Goal: Task Accomplishment & Management: Use online tool/utility

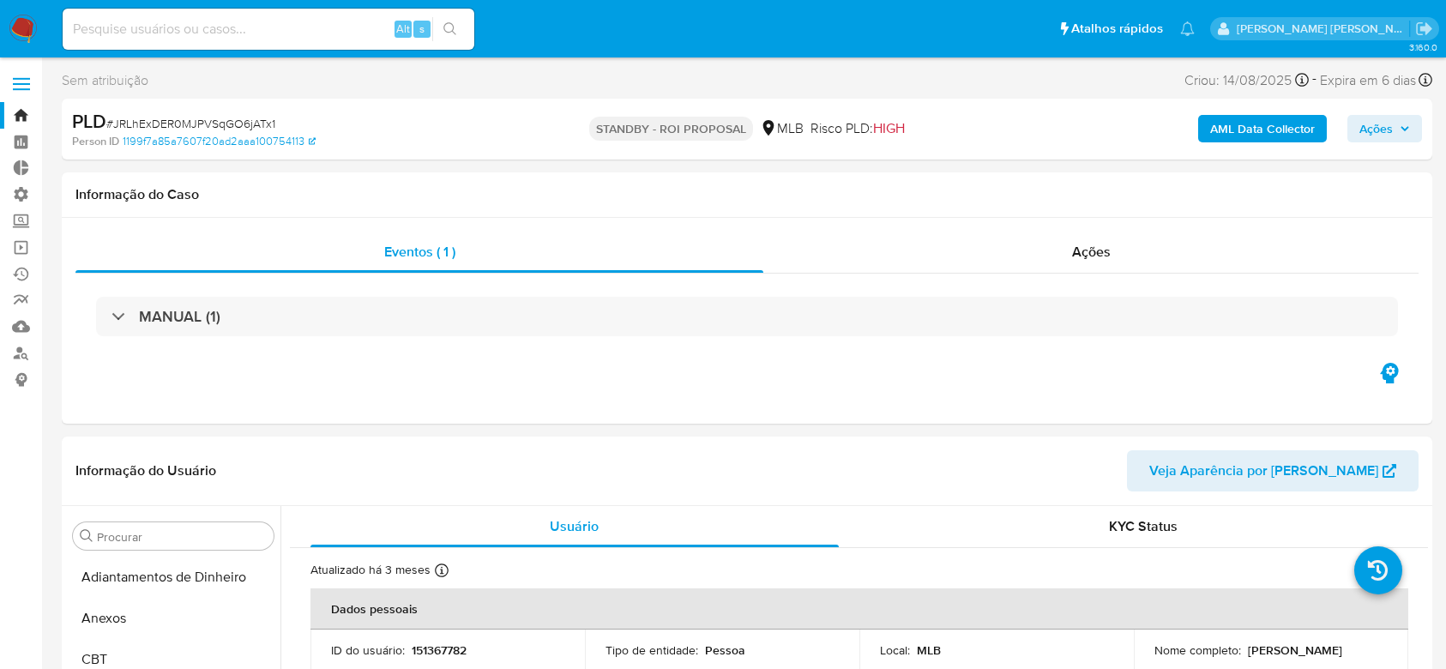
select select "10"
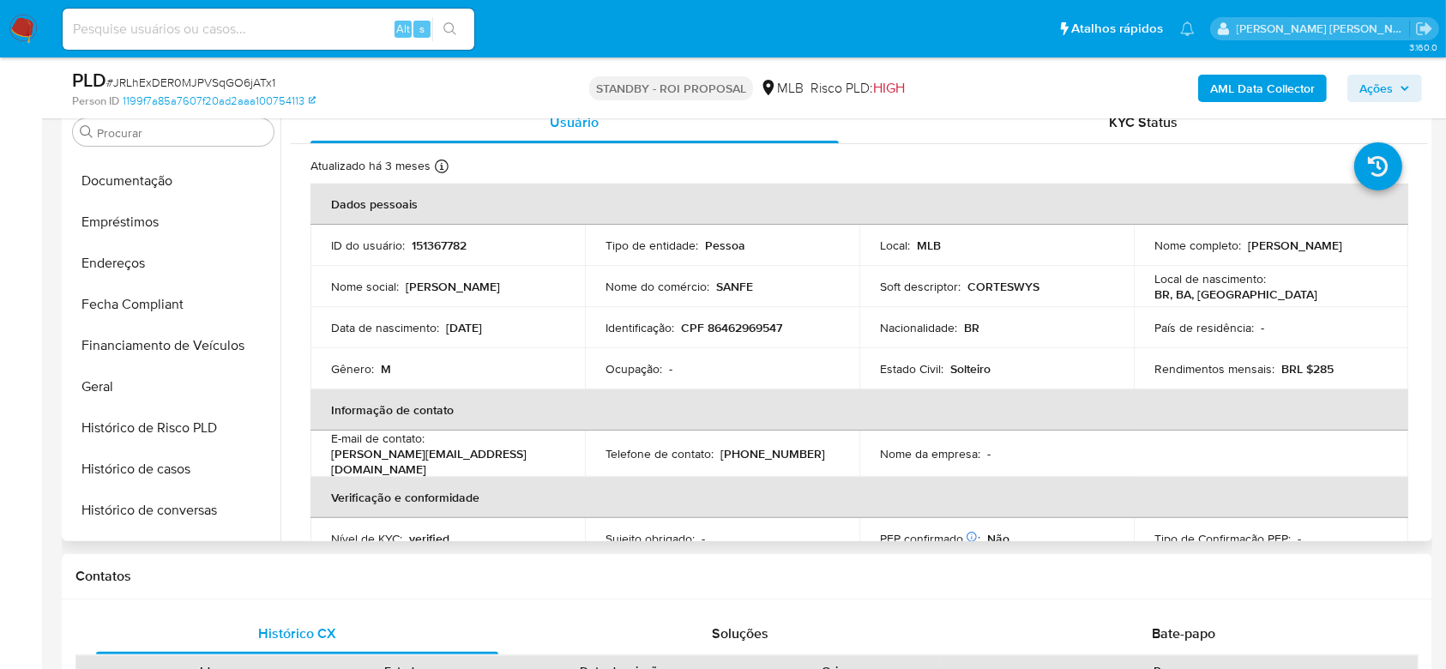
scroll to position [350, 0]
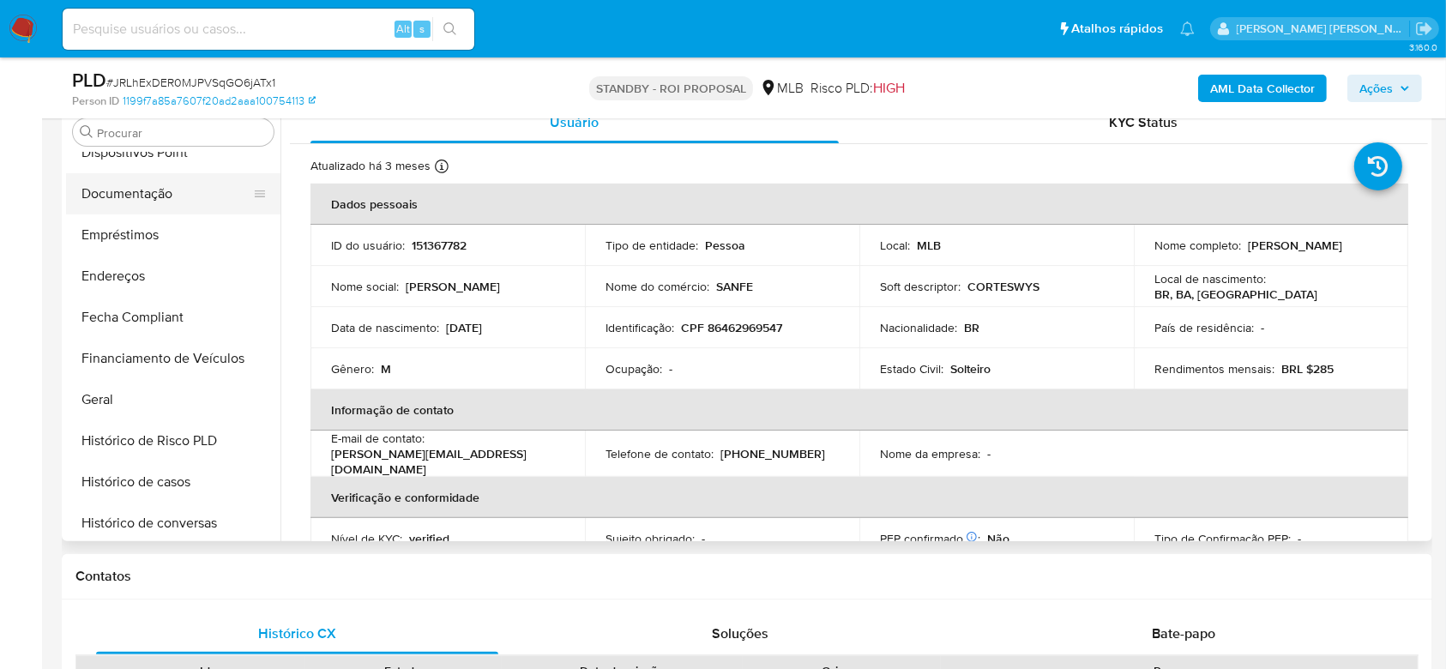
click at [165, 197] on button "Documentação" at bounding box center [166, 193] width 201 height 41
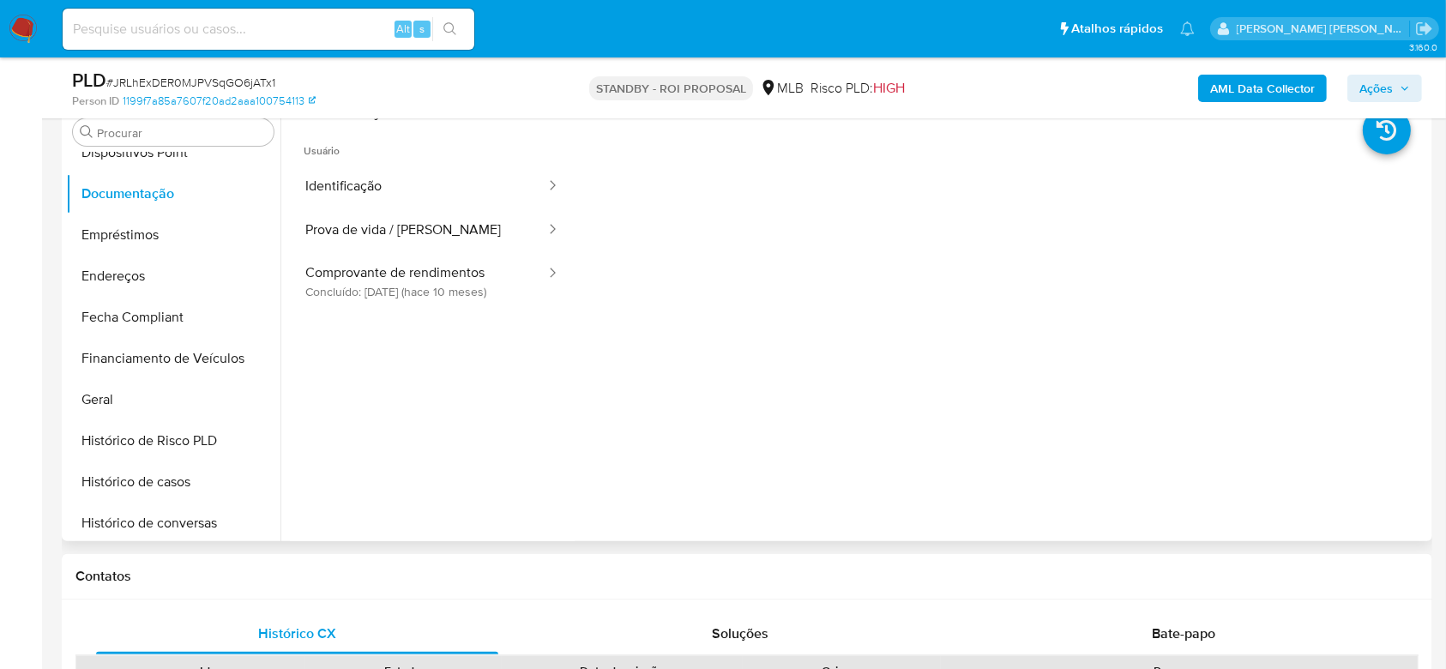
scroll to position [228, 0]
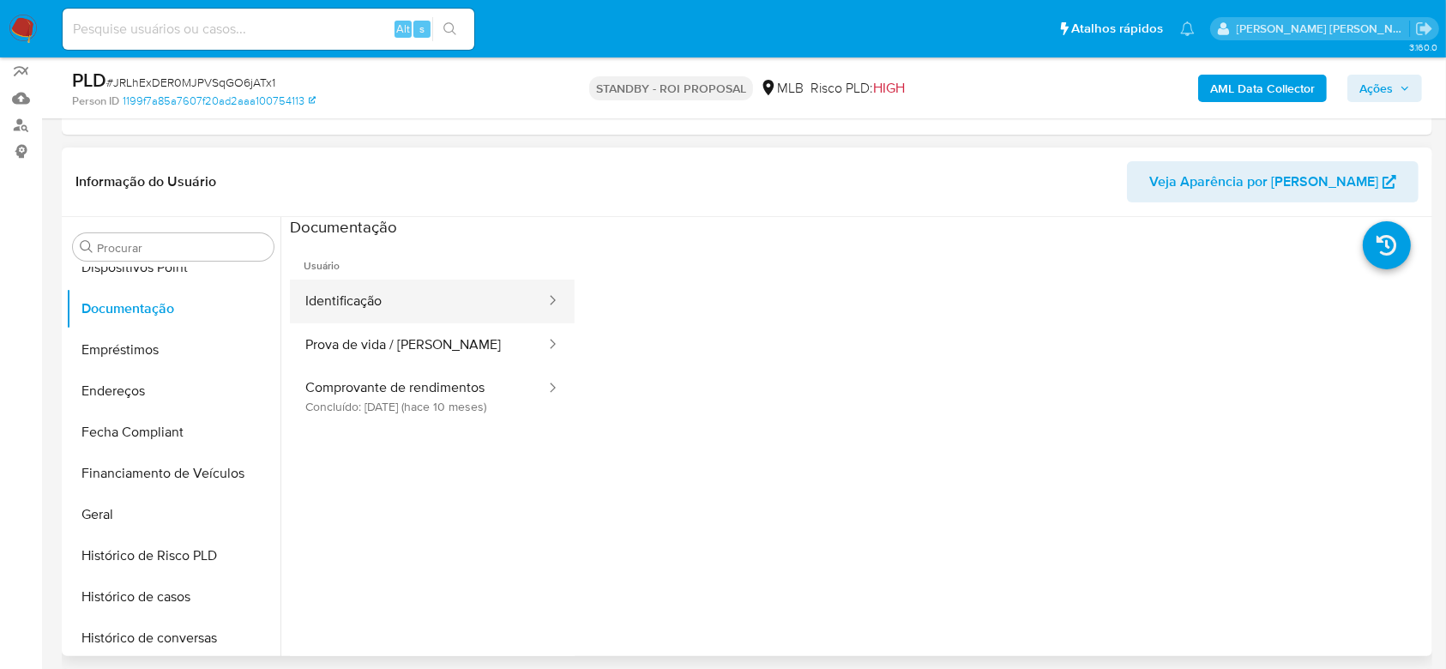
click at [389, 314] on button "Identificação" at bounding box center [418, 302] width 257 height 44
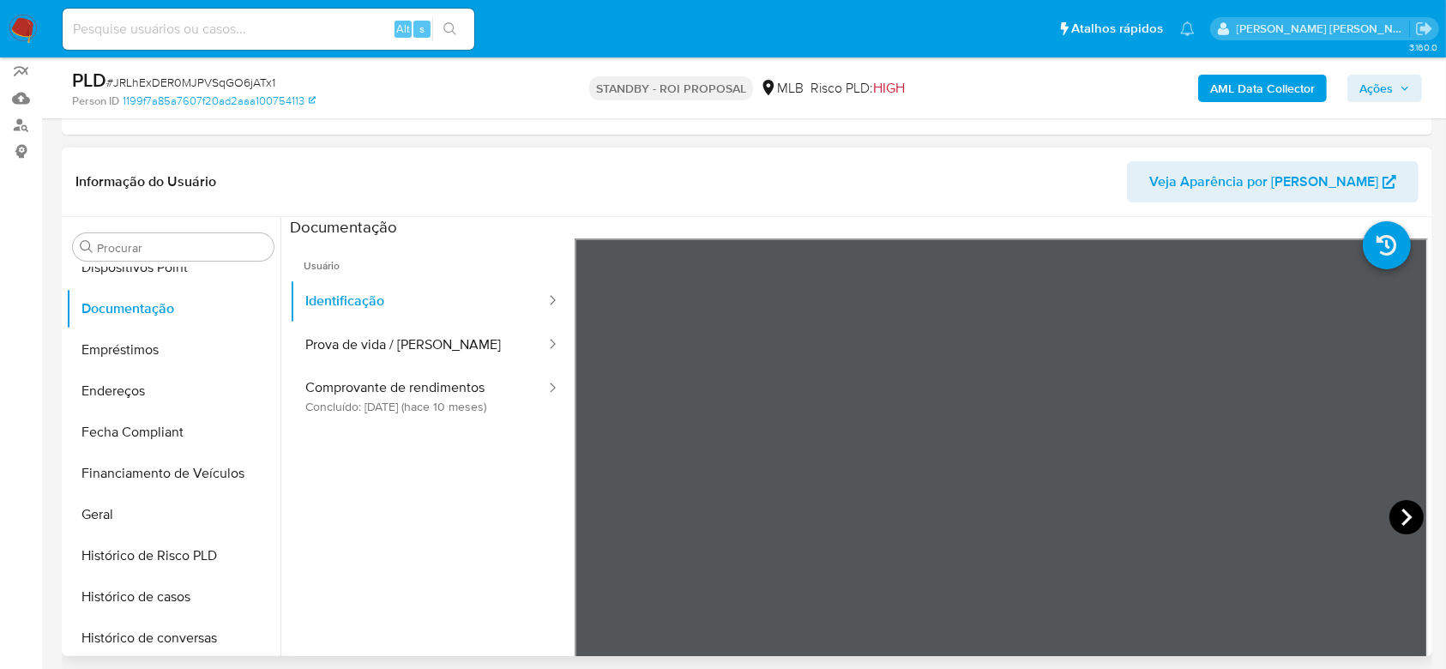
click at [1403, 510] on icon at bounding box center [1406, 517] width 34 height 34
click at [367, 325] on button "Prova de vida / Selfie" at bounding box center [418, 345] width 257 height 44
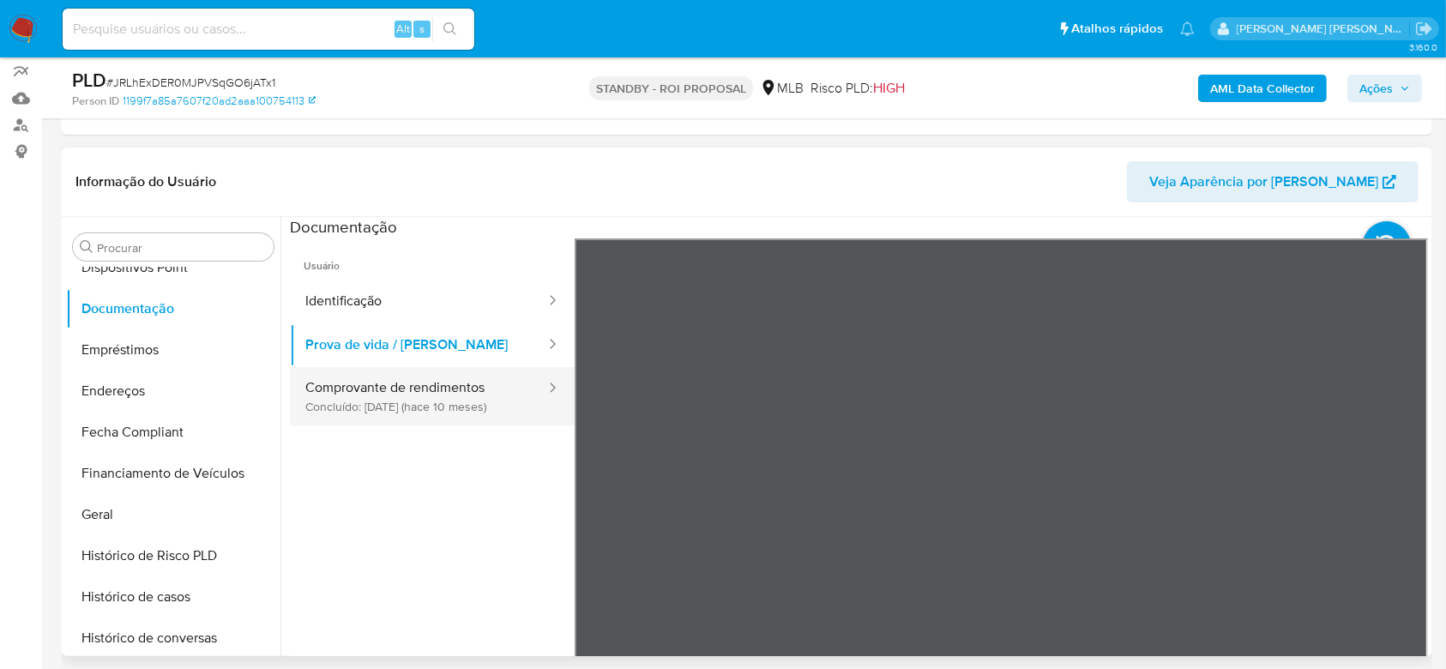
click at [419, 399] on button "Comprovante de rendimentos Concluído: 27/11/2024 (hace 10 meses)" at bounding box center [418, 396] width 257 height 58
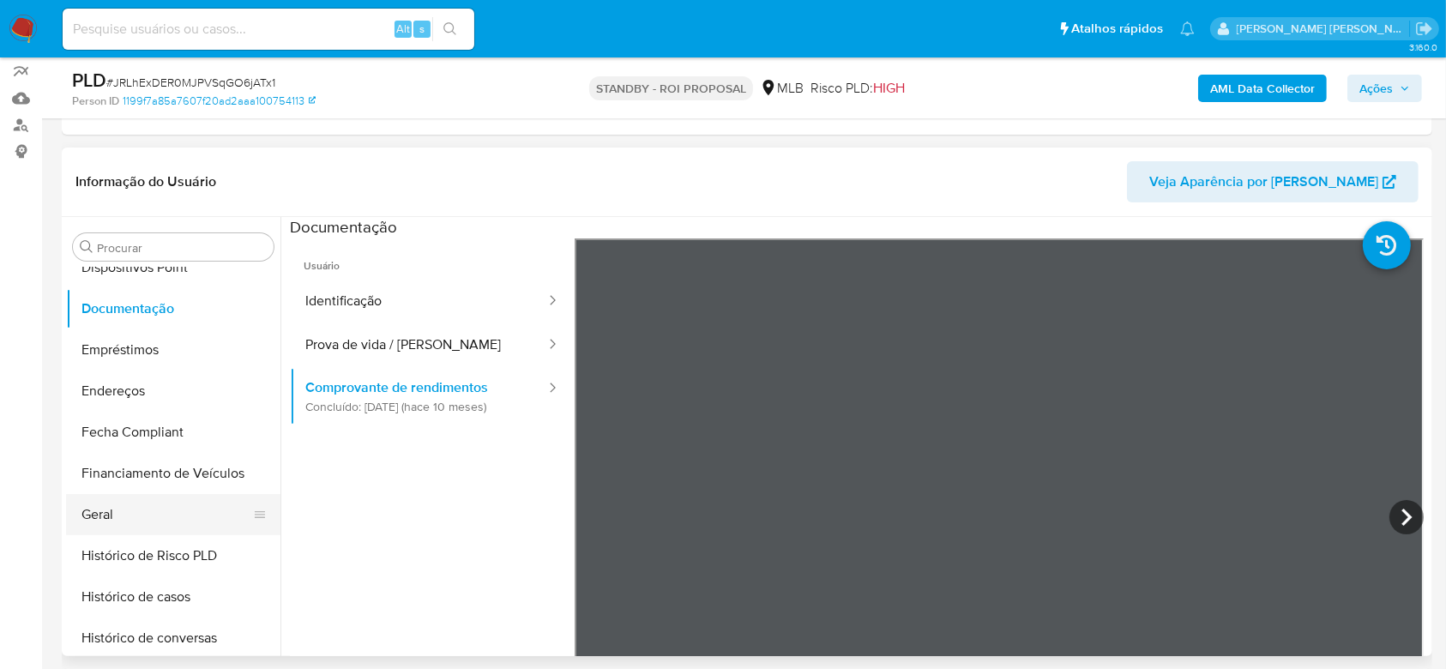
click at [138, 504] on button "Geral" at bounding box center [166, 514] width 201 height 41
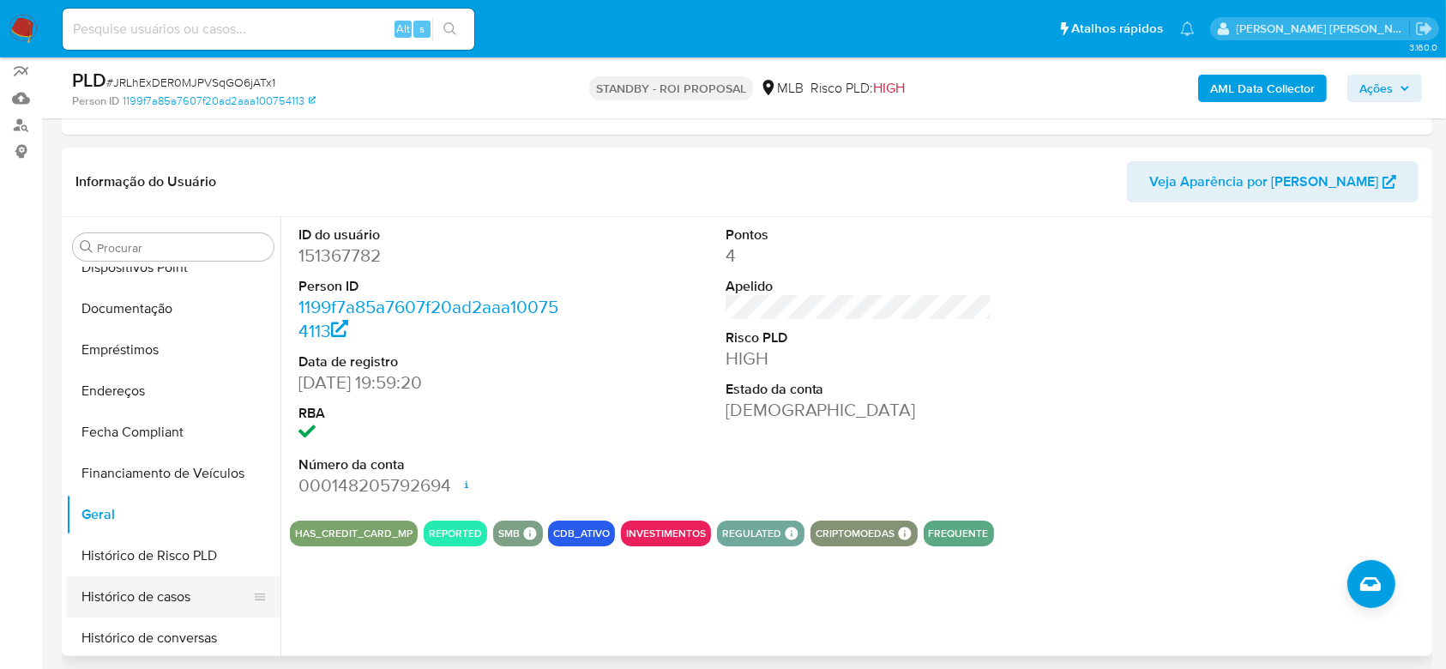
click at [143, 594] on button "Histórico de casos" at bounding box center [166, 596] width 201 height 41
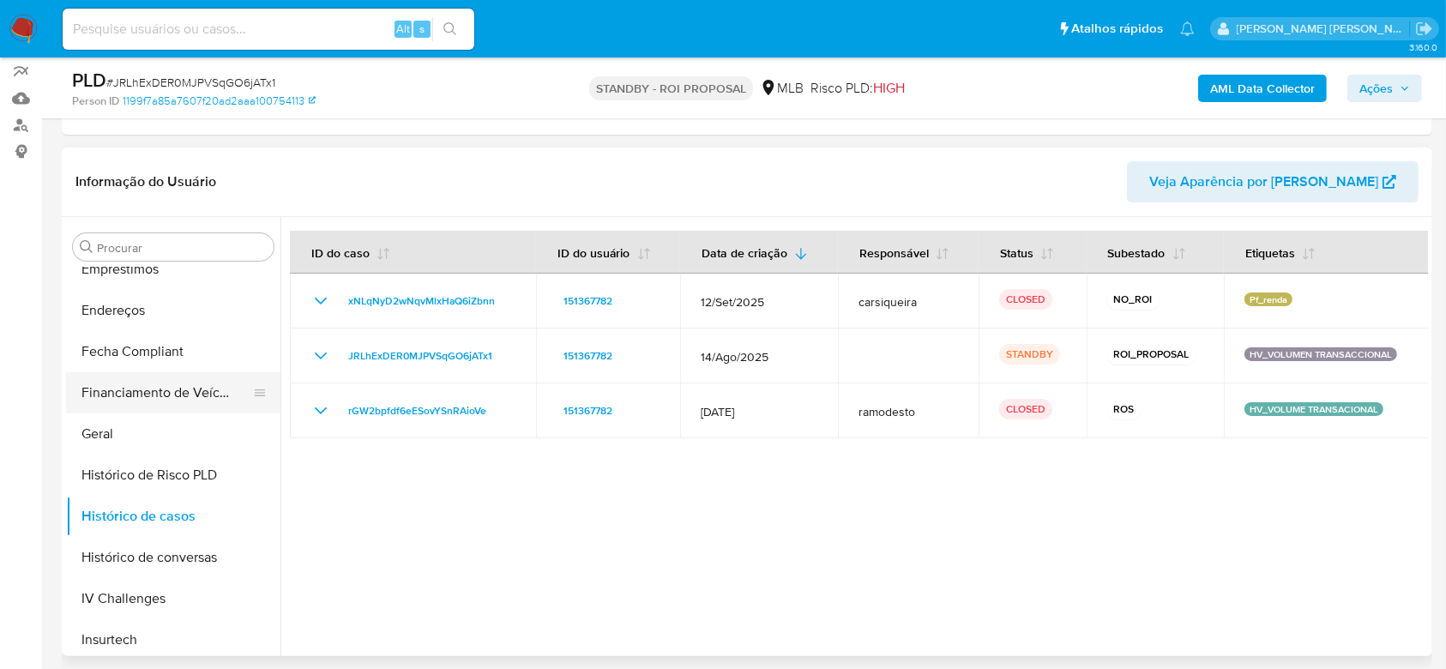
scroll to position [578, 0]
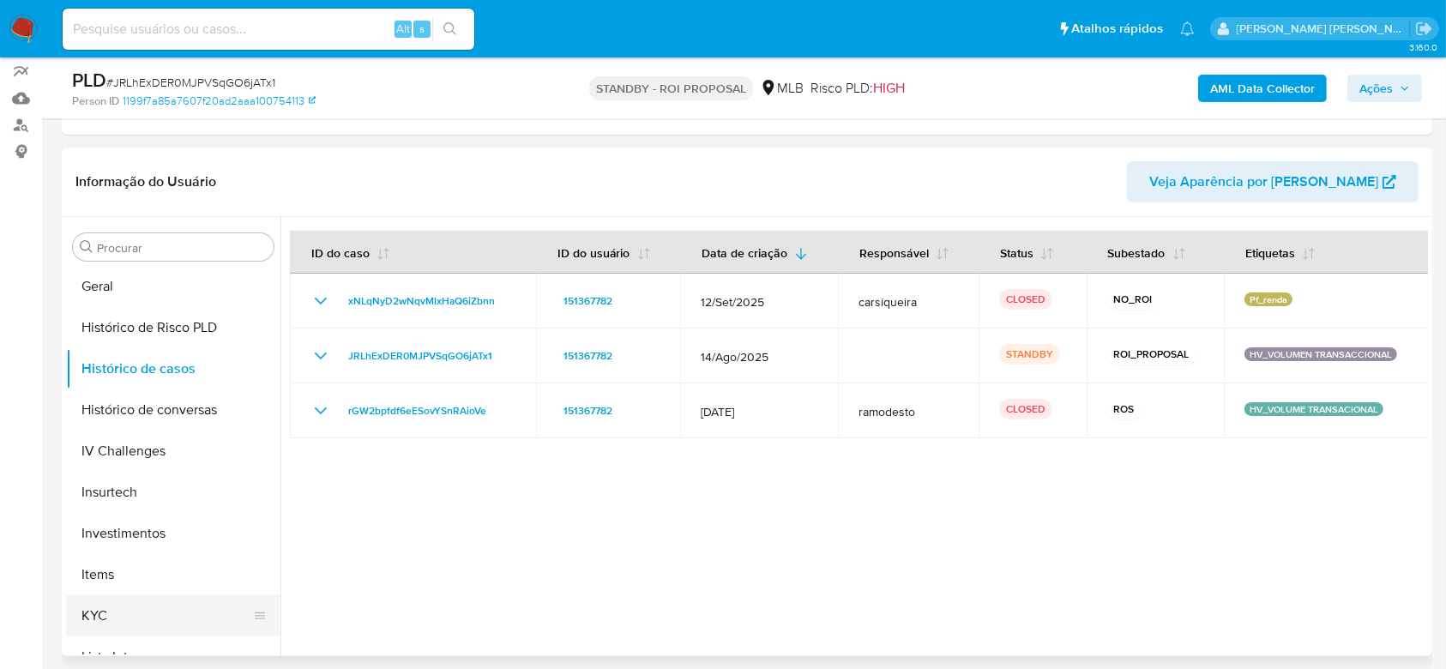
click at [129, 621] on button "KYC" at bounding box center [166, 615] width 201 height 41
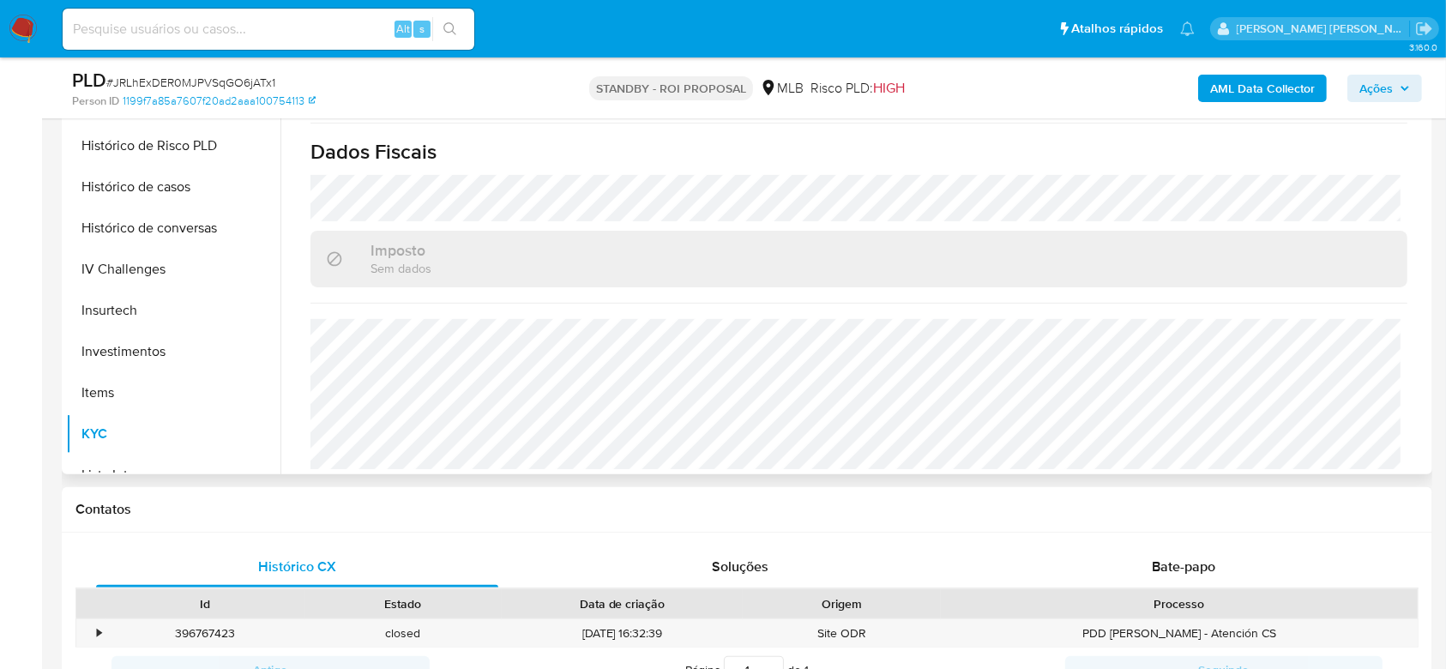
scroll to position [729, 0]
click at [311, 30] on input at bounding box center [269, 29] width 412 height 22
paste input "ntERIVKbdlwIJwNbdCl4hj8J"
type input "ntERIVKbdlwIJwNbdCl4hj8J"
click at [454, 21] on button "search-icon" at bounding box center [449, 29] width 35 height 24
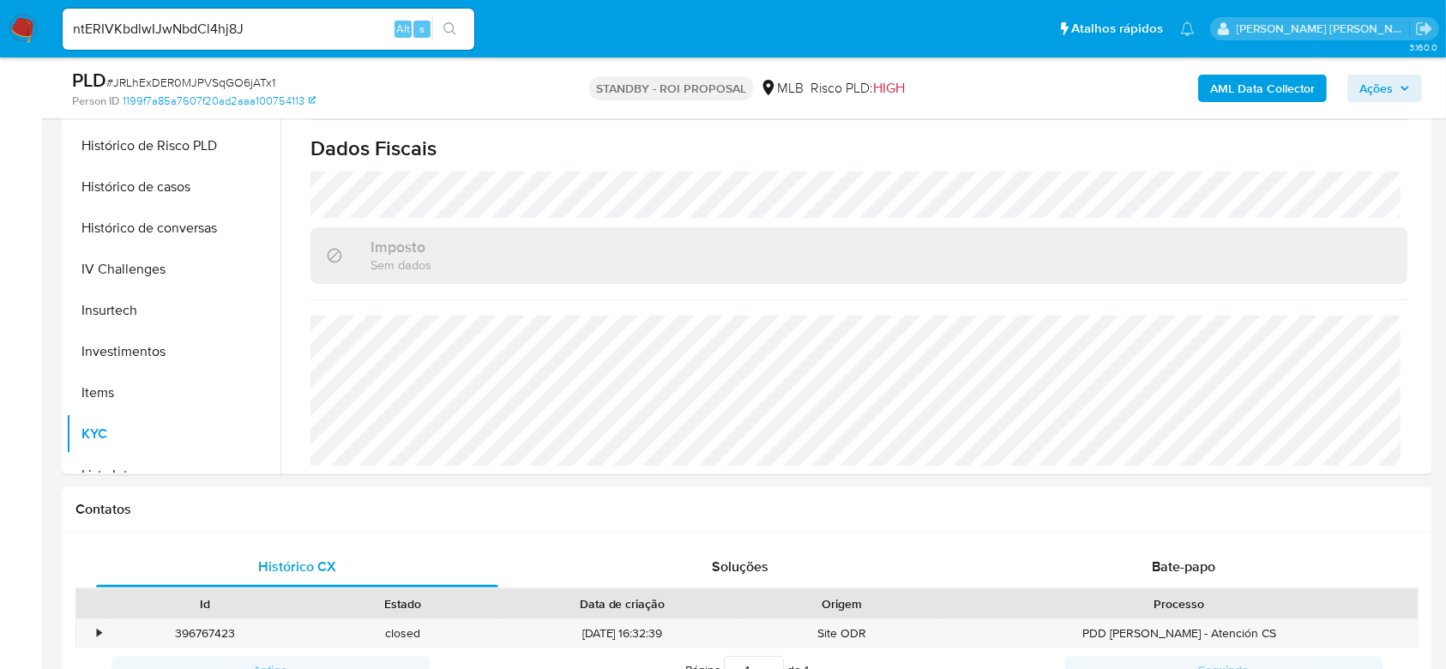
click at [450, 33] on icon "search-icon" at bounding box center [450, 29] width 14 height 14
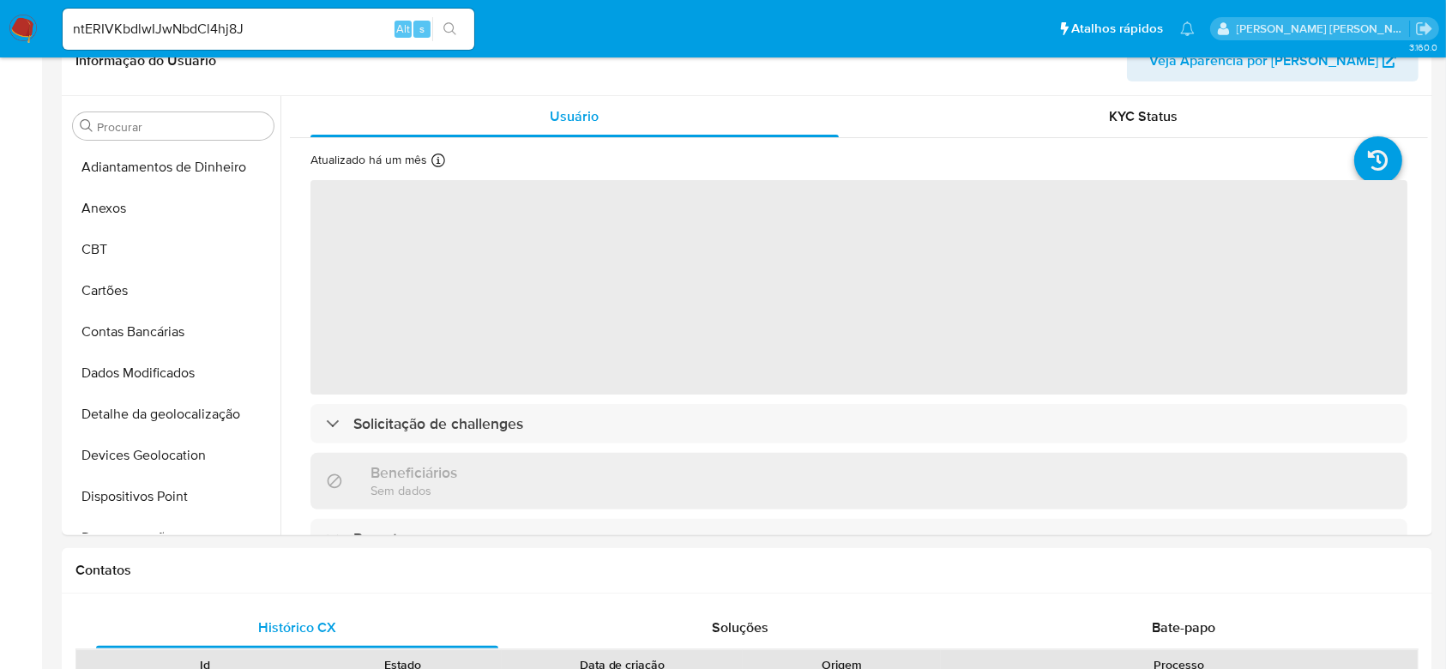
select select "10"
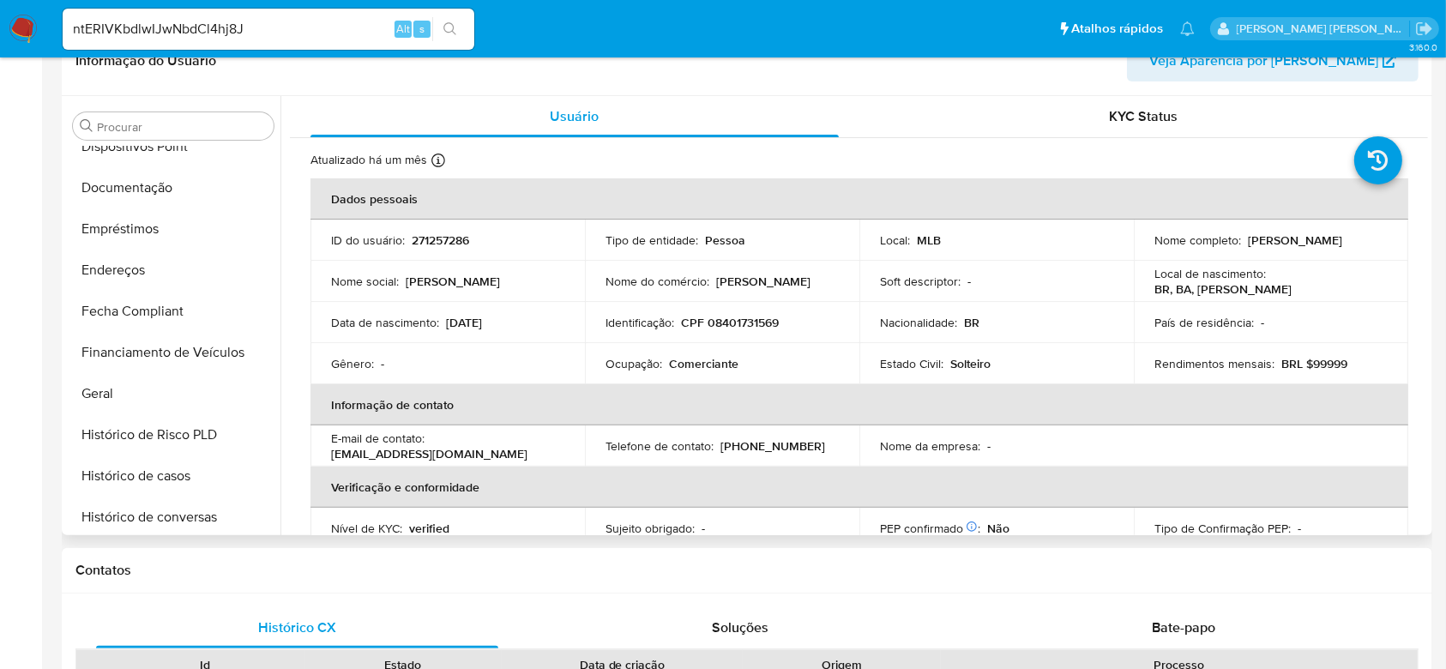
scroll to position [121, 0]
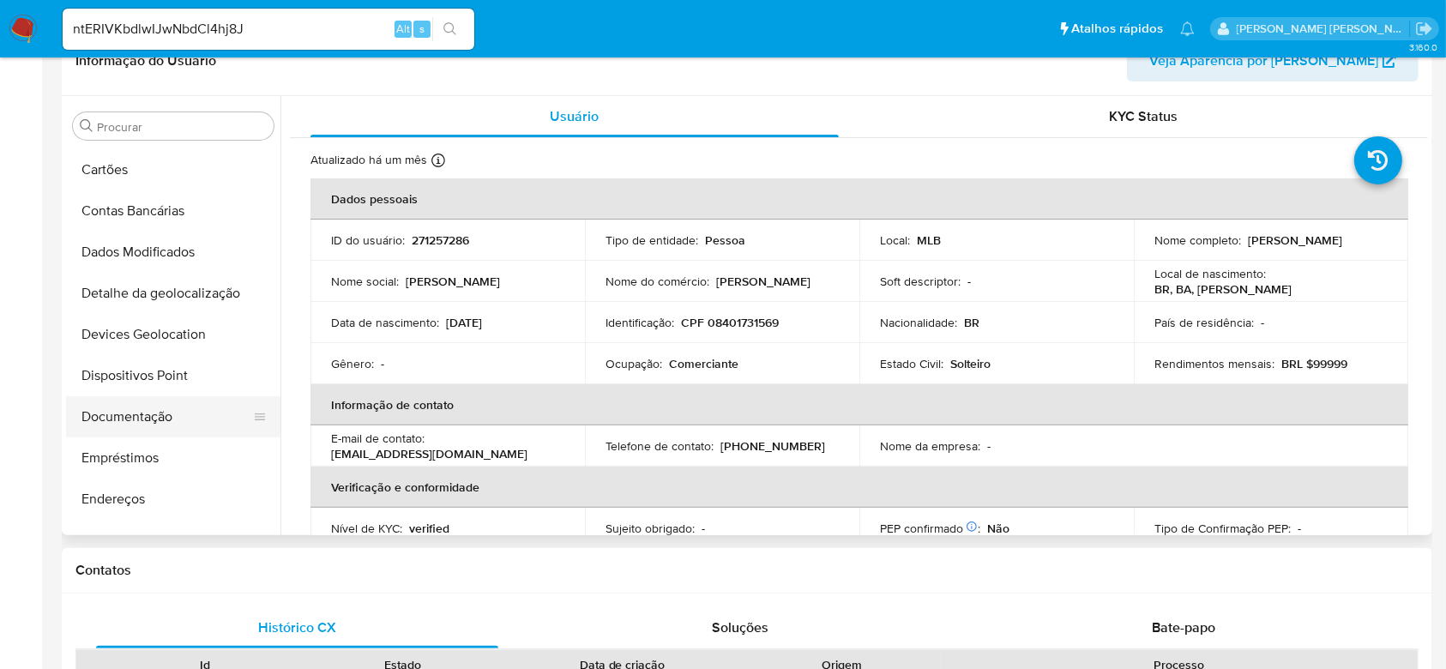
click at [105, 413] on button "Documentação" at bounding box center [166, 416] width 201 height 41
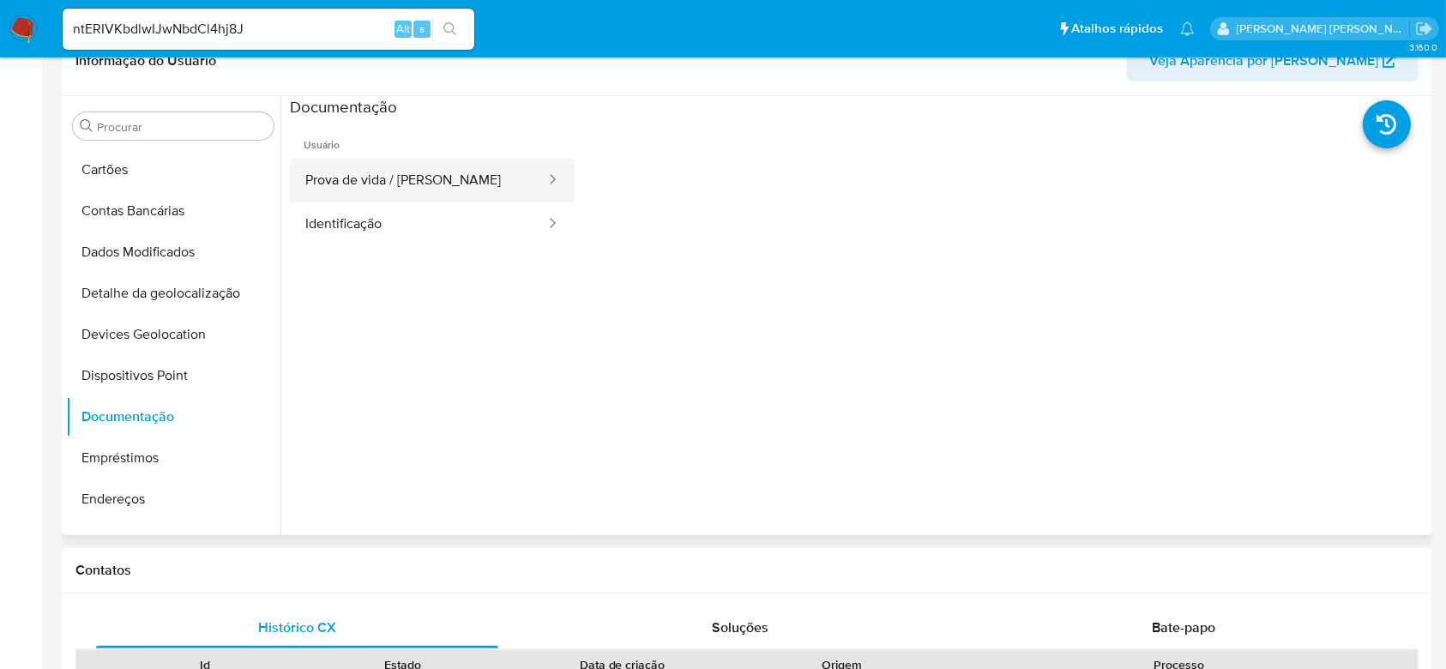
click at [391, 179] on button "Prova de vida / [PERSON_NAME]" at bounding box center [418, 181] width 257 height 44
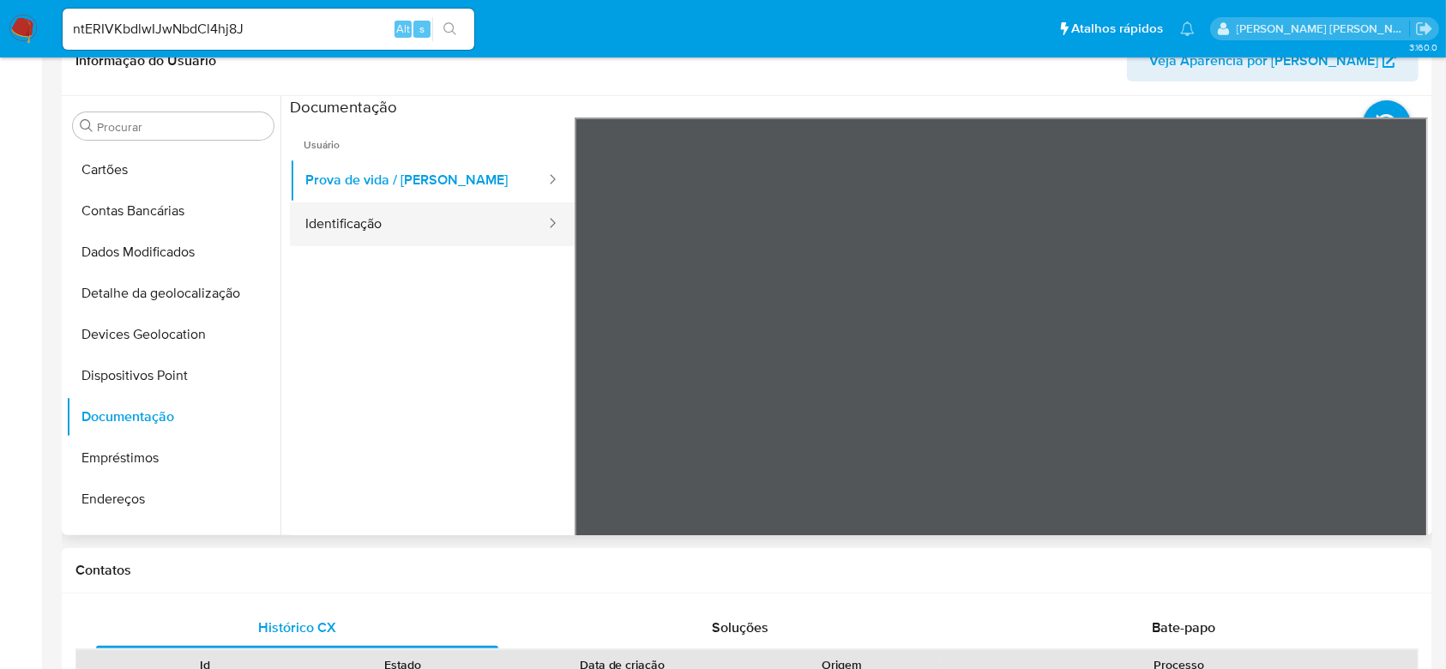
click at [342, 224] on button "Identificação" at bounding box center [418, 224] width 257 height 44
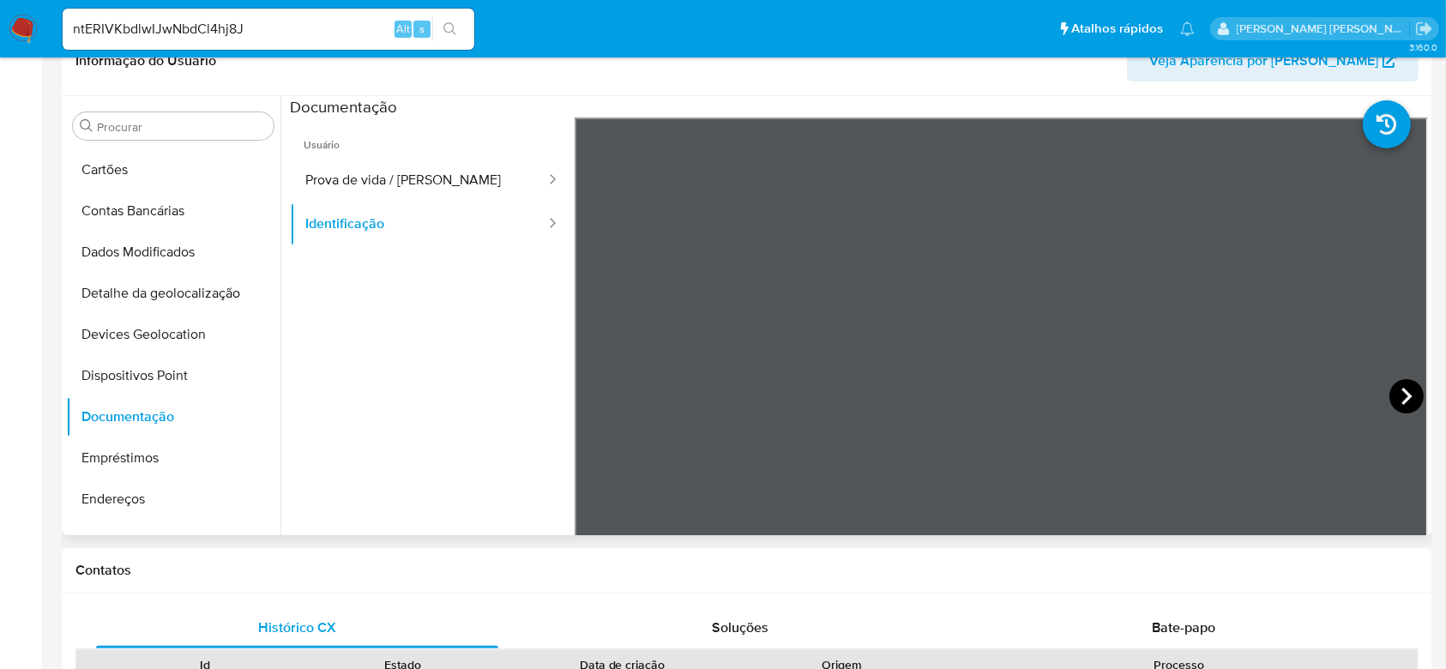
click at [1402, 400] on icon at bounding box center [1406, 396] width 34 height 34
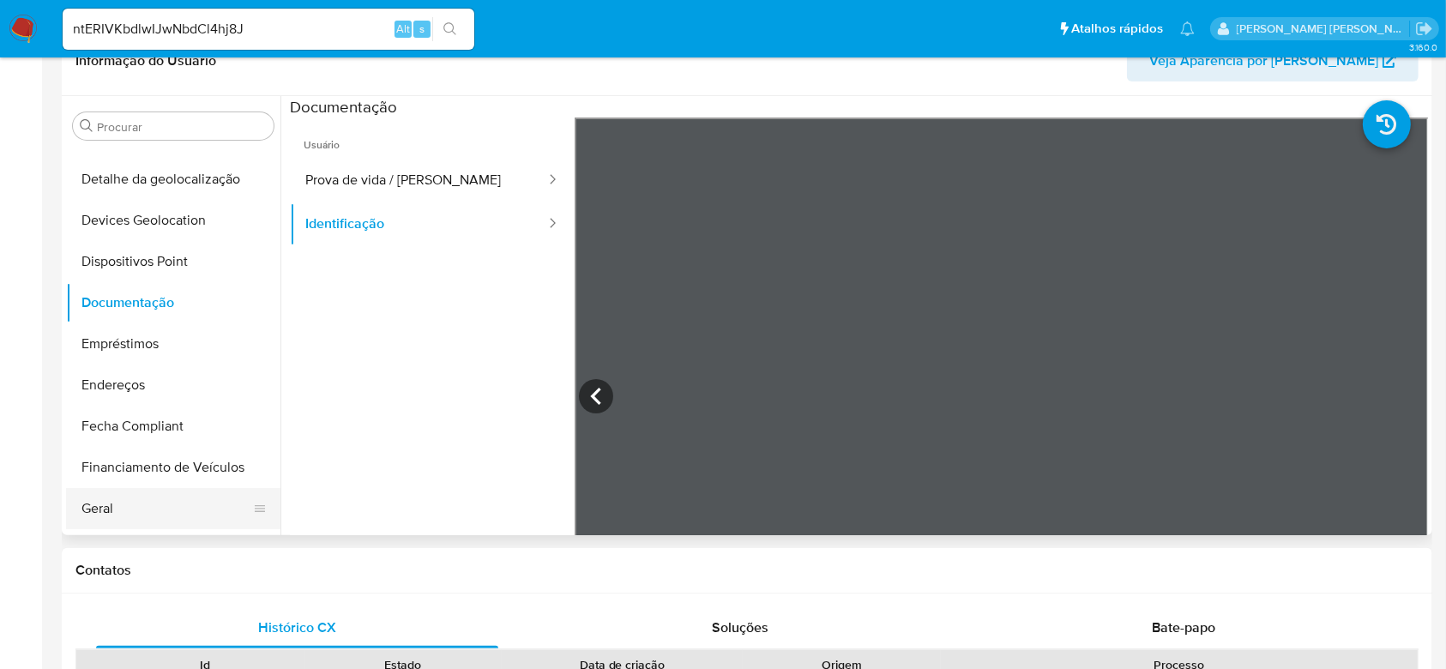
click at [147, 499] on button "Geral" at bounding box center [166, 508] width 201 height 41
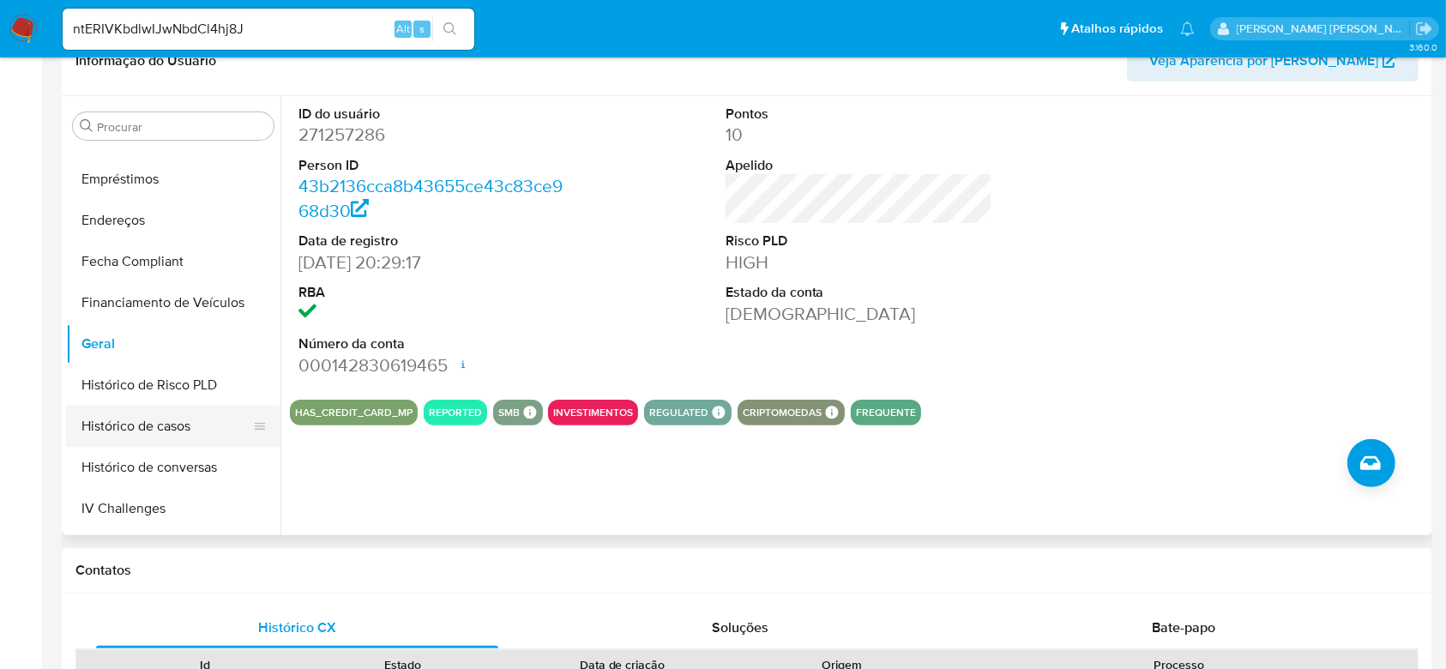
scroll to position [464, 0]
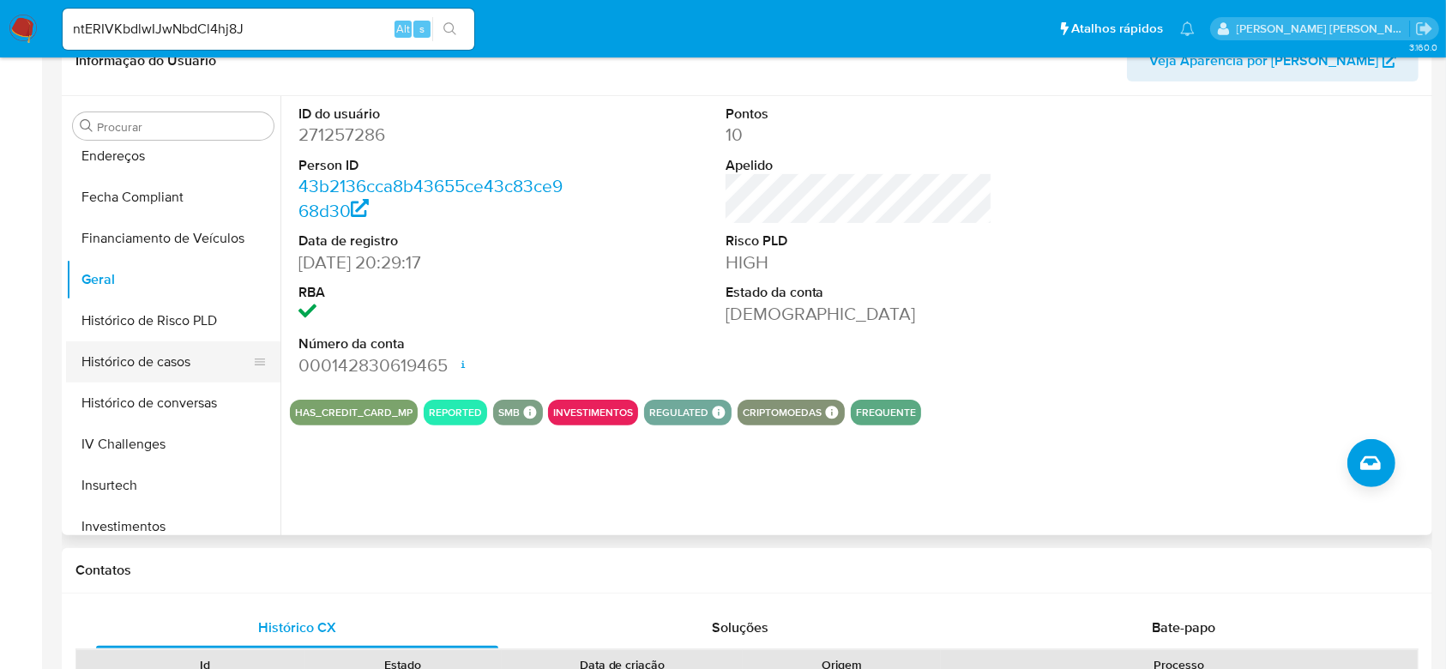
click at [124, 352] on button "Histórico de casos" at bounding box center [166, 361] width 201 height 41
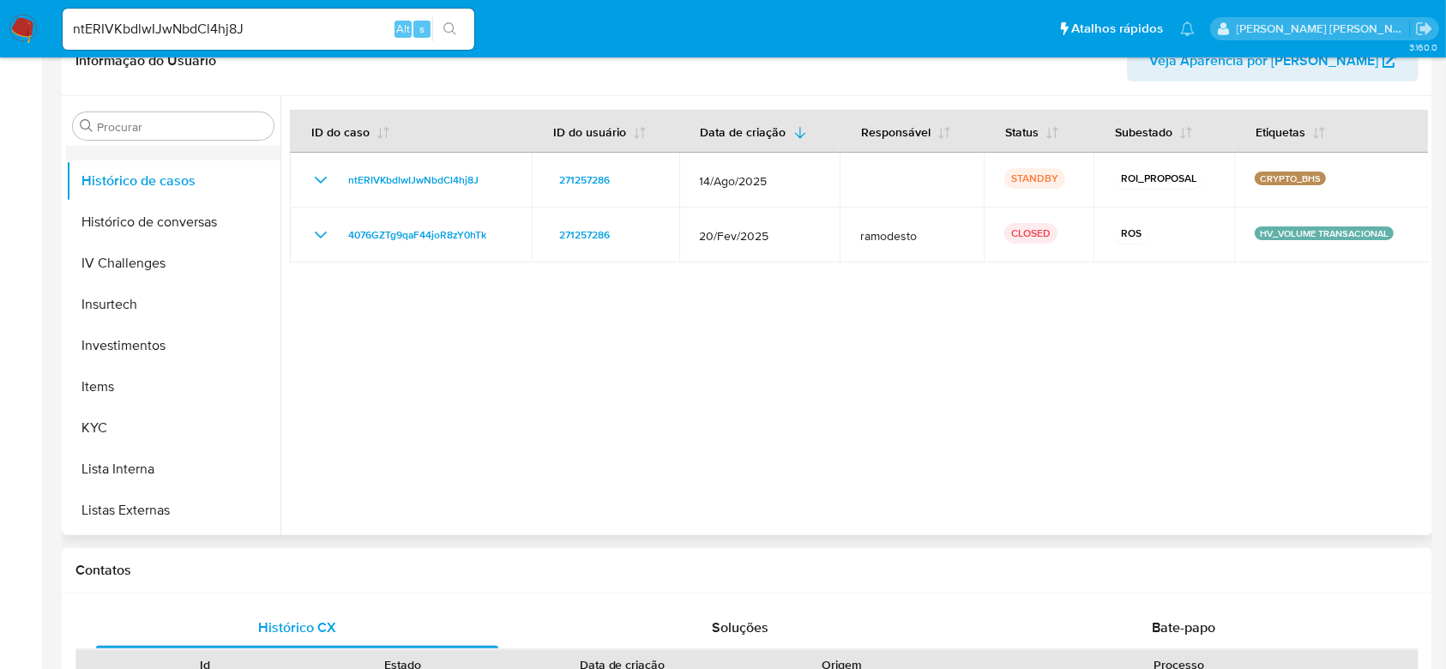
scroll to position [693, 0]
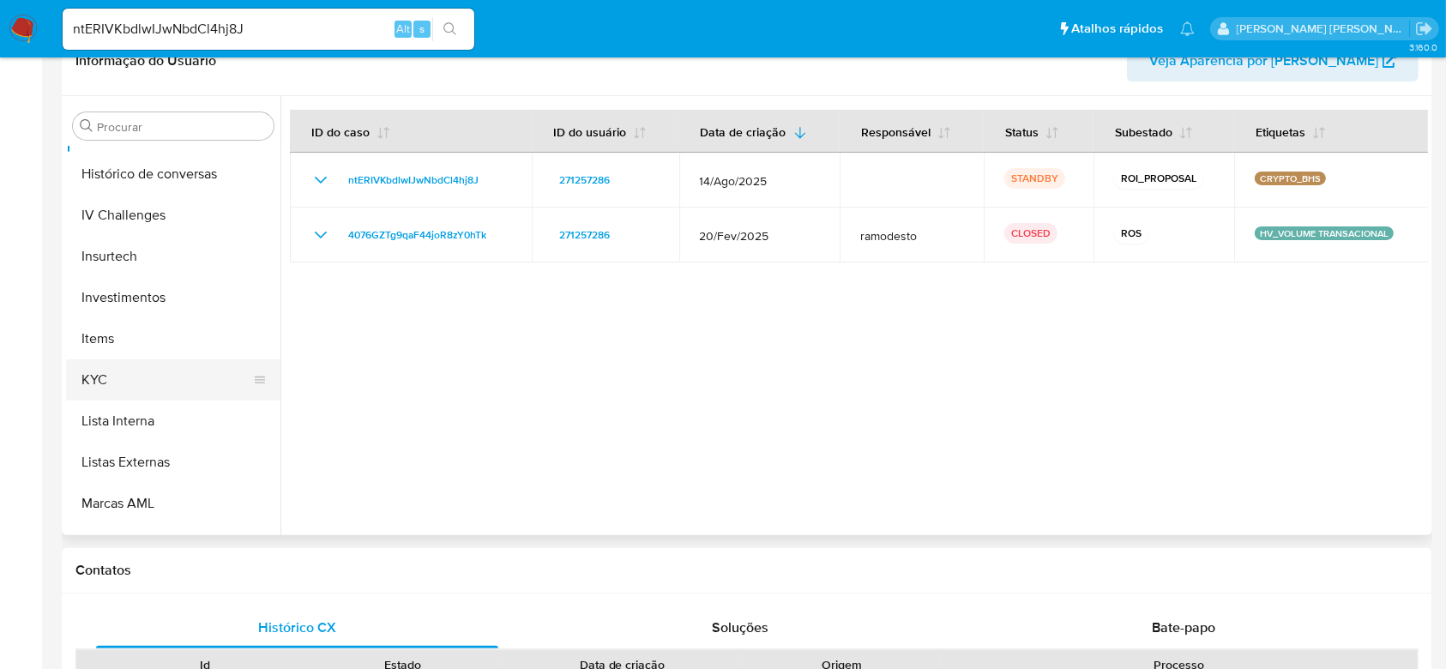
click at [139, 383] on button "KYC" at bounding box center [166, 379] width 201 height 41
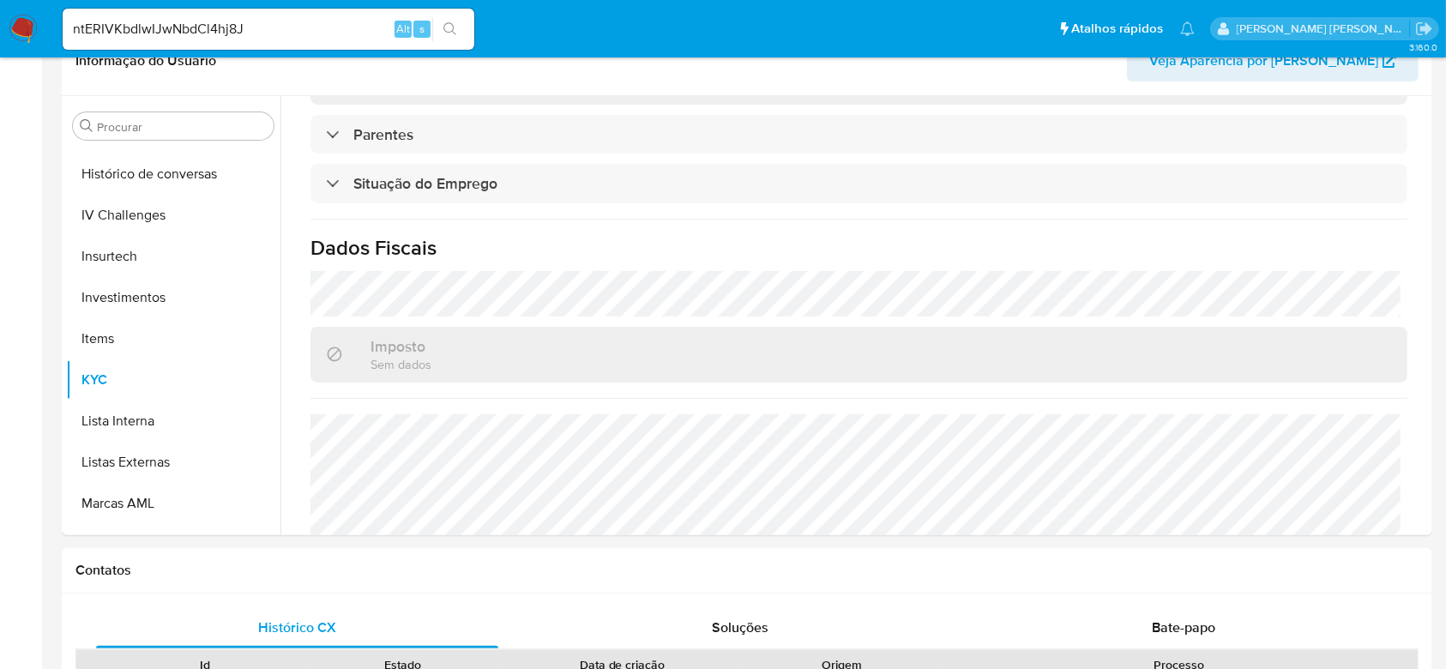
scroll to position [729, 0]
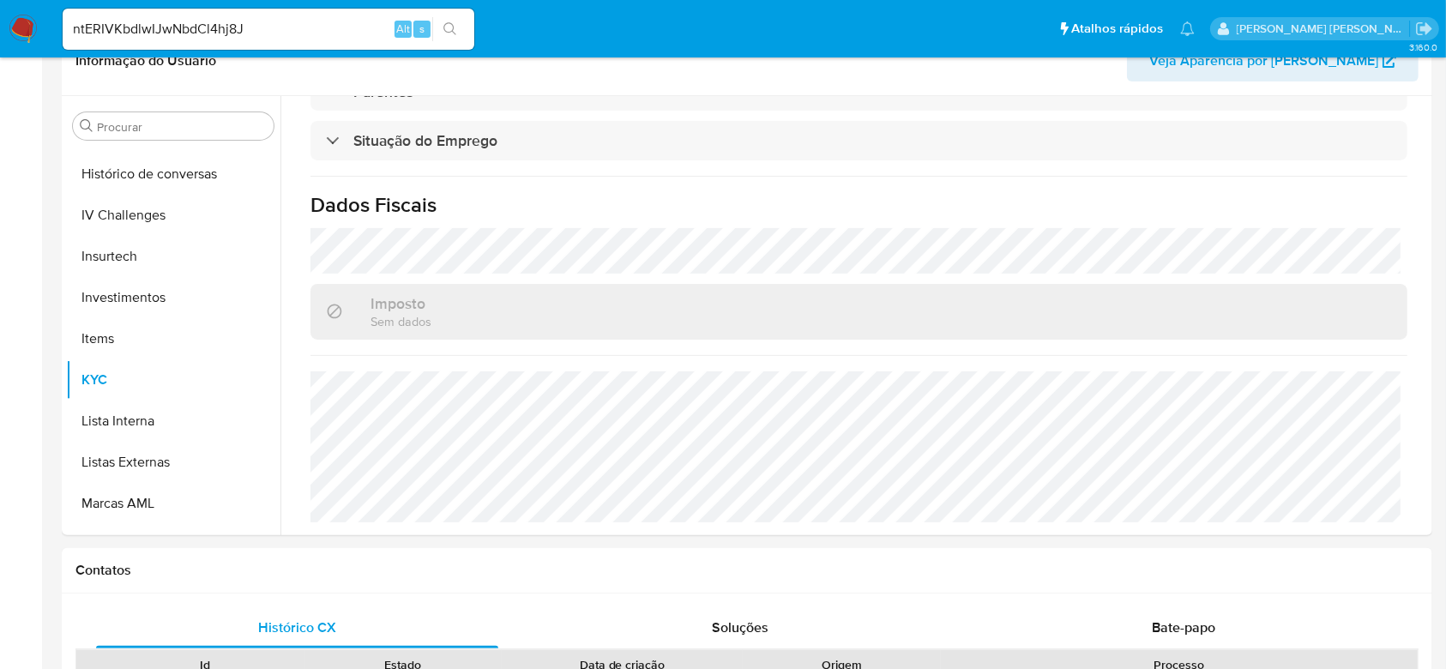
click at [171, 25] on input "ntERIVKbdlwIJwNbdCl4hj8J" at bounding box center [269, 29] width 412 height 22
paste input "LpjURB5W7b1jwSt4NFbZ6peL"
type input "LpjURB5W7b1jwSt4NFbZ6peL"
click at [442, 31] on button "search-icon" at bounding box center [449, 29] width 35 height 24
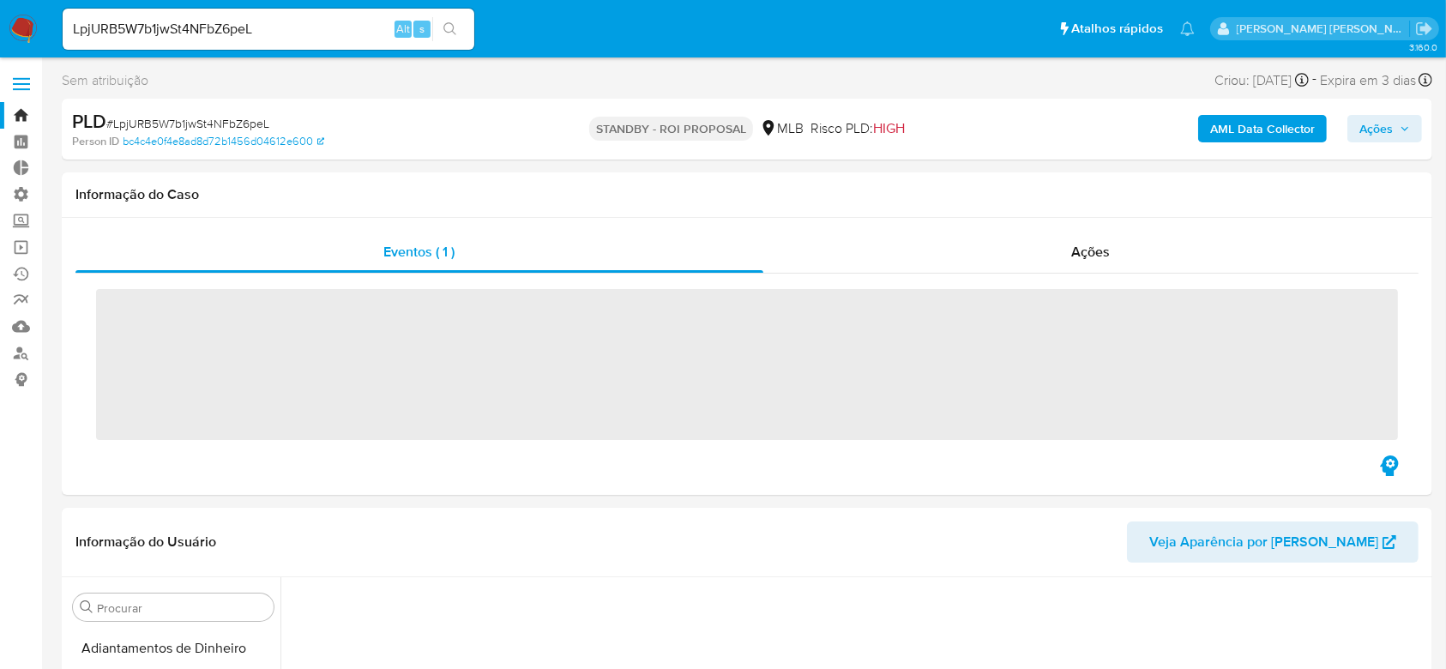
scroll to position [577, 0]
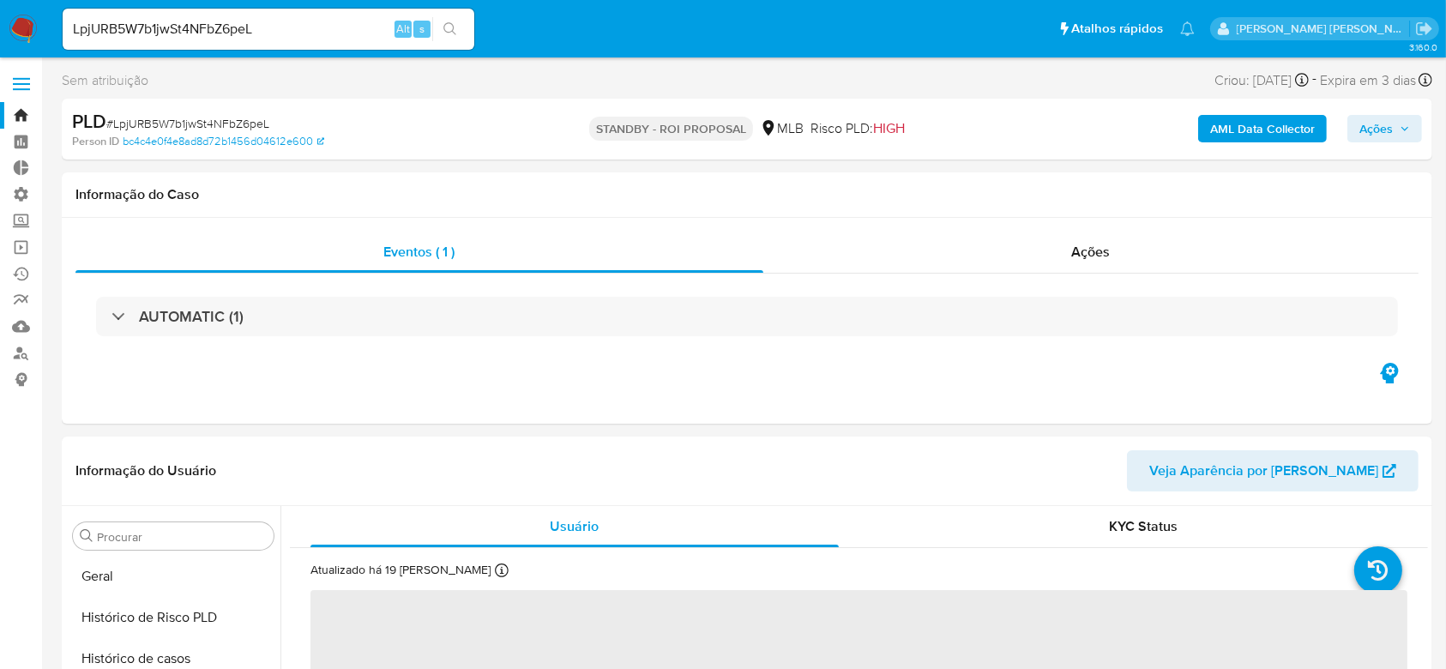
select select "10"
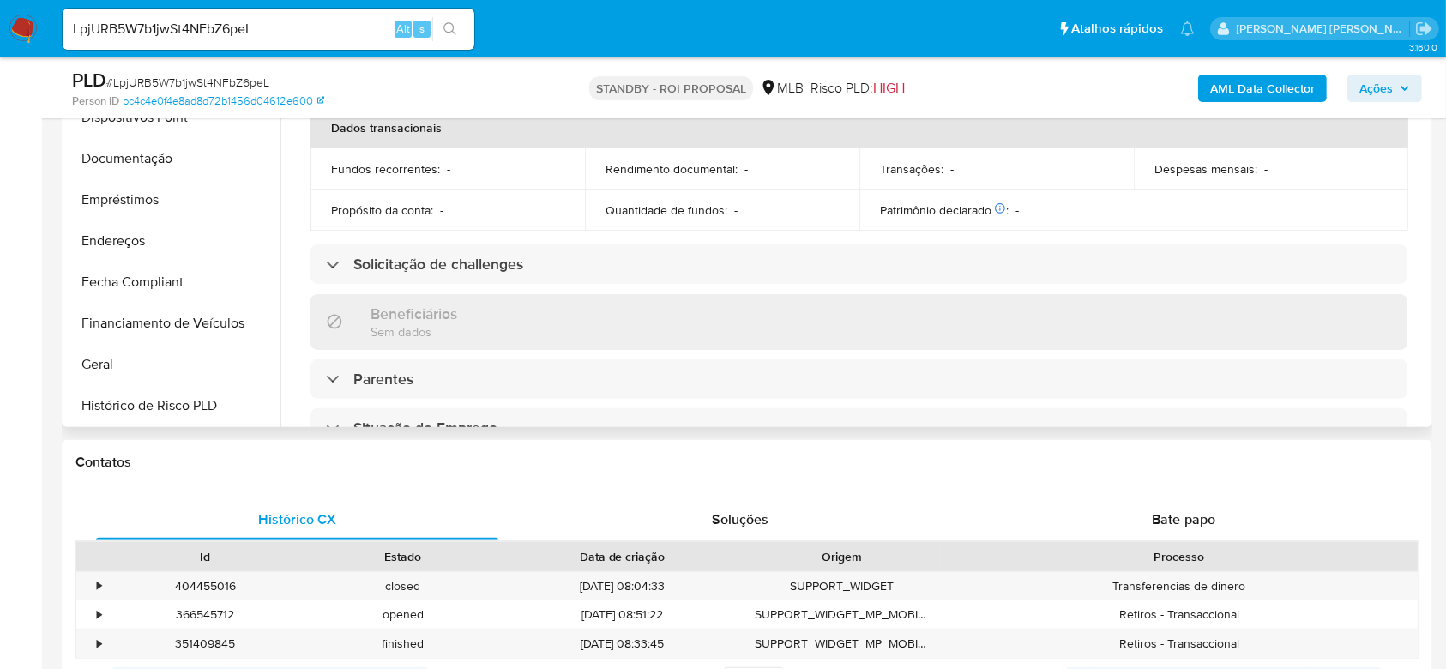
scroll to position [235, 0]
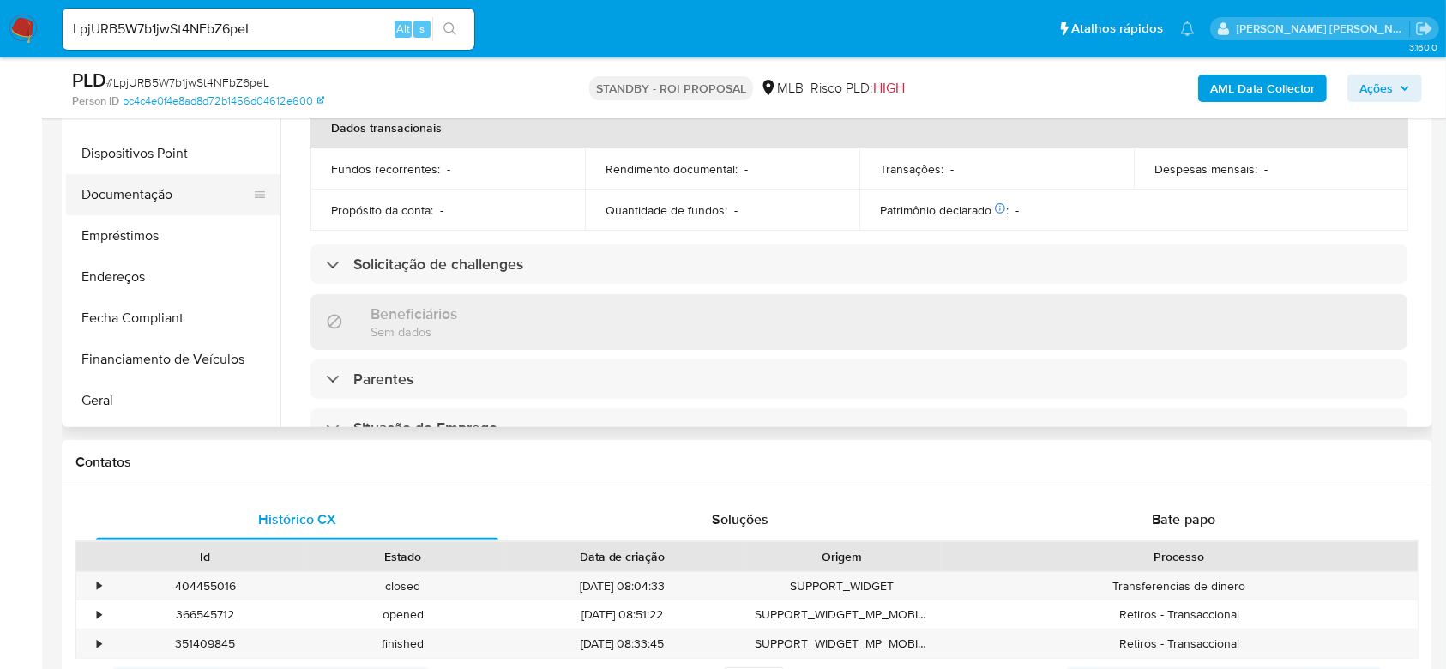
click at [149, 190] on button "Documentação" at bounding box center [166, 194] width 201 height 41
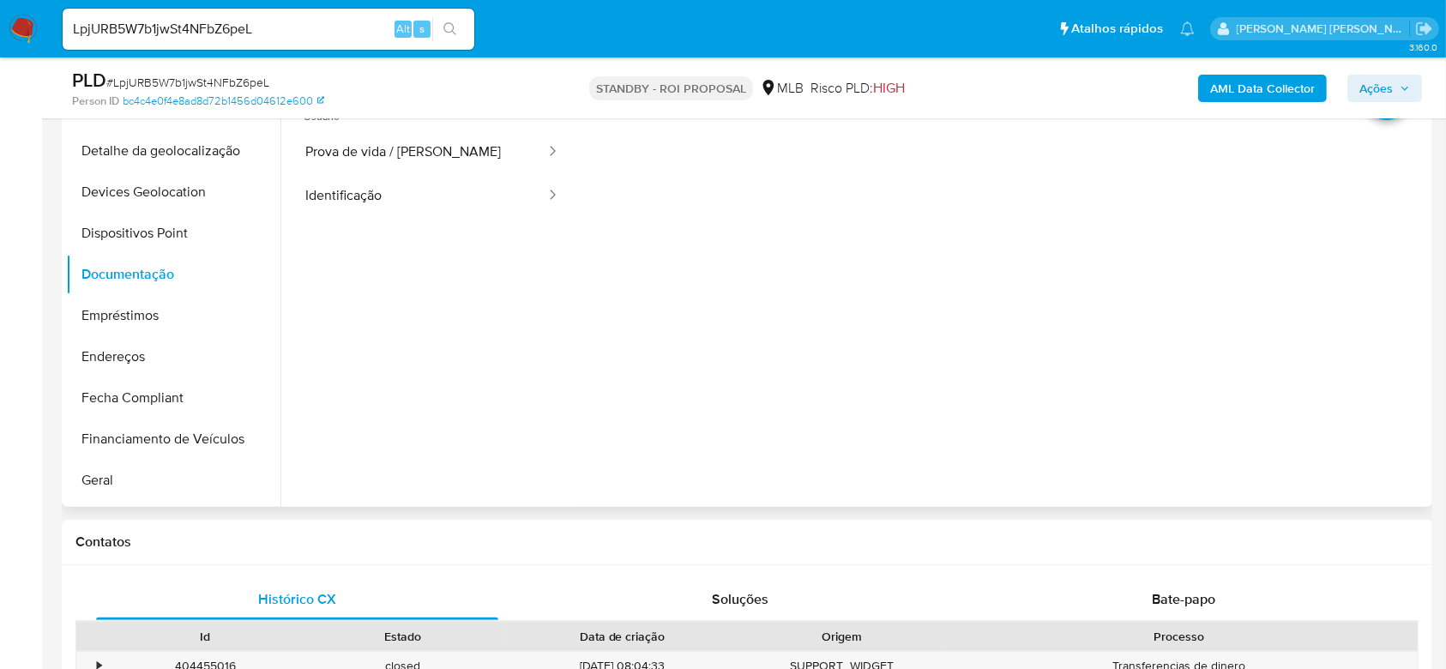
scroll to position [228, 0]
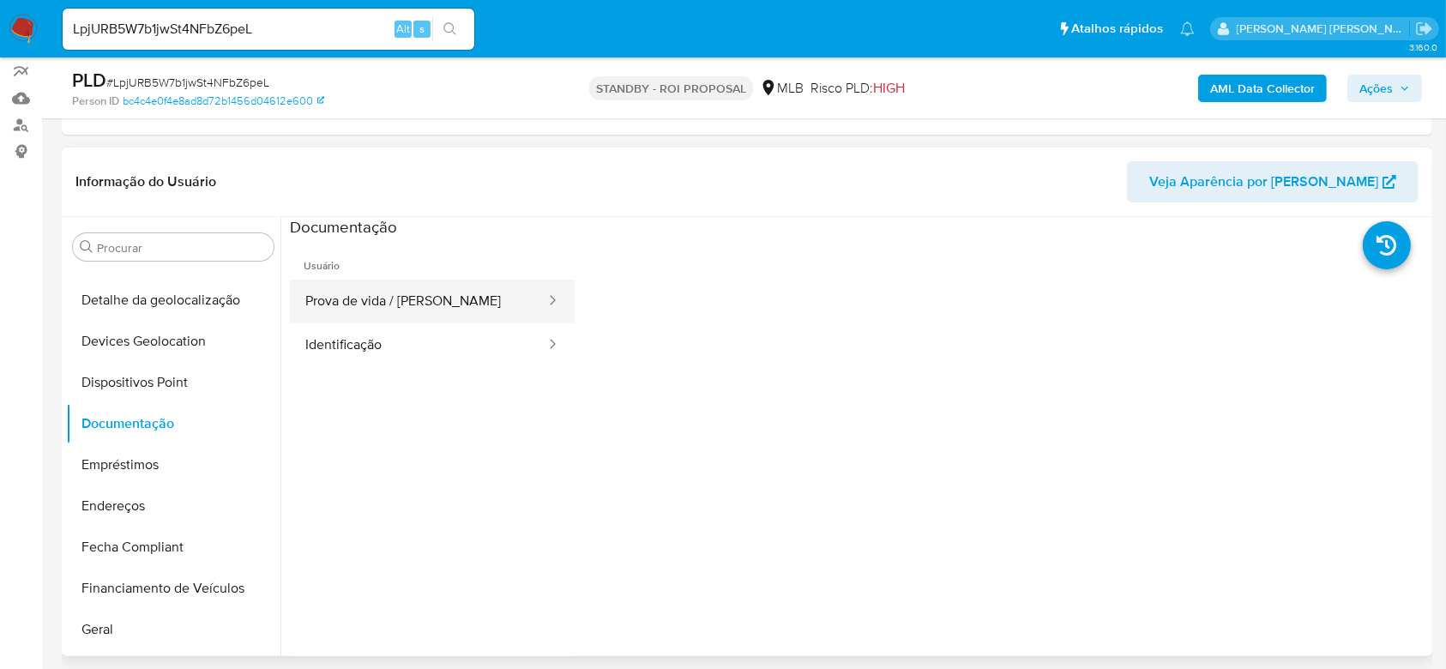
click at [472, 303] on button "Prova de vida / Selfie" at bounding box center [418, 302] width 257 height 44
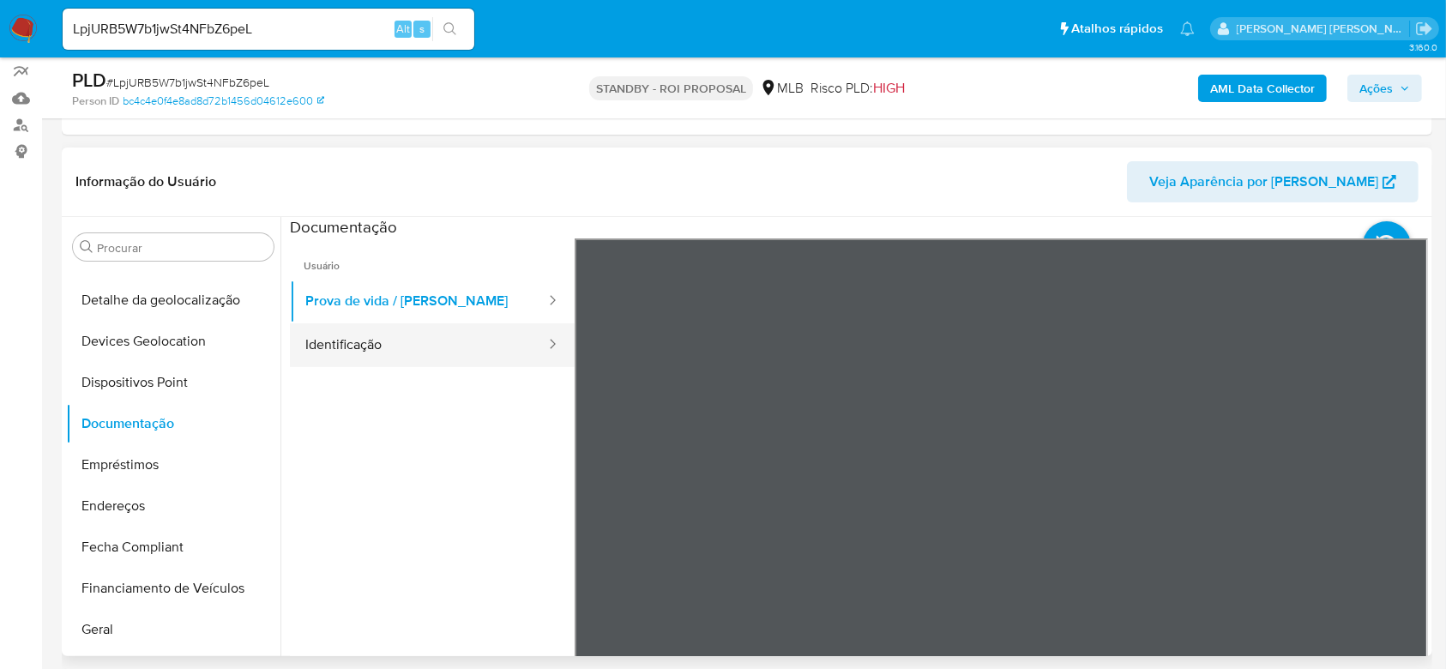
click at [345, 333] on button "Identificação" at bounding box center [418, 345] width 257 height 44
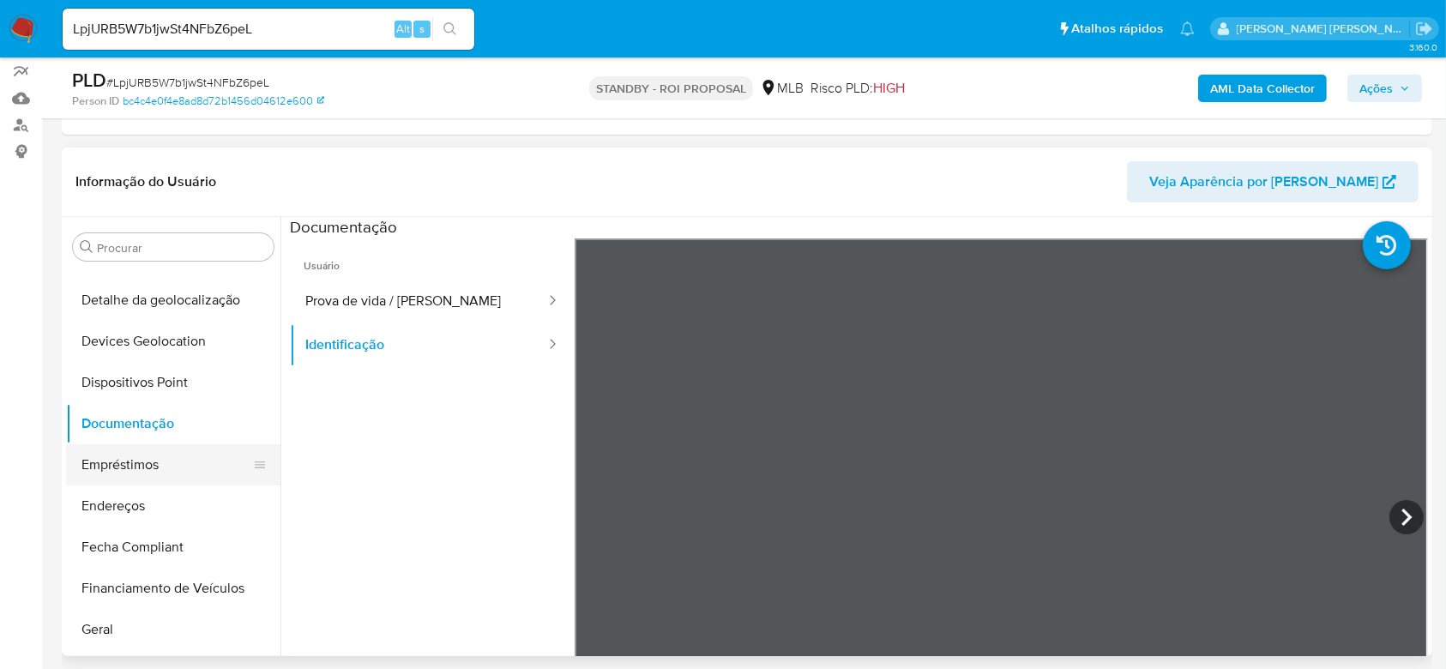
scroll to position [350, 0]
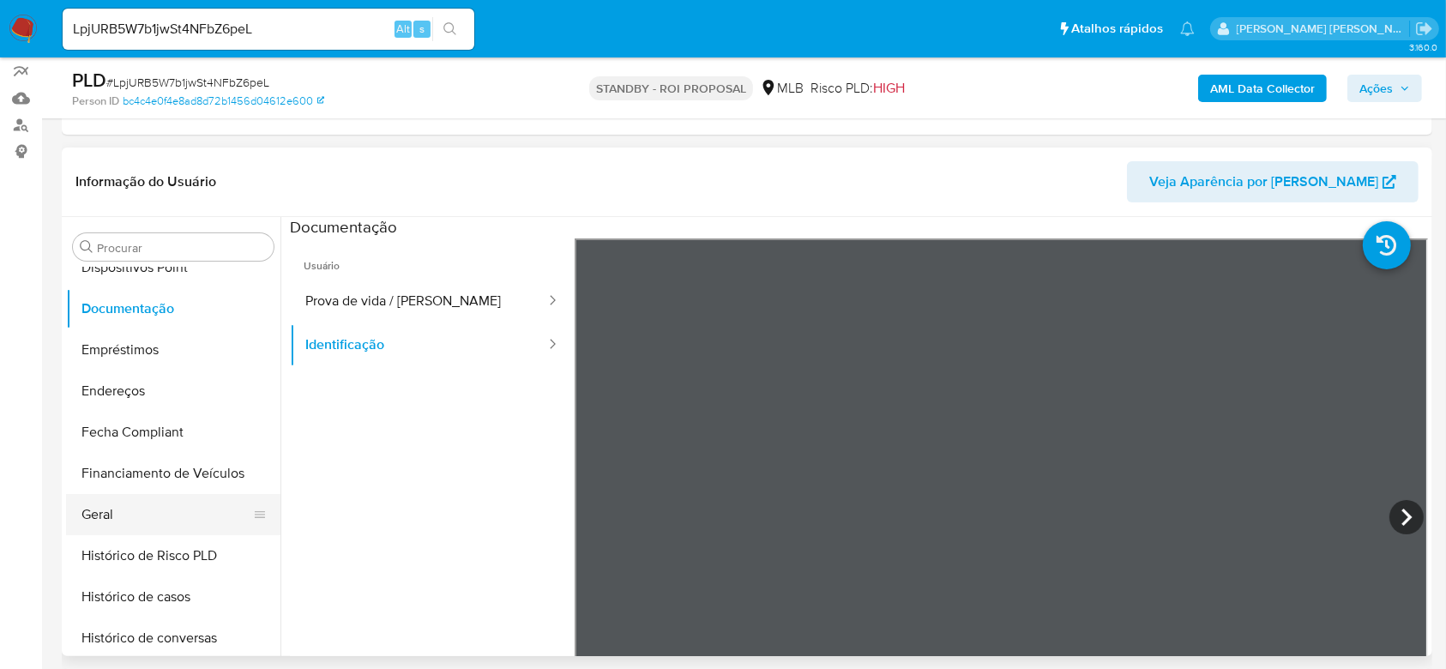
click at [123, 519] on button "Geral" at bounding box center [166, 514] width 201 height 41
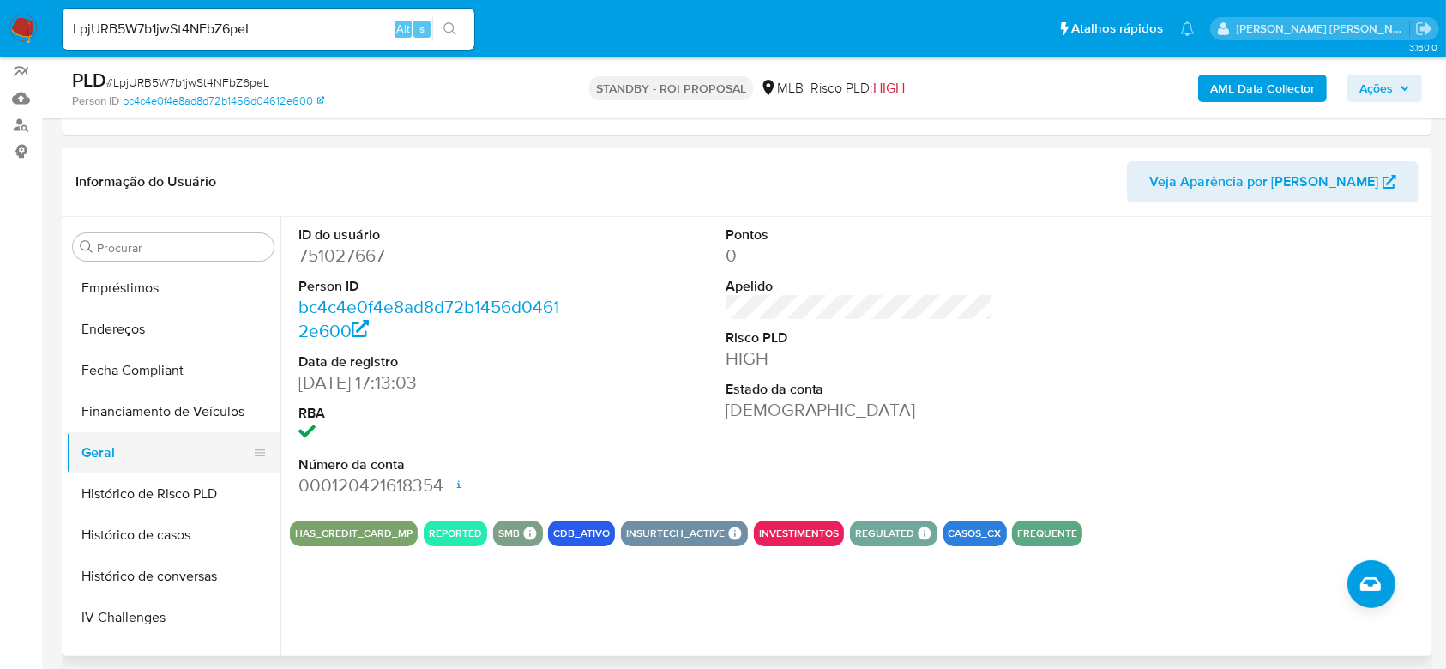
scroll to position [464, 0]
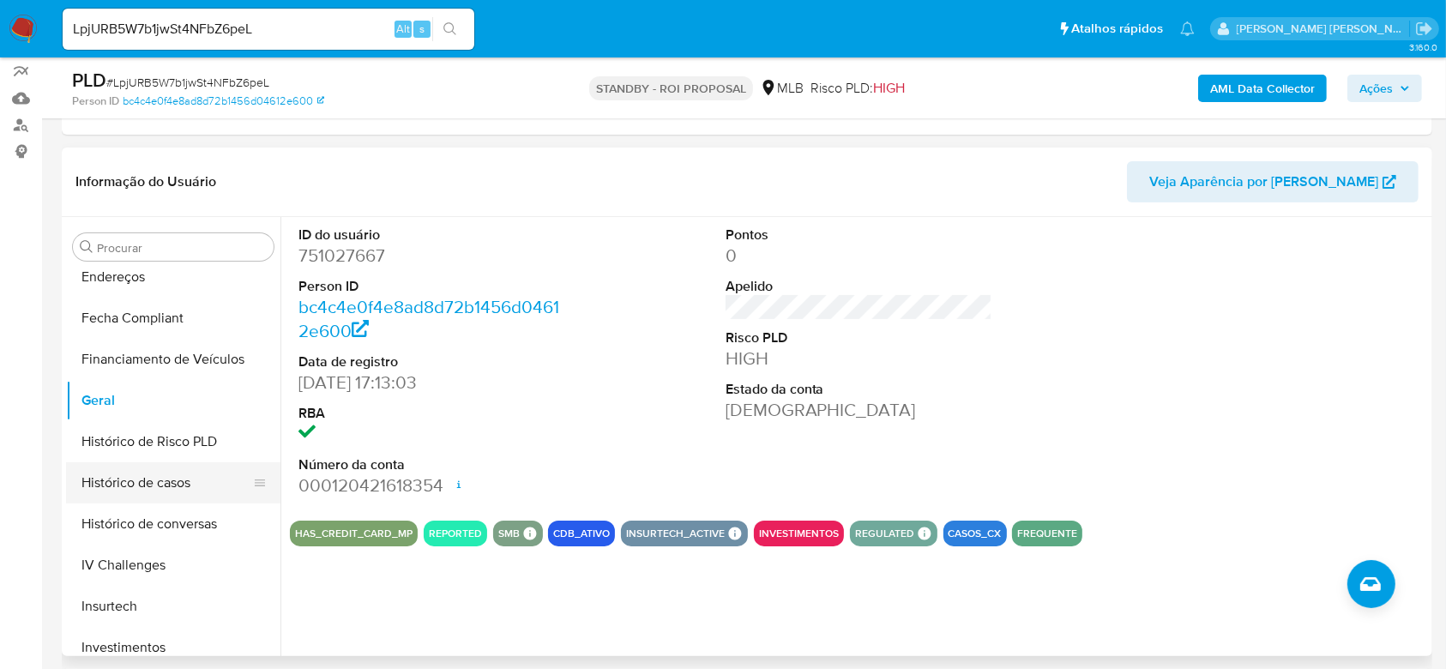
click at [117, 470] on button "Histórico de casos" at bounding box center [166, 482] width 201 height 41
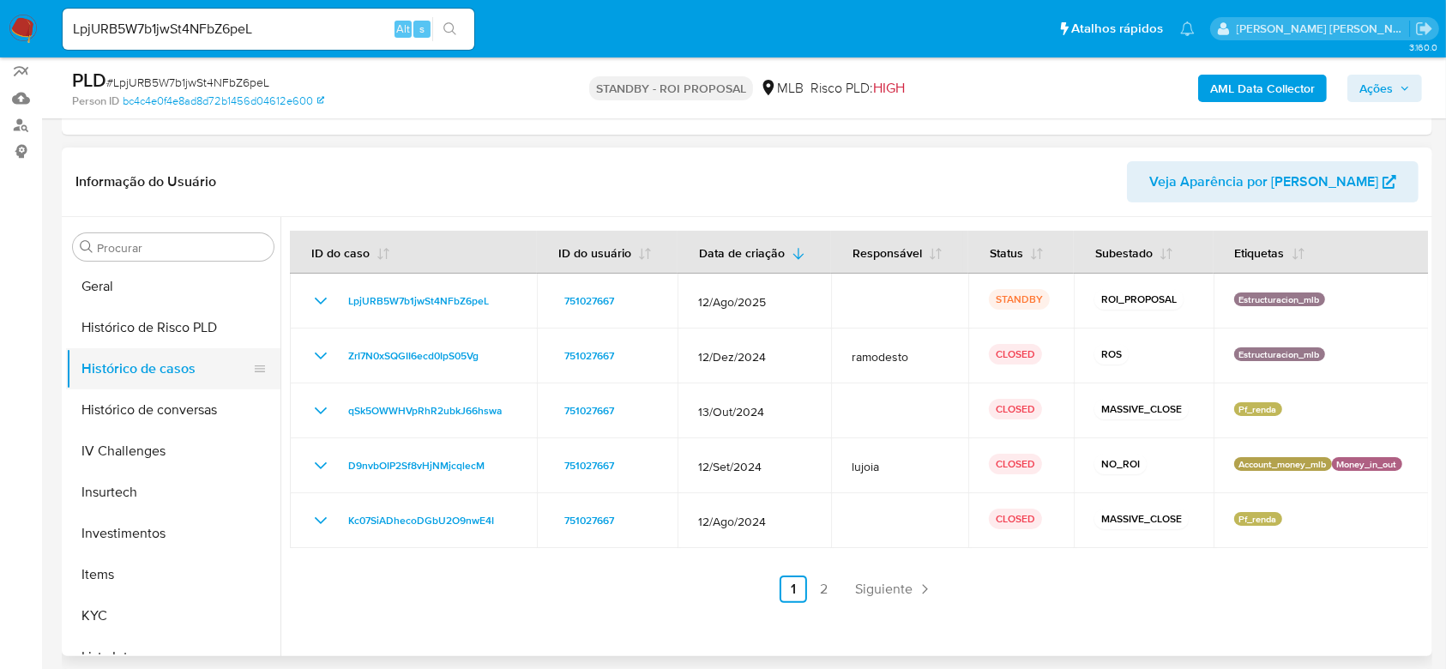
scroll to position [693, 0]
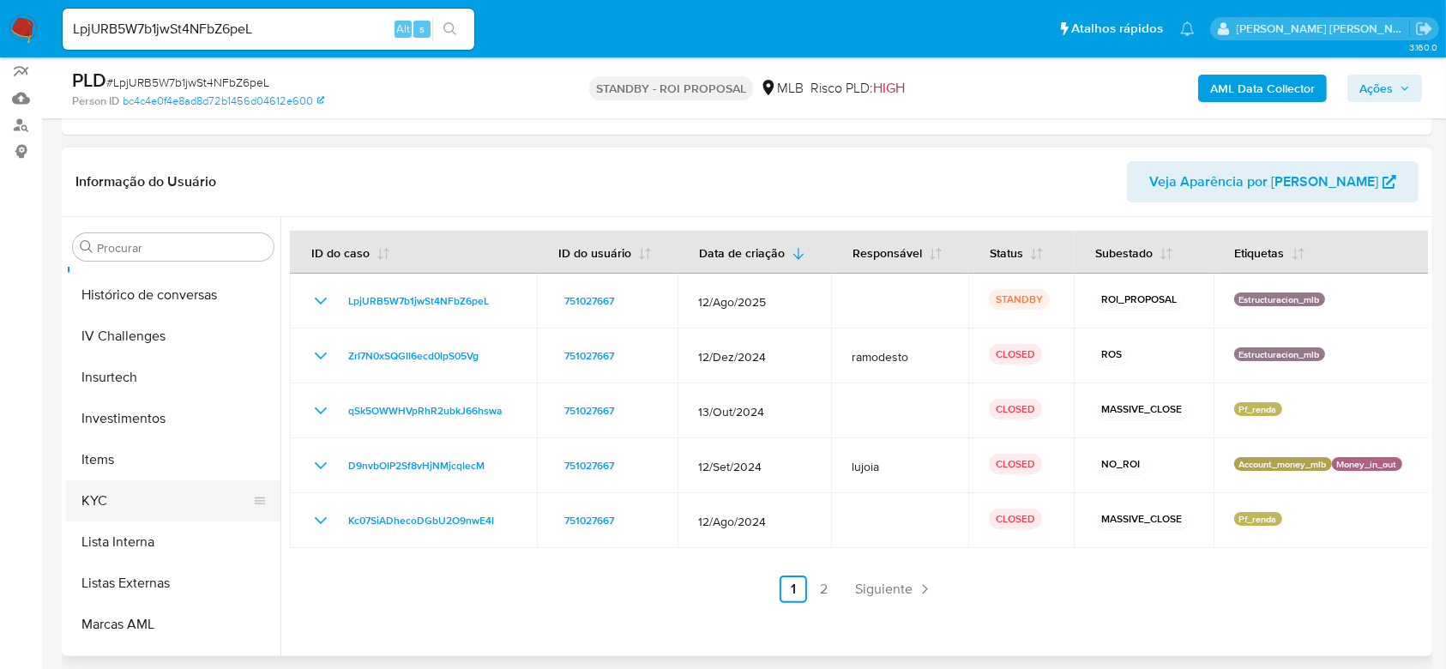
click at [101, 498] on button "KYC" at bounding box center [166, 500] width 201 height 41
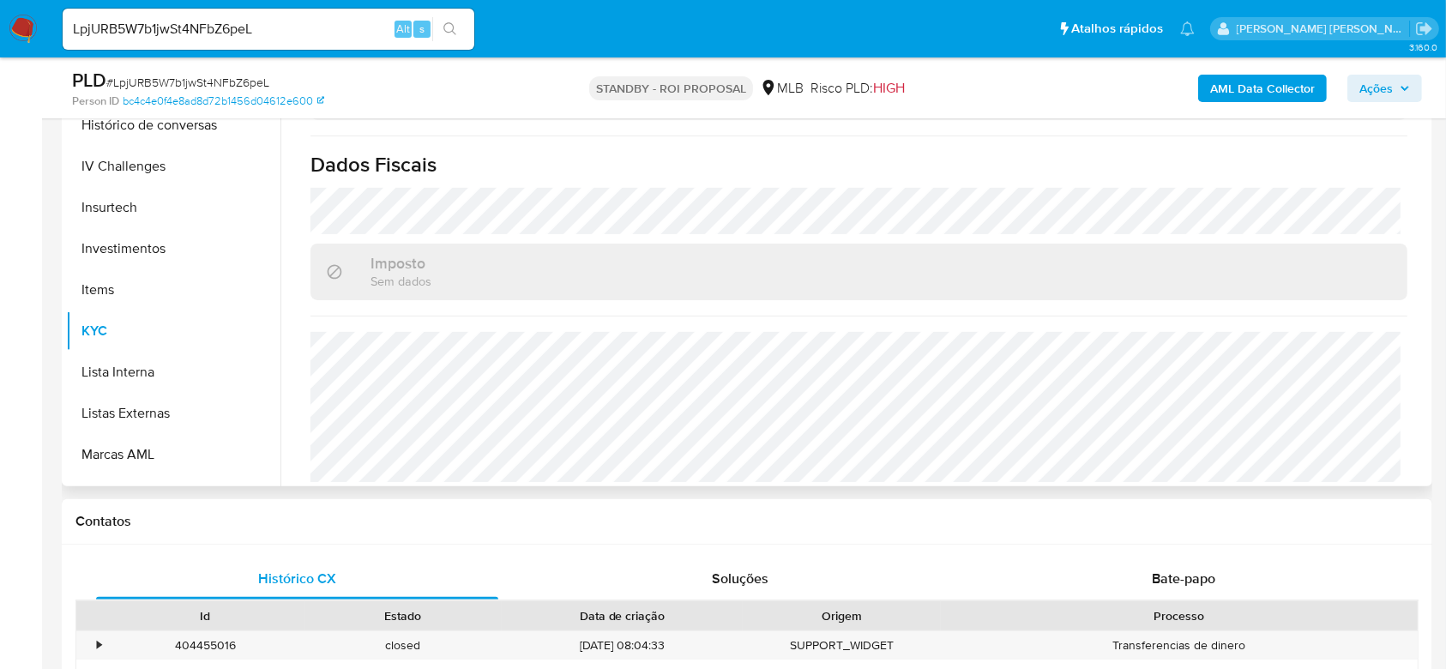
scroll to position [734, 0]
click at [181, 18] on input "LpjURB5W7b1jwSt4NFbZ6peL" at bounding box center [269, 29] width 412 height 22
paste input "zzHflhFOmCU83qsd0dyca7b9"
type input "zzHflhFOmCU83qsd0dyca7b9"
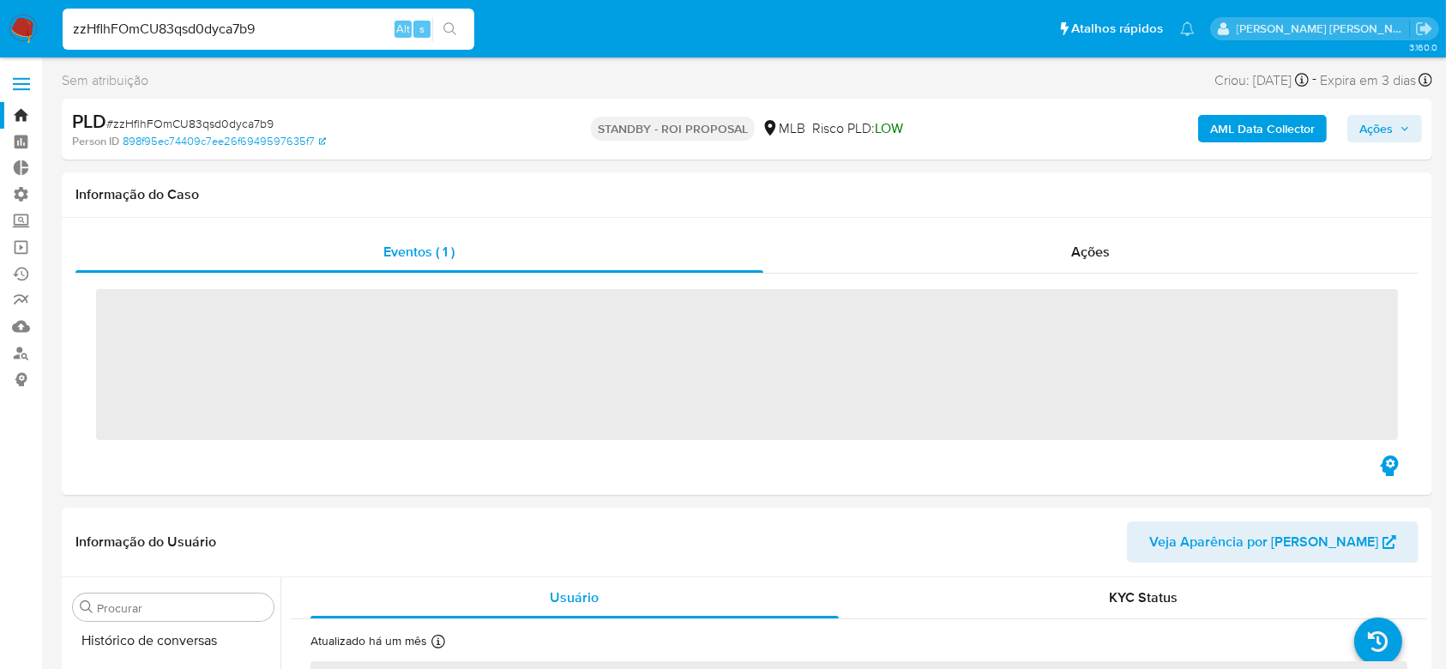
scroll to position [784, 0]
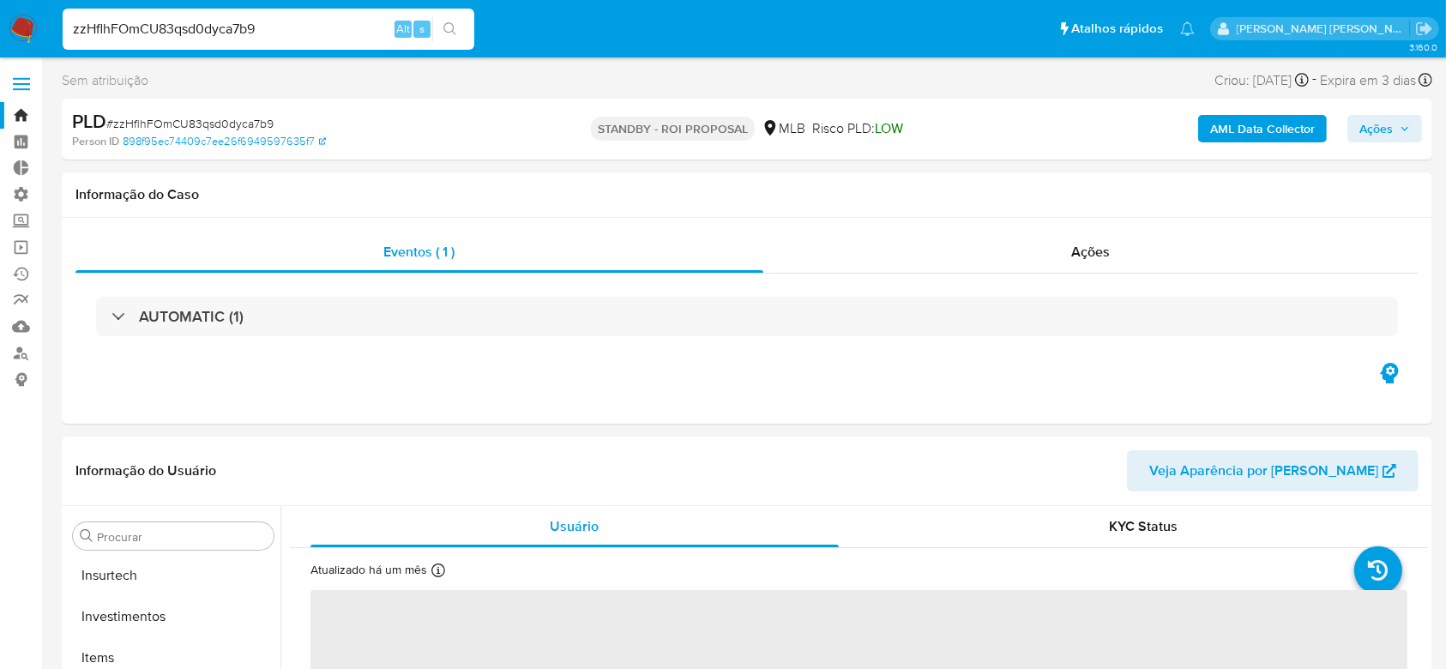
select select "10"
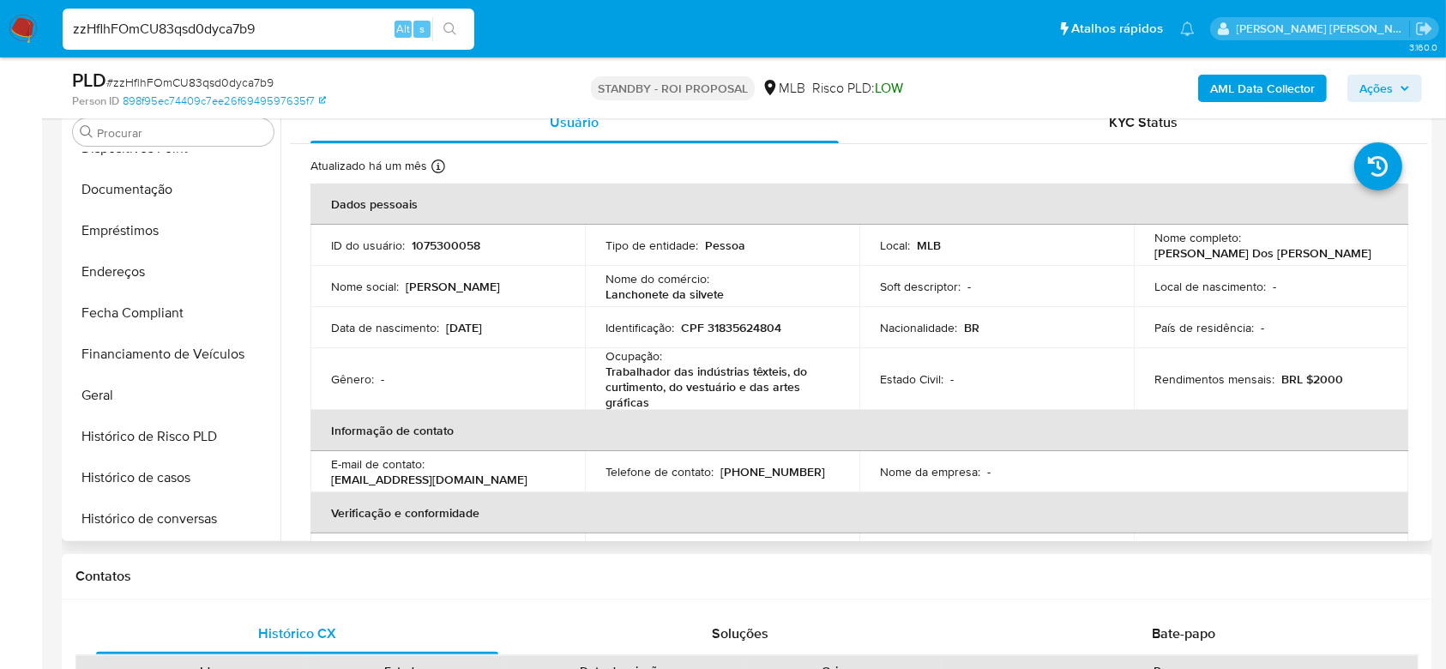
scroll to position [350, 0]
click at [190, 179] on button "Documentação" at bounding box center [166, 193] width 201 height 41
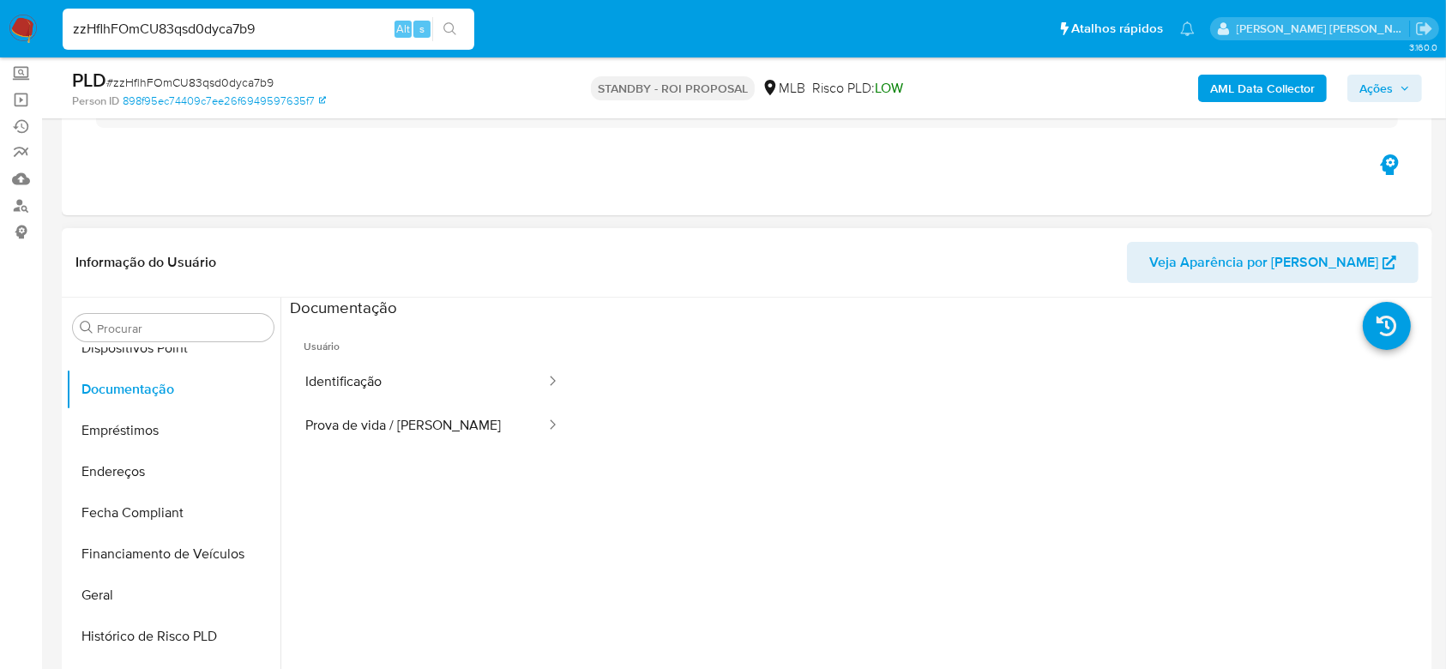
scroll to position [114, 0]
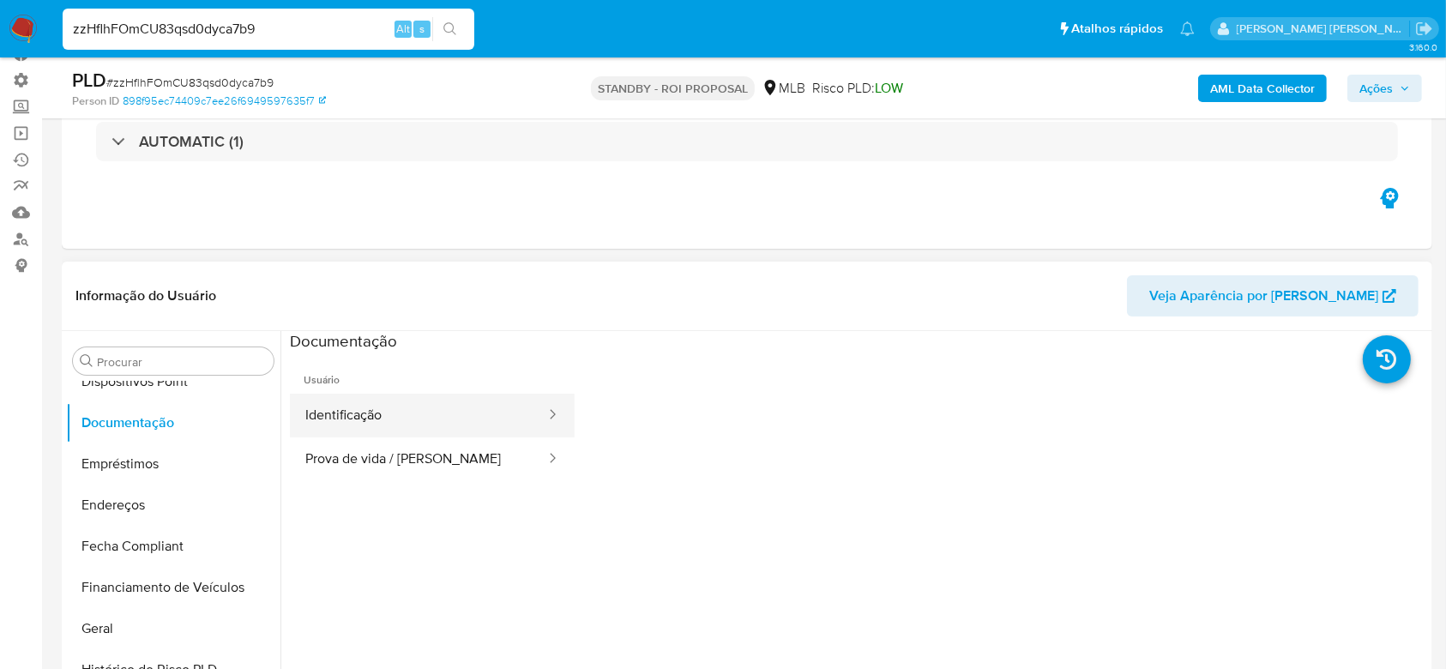
click at [361, 420] on button "Identificação" at bounding box center [418, 416] width 257 height 44
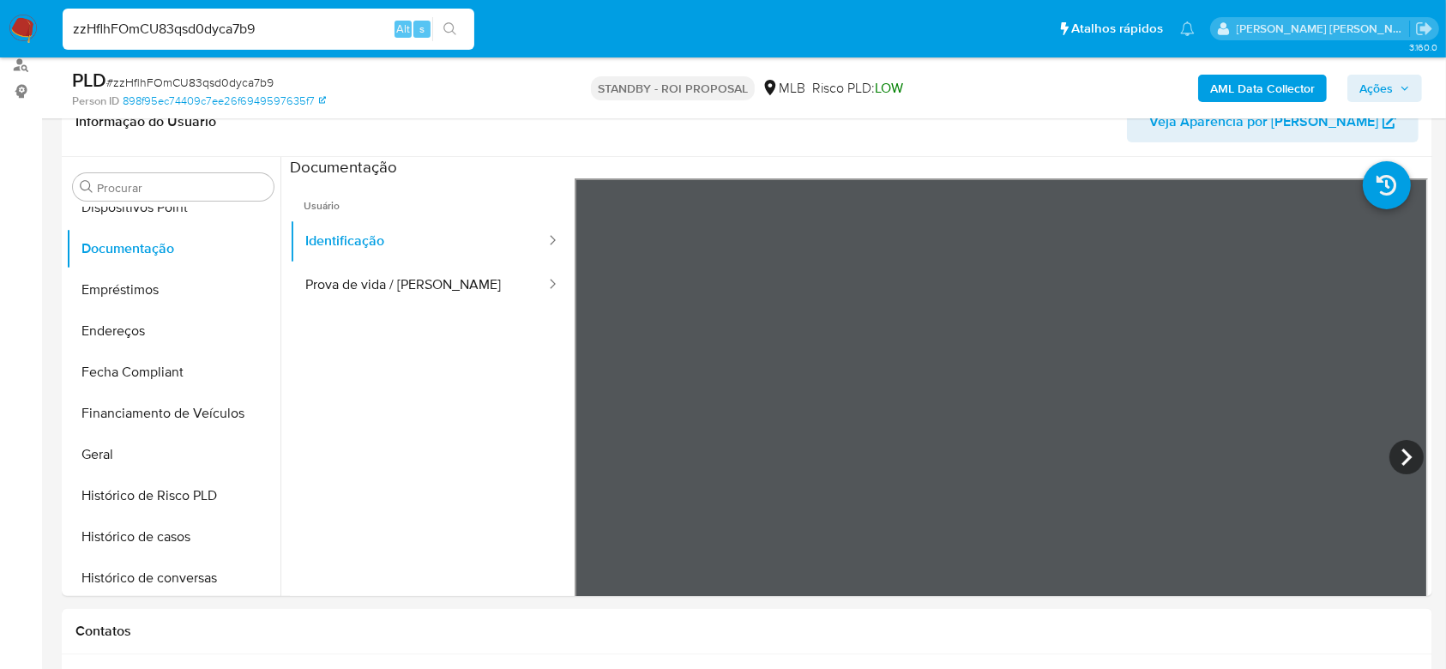
scroll to position [284, 0]
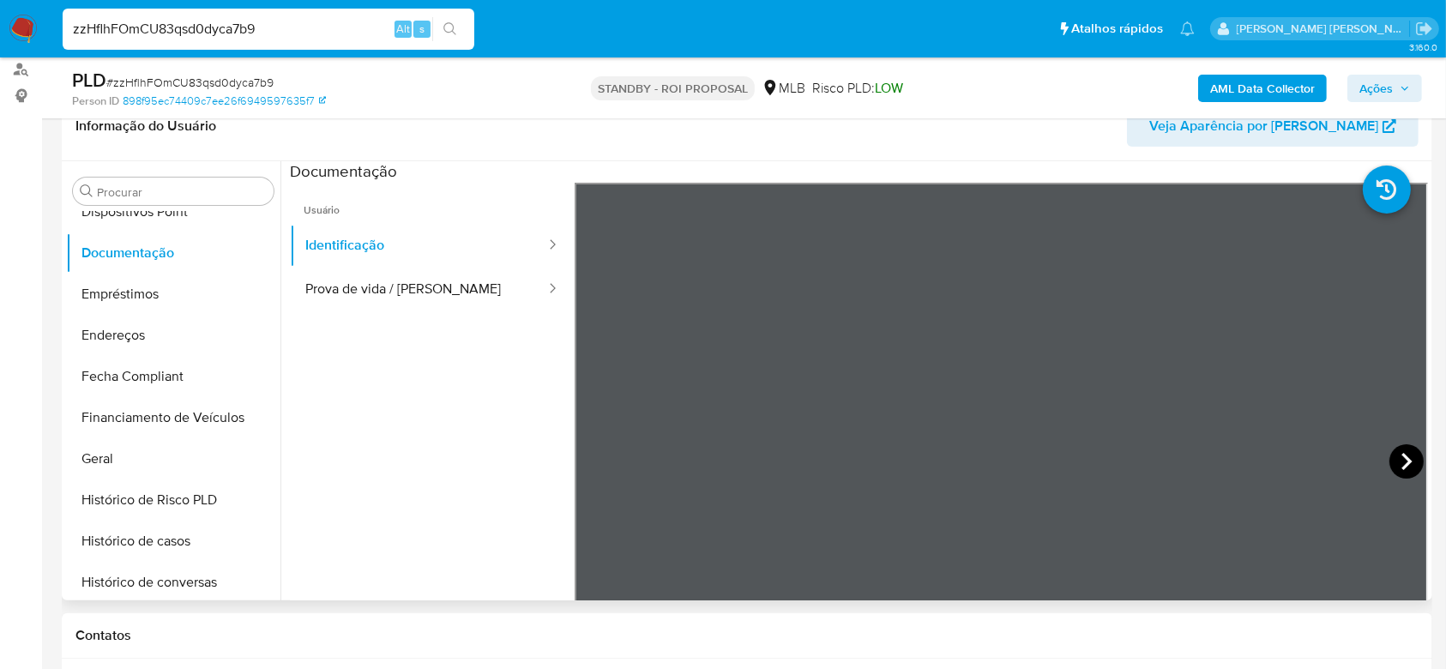
click at [1407, 463] on icon at bounding box center [1406, 461] width 34 height 34
click at [177, 462] on button "Geral" at bounding box center [166, 458] width 201 height 41
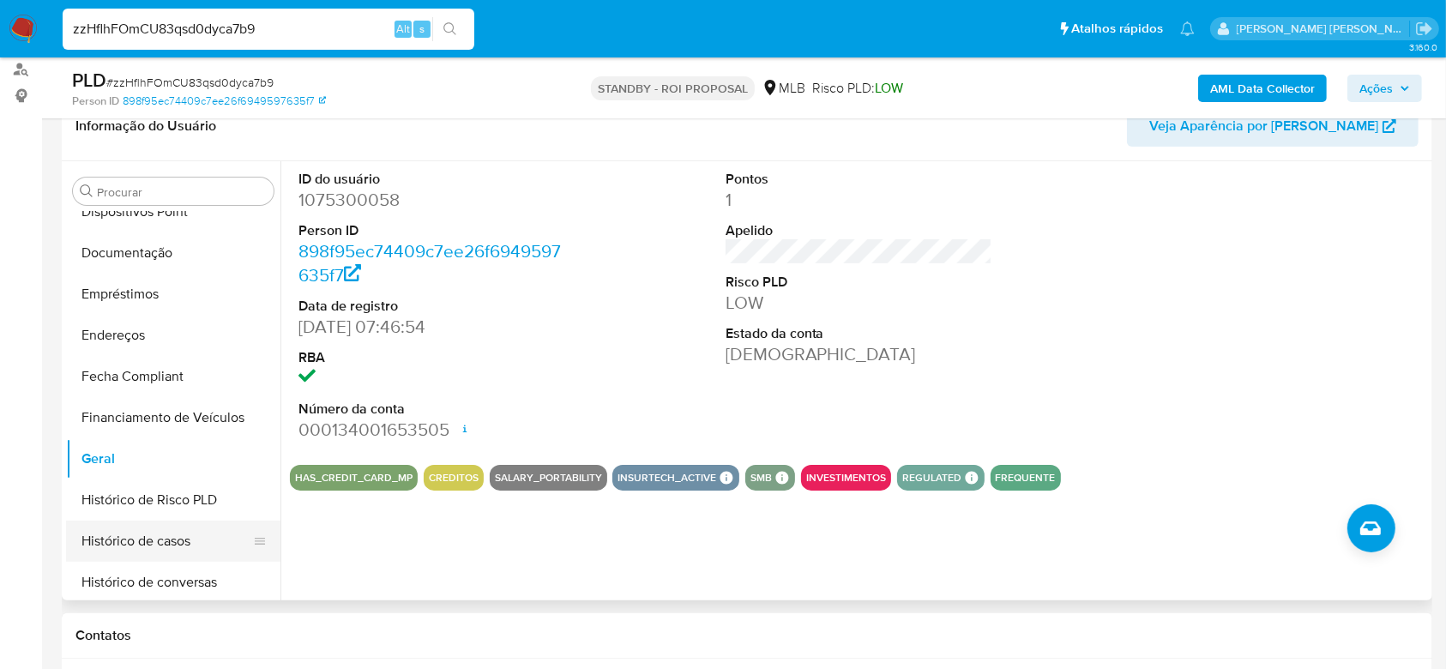
click at [98, 535] on button "Histórico de casos" at bounding box center [166, 540] width 201 height 41
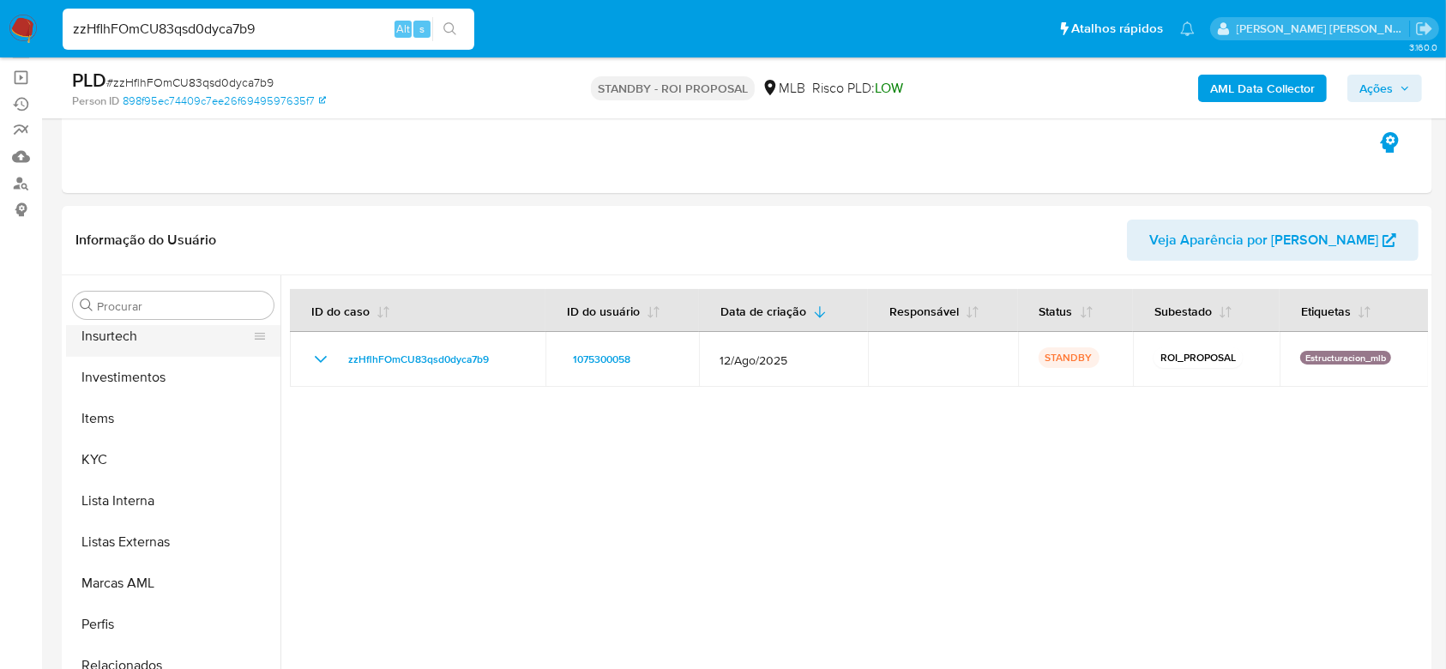
scroll to position [807, 0]
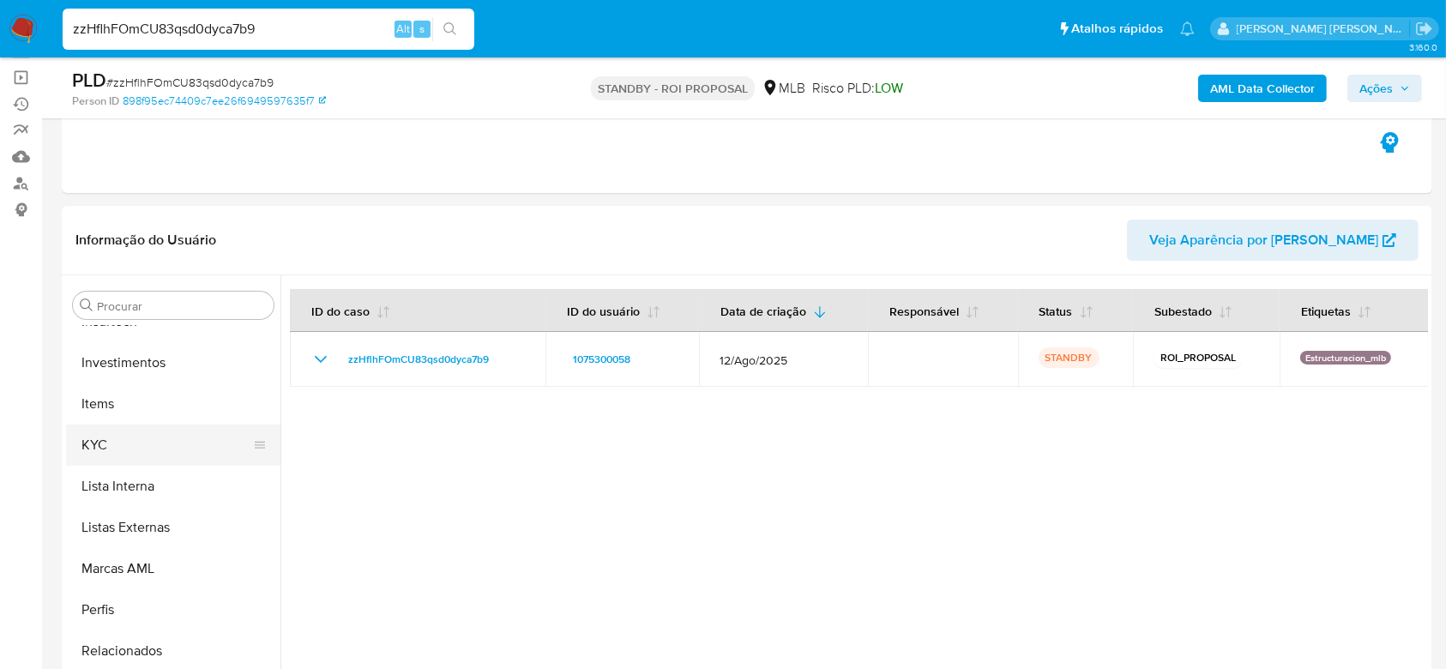
click at [124, 442] on button "KYC" at bounding box center [166, 444] width 201 height 41
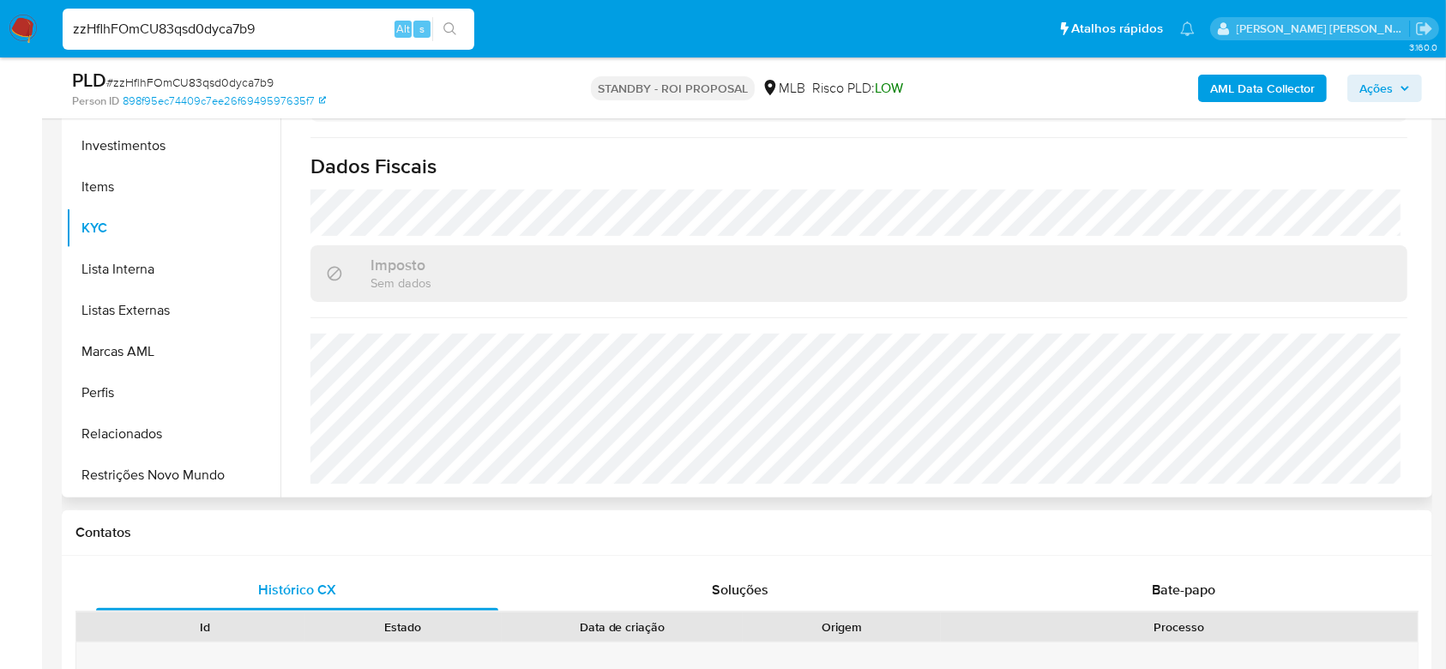
scroll to position [438, 0]
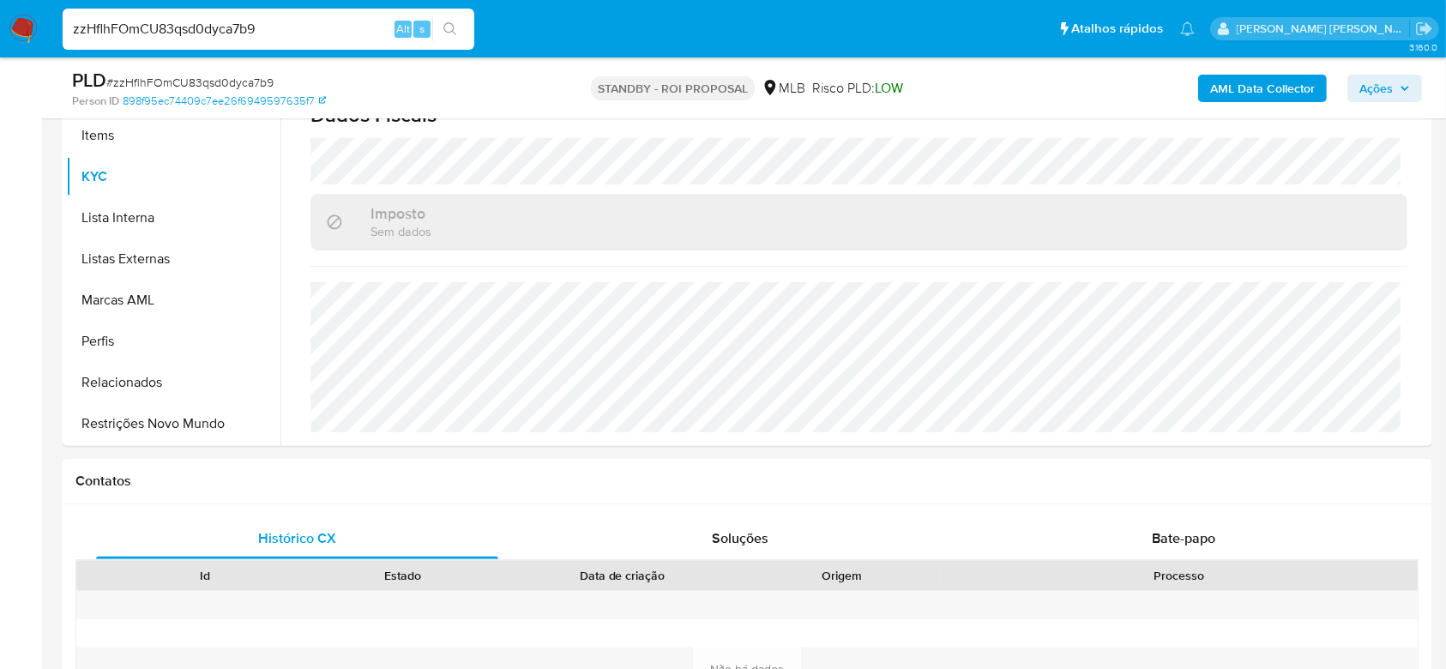
click at [202, 32] on input "zzHflhFOmCU83qsd0dyca7b9" at bounding box center [269, 29] width 412 height 22
paste input "mXqQ0KxVrmWK2vE6DyTy9iOz"
type input "mXqQ0KxVrmWK2vE6DyTy9iOz"
click at [464, 18] on button "search-icon" at bounding box center [449, 29] width 35 height 24
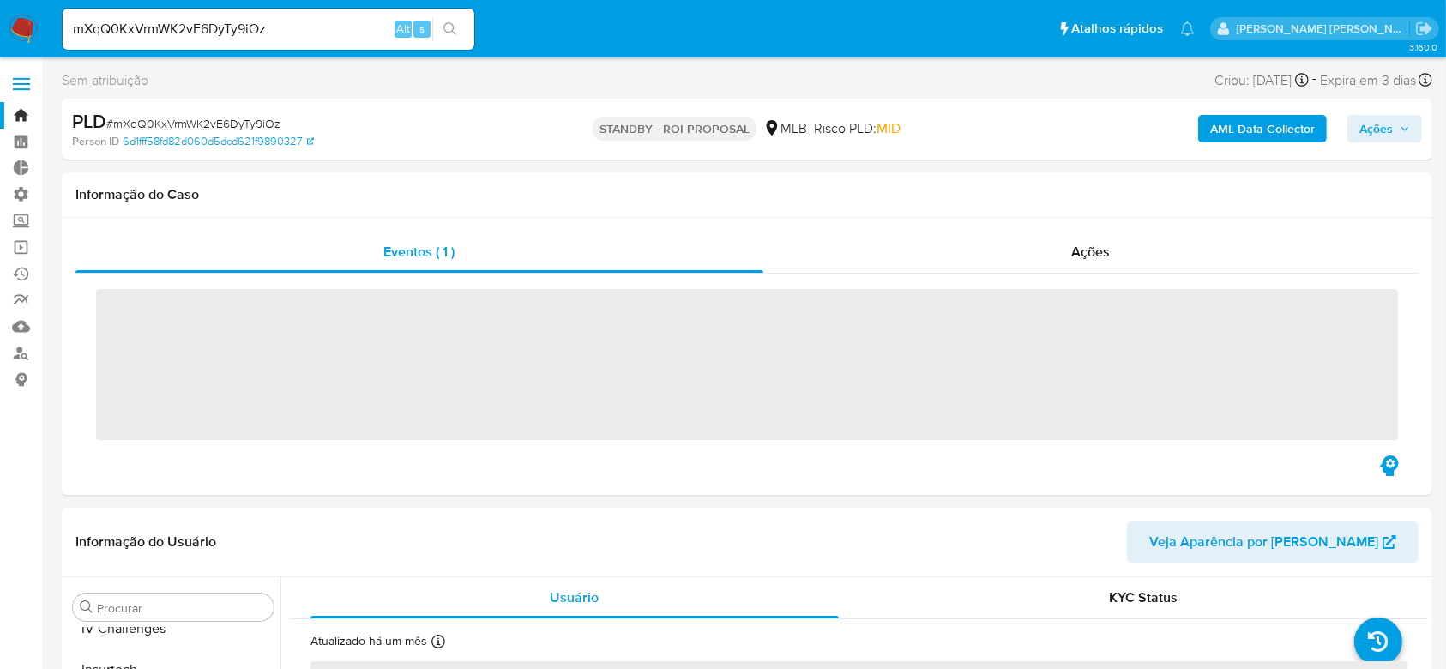
scroll to position [807, 0]
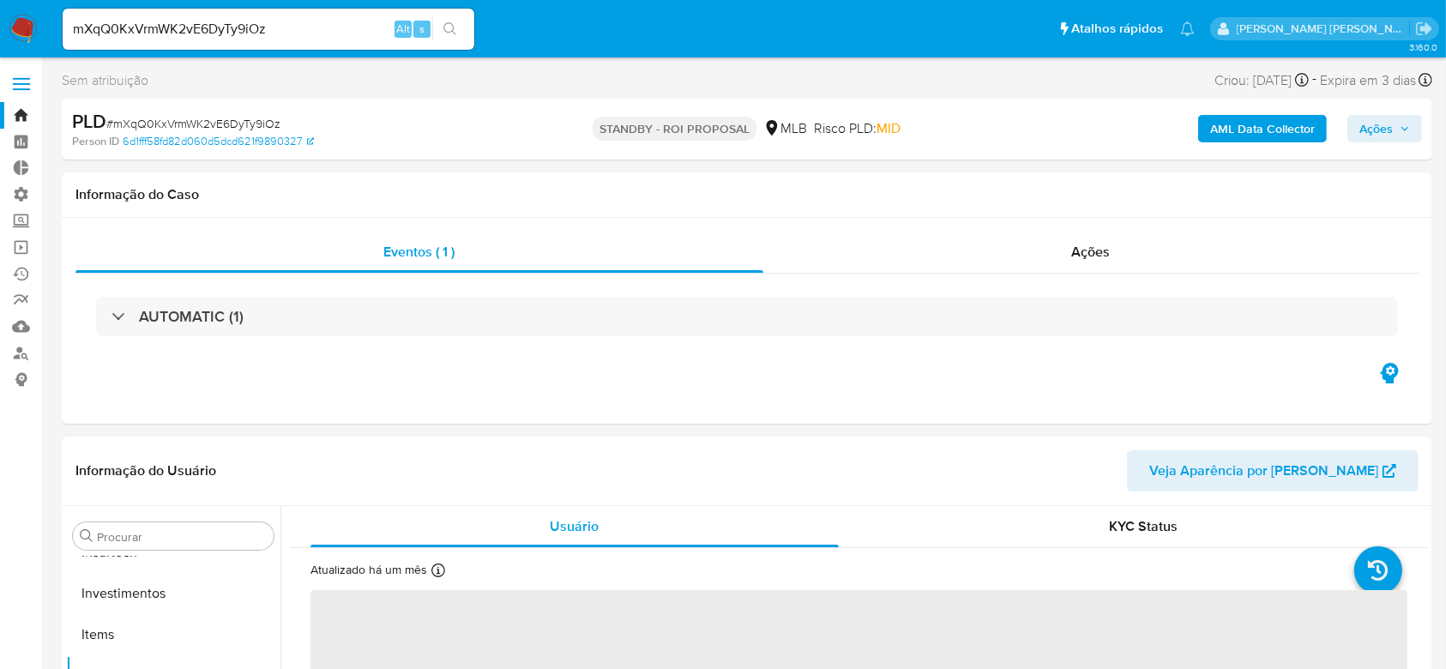
select select "10"
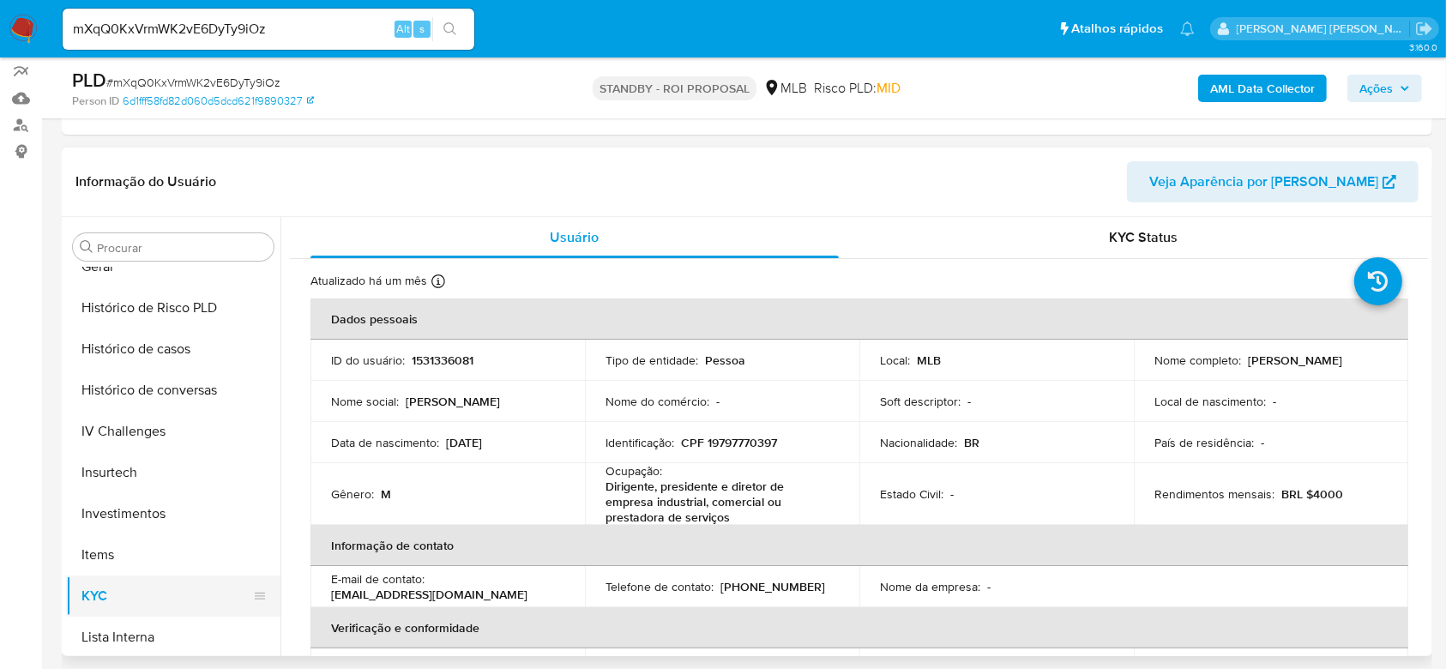
scroll to position [350, 0]
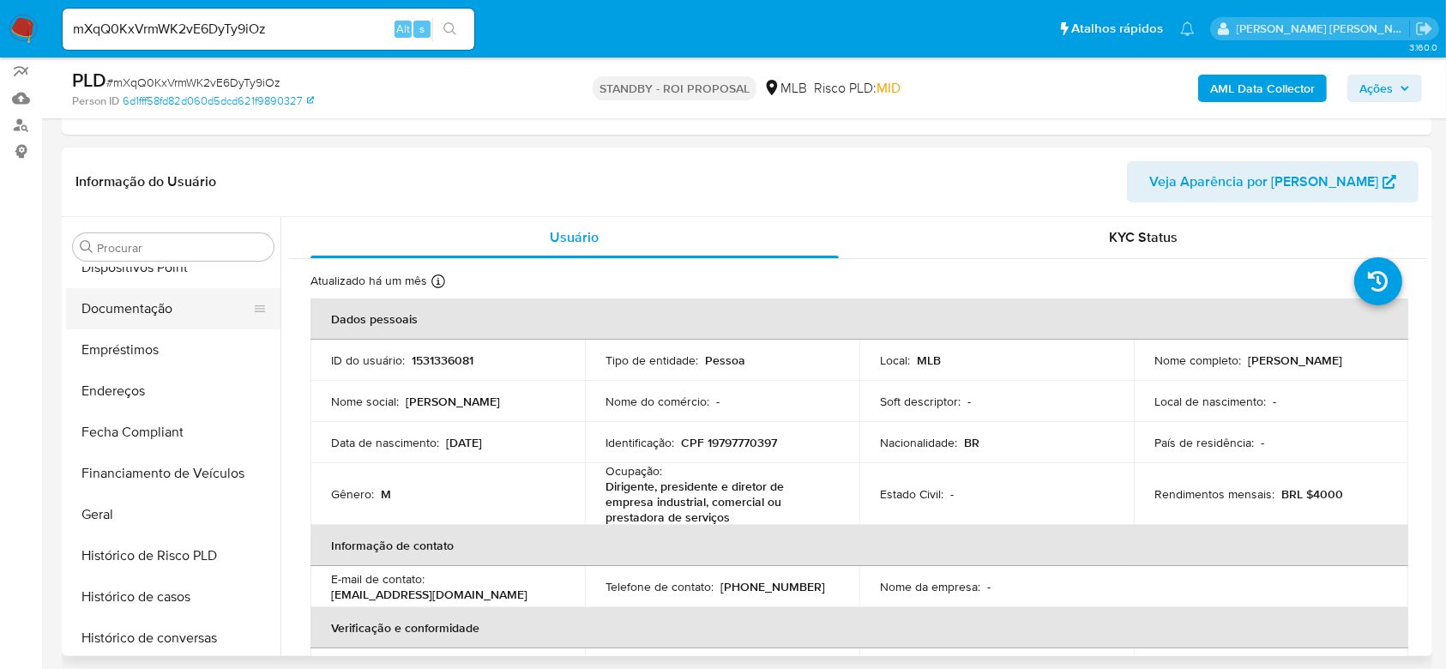
click at [156, 310] on button "Documentação" at bounding box center [166, 308] width 201 height 41
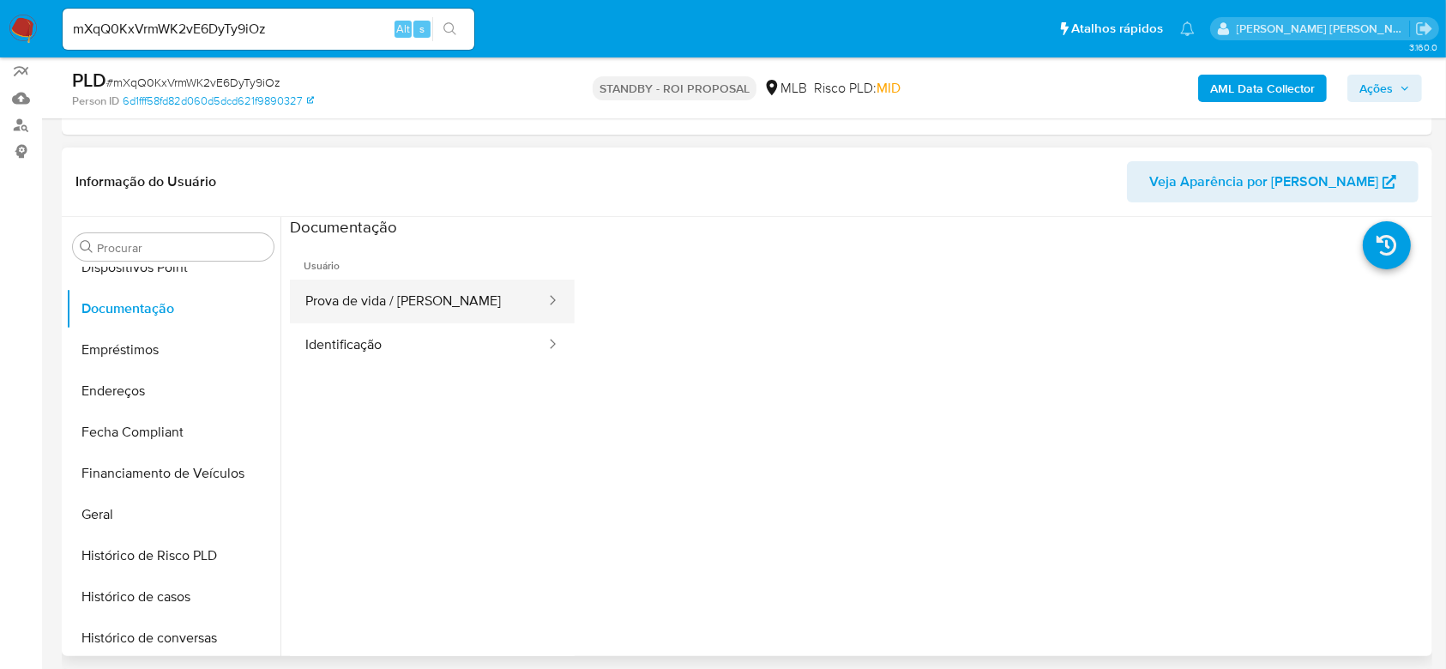
click at [385, 292] on button "Prova de vida / [PERSON_NAME]" at bounding box center [418, 302] width 257 height 44
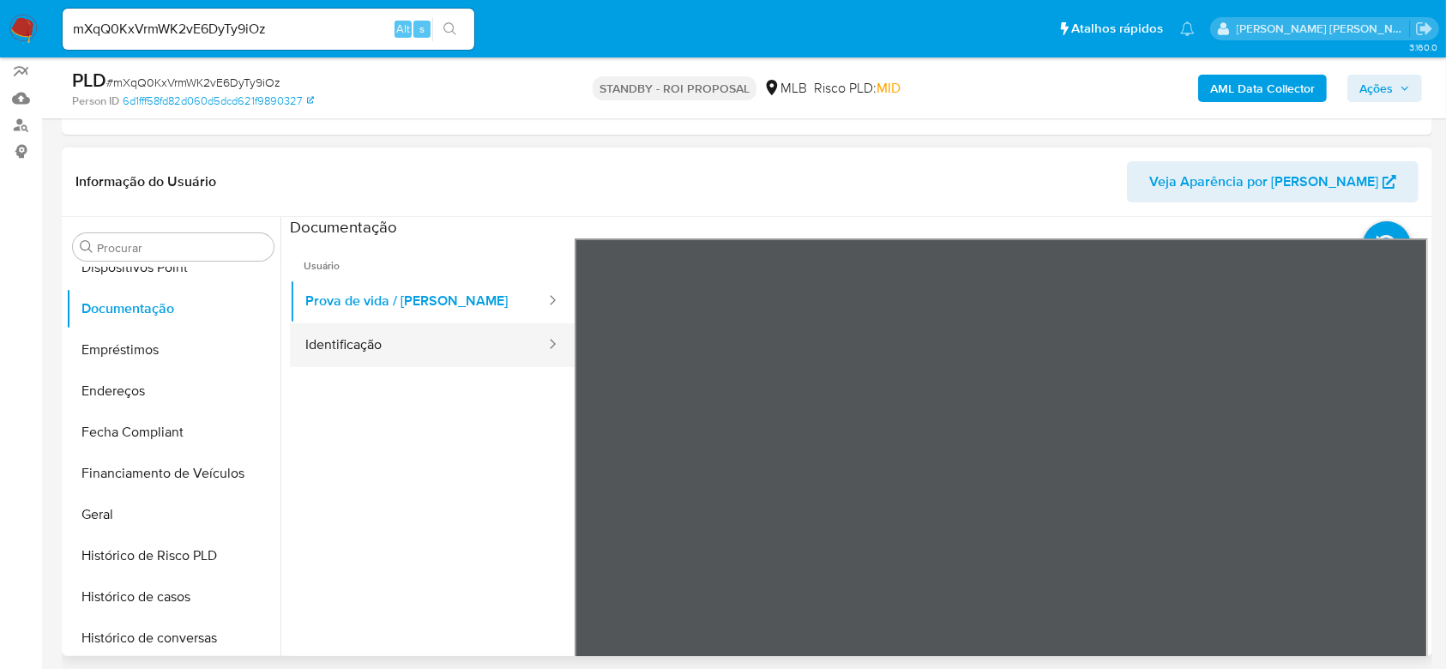
click at [383, 337] on button "Identificação" at bounding box center [418, 345] width 257 height 44
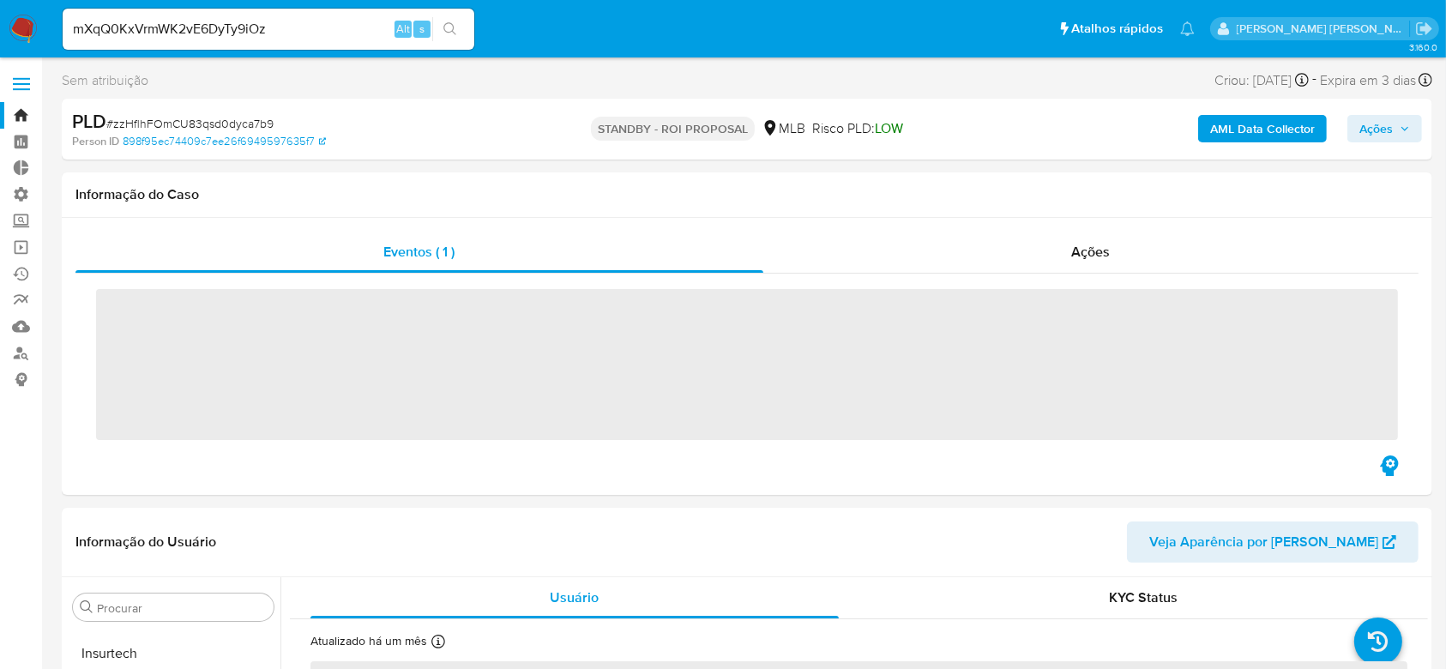
scroll to position [807, 0]
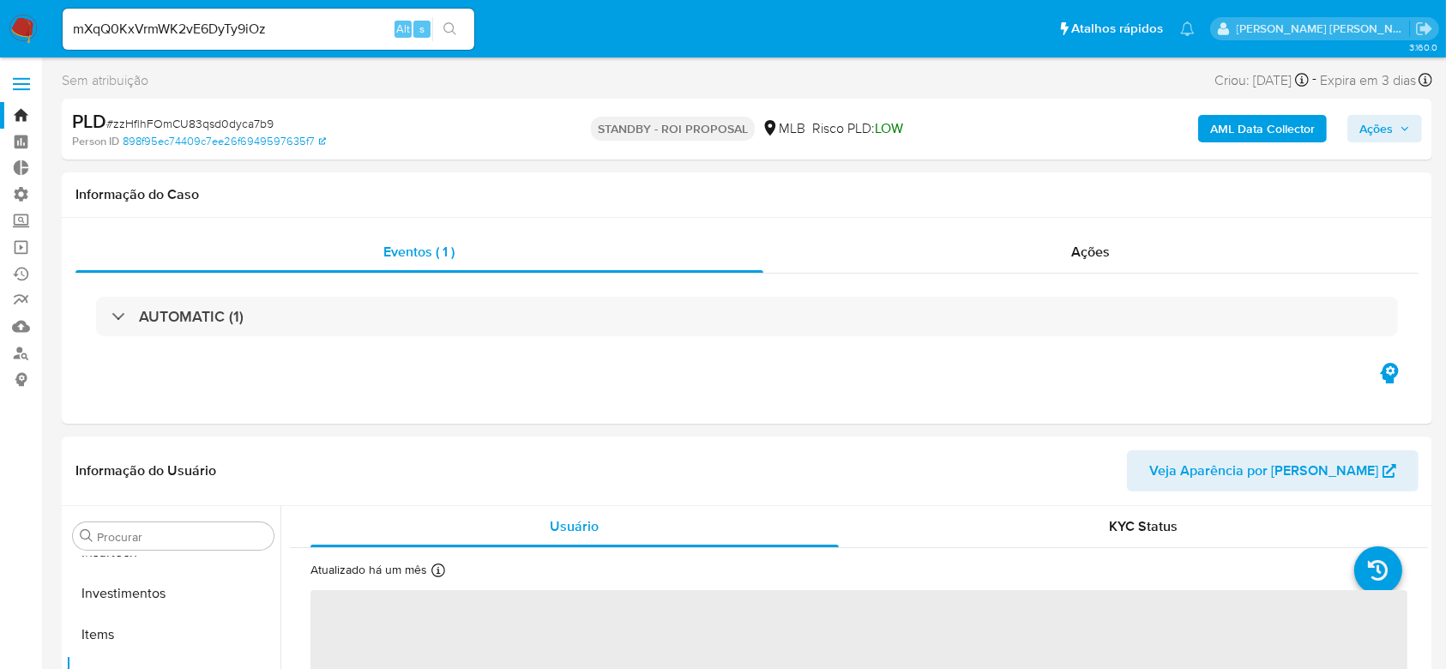
select select "10"
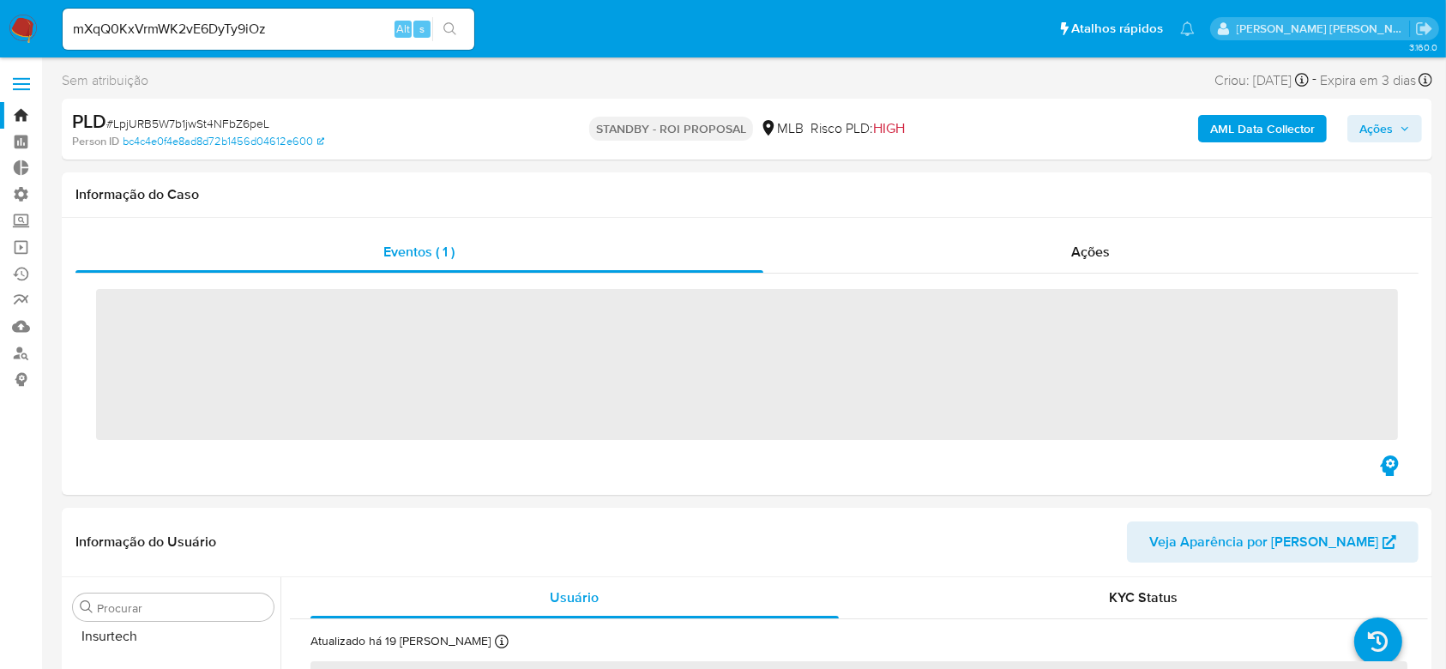
scroll to position [807, 0]
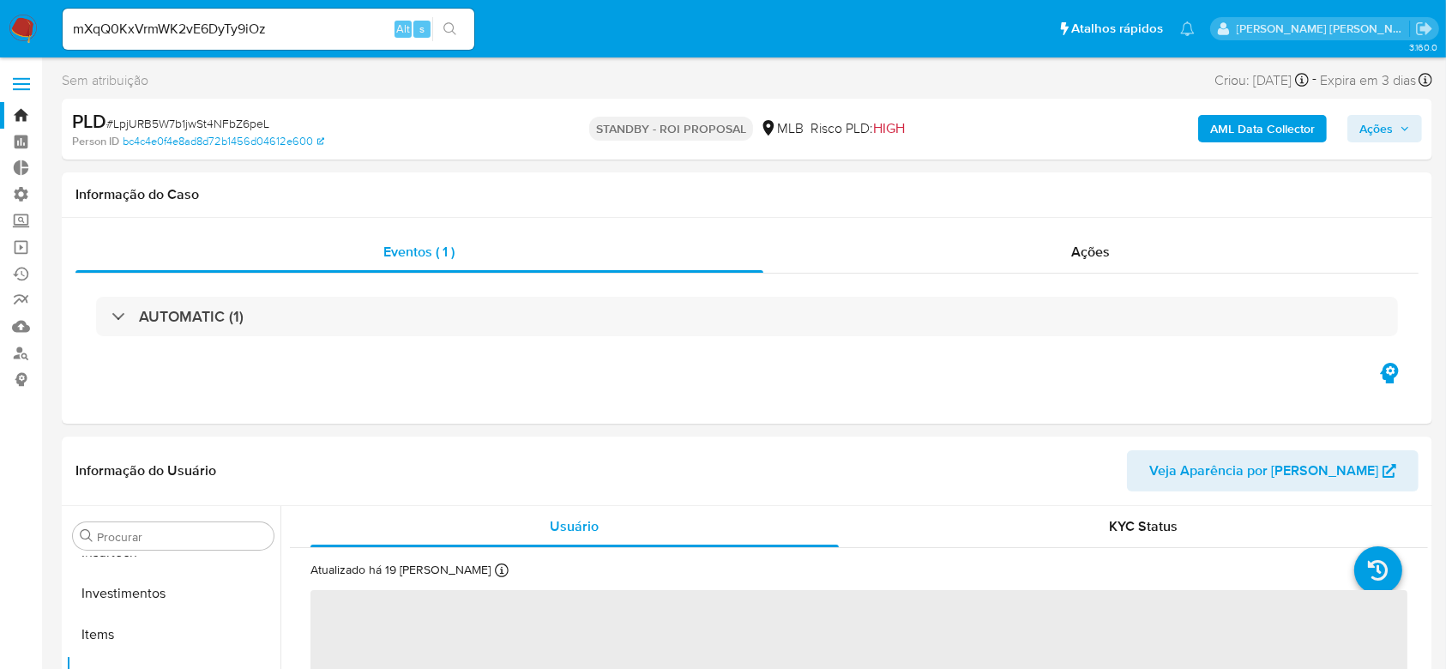
select select "10"
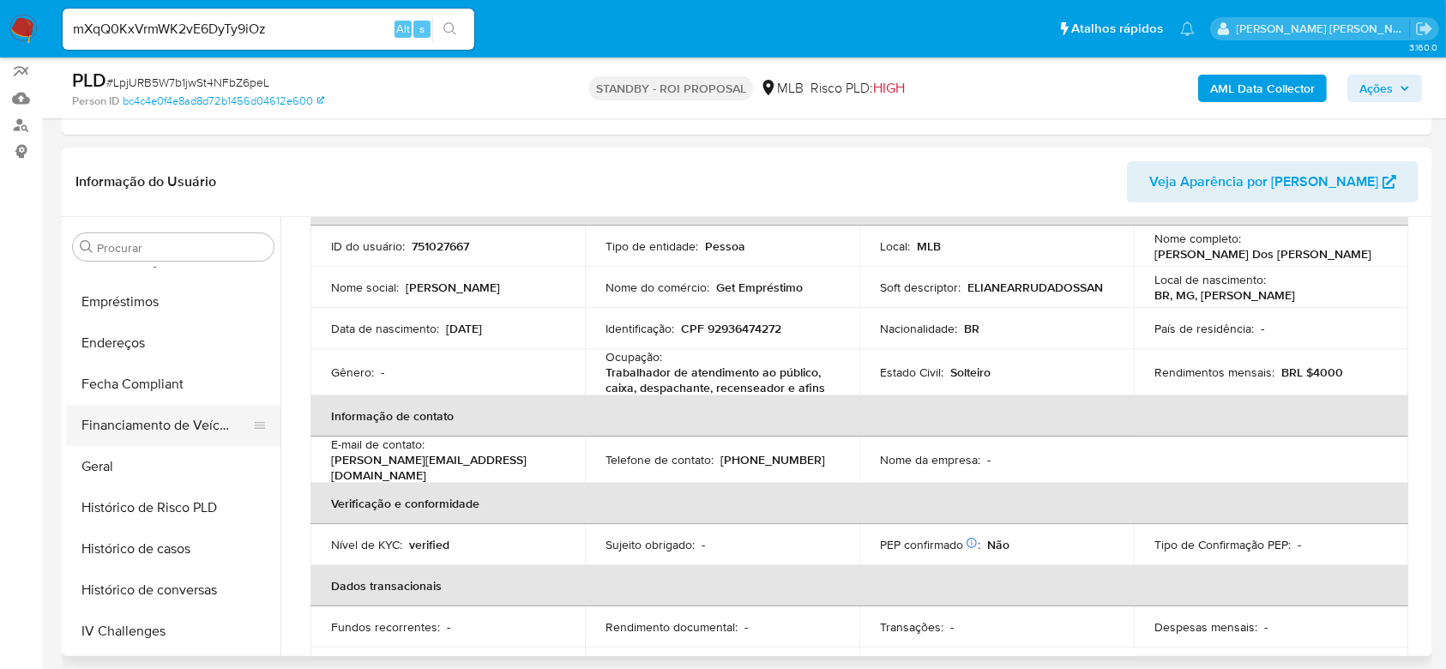
scroll to position [235, 0]
click at [175, 418] on button "Documentação" at bounding box center [166, 423] width 201 height 41
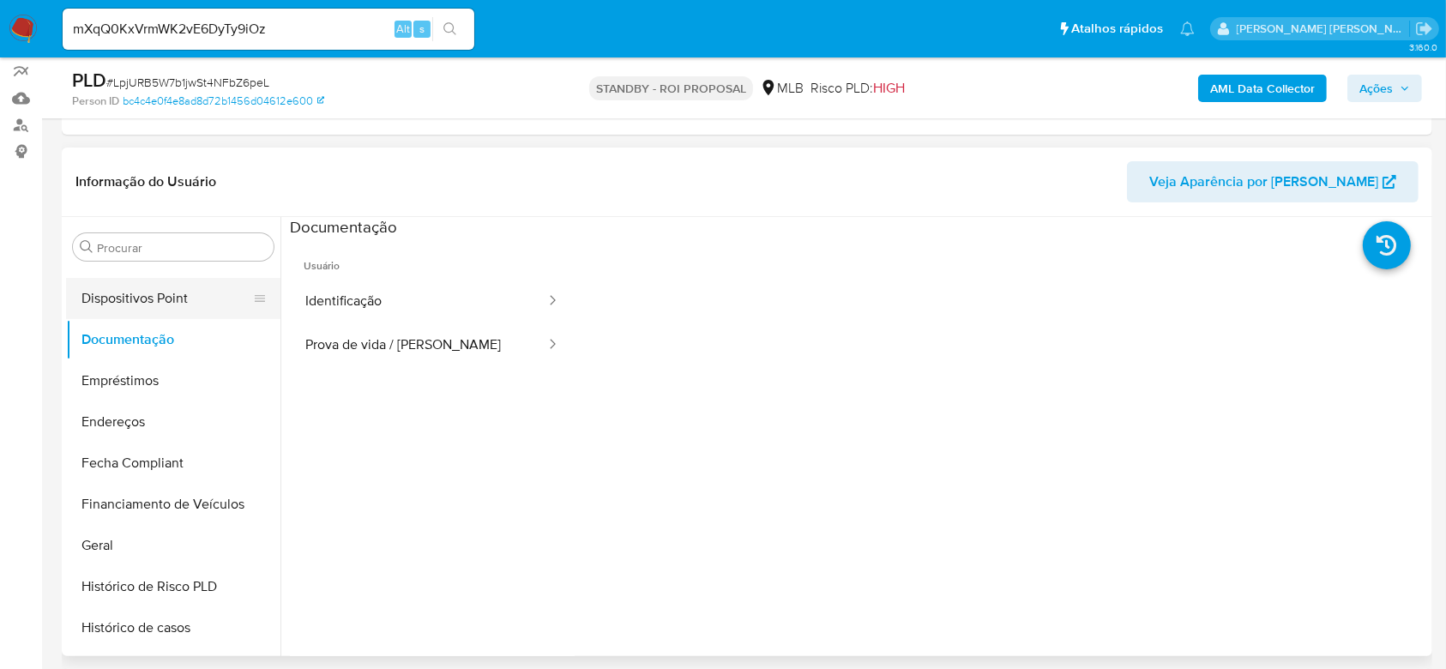
scroll to position [350, 0]
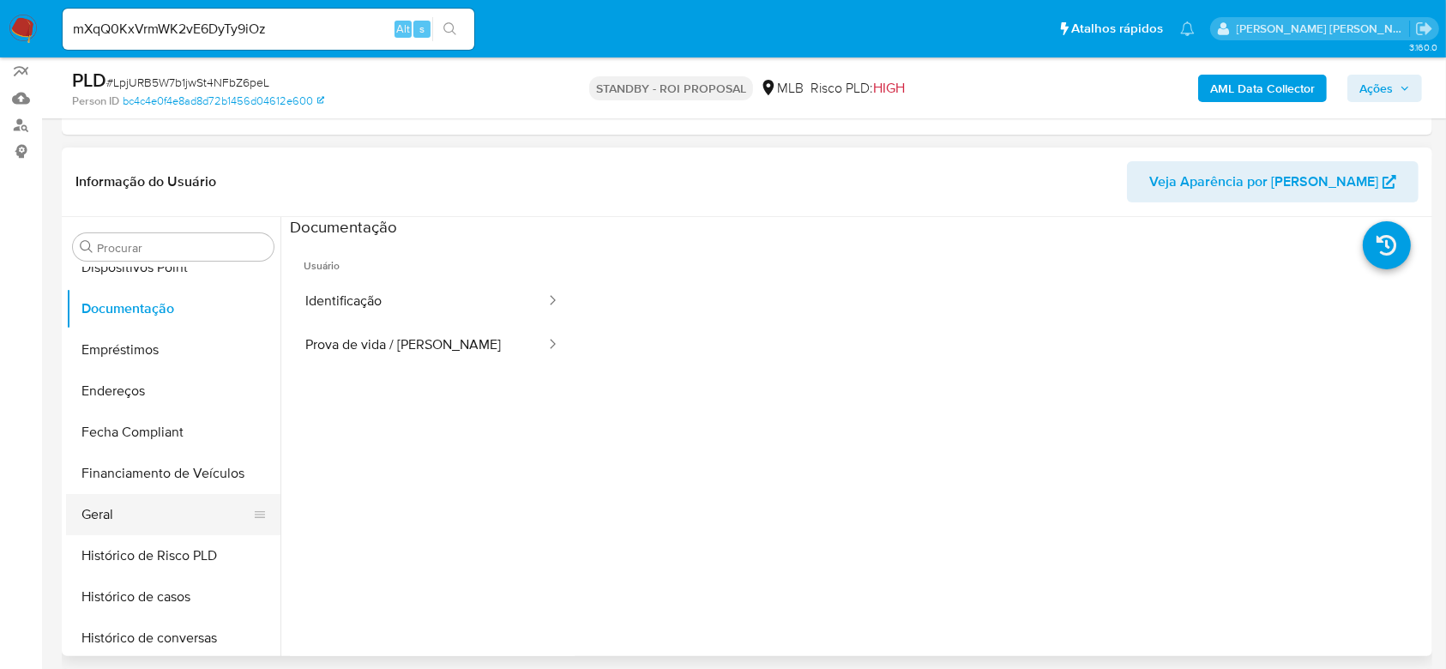
click at [144, 510] on button "Geral" at bounding box center [166, 514] width 201 height 41
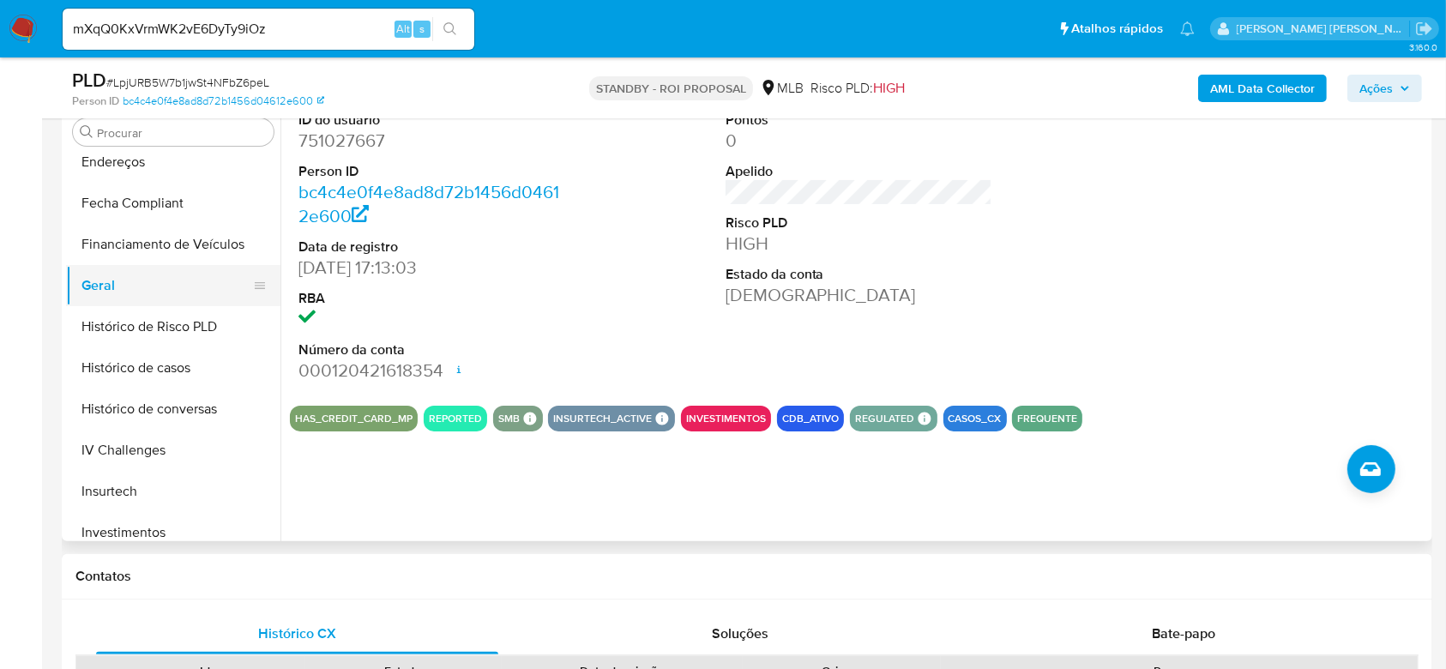
scroll to position [578, 0]
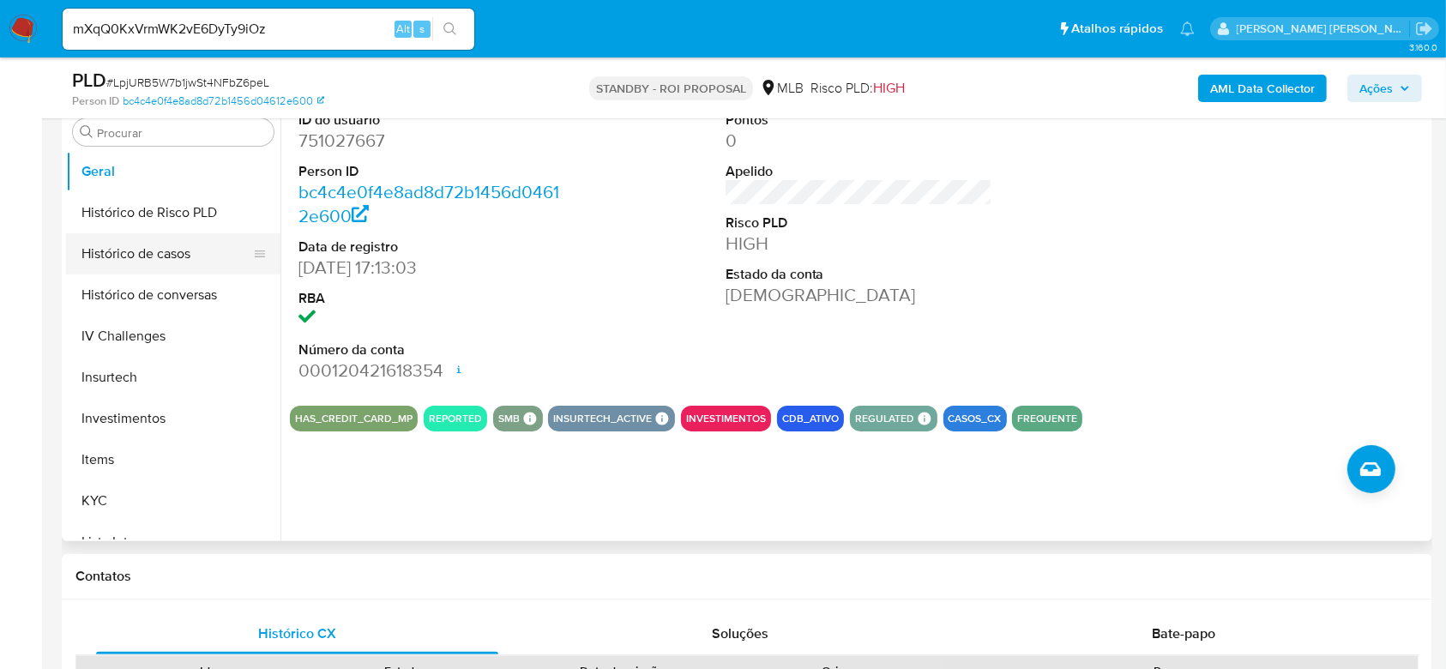
click at [171, 250] on button "Histórico de casos" at bounding box center [166, 253] width 201 height 41
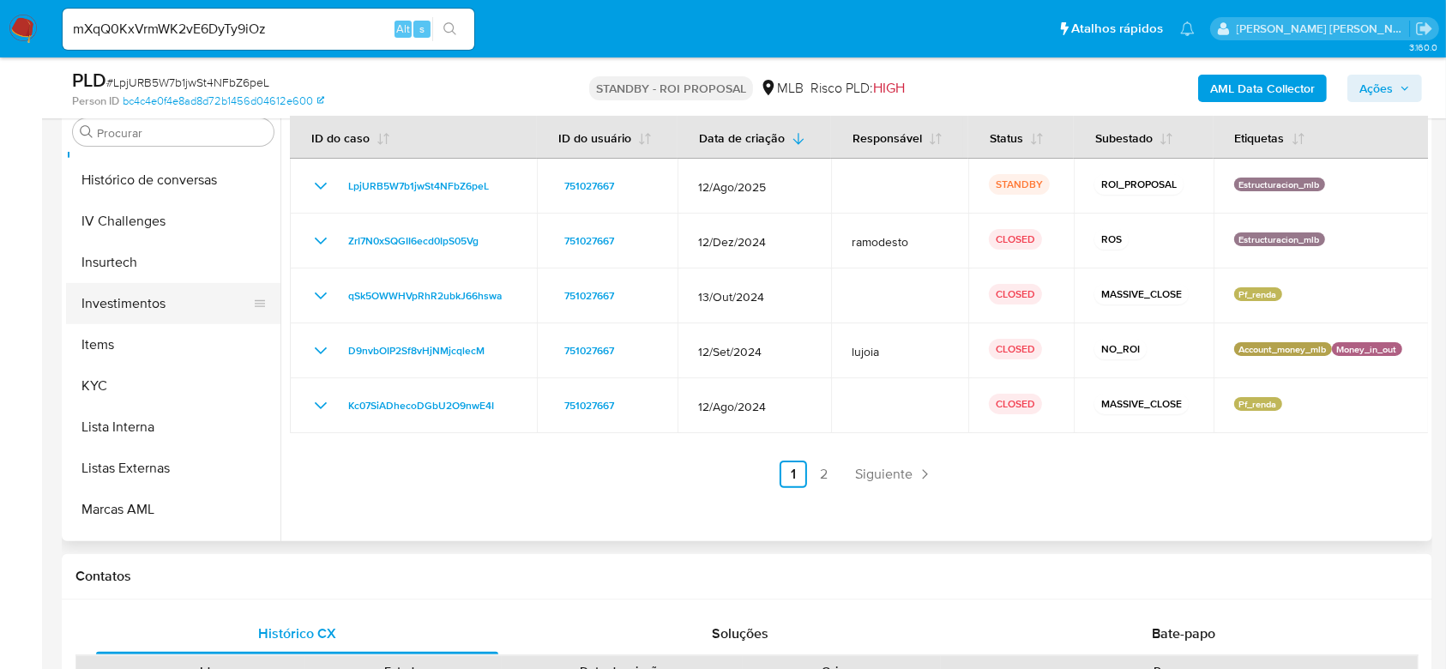
scroll to position [807, 0]
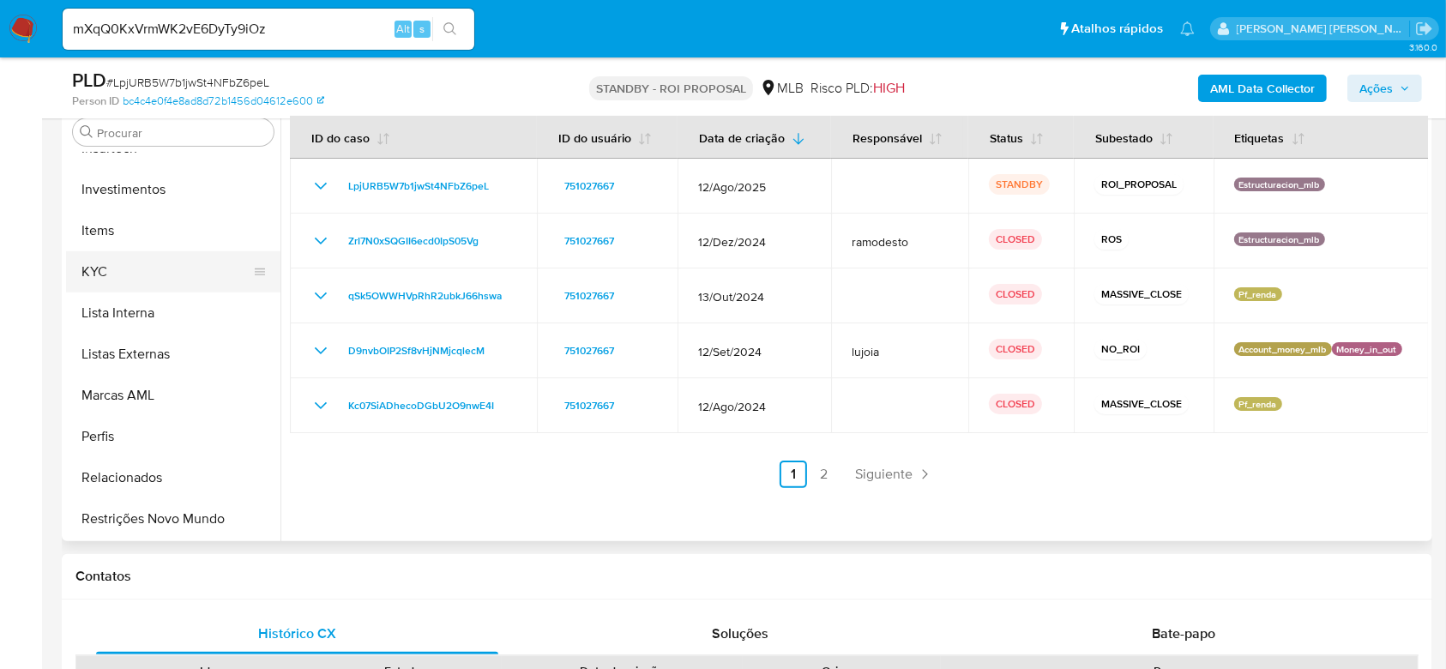
click at [103, 265] on button "KYC" at bounding box center [166, 271] width 201 height 41
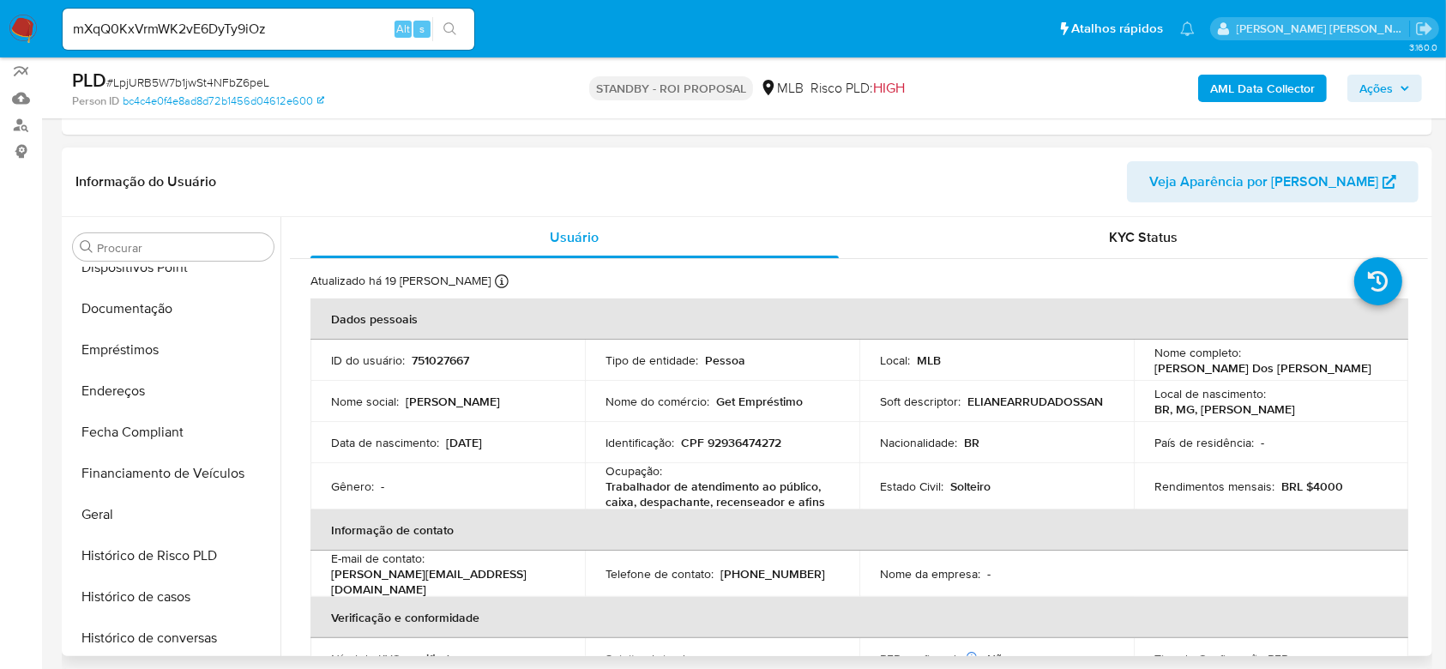
scroll to position [235, 0]
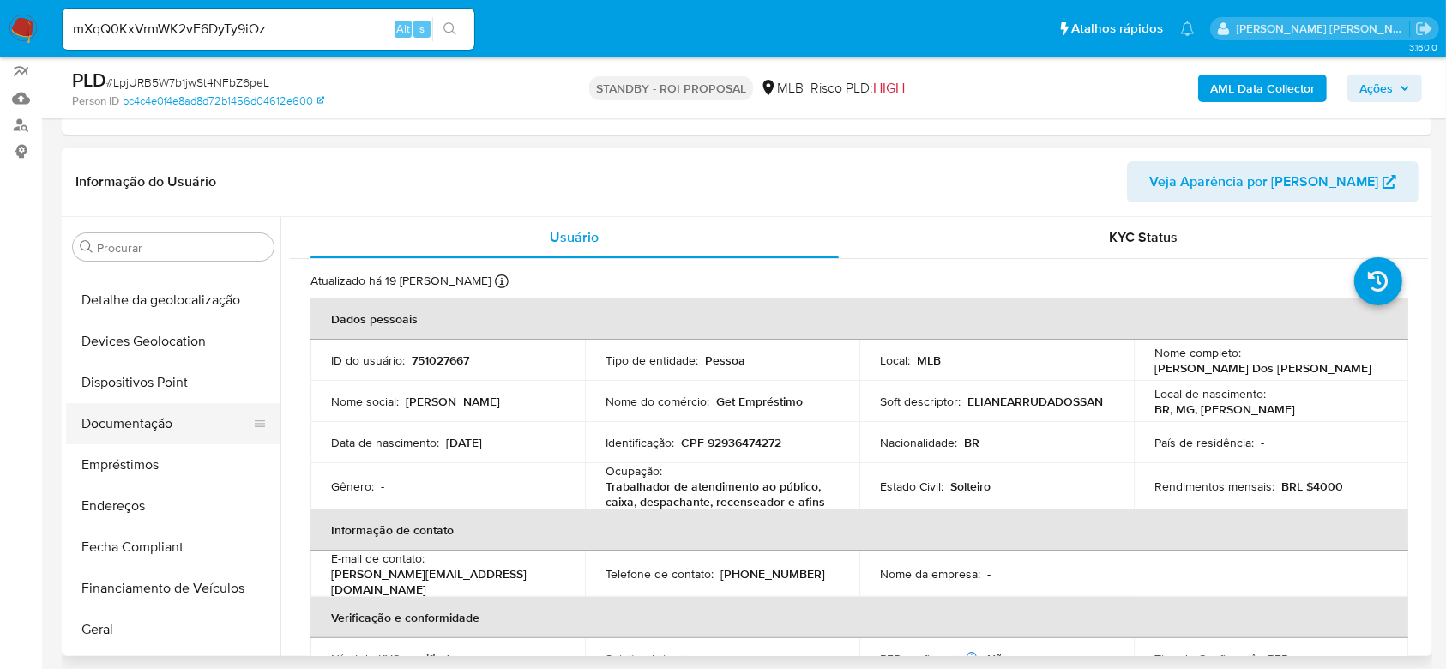
click at [158, 417] on button "Documentação" at bounding box center [166, 423] width 201 height 41
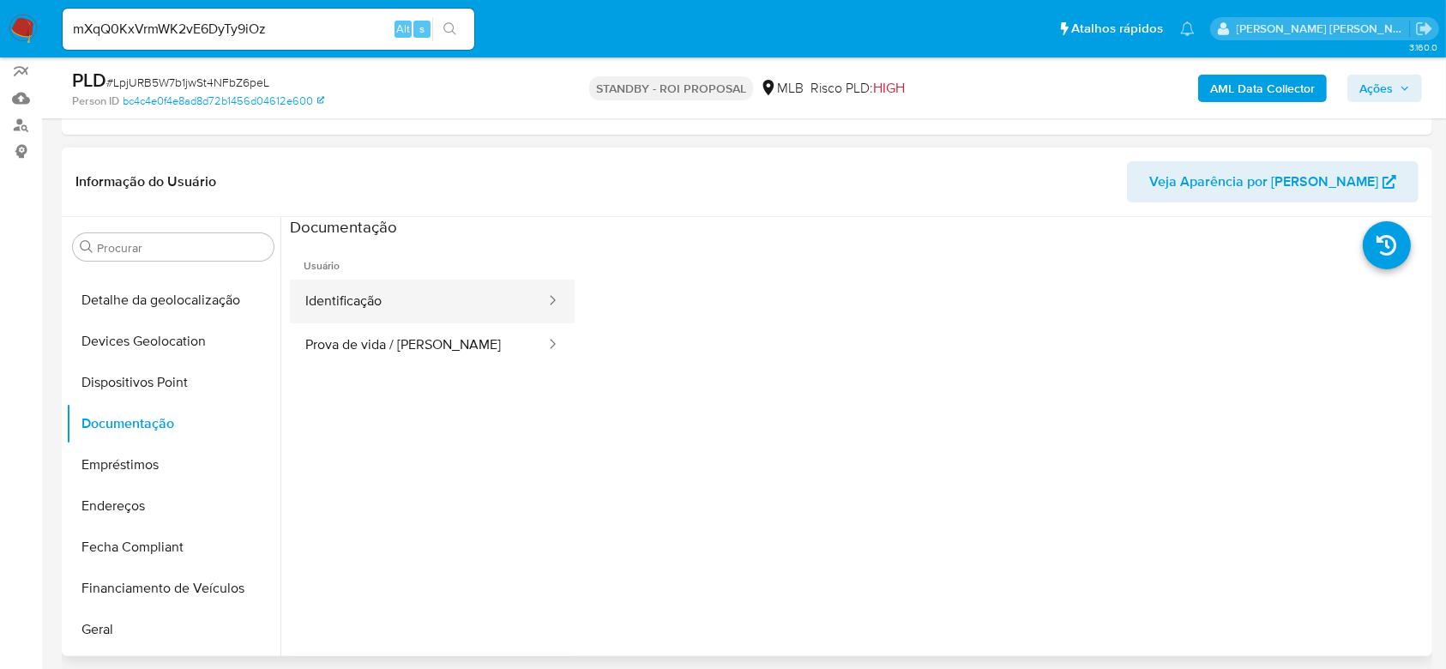
click at [422, 298] on button "Identificação" at bounding box center [418, 302] width 257 height 44
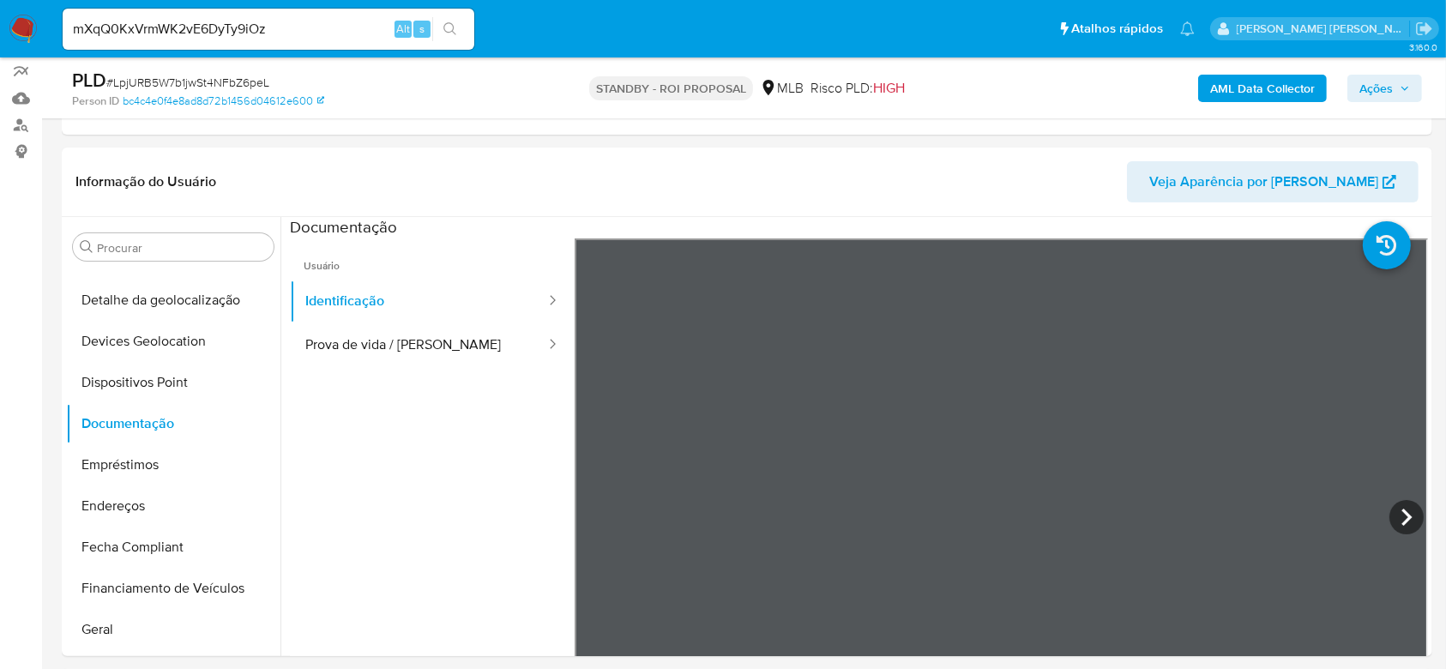
click at [182, 24] on input "mXqQ0KxVrmWK2vE6DyTy9iOz" at bounding box center [269, 29] width 412 height 22
click at [453, 33] on icon "search-icon" at bounding box center [450, 29] width 14 height 14
click at [197, 26] on input "mXqQ0KxVrmWK2vE6DyTy9iOz" at bounding box center [269, 29] width 412 height 22
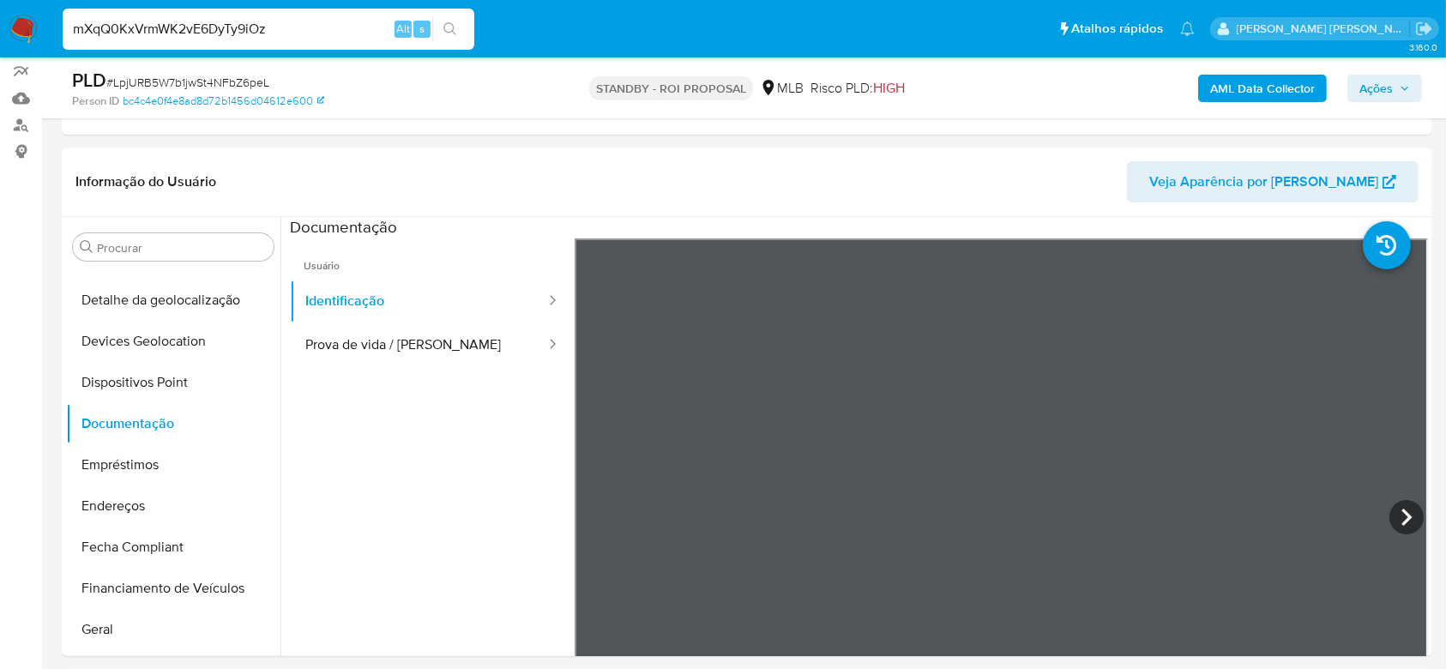
click at [467, 25] on input "mXqQ0KxVrmWK2vE6DyTy9iOz" at bounding box center [269, 29] width 412 height 22
click at [447, 28] on icon "search-icon" at bounding box center [450, 29] width 14 height 14
click at [268, 39] on input "mXqQ0KxVrmWK2vE6DyTy9iOz" at bounding box center [269, 29] width 412 height 22
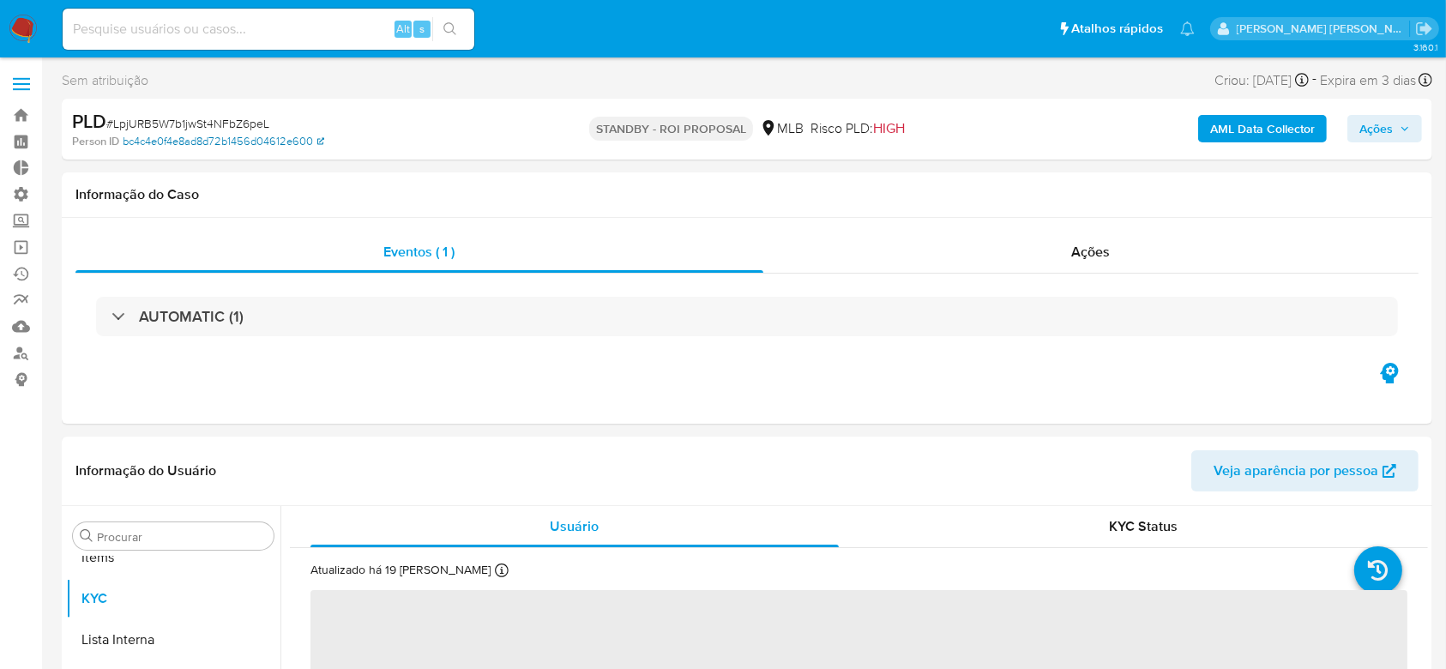
scroll to position [889, 0]
select select "10"
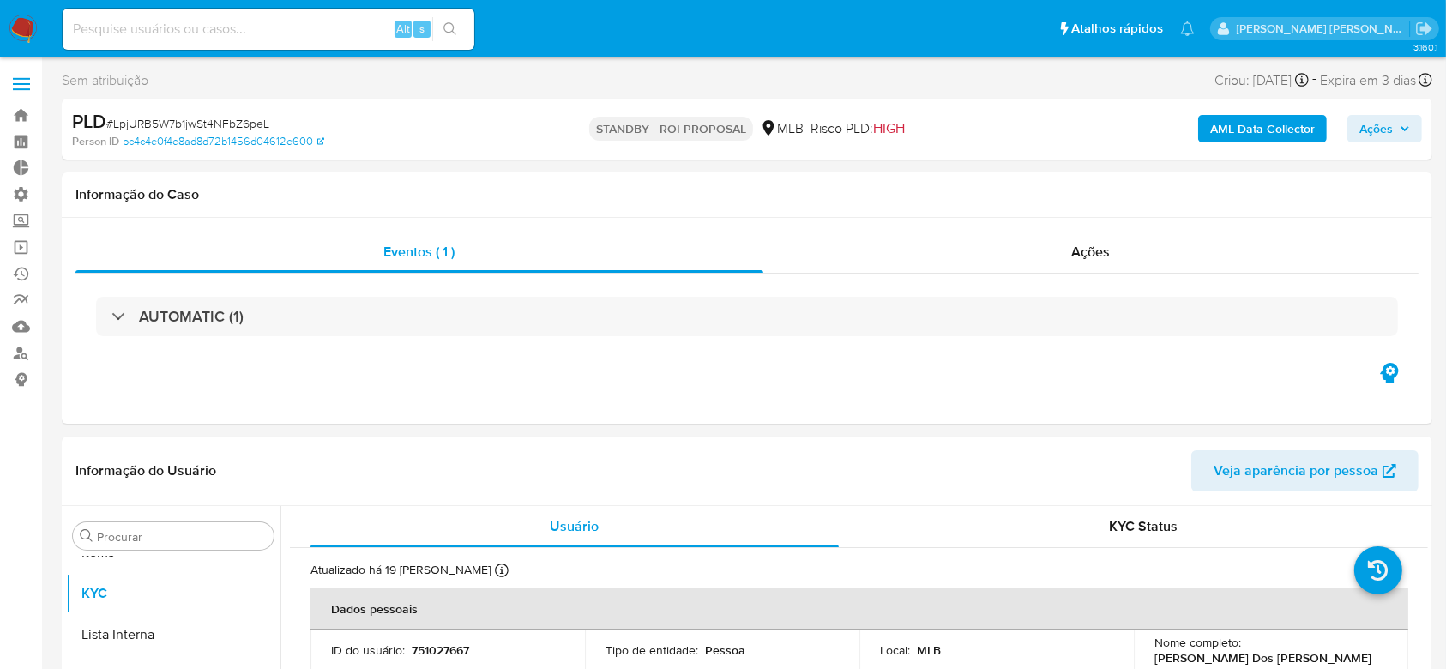
click at [197, 19] on input at bounding box center [269, 29] width 412 height 22
paste input "mXqQ0KxVrmWK2vE6DyTy9iOz"
type input "mXqQ0KxVrmWK2vE6DyTy9iOz"
click at [443, 27] on icon "search-icon" at bounding box center [450, 29] width 14 height 14
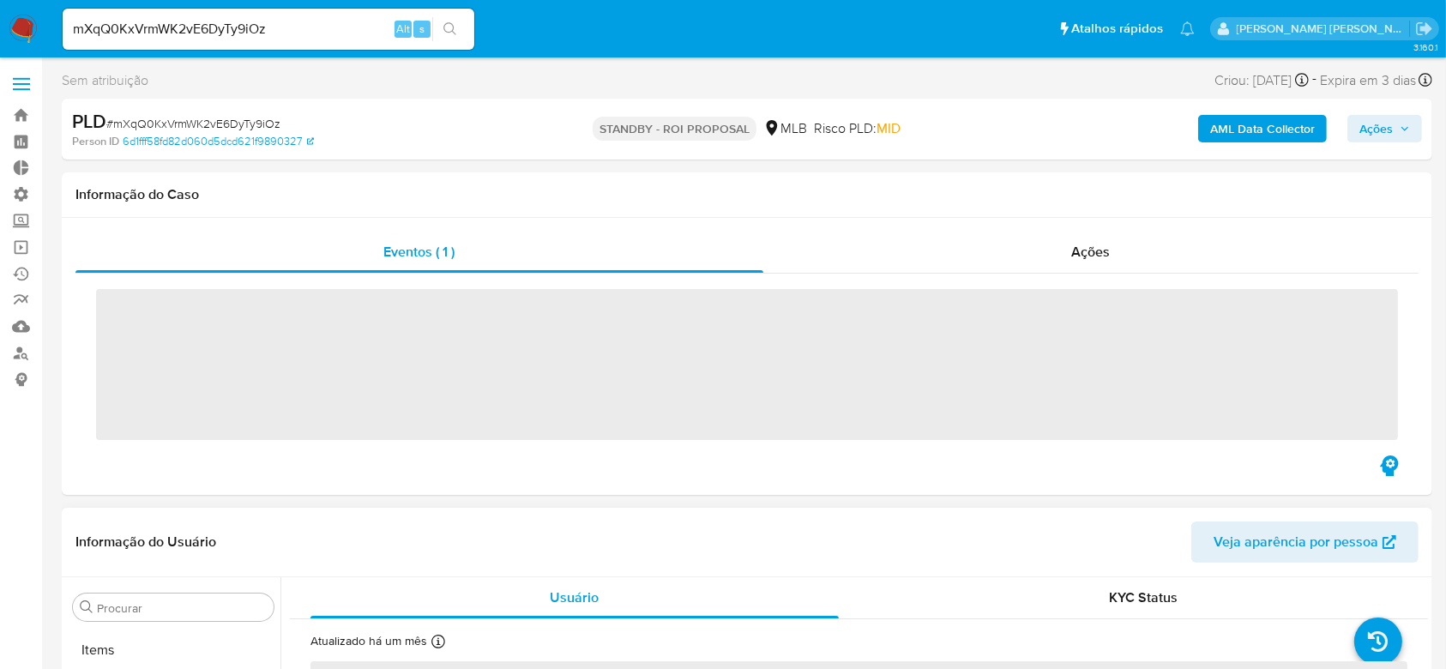
scroll to position [889, 0]
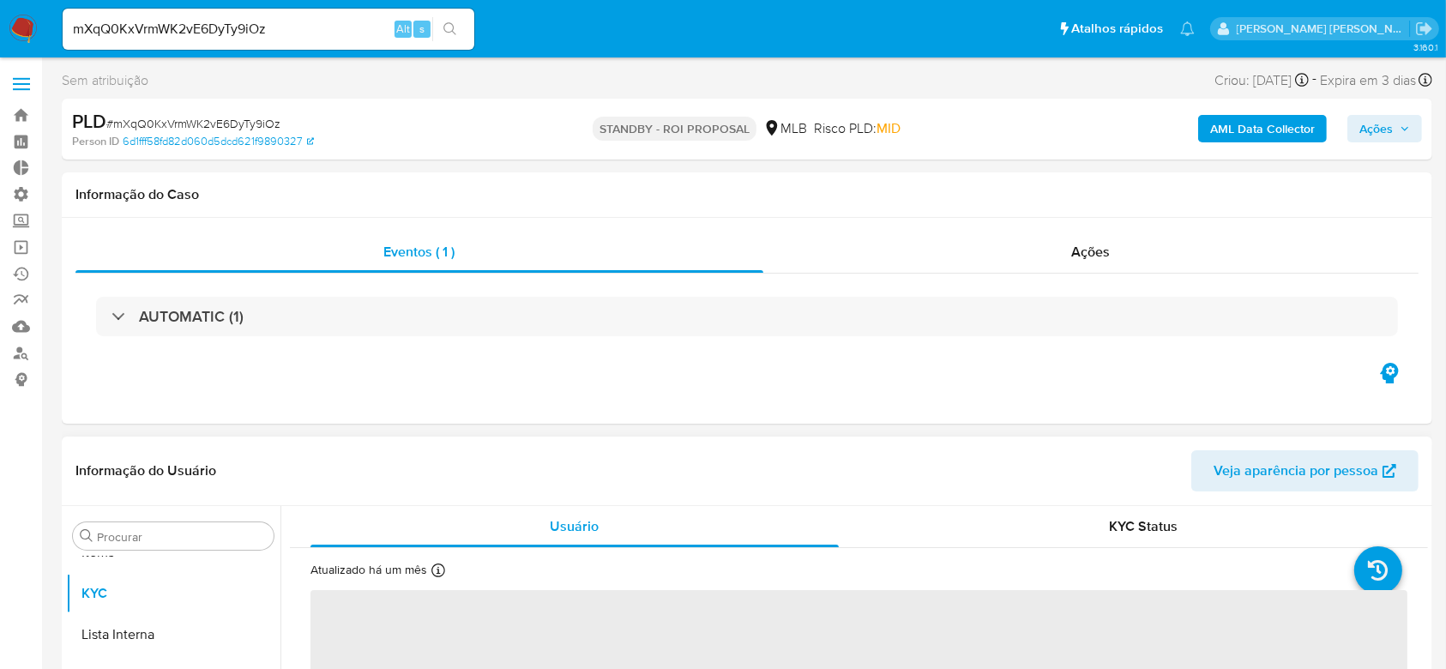
select select "10"
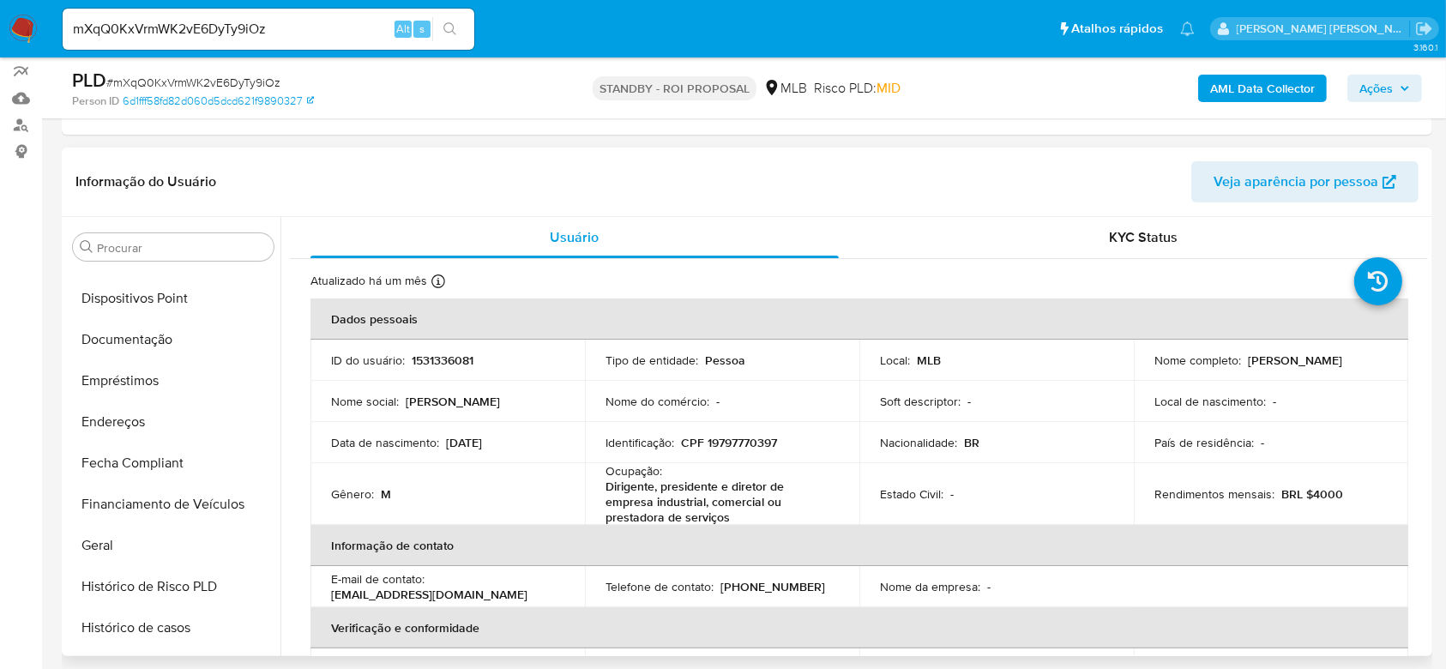
scroll to position [317, 0]
click at [123, 334] on button "Documentação" at bounding box center [166, 341] width 201 height 41
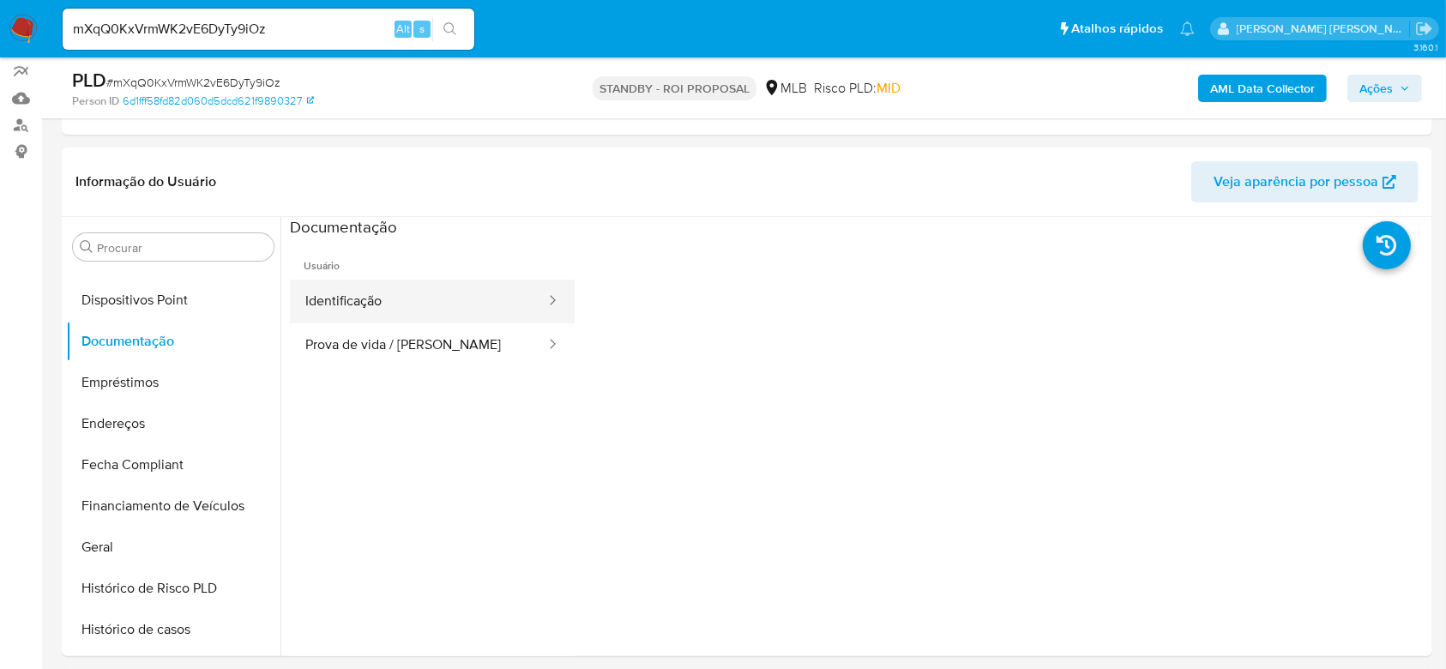
click at [398, 319] on button "Identificação" at bounding box center [418, 302] width 257 height 44
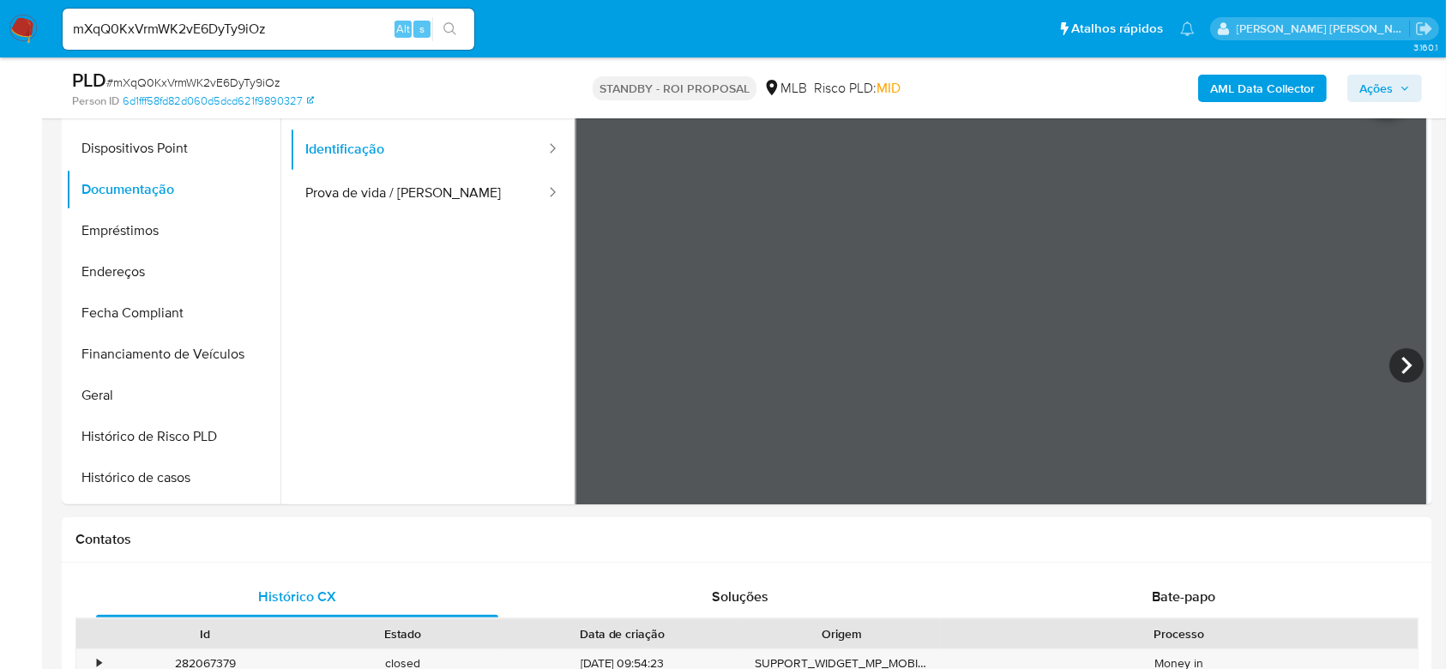
scroll to position [387, 0]
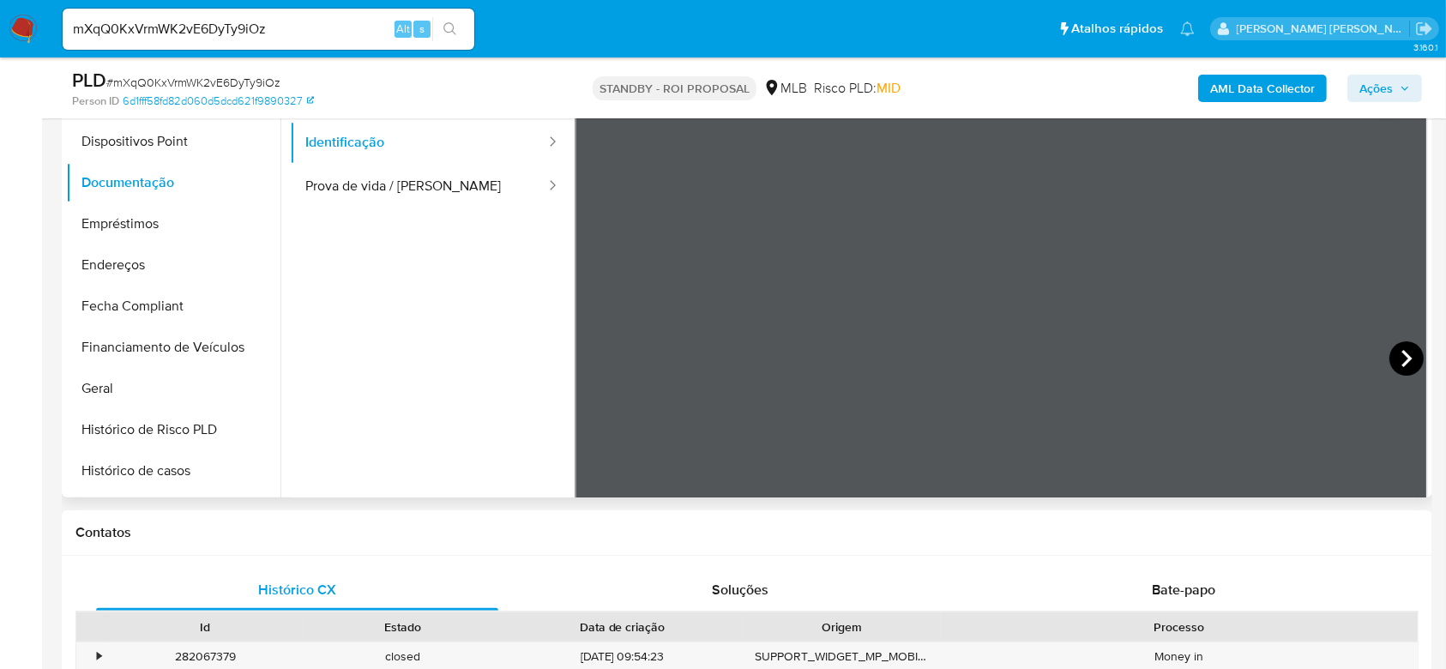
click at [1396, 353] on icon at bounding box center [1406, 358] width 34 height 34
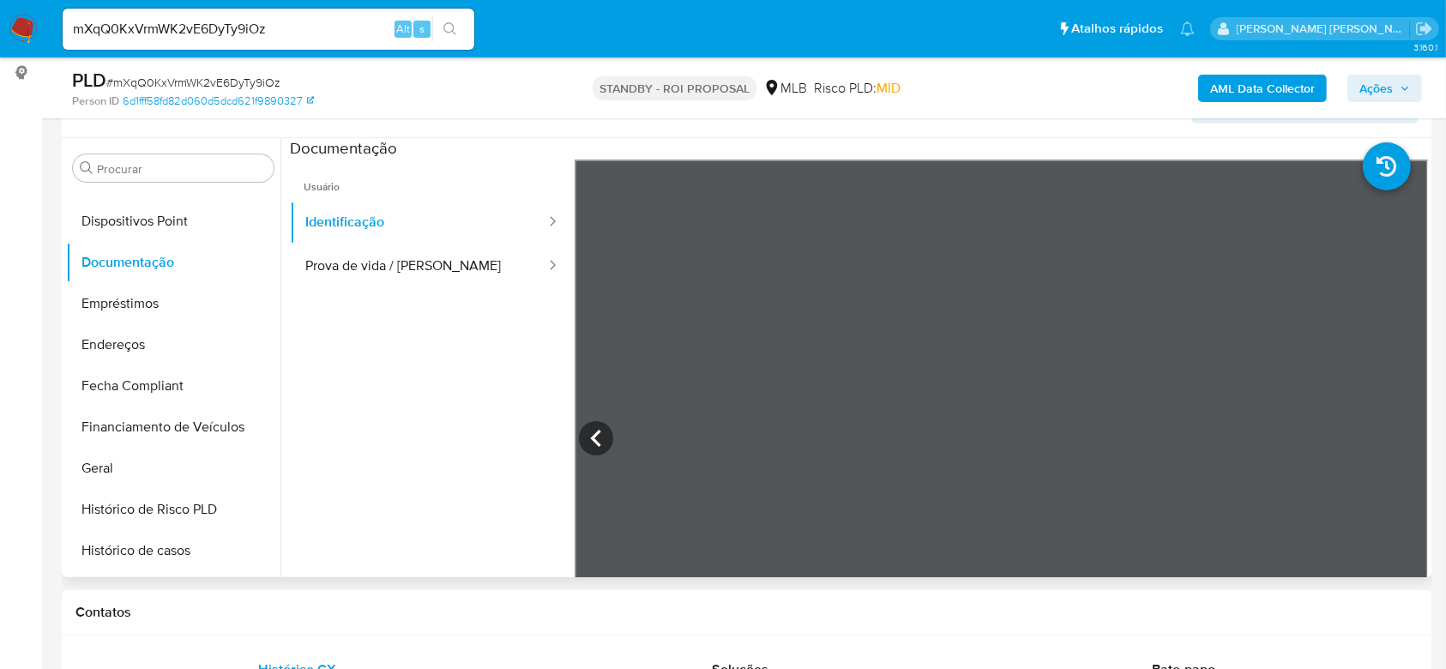
scroll to position [44, 0]
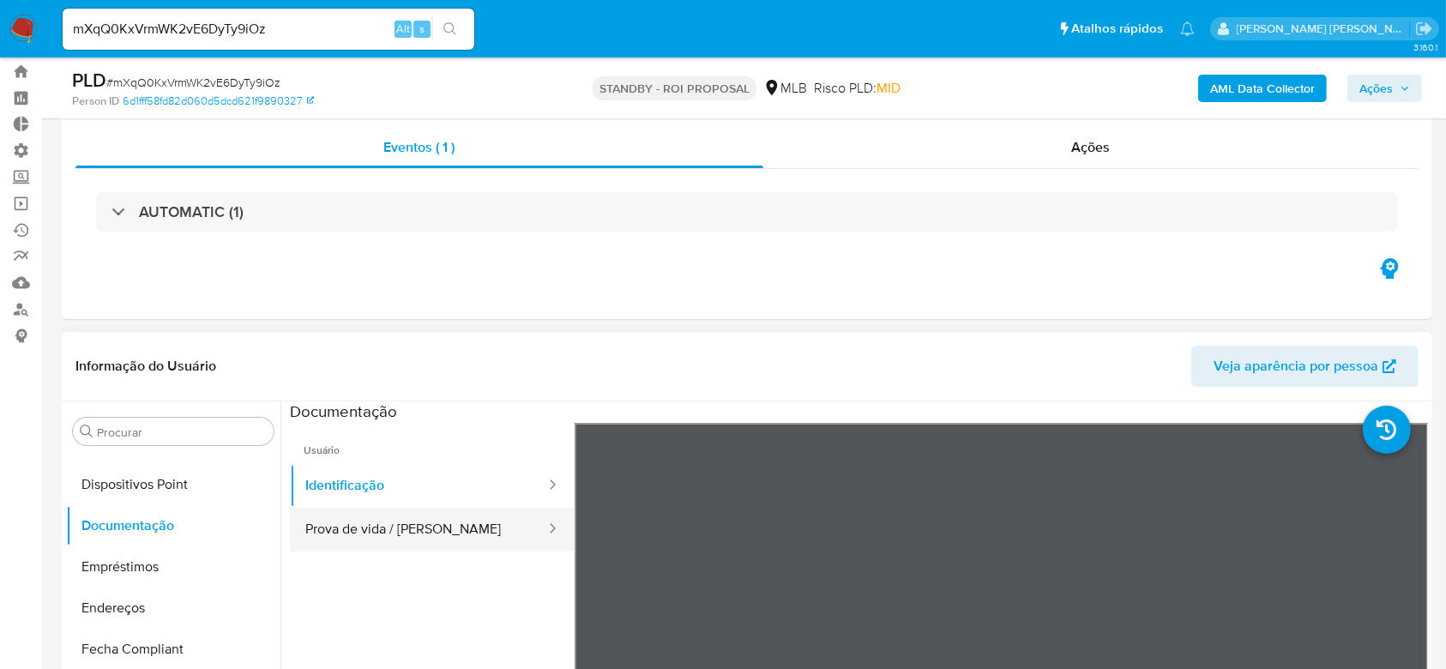
click at [387, 527] on button "Prova de vida / Selfie" at bounding box center [418, 530] width 257 height 44
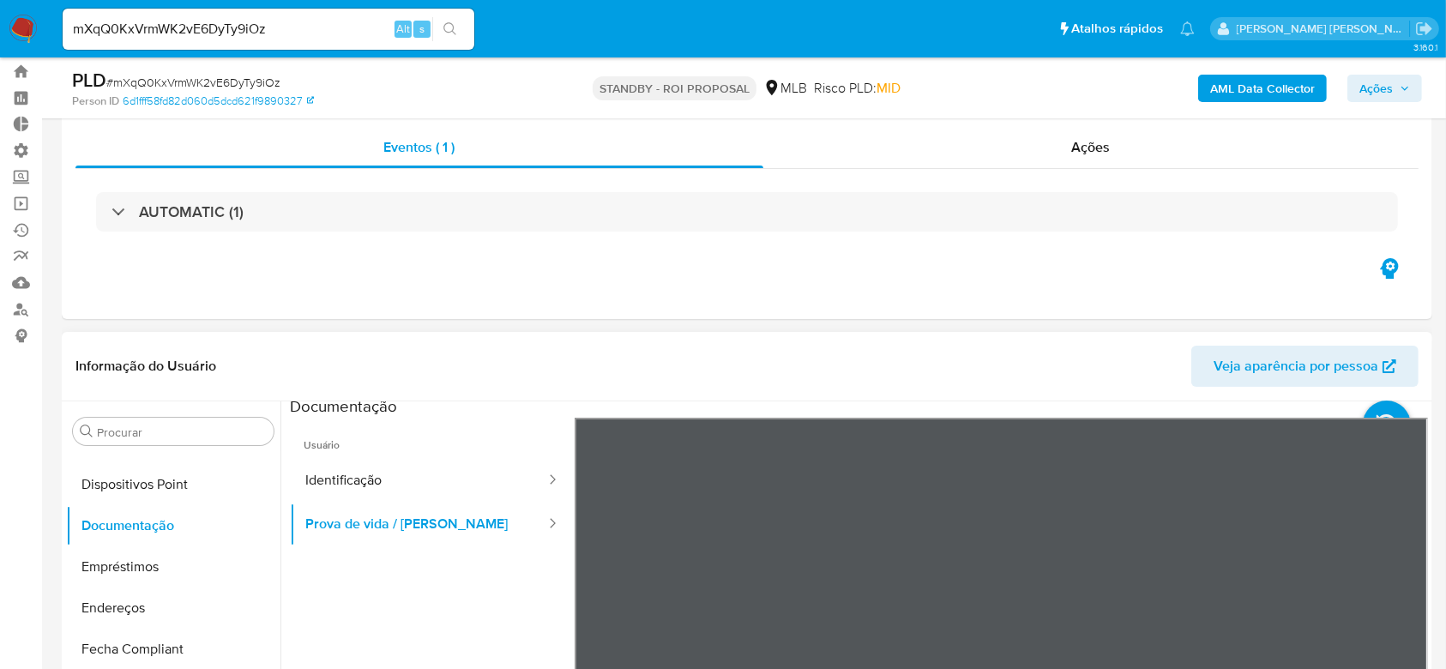
scroll to position [0, 0]
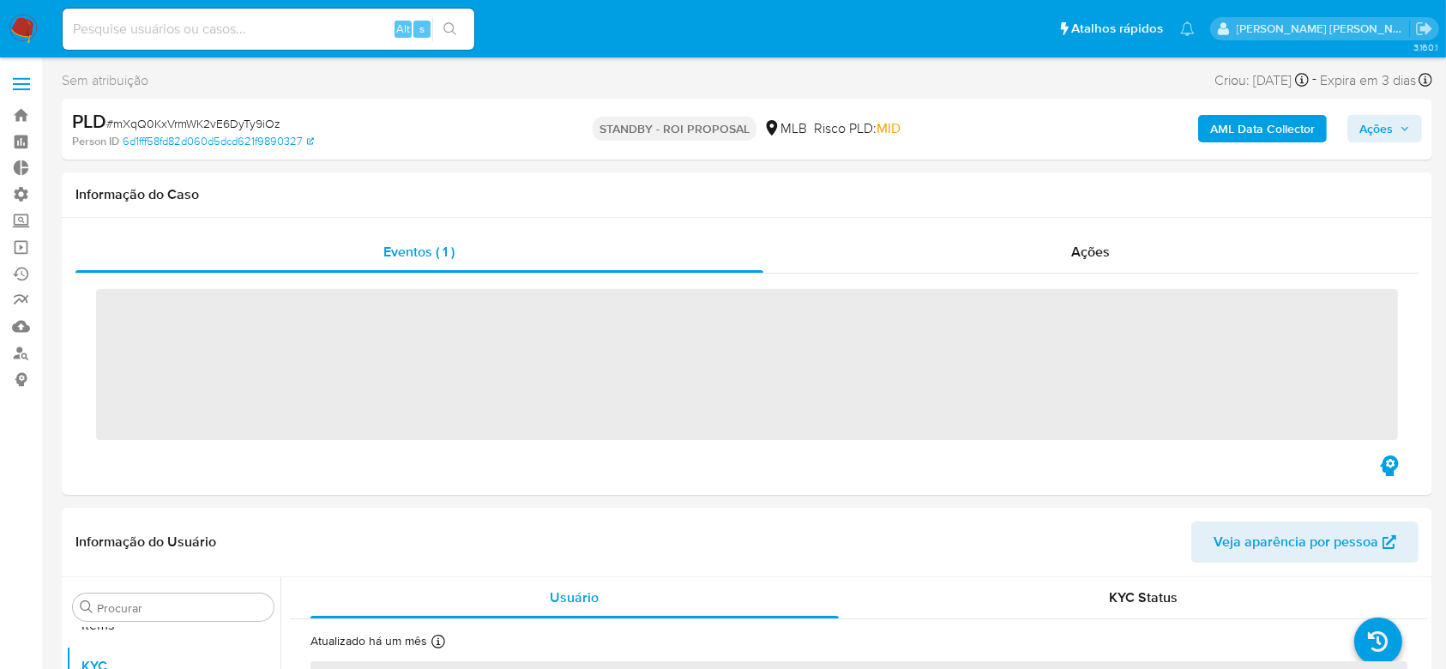
scroll to position [889, 0]
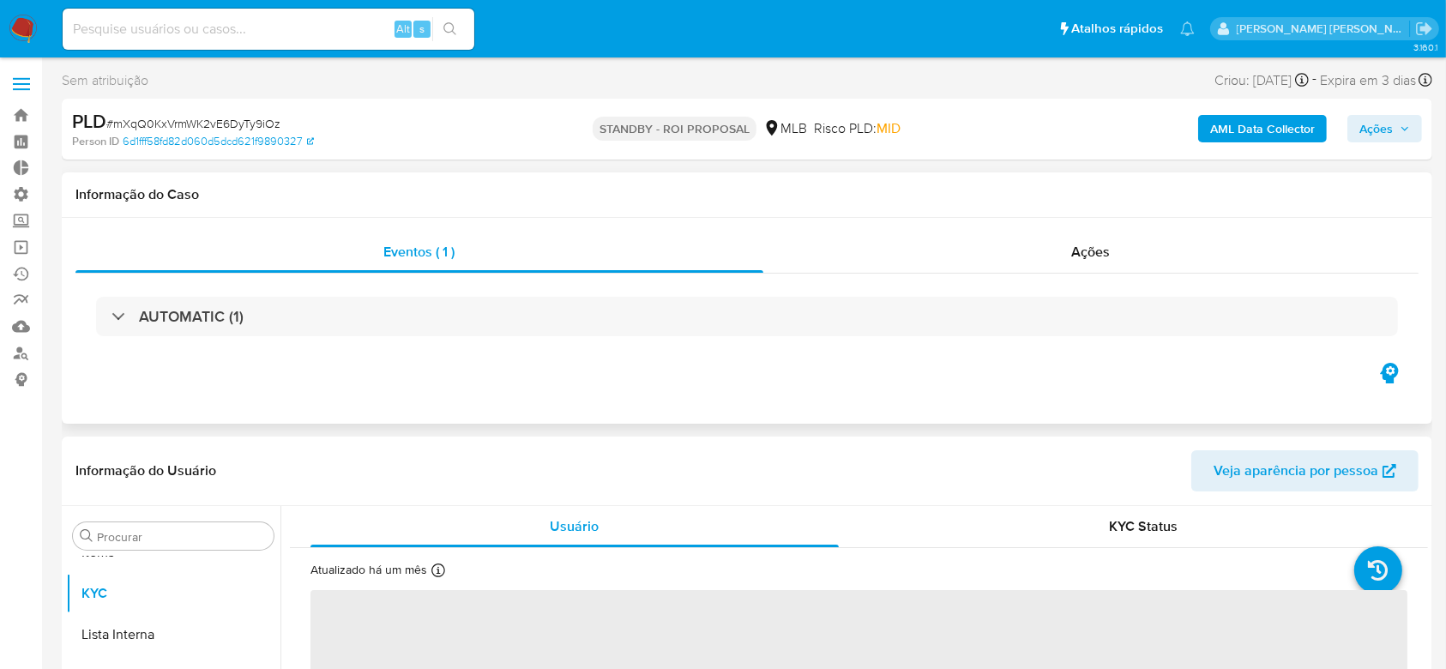
select select "10"
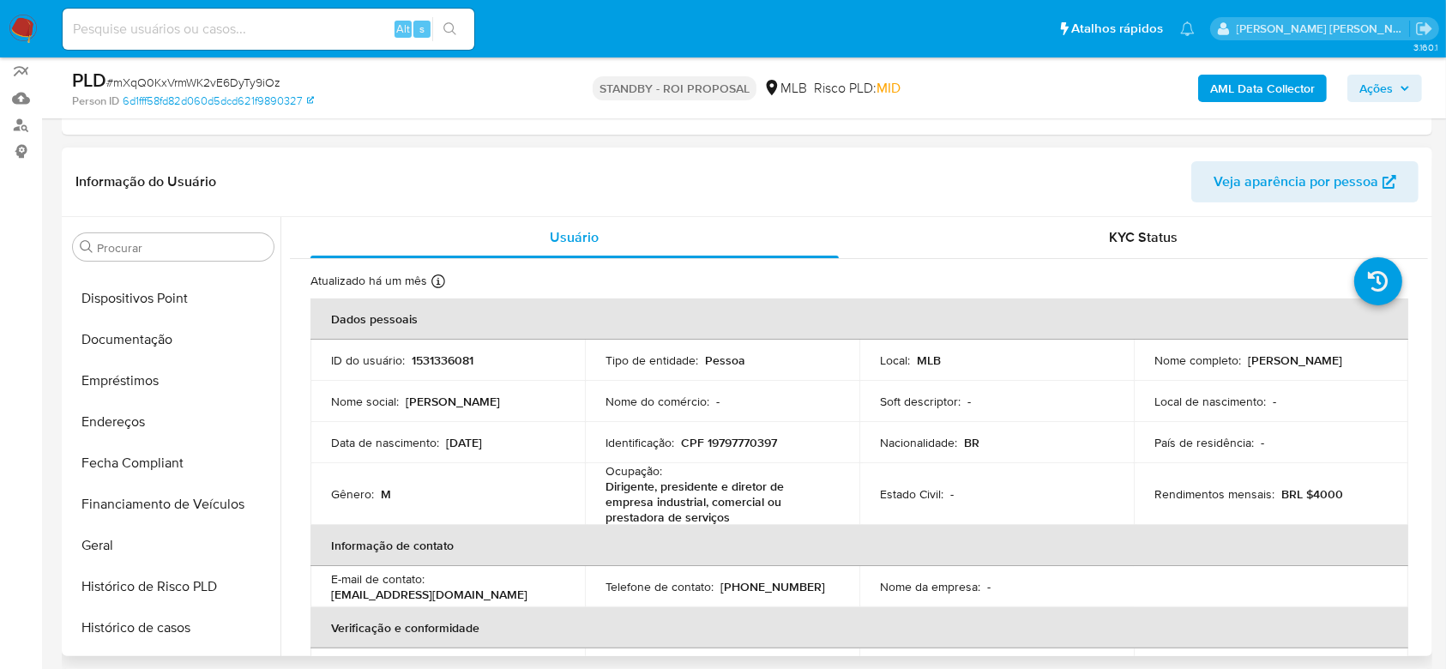
scroll to position [317, 0]
click at [174, 351] on button "Documentação" at bounding box center [166, 341] width 201 height 41
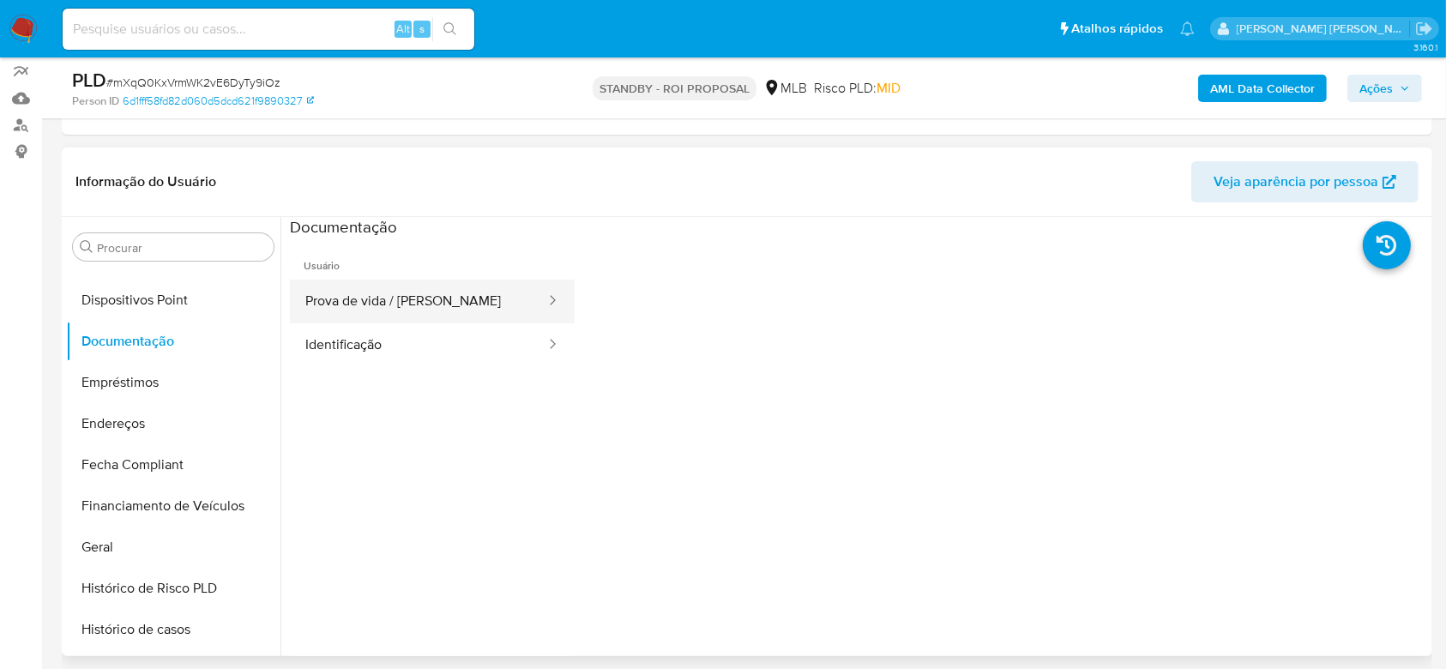
click at [430, 298] on button "Prova de vida / [PERSON_NAME]" at bounding box center [418, 302] width 257 height 44
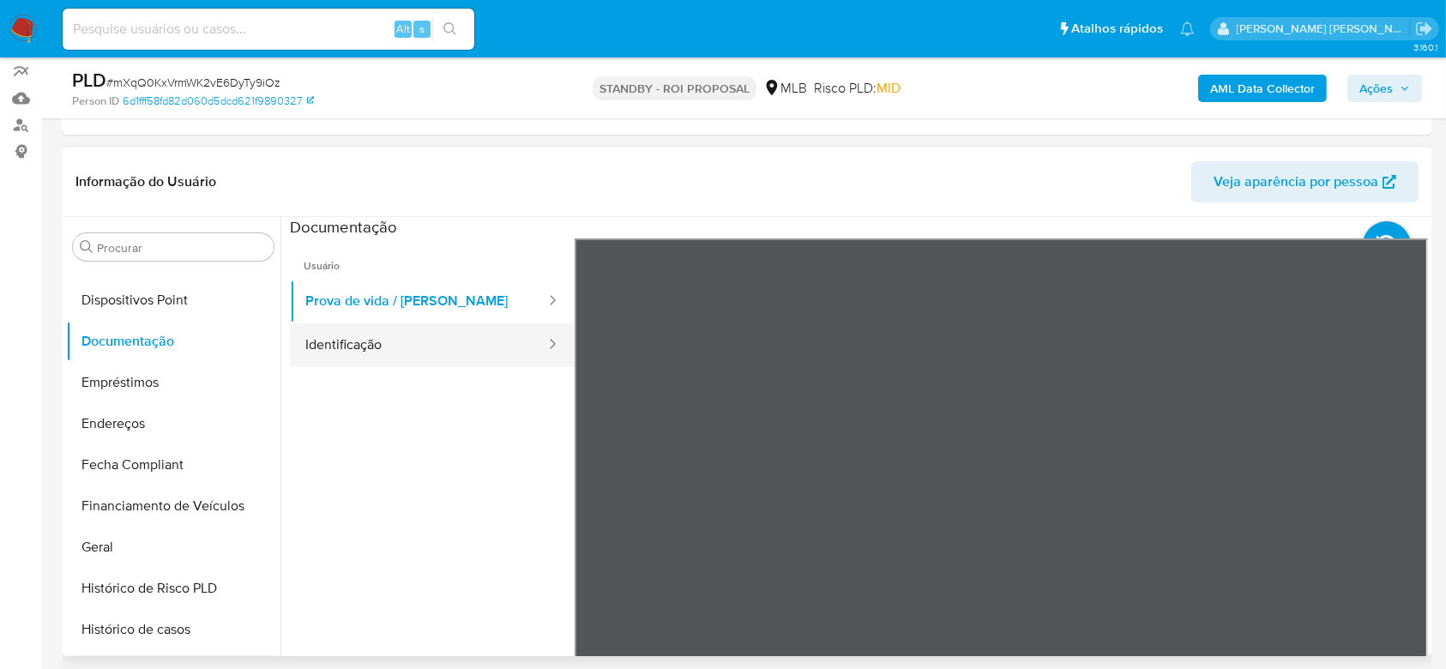
click at [364, 335] on button "Identificação" at bounding box center [418, 345] width 257 height 44
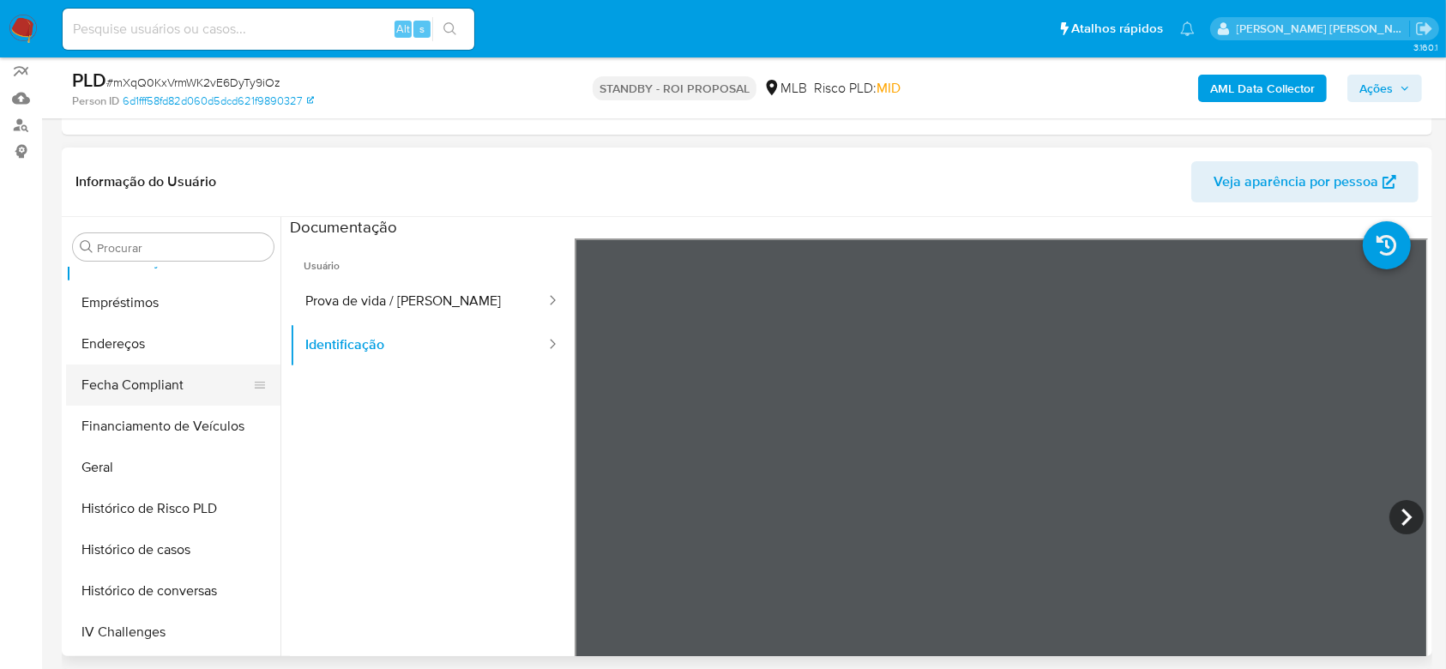
scroll to position [432, 0]
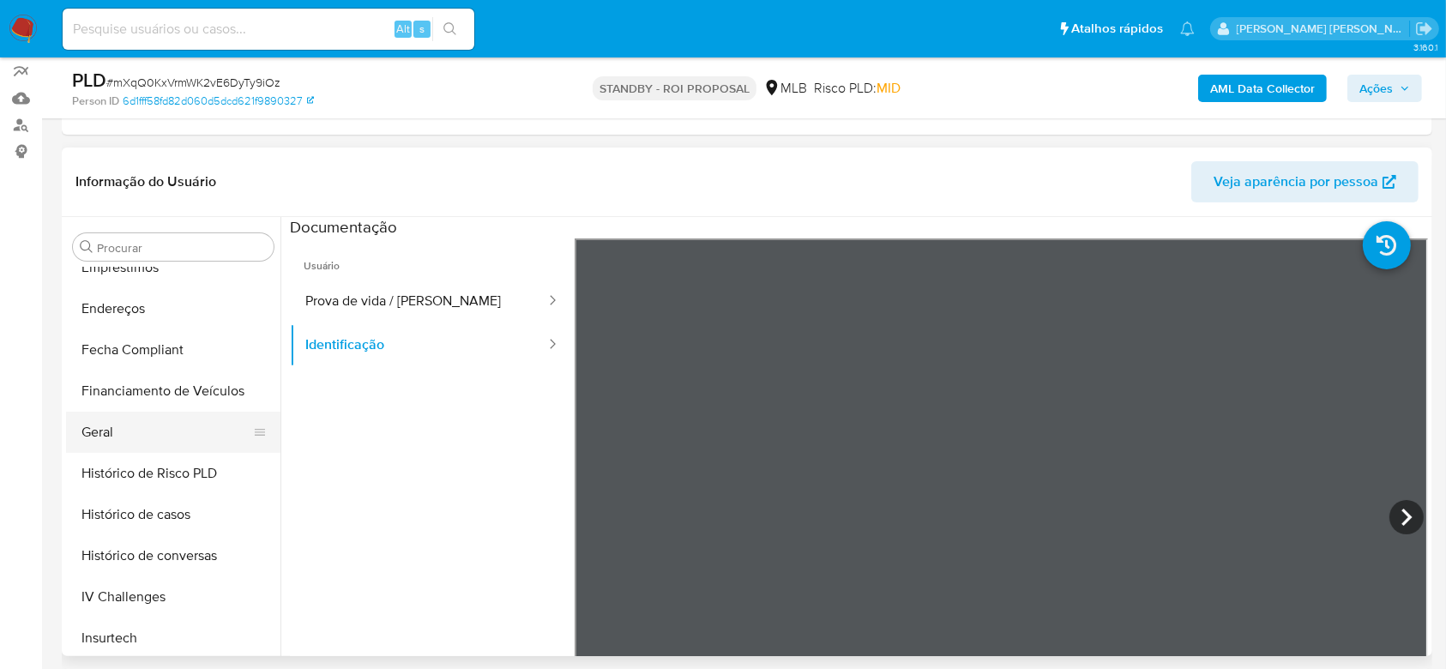
click at [178, 430] on button "Geral" at bounding box center [166, 432] width 201 height 41
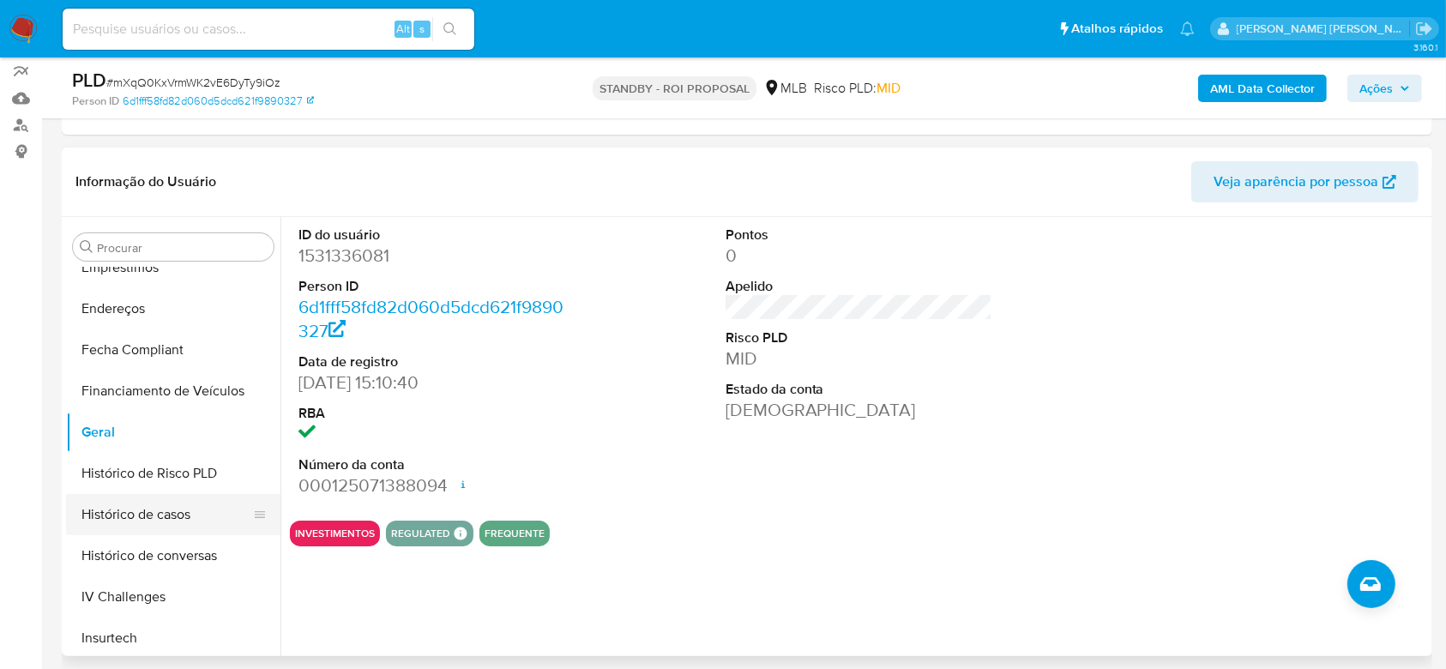
click at [187, 511] on button "Histórico de casos" at bounding box center [166, 514] width 201 height 41
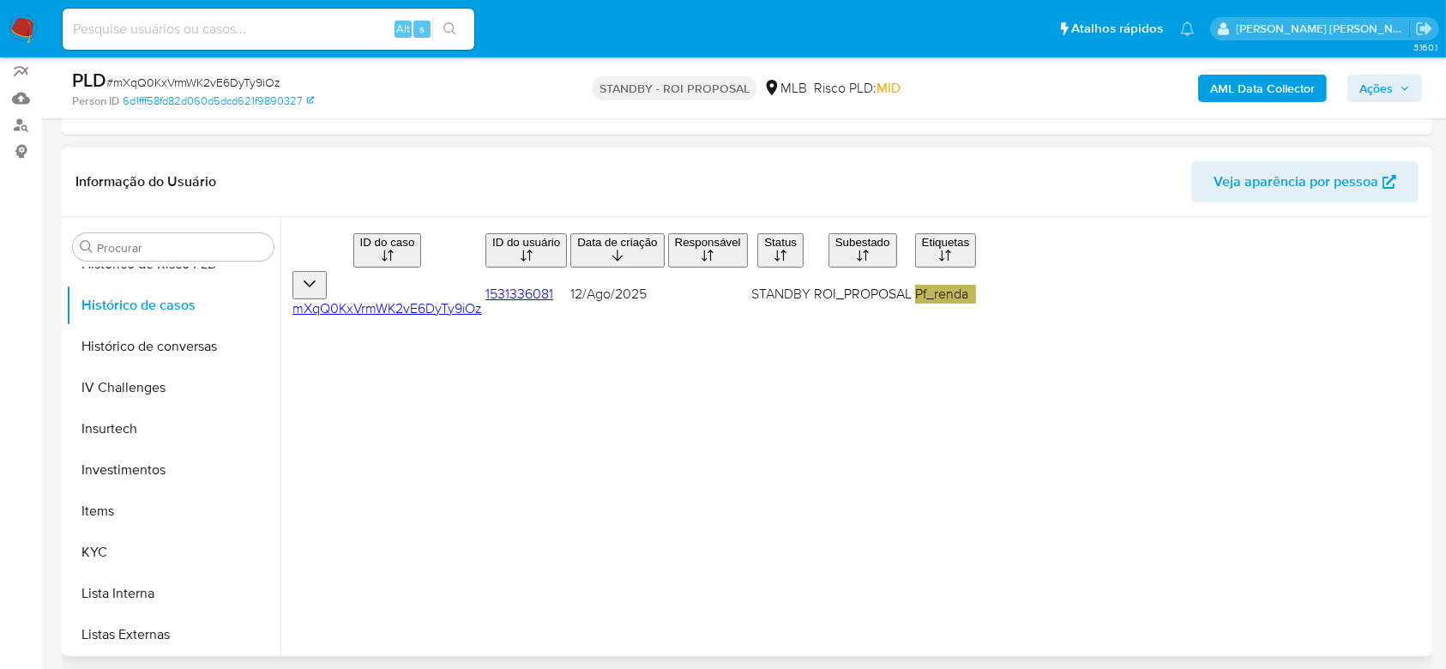
scroll to position [660, 0]
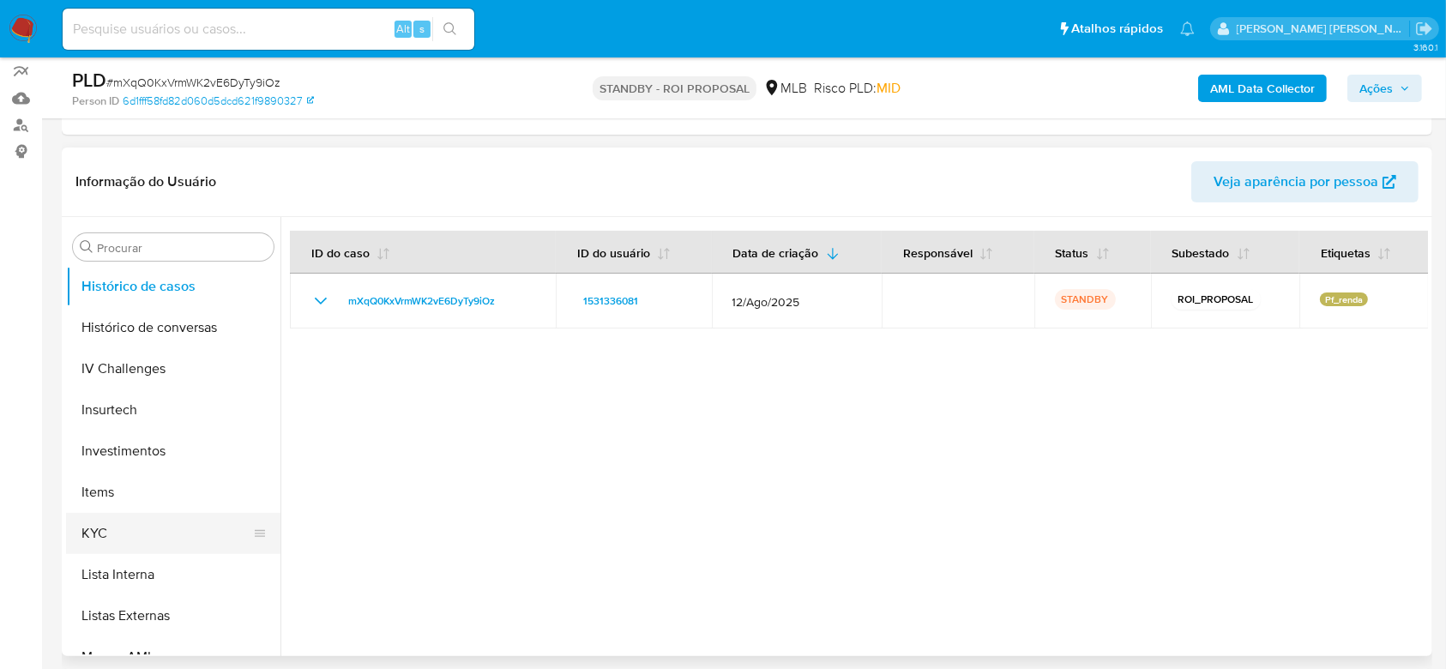
click at [130, 525] on button "KYC" at bounding box center [166, 533] width 201 height 41
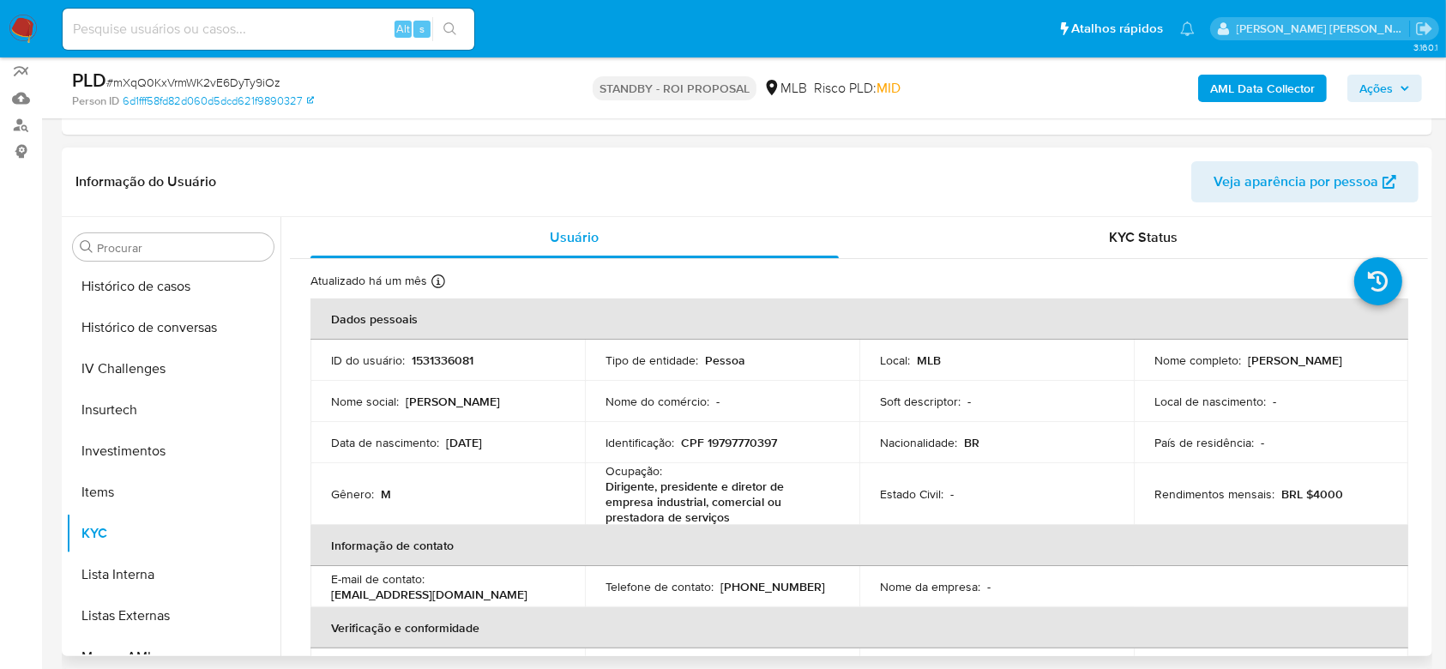
click at [1248, 368] on p "Aurino Ferreira de Mesquita" at bounding box center [1295, 359] width 94 height 15
drag, startPoint x: 1150, startPoint y: 367, endPoint x: 1343, endPoint y: 371, distance: 193.0
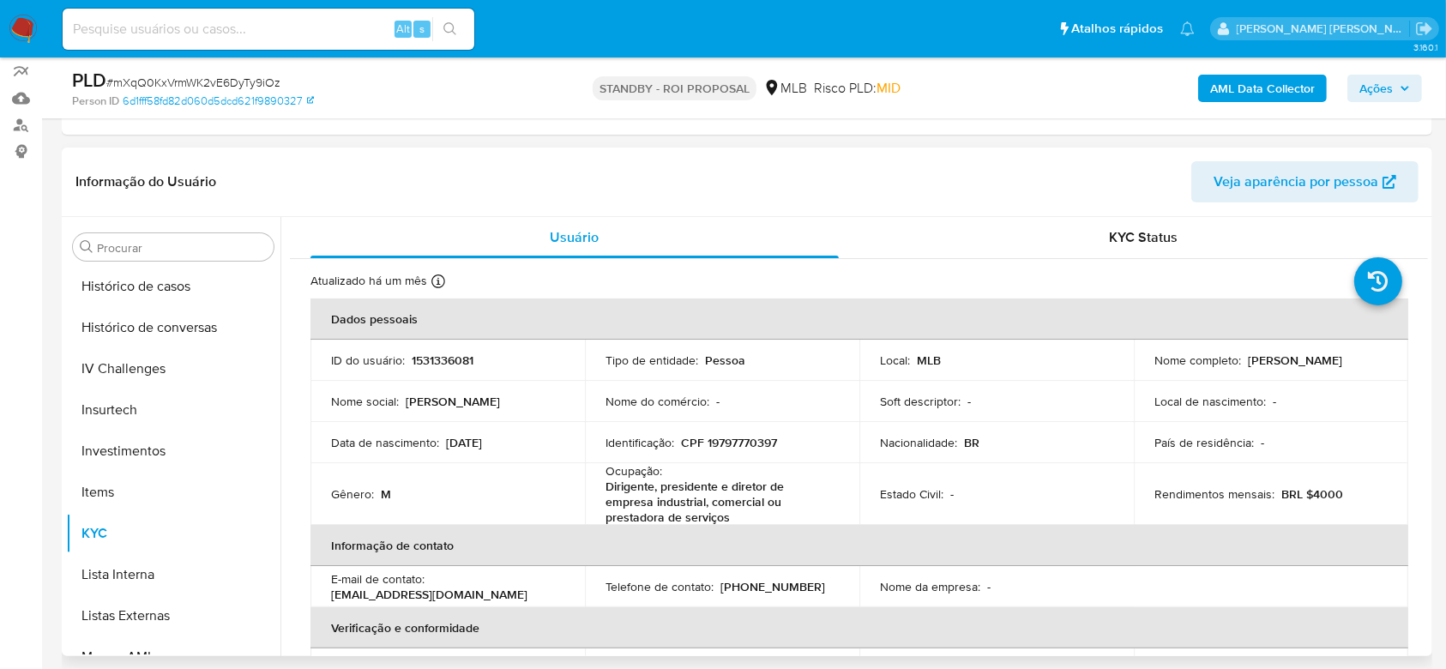
click at [1343, 368] on div "Nome completo : Aurino Ferreira de Mesquita" at bounding box center [1270, 359] width 233 height 15
copy p "Aurino Ferreira de Mesquita"
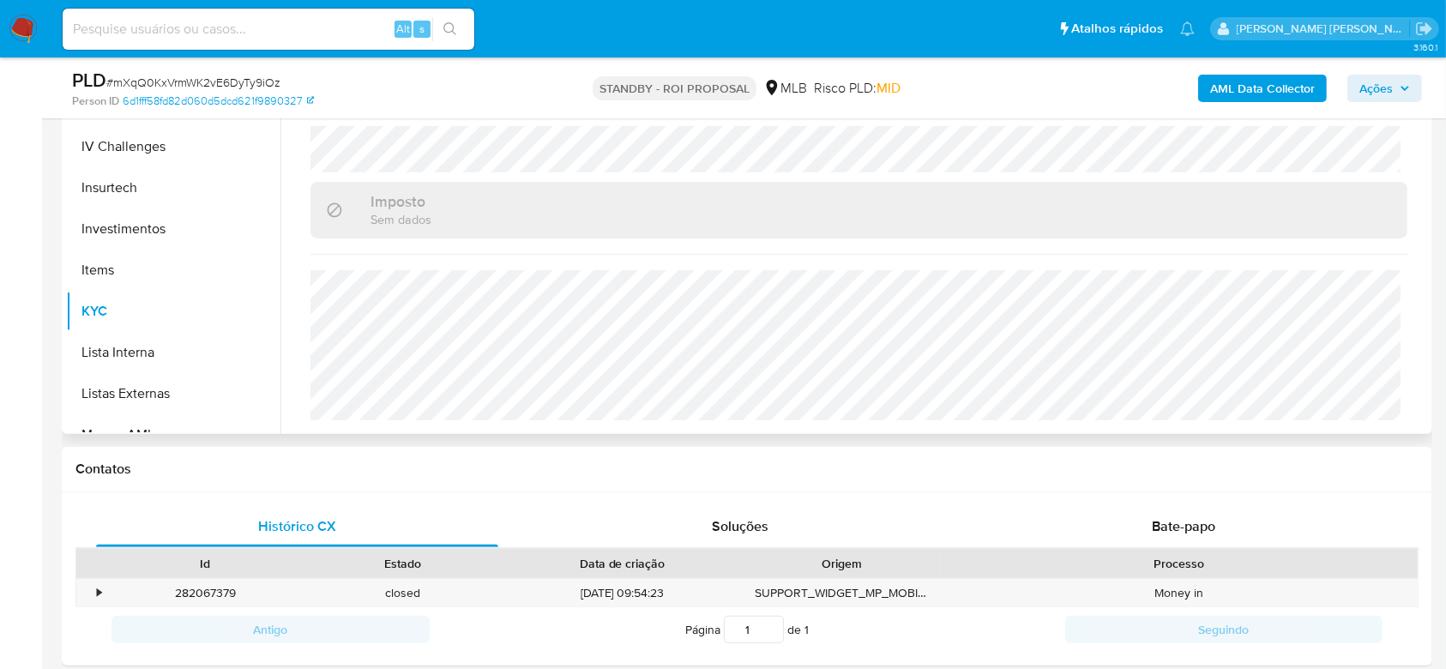
scroll to position [457, 0]
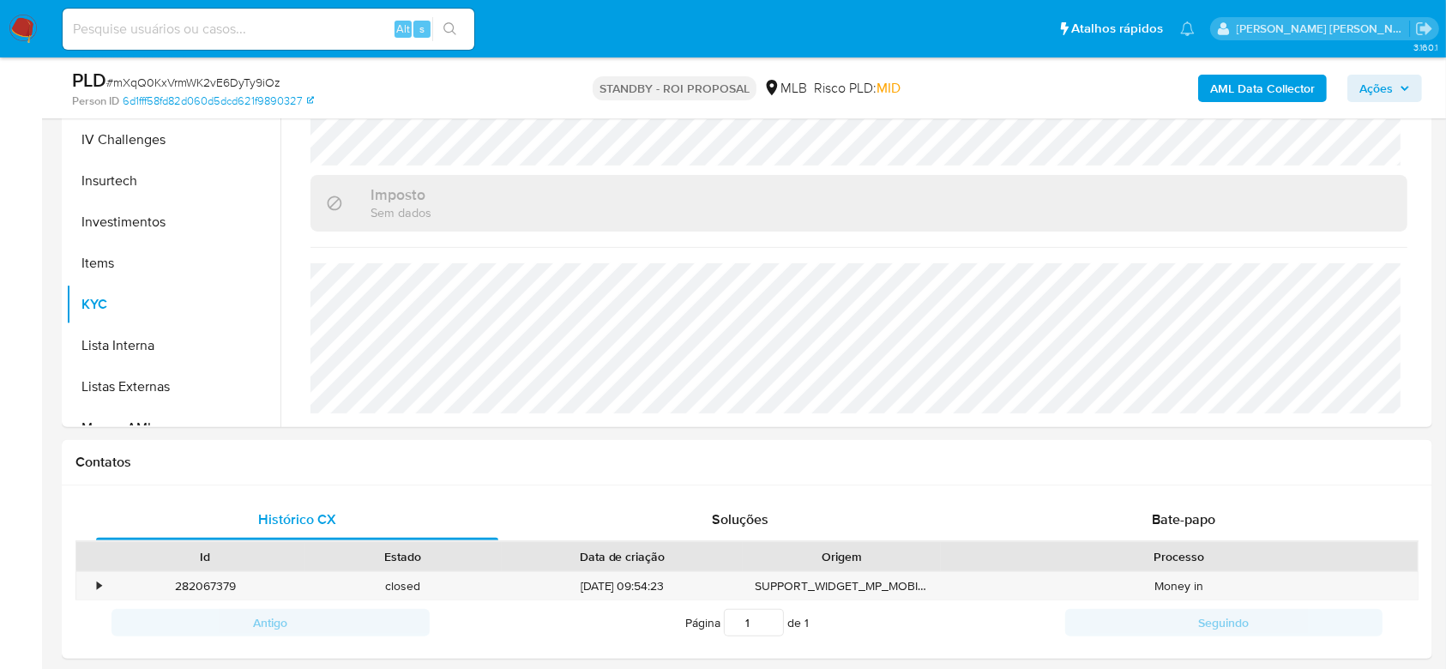
click at [268, 24] on input at bounding box center [269, 29] width 412 height 22
paste input "ELeTPCuS4h2cDiEQLjxLNpNW"
type input "ELeTPCuS4h2cDiEQLjxLNpNW"
click at [448, 31] on icon "search-icon" at bounding box center [449, 28] width 13 height 13
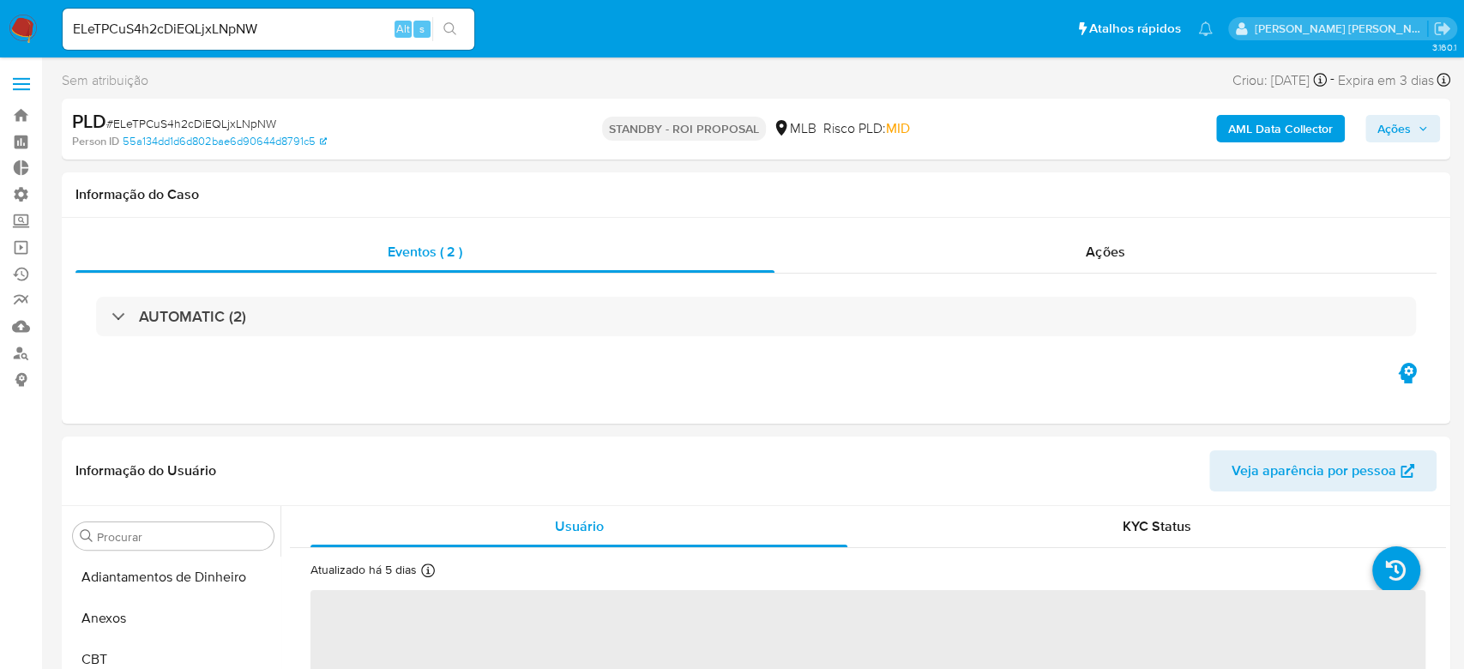
select select "10"
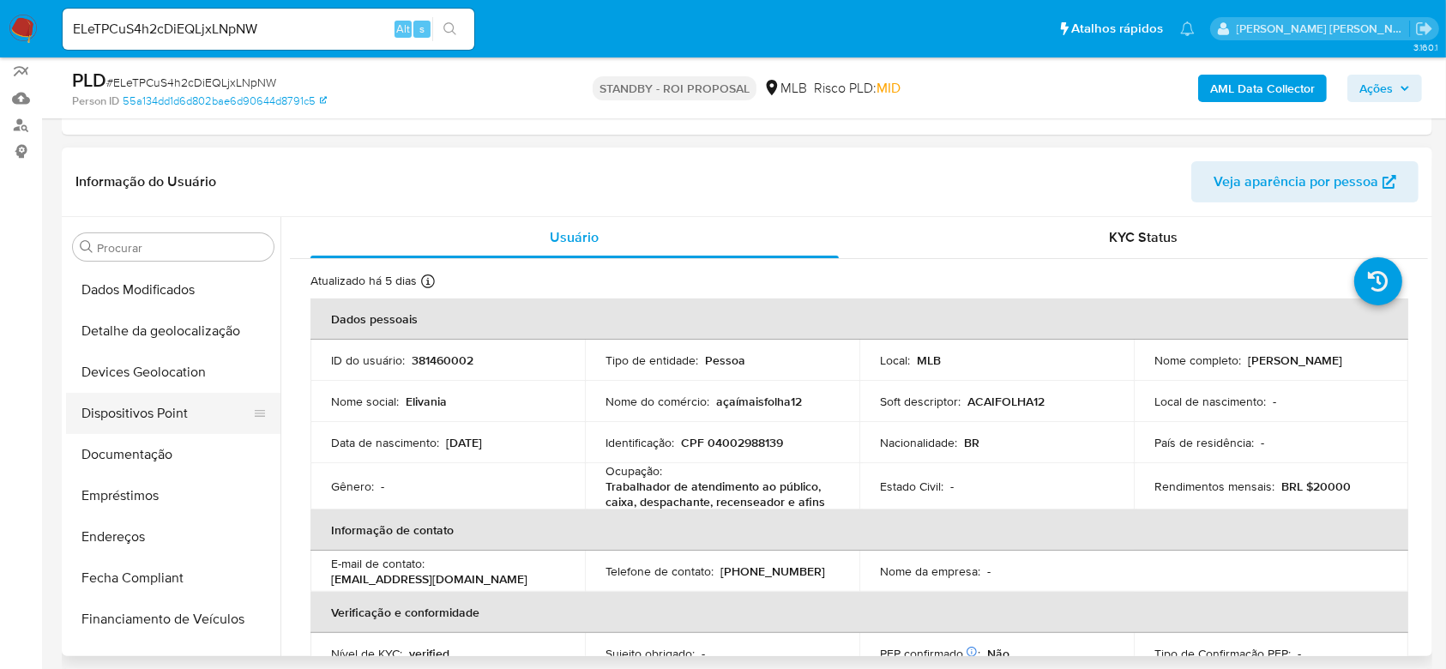
scroll to position [203, 0]
click at [122, 455] on button "Documentação" at bounding box center [166, 455] width 201 height 41
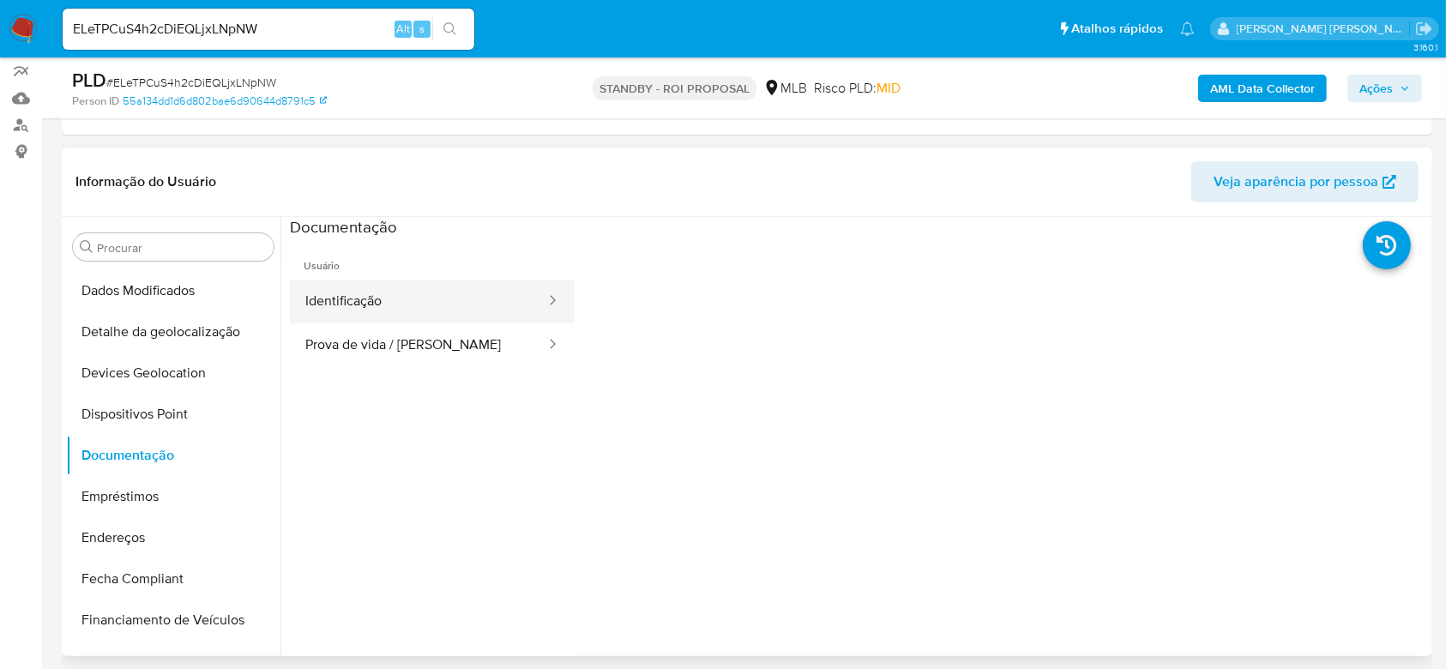
click at [394, 289] on button "Identificação" at bounding box center [418, 302] width 257 height 44
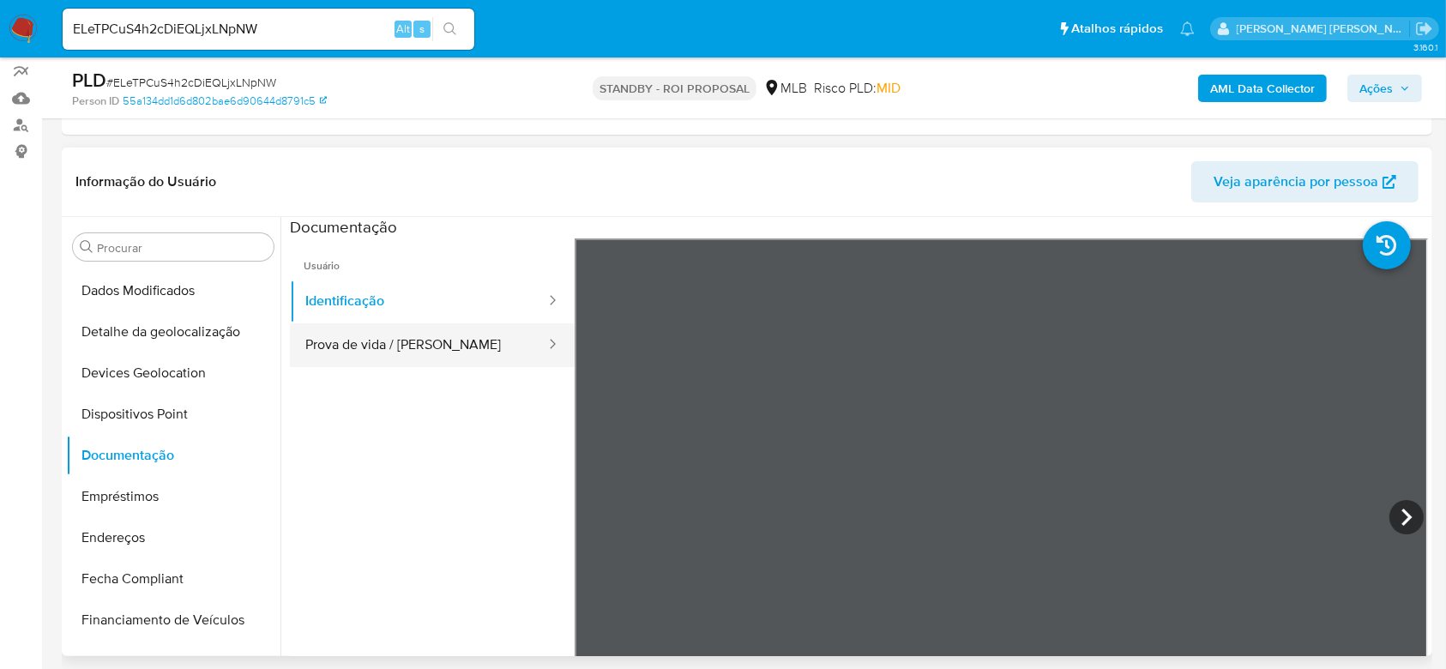
click at [352, 346] on button "Prova de vida / [PERSON_NAME]" at bounding box center [418, 345] width 257 height 44
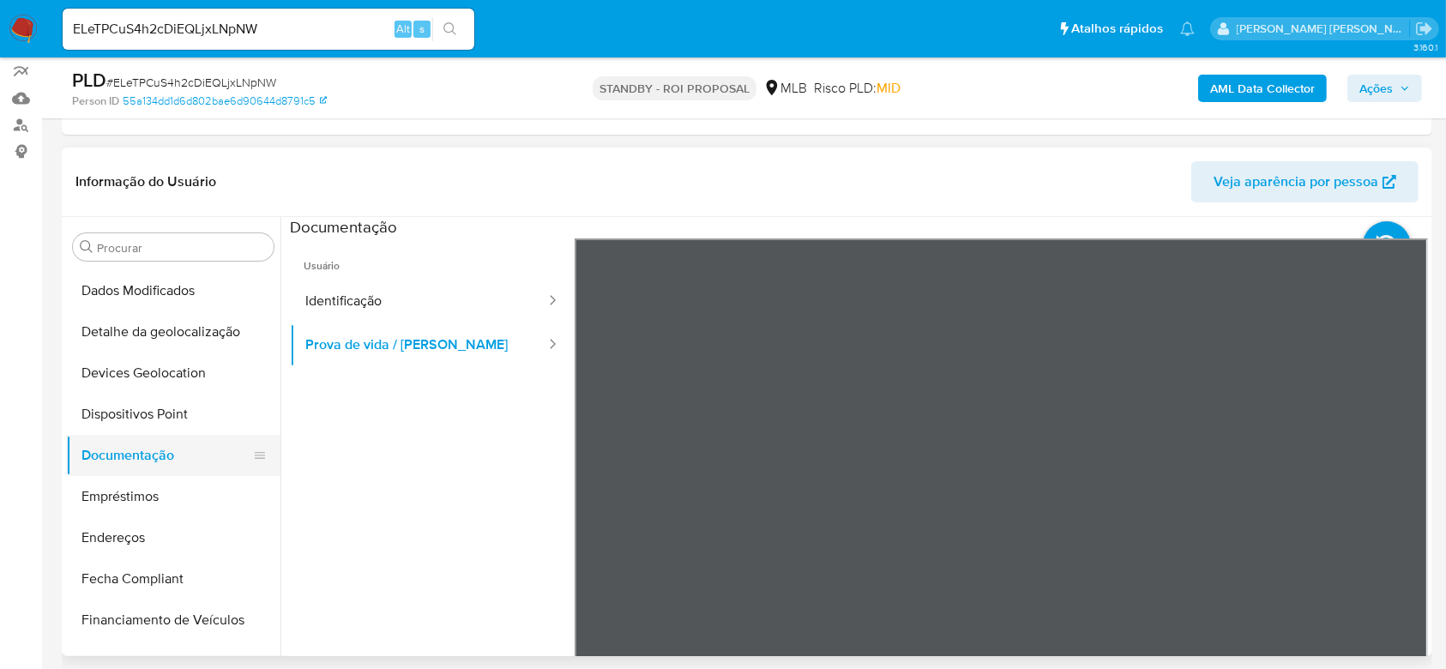
scroll to position [317, 0]
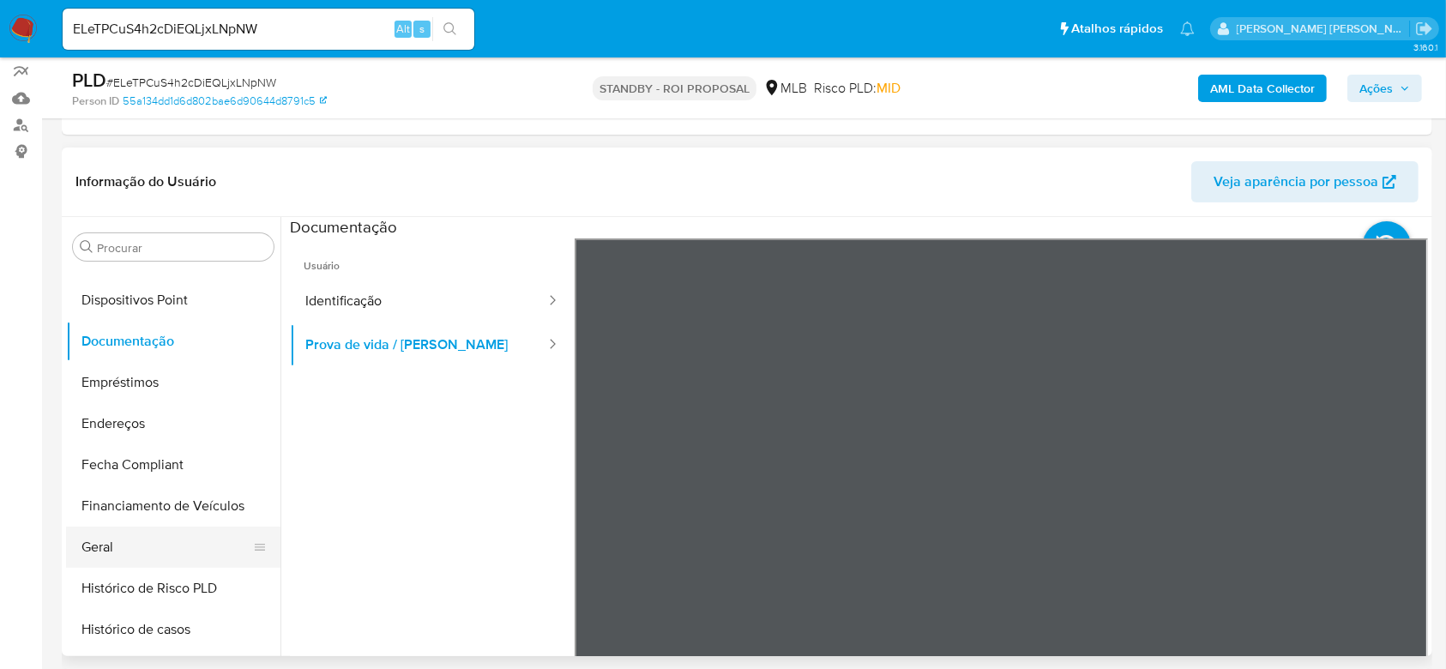
click at [129, 544] on button "Geral" at bounding box center [166, 546] width 201 height 41
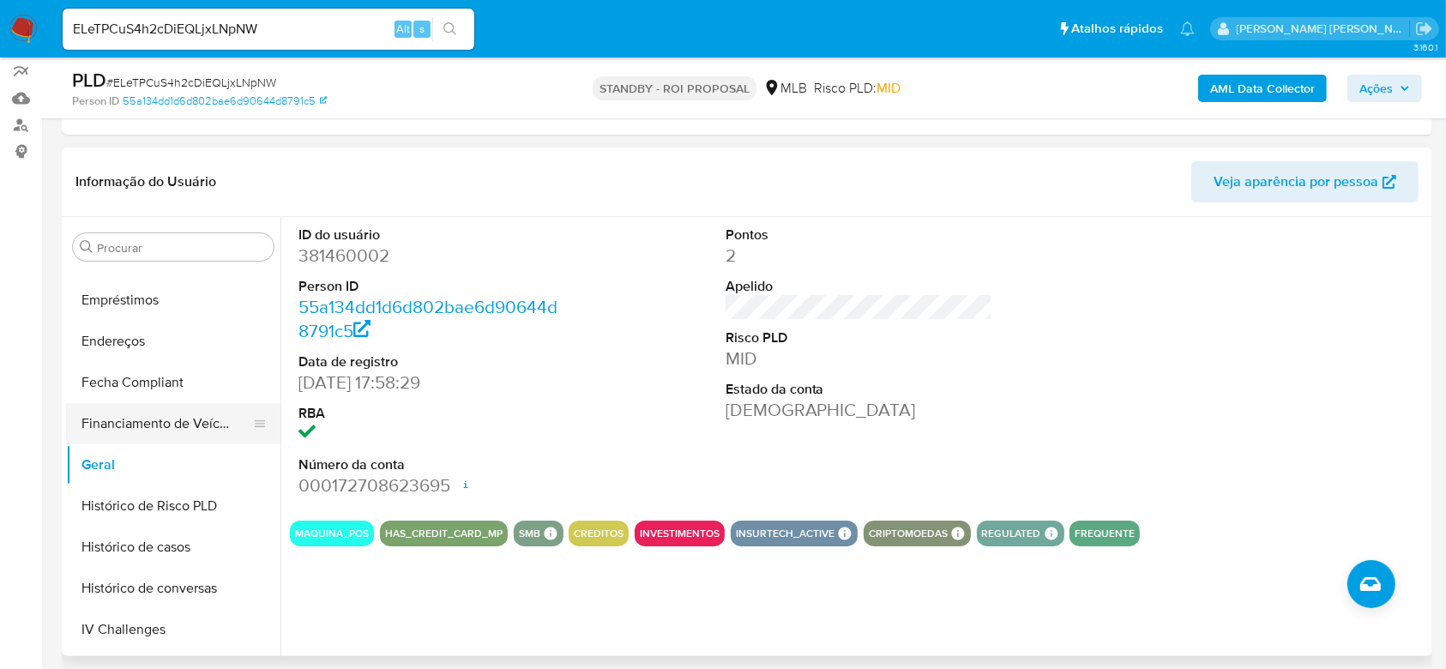
scroll to position [546, 0]
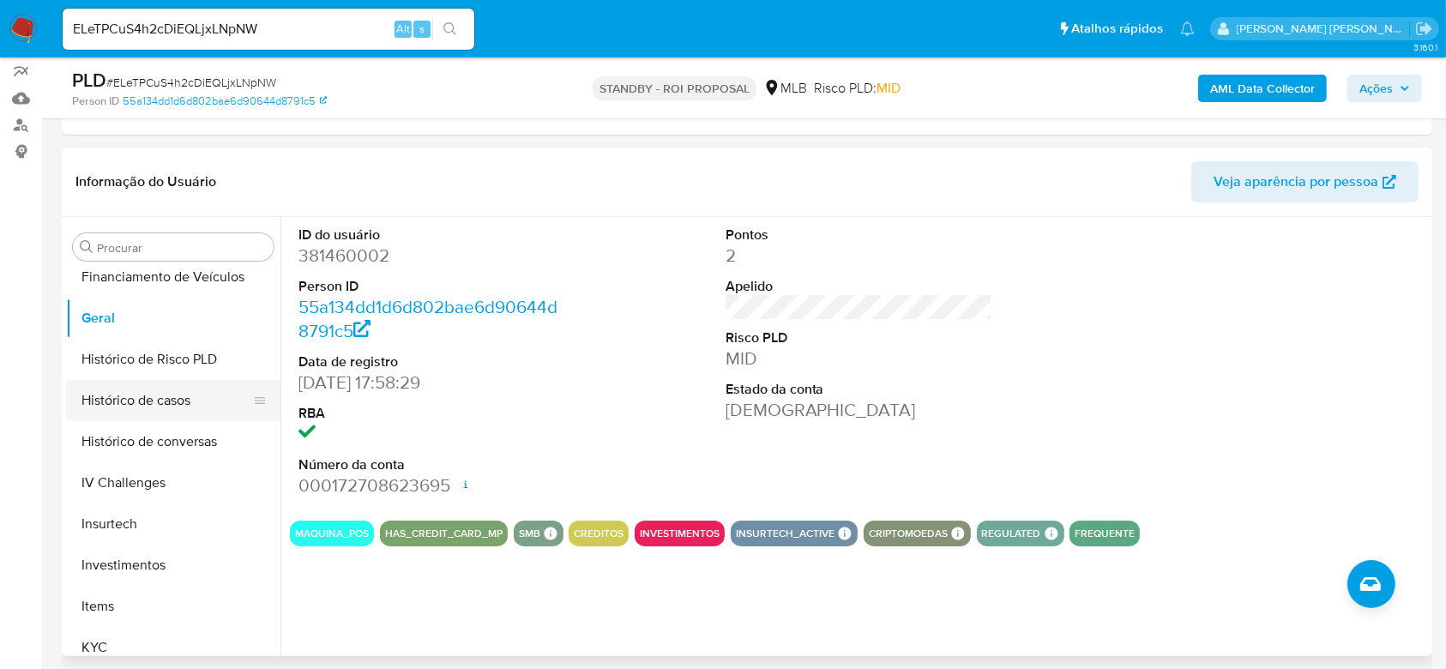
click at [123, 405] on button "Histórico de casos" at bounding box center [166, 400] width 201 height 41
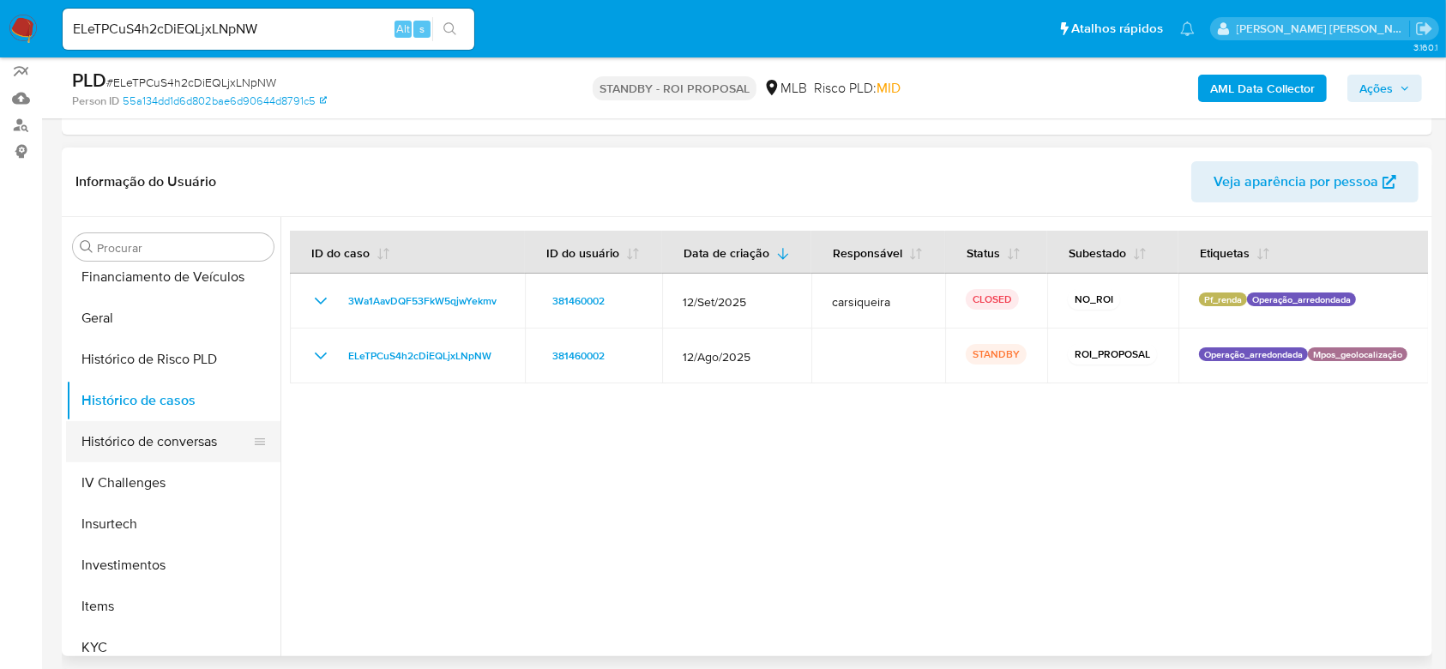
scroll to position [660, 0]
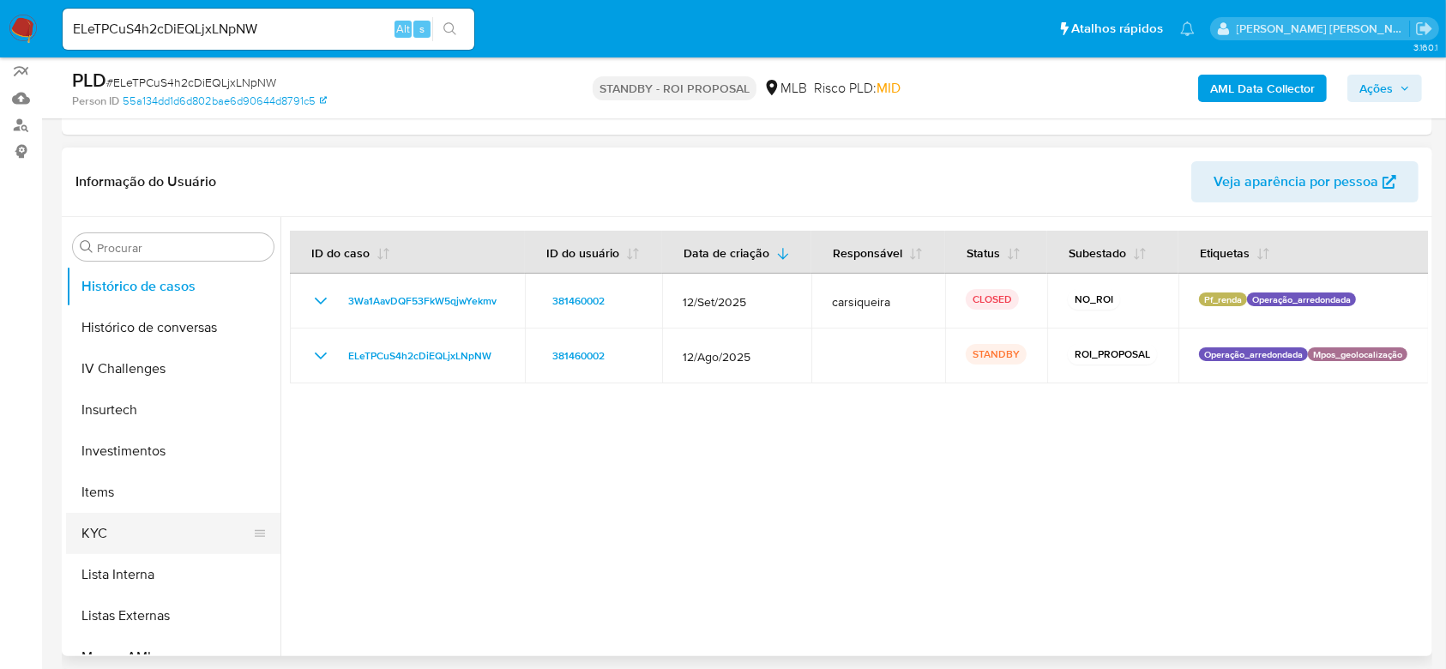
click at [108, 532] on button "KYC" at bounding box center [166, 533] width 201 height 41
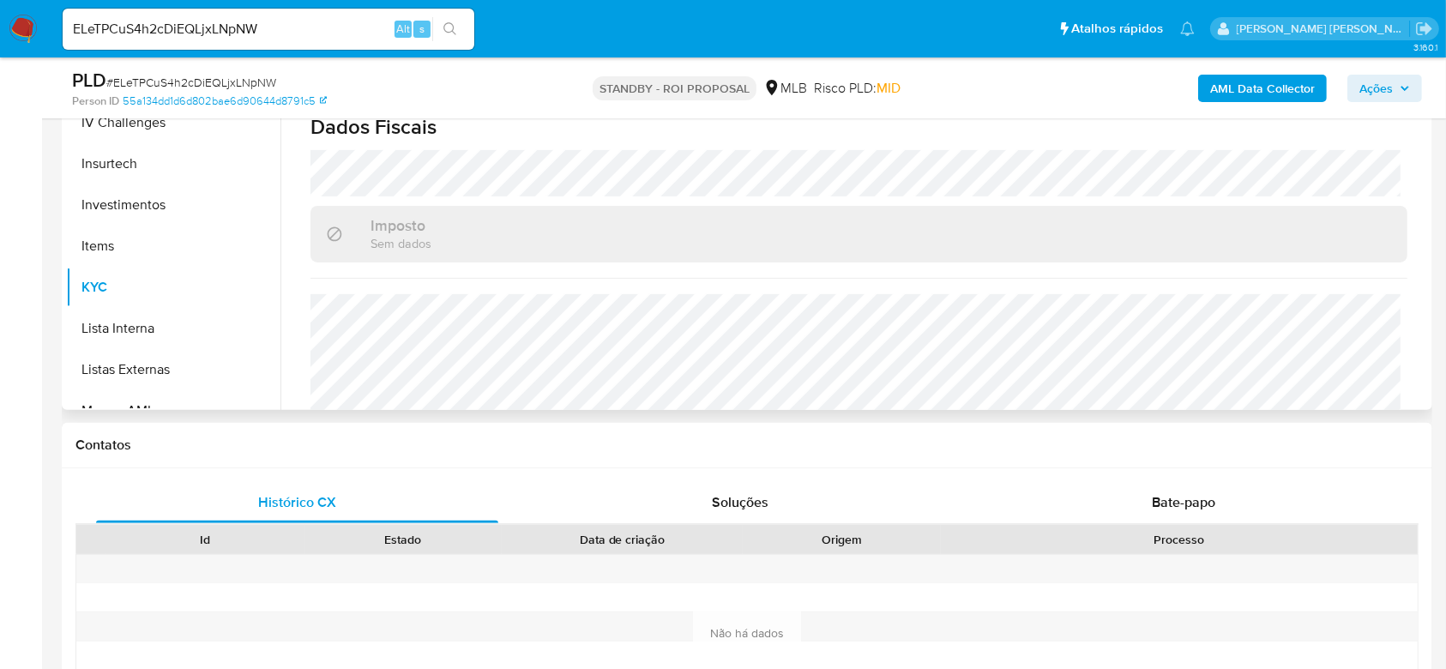
scroll to position [734, 0]
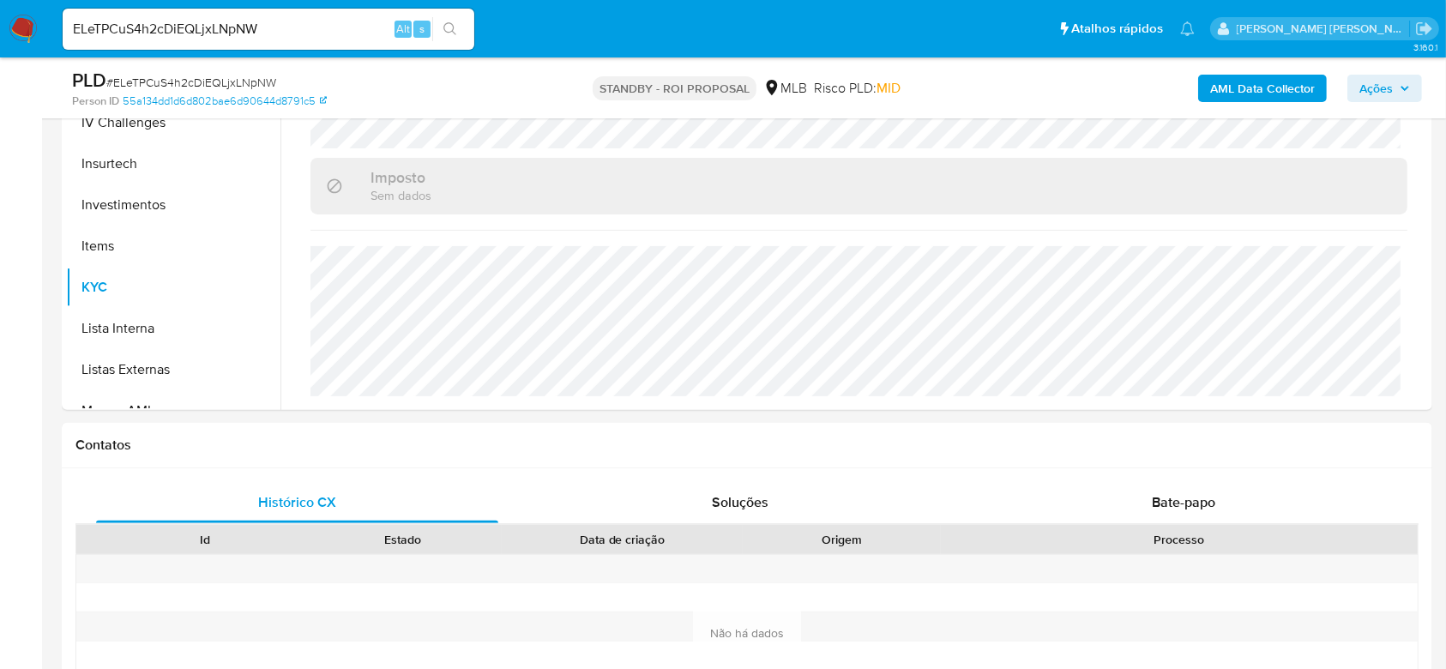
click at [165, 21] on input "ELeTPCuS4h2cDiEQLjxLNpNW" at bounding box center [269, 29] width 412 height 22
paste input "CpWfyiMVCu4iznypuzBjLxcG"
type input "CpWfyiMVCu4iznypuzBjLxcG"
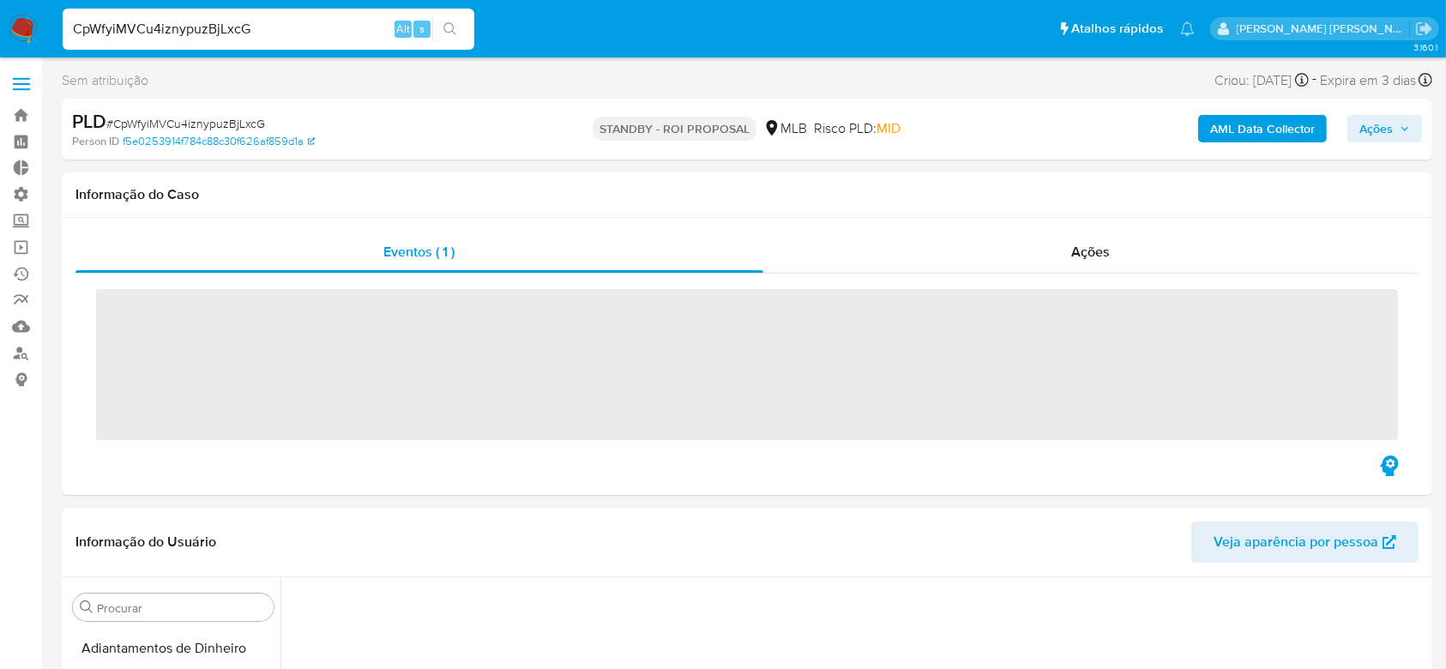
scroll to position [653, 0]
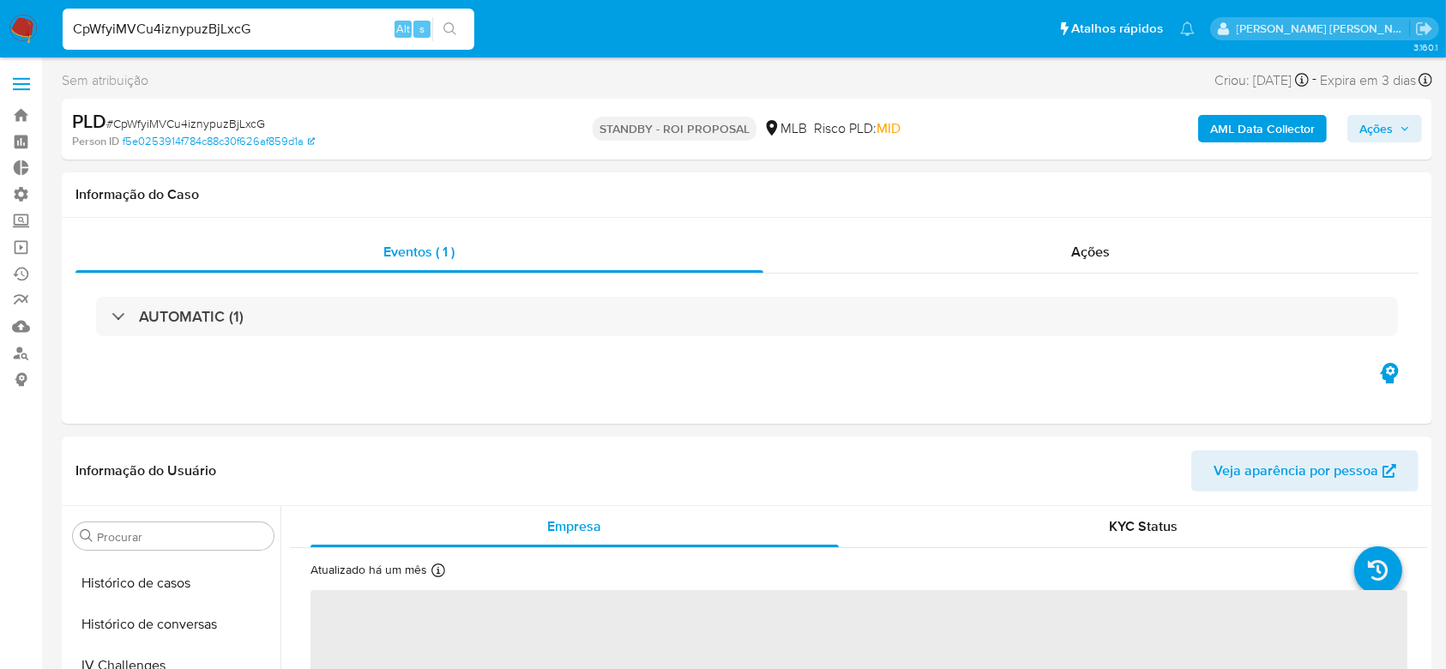
select select "10"
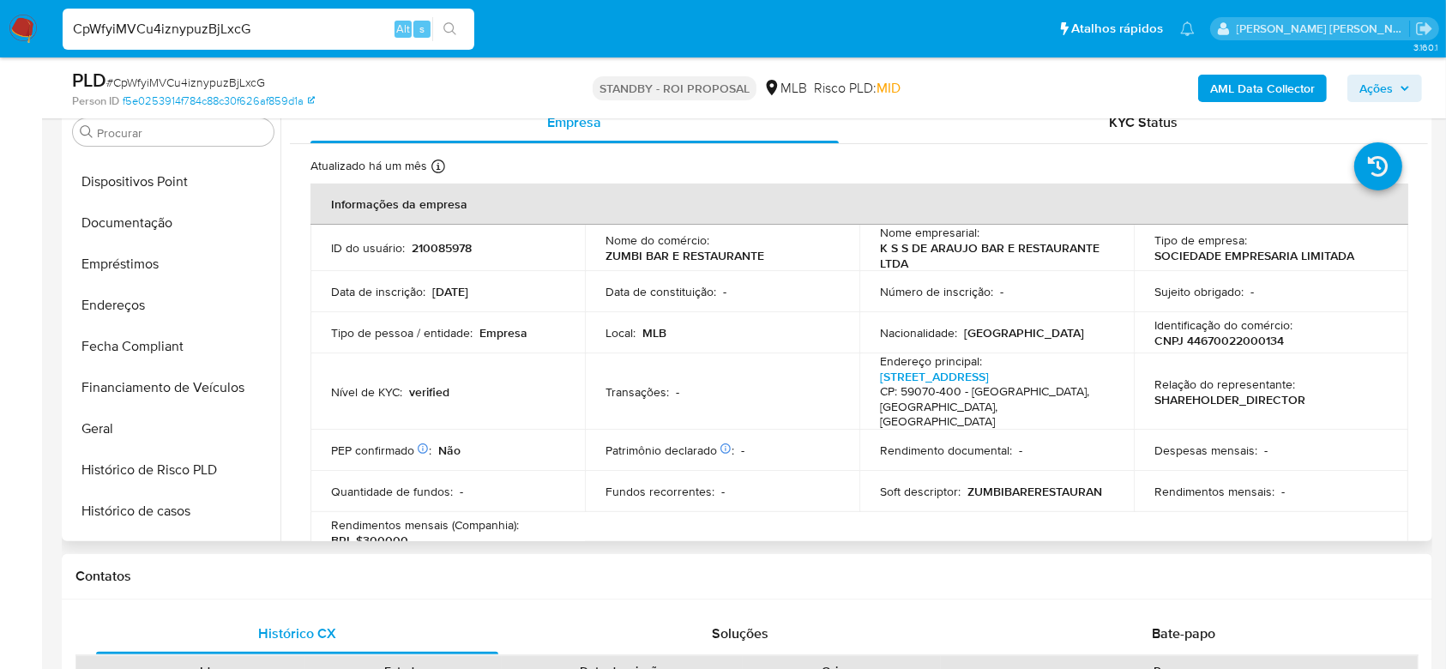
scroll to position [317, 0]
click at [165, 231] on button "Documentação" at bounding box center [166, 226] width 201 height 41
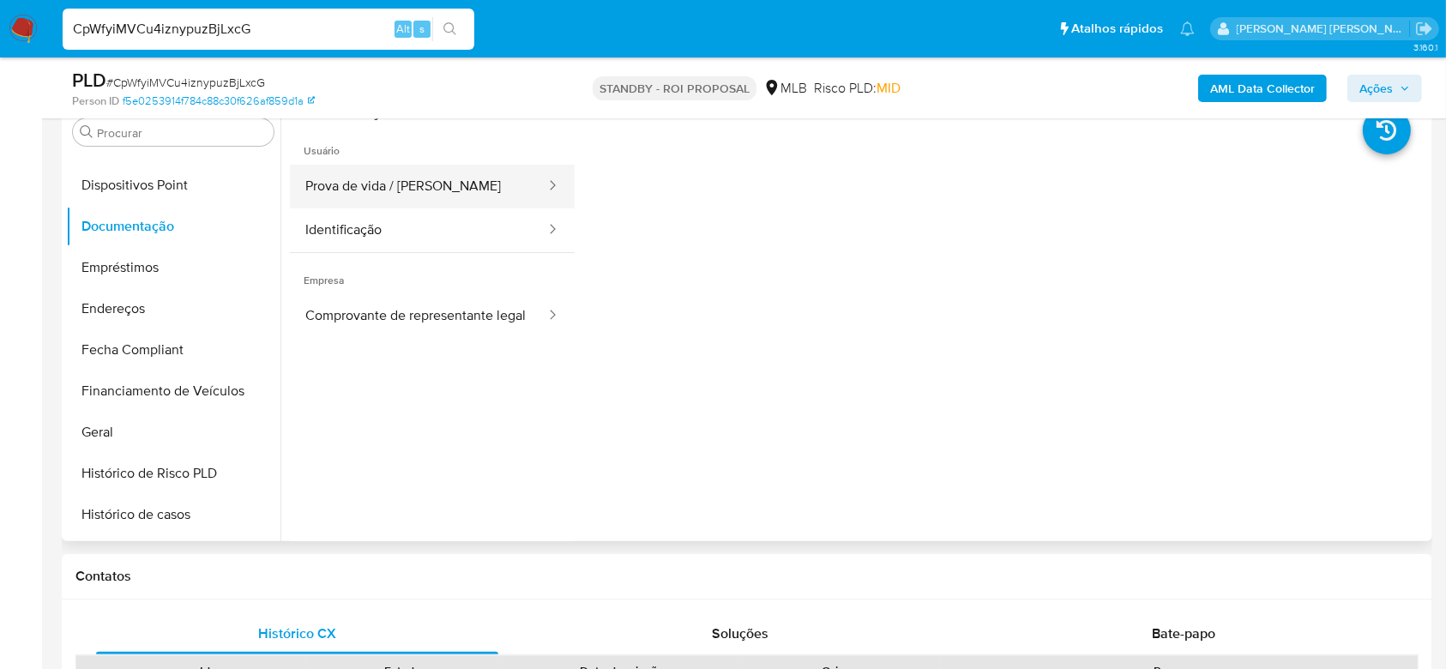
click at [490, 191] on button "Prova de vida / Selfie" at bounding box center [418, 187] width 257 height 44
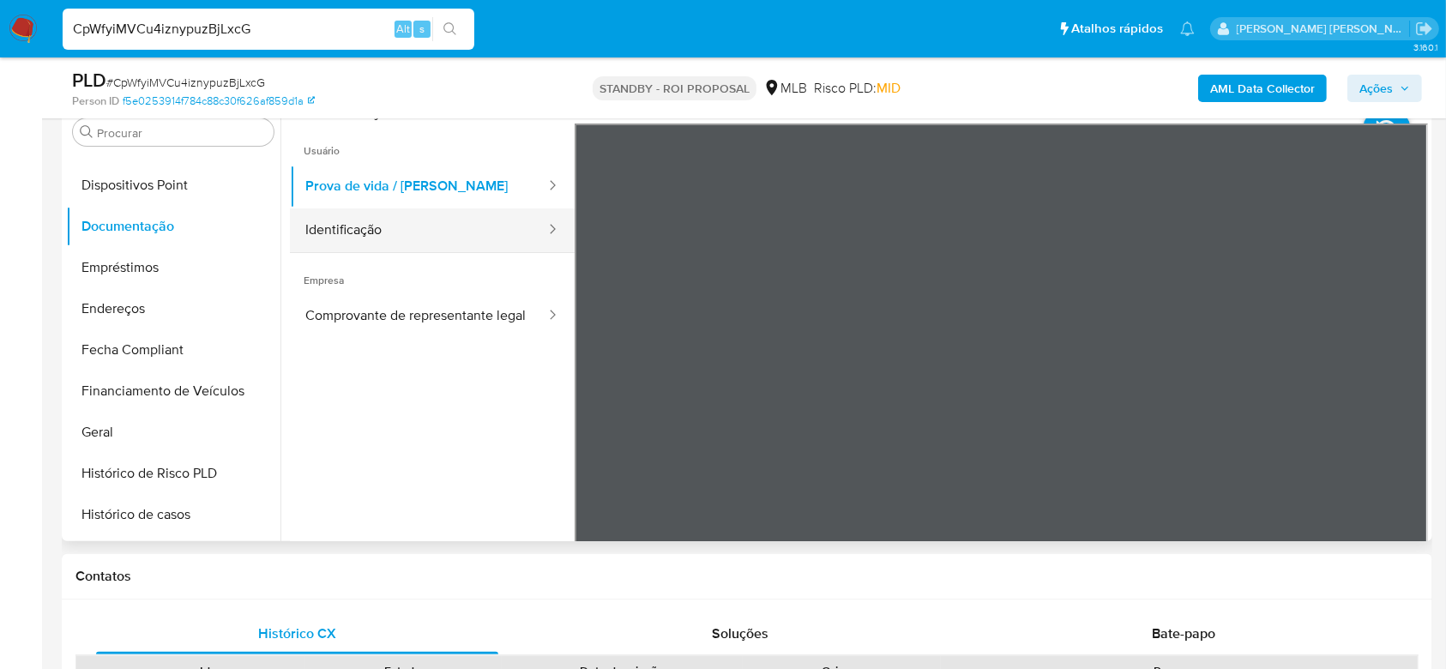
click at [379, 227] on button "Identificação" at bounding box center [418, 230] width 257 height 44
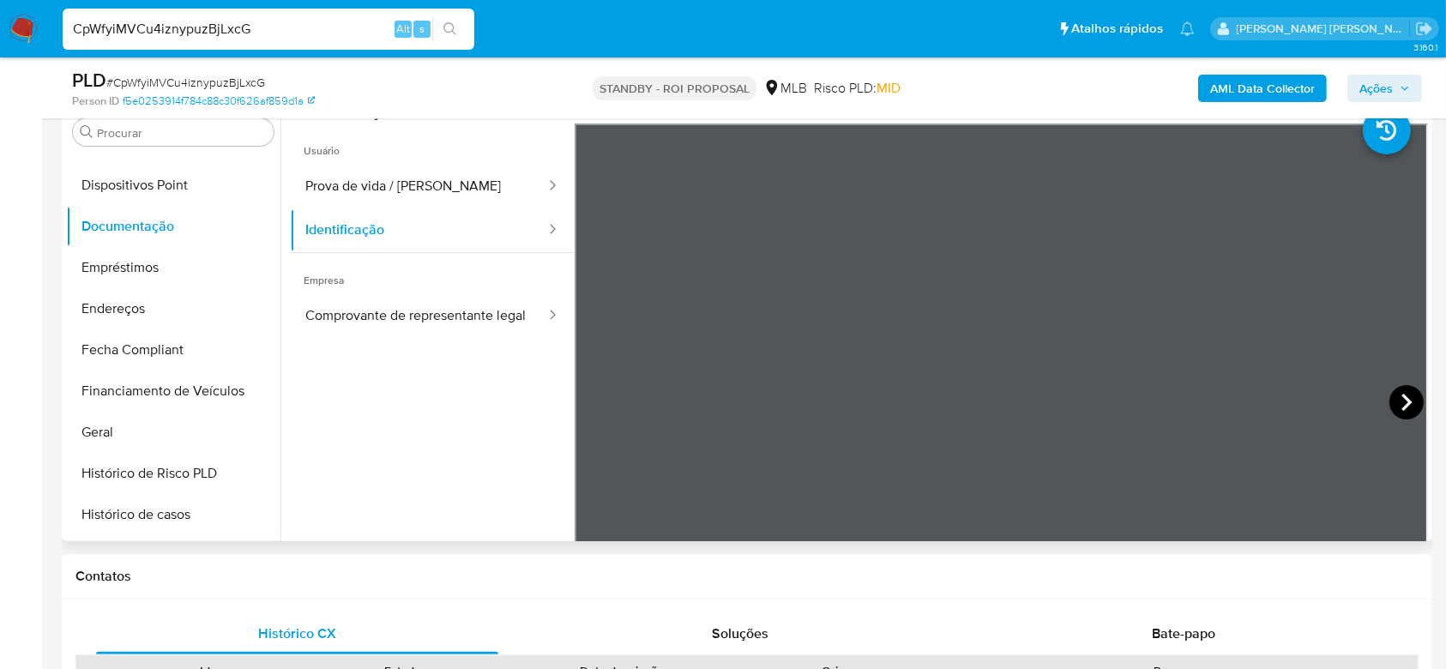
click at [1405, 406] on icon at bounding box center [1406, 402] width 34 height 34
click at [357, 310] on button "Comprovante de representante legal" at bounding box center [418, 316] width 257 height 44
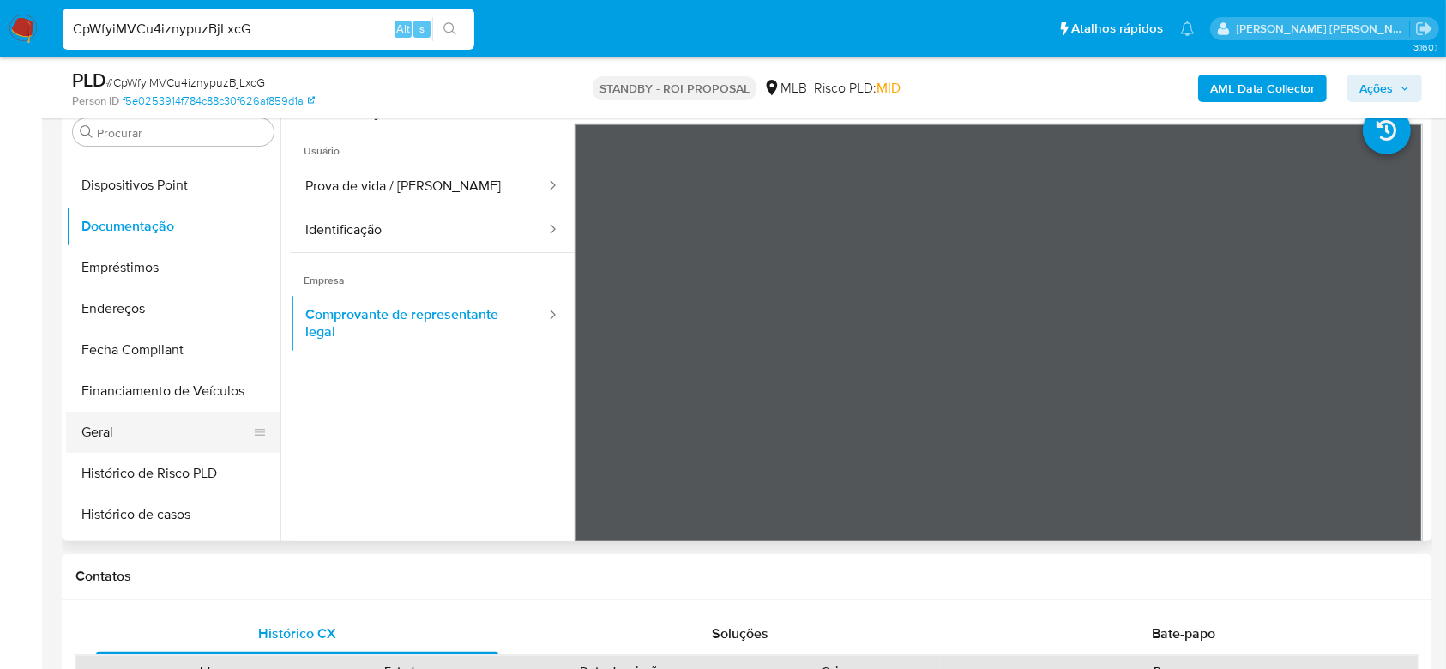
click at [123, 432] on button "Geral" at bounding box center [166, 432] width 201 height 41
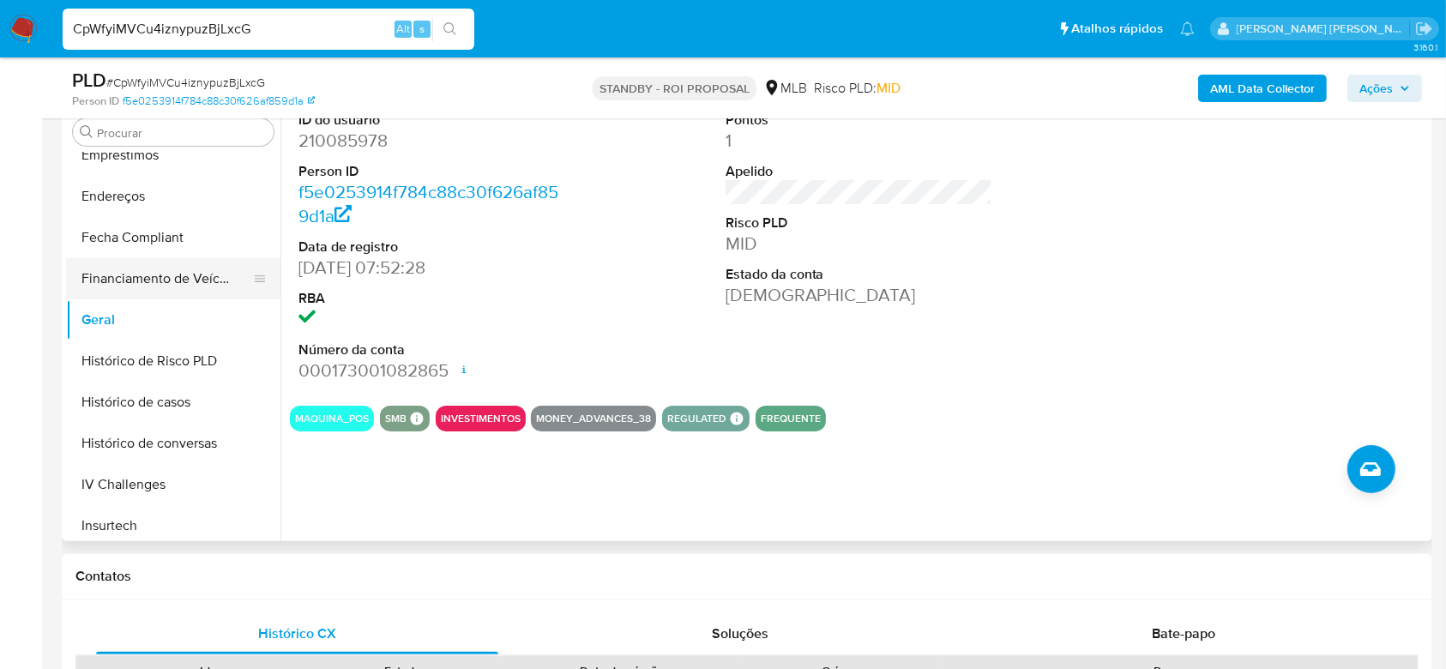
scroll to position [432, 0]
click at [152, 395] on button "Histórico de casos" at bounding box center [166, 399] width 201 height 41
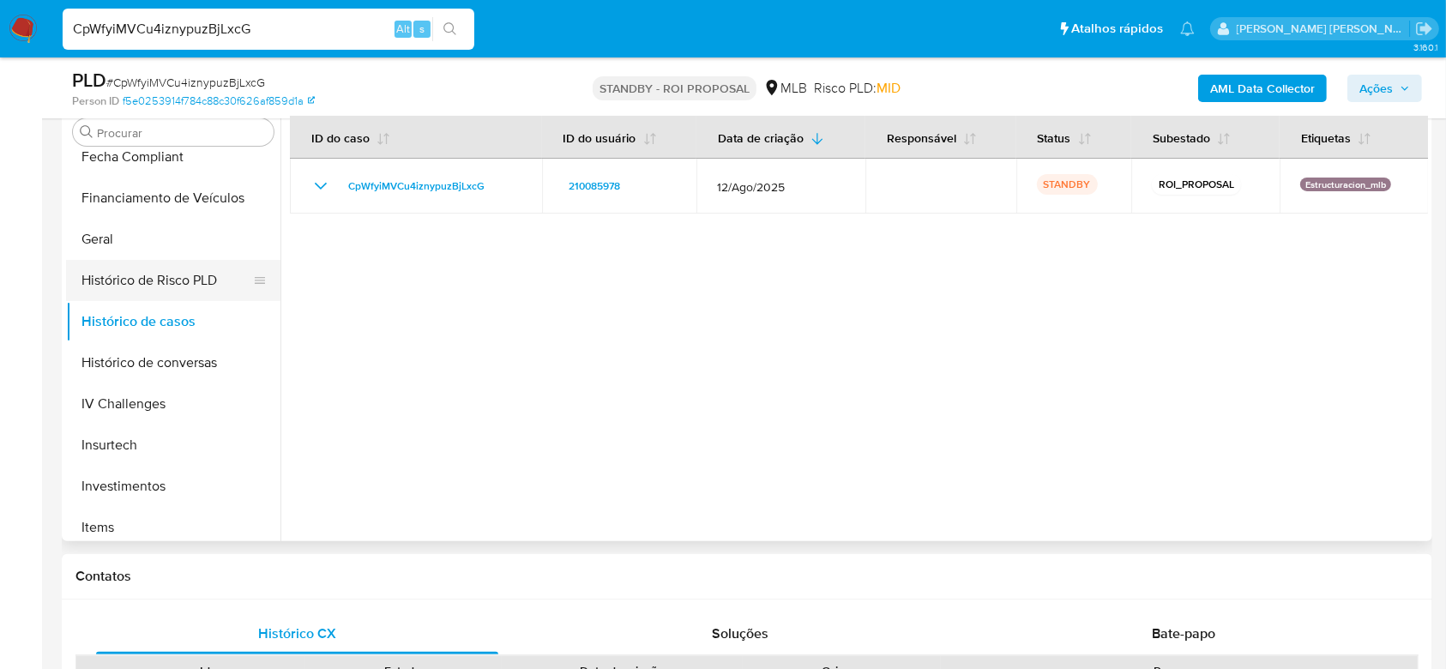
scroll to position [660, 0]
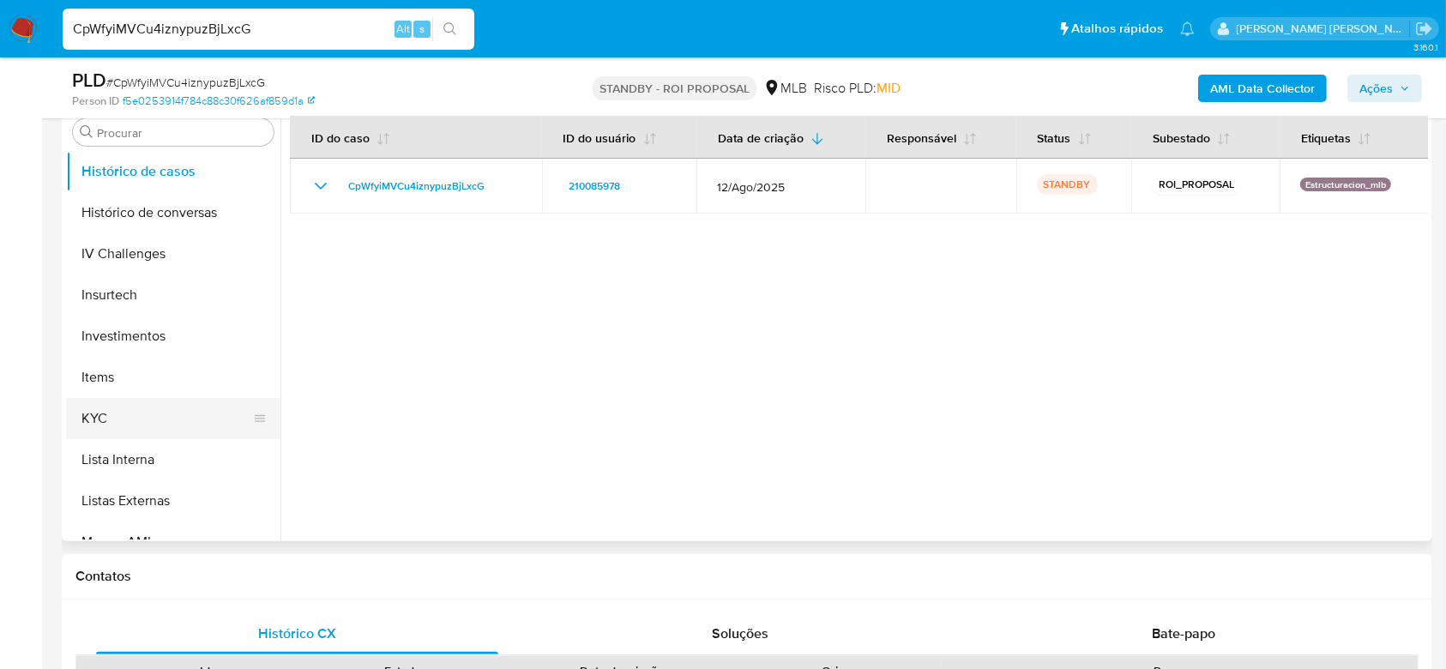
click at [141, 403] on button "KYC" at bounding box center [166, 418] width 201 height 41
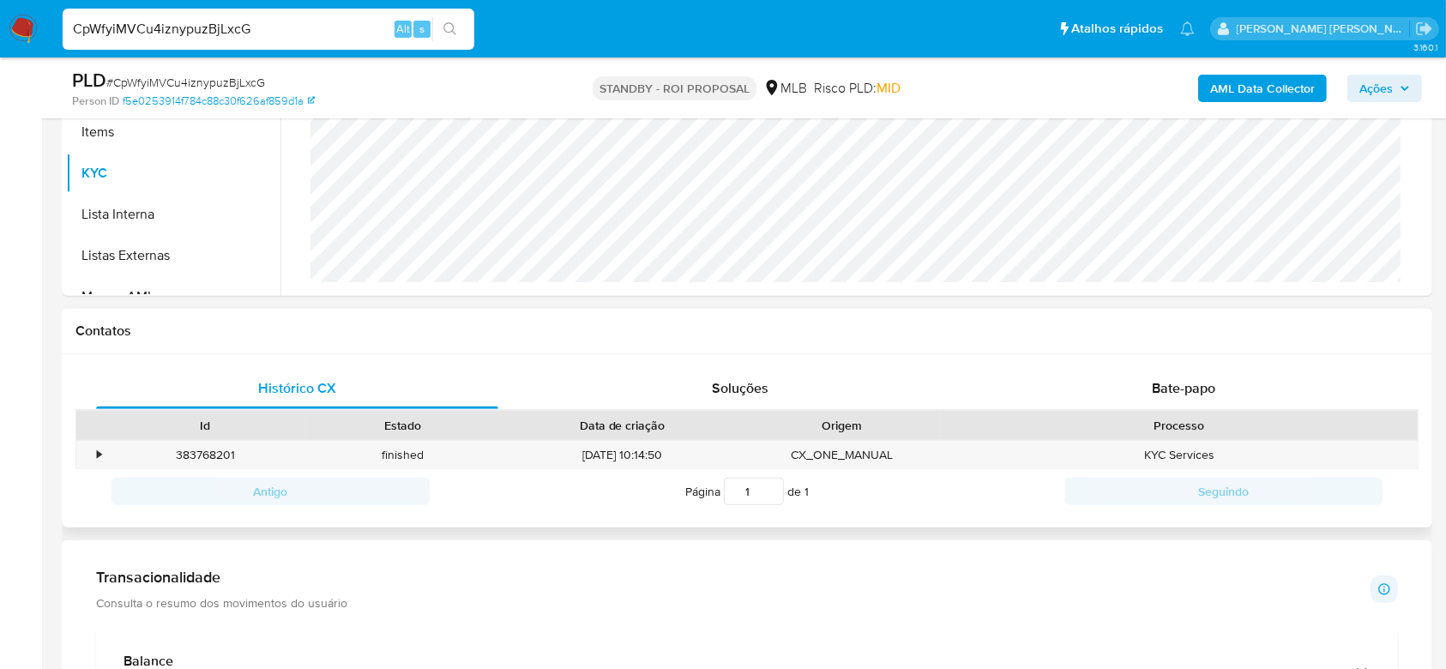
scroll to position [457, 0]
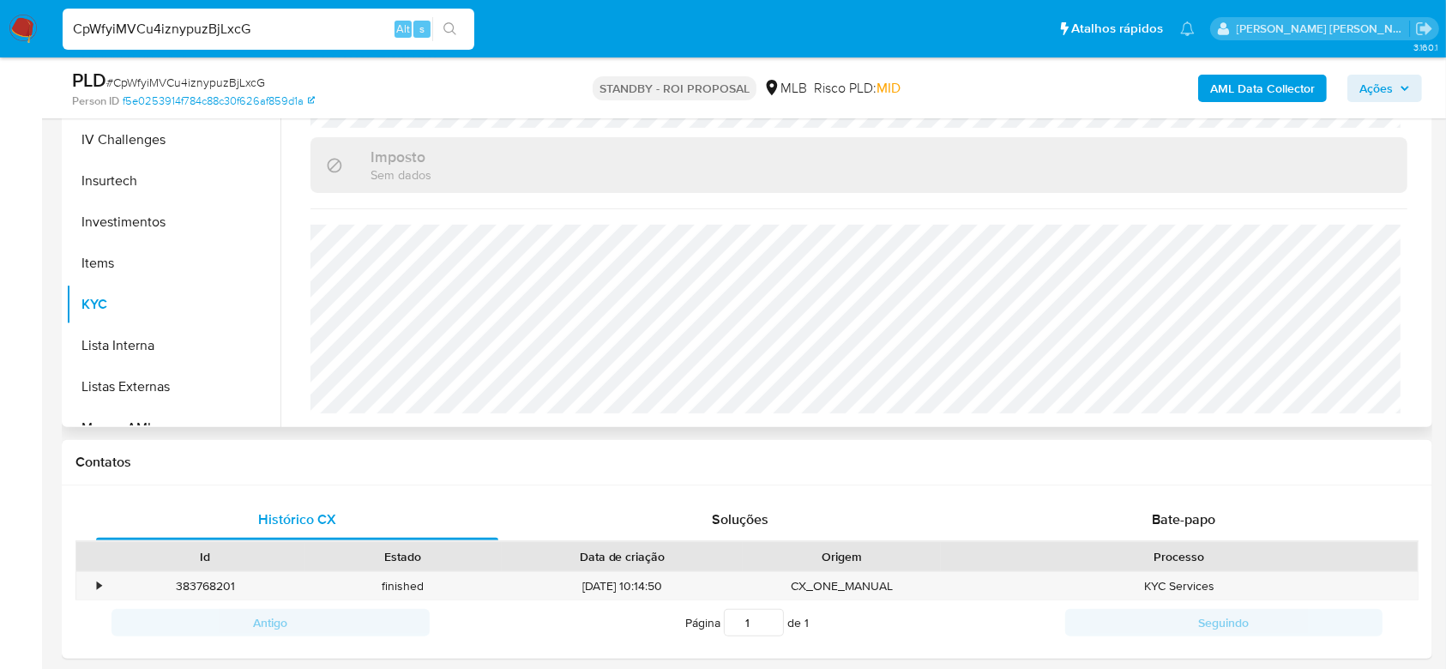
click at [315, 246] on div "Procurar Adiantamentos de Dinheiro Anexos CBT Cartões Contas Bancárias Dados Mo…" at bounding box center [747, 207] width 1362 height 439
click at [198, 15] on div "CpWfyiMVCu4iznypuzBjLxcG Alt s" at bounding box center [269, 29] width 412 height 41
click at [209, 33] on input "CpWfyiMVCu4iznypuzBjLxcG" at bounding box center [269, 29] width 412 height 22
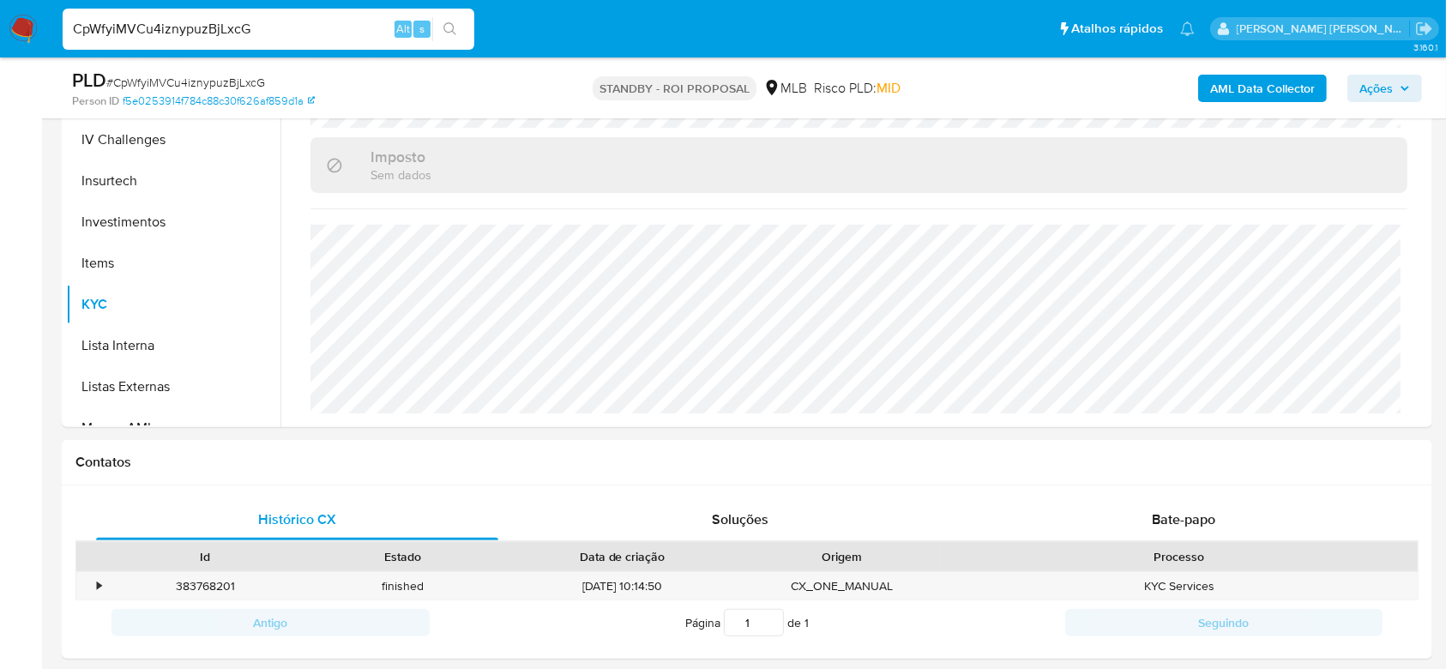
paste input "lAWO1moVRABmIQoledSoRCPX"
type input "lAWO1moVRABmIQoledSoRCPX"
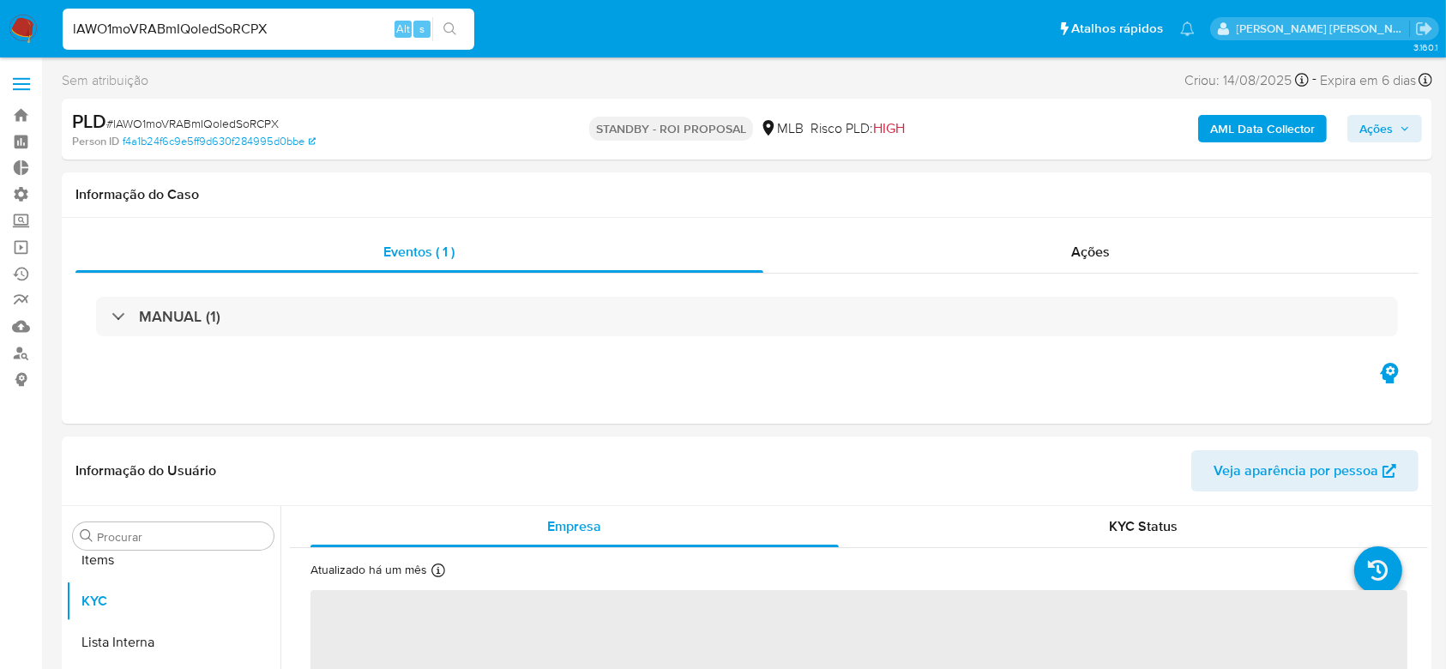
scroll to position [889, 0]
select select "10"
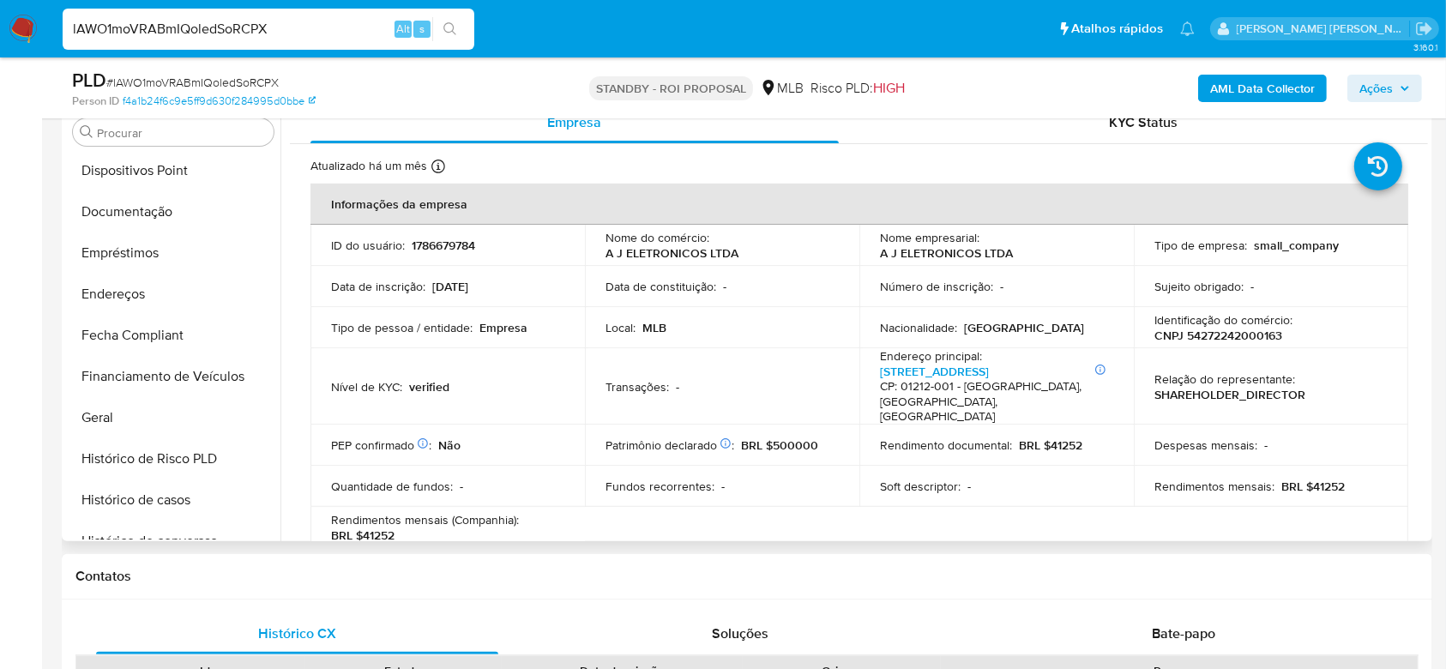
scroll to position [317, 0]
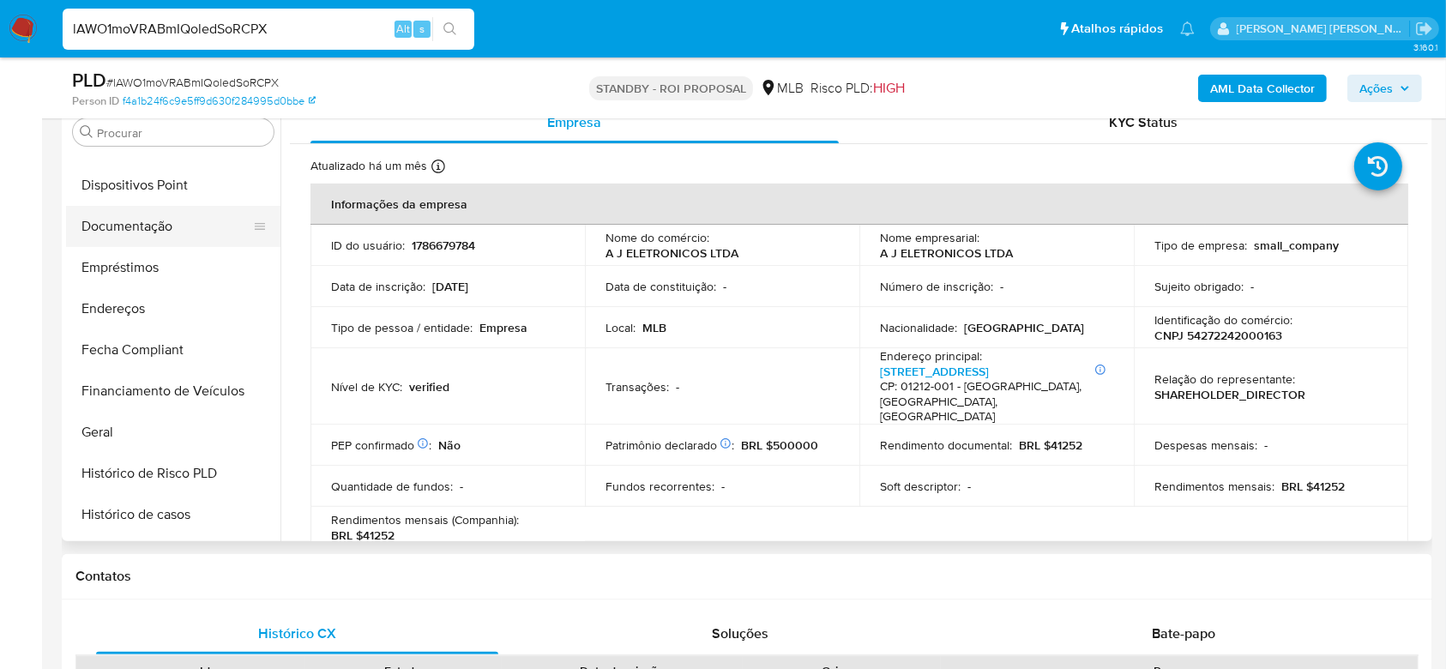
click at [150, 218] on button "Documentação" at bounding box center [166, 226] width 201 height 41
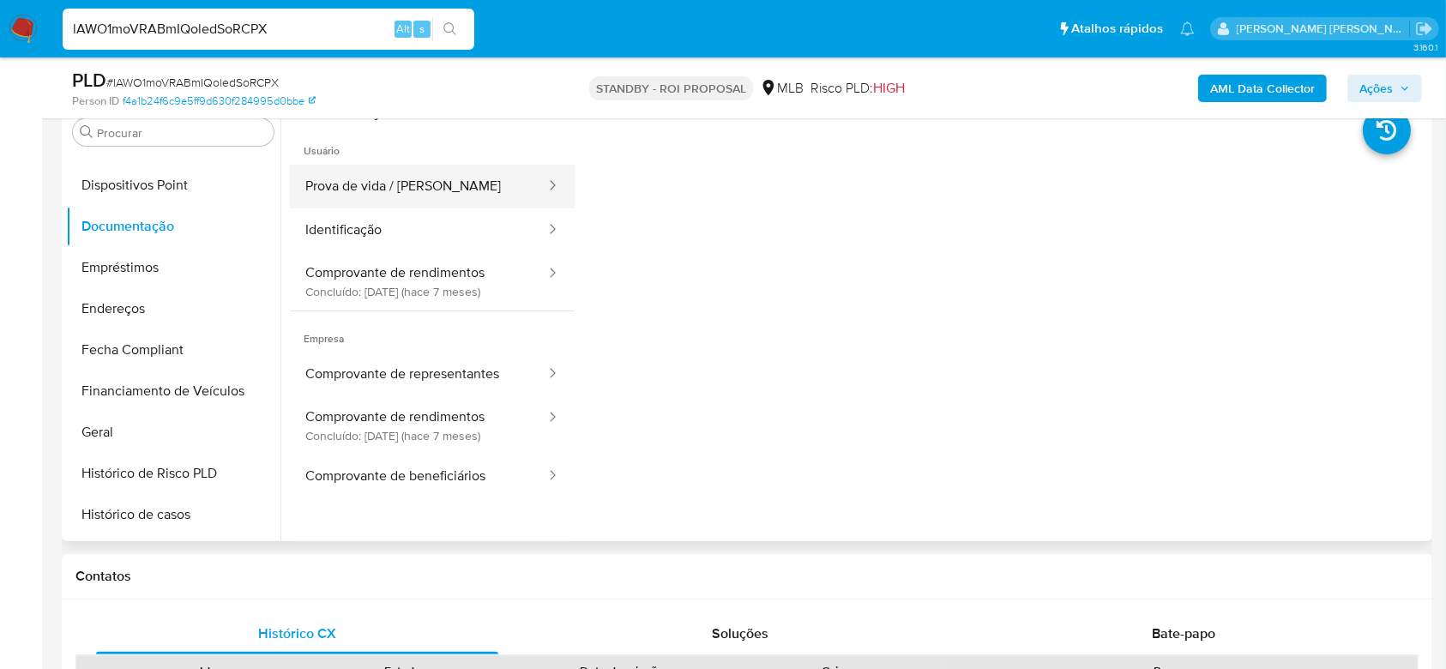
click at [408, 193] on button "Prova de vida / [PERSON_NAME]" at bounding box center [418, 187] width 257 height 44
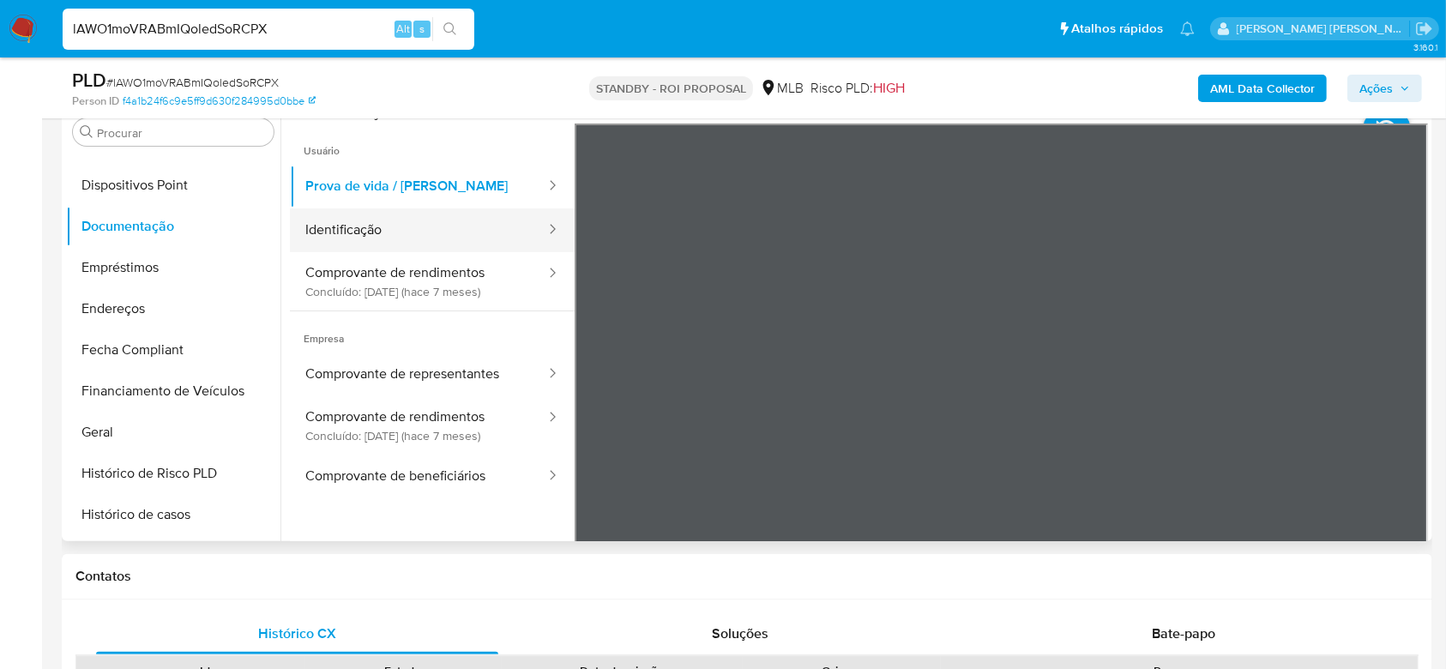
click at [322, 225] on button "Identificação" at bounding box center [418, 230] width 257 height 44
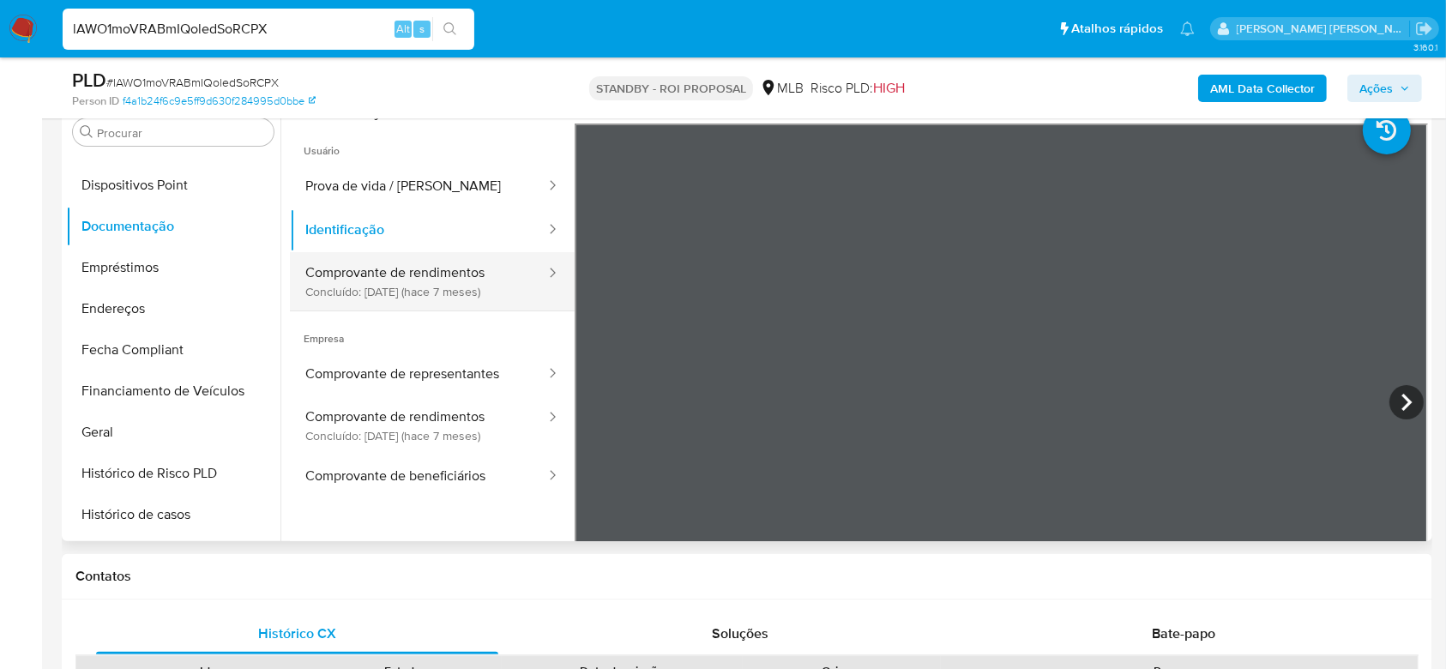
click at [425, 290] on button "Comprovante de rendimentos Concluído: 12/02/2025 (hace 7 meses)" at bounding box center [418, 281] width 257 height 58
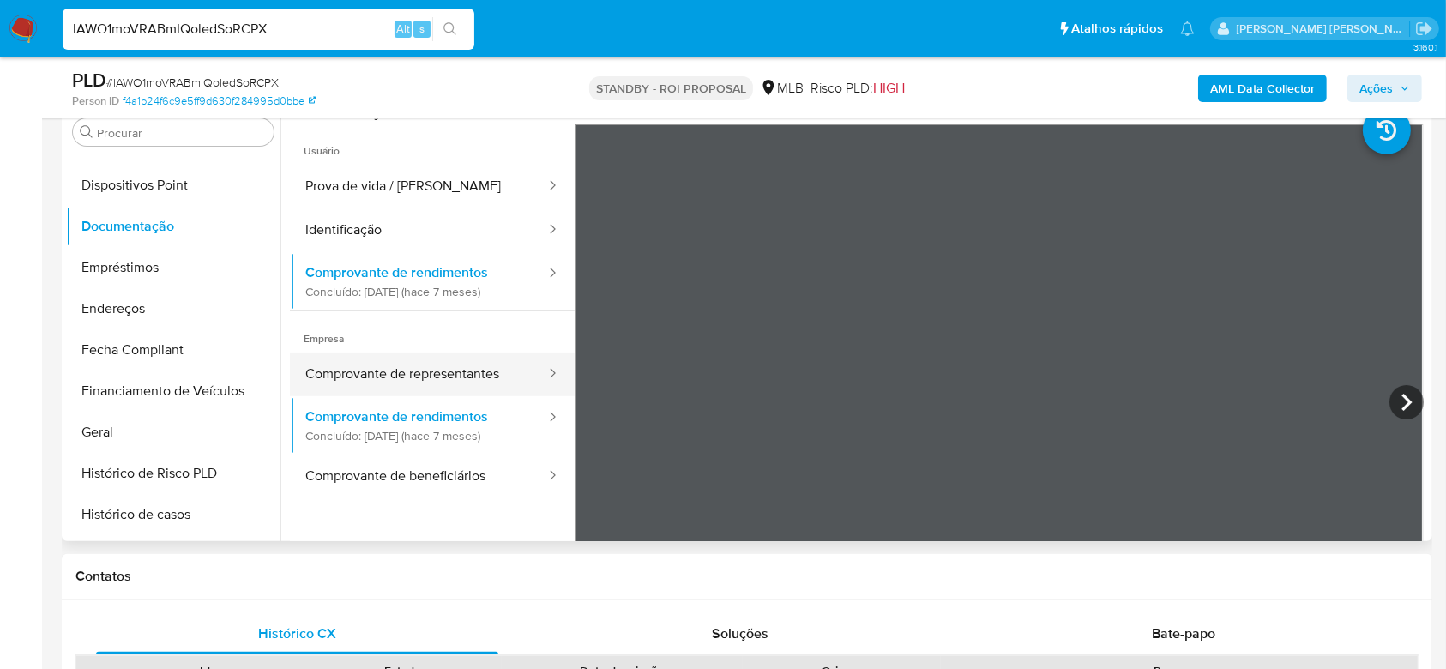
click at [448, 371] on button "Comprovante de representantes" at bounding box center [418, 374] width 257 height 44
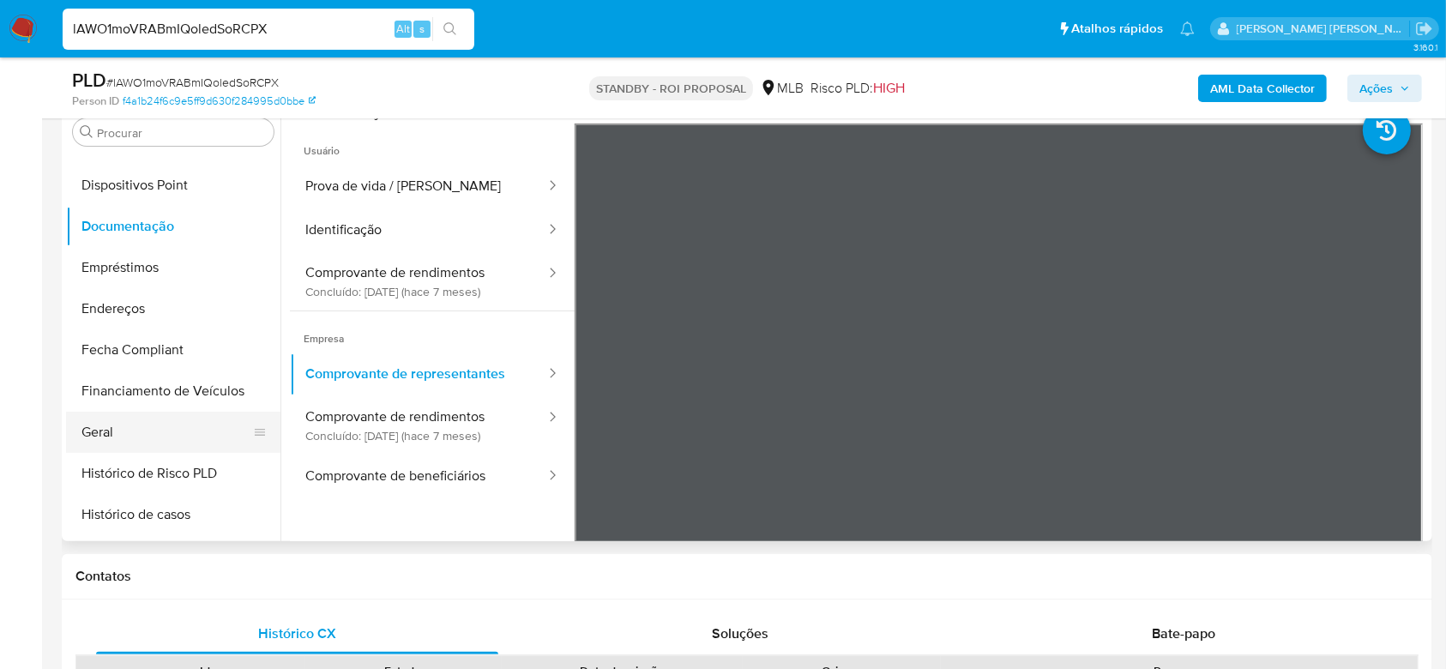
click at [137, 437] on button "Geral" at bounding box center [166, 432] width 201 height 41
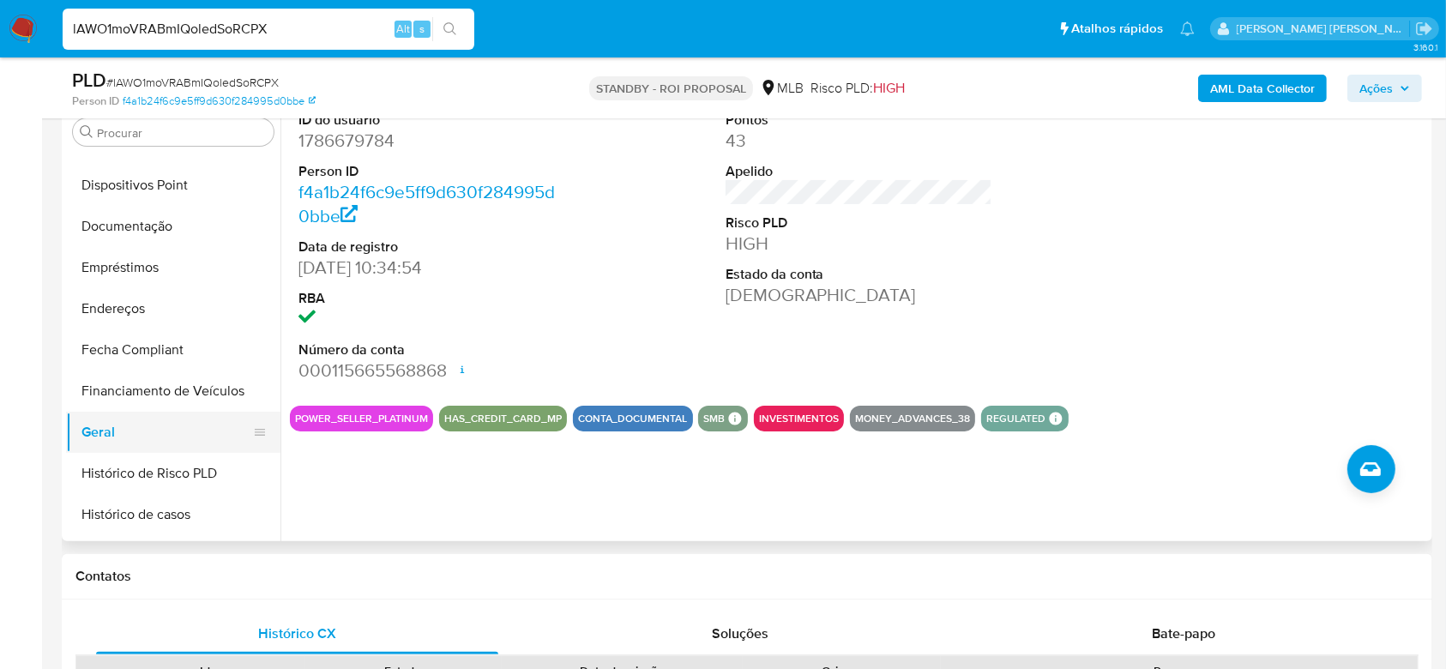
scroll to position [432, 0]
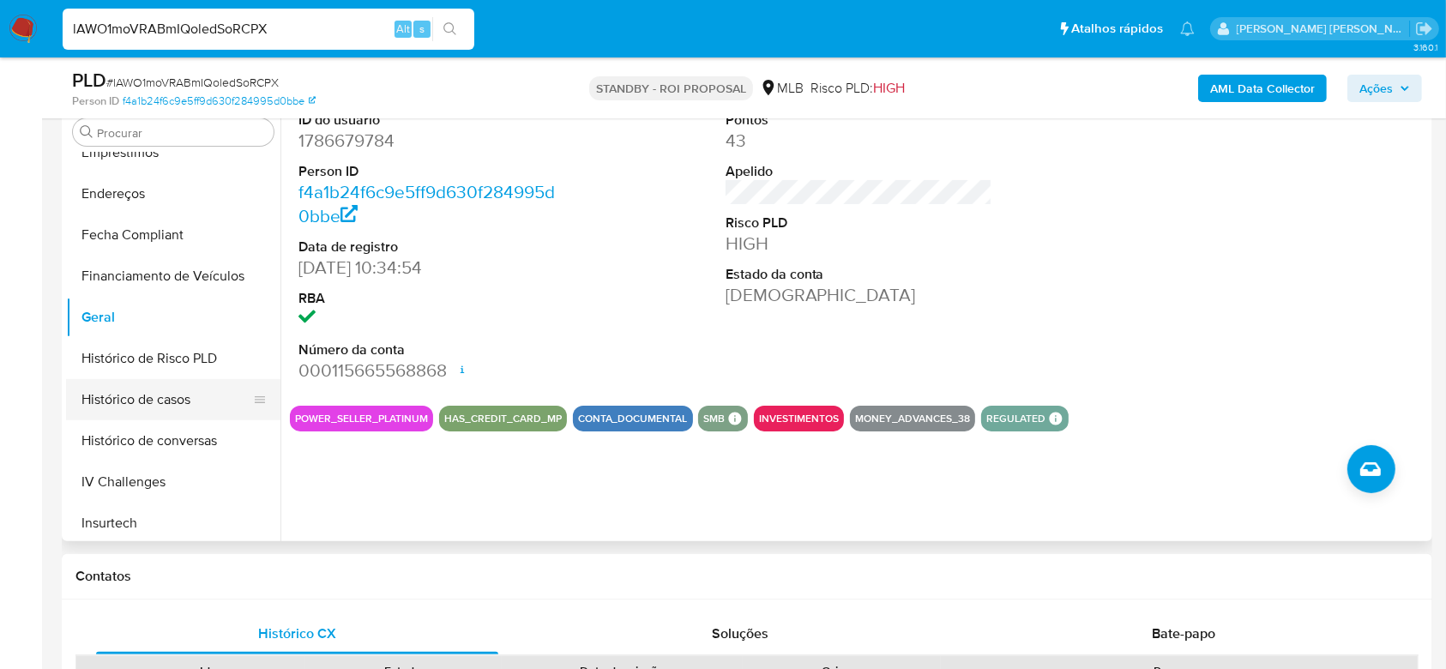
click at [164, 397] on button "Histórico de casos" at bounding box center [166, 399] width 201 height 41
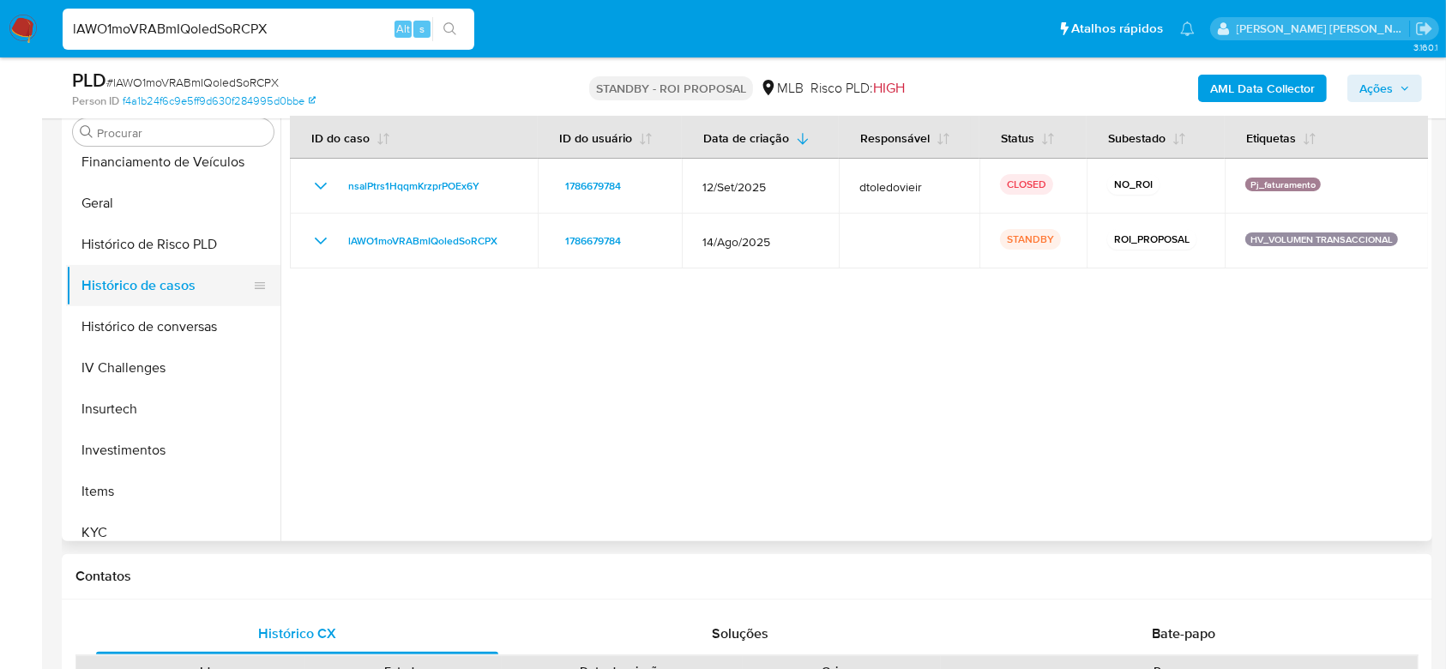
scroll to position [660, 0]
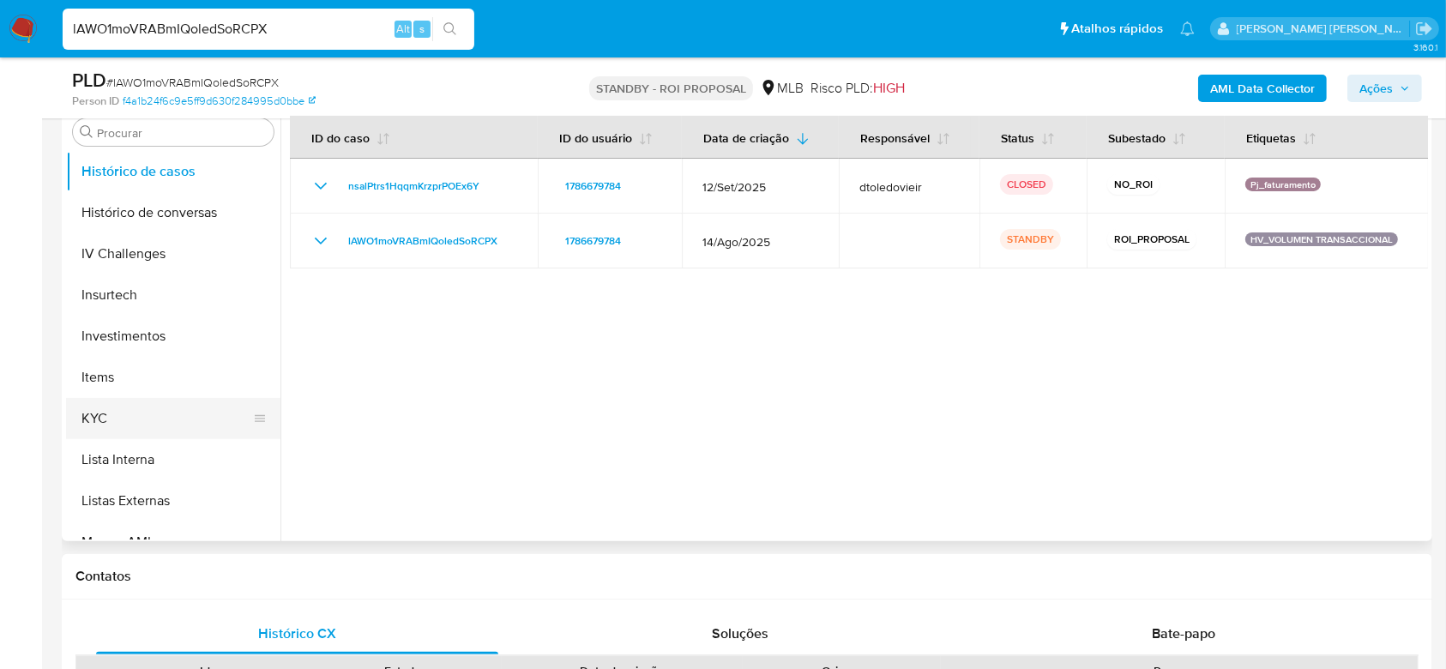
click at [141, 411] on button "KYC" at bounding box center [166, 418] width 201 height 41
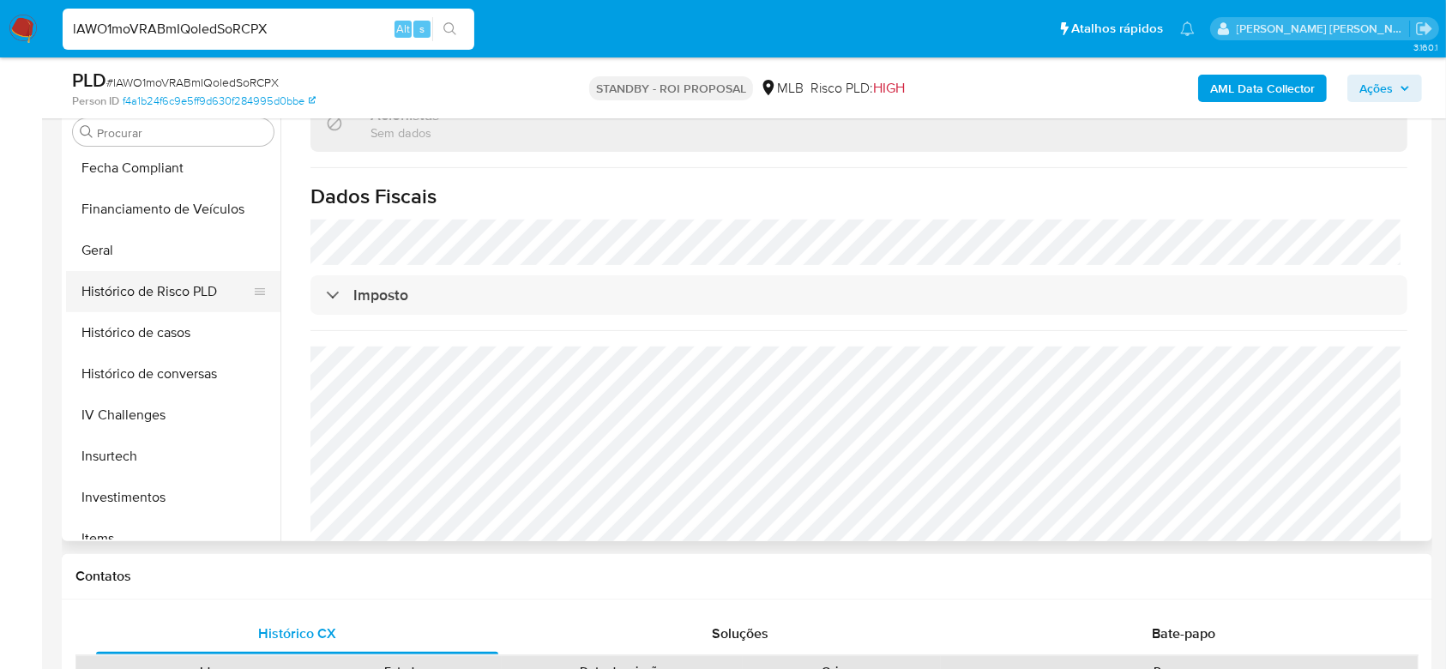
scroll to position [546, 0]
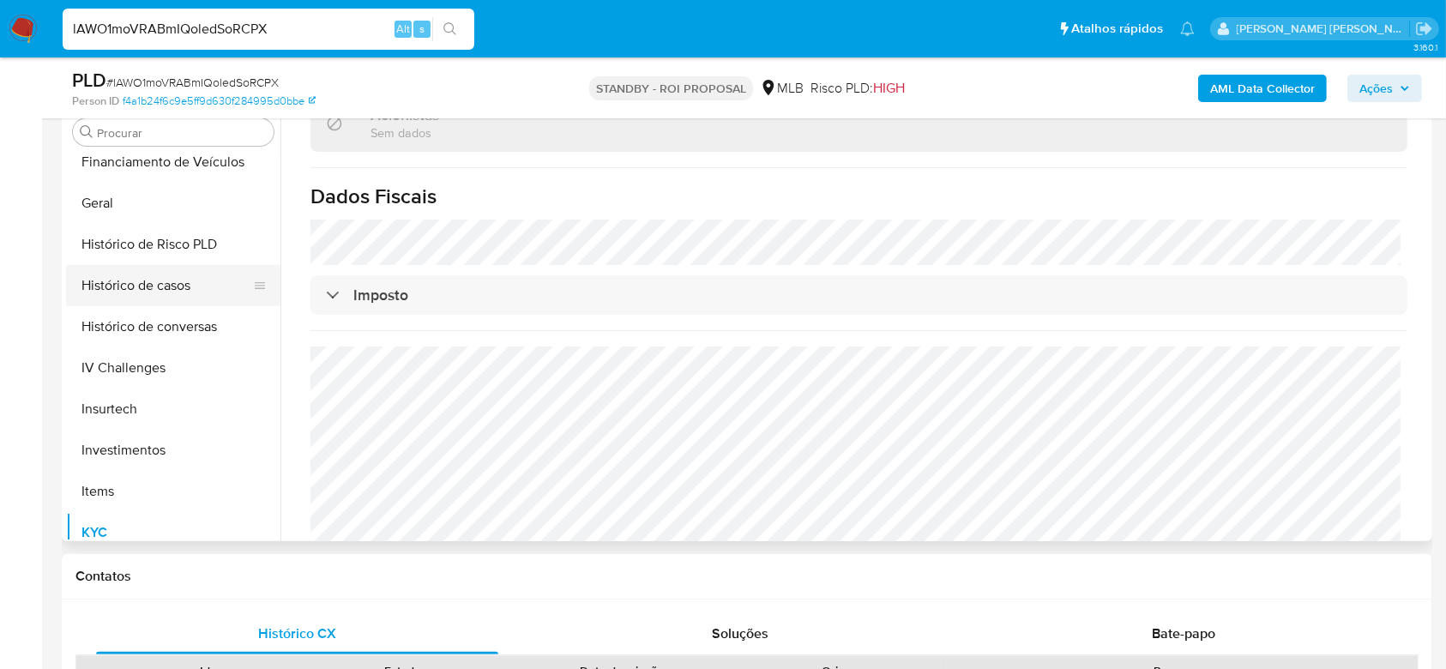
click at [154, 278] on button "Histórico de casos" at bounding box center [166, 285] width 201 height 41
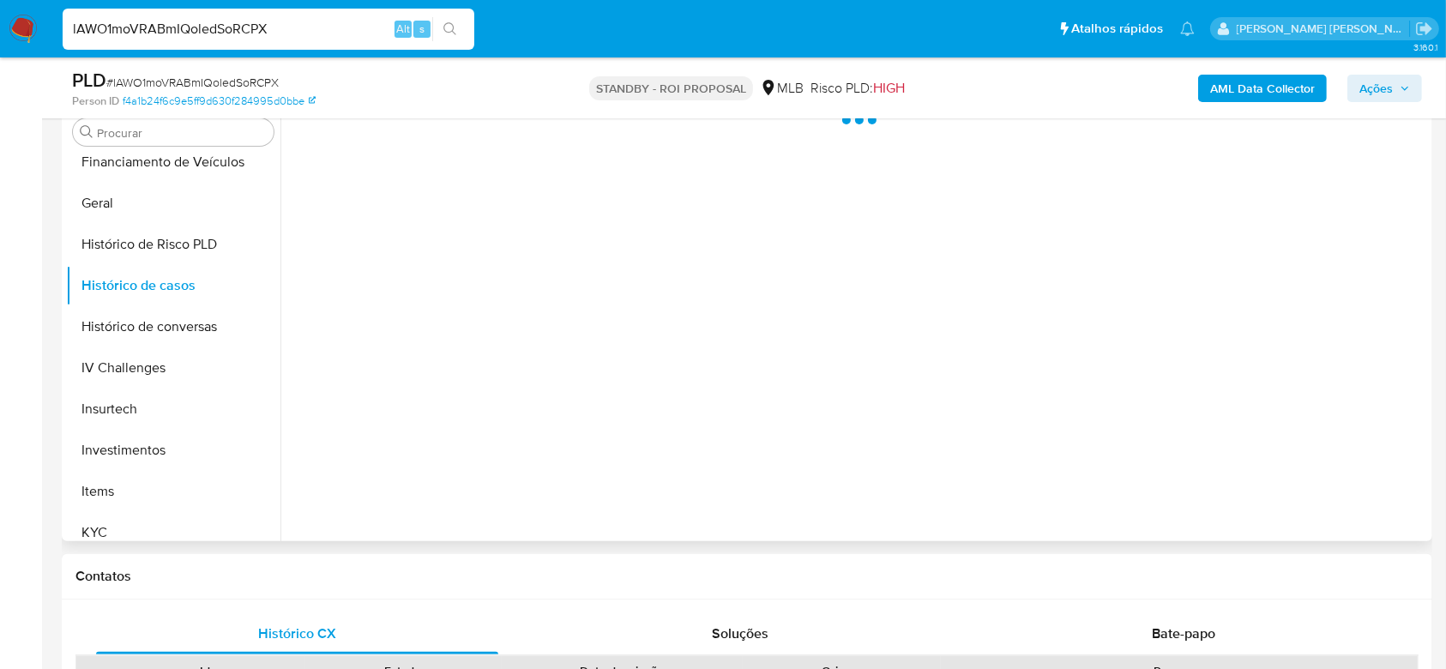
scroll to position [0, 0]
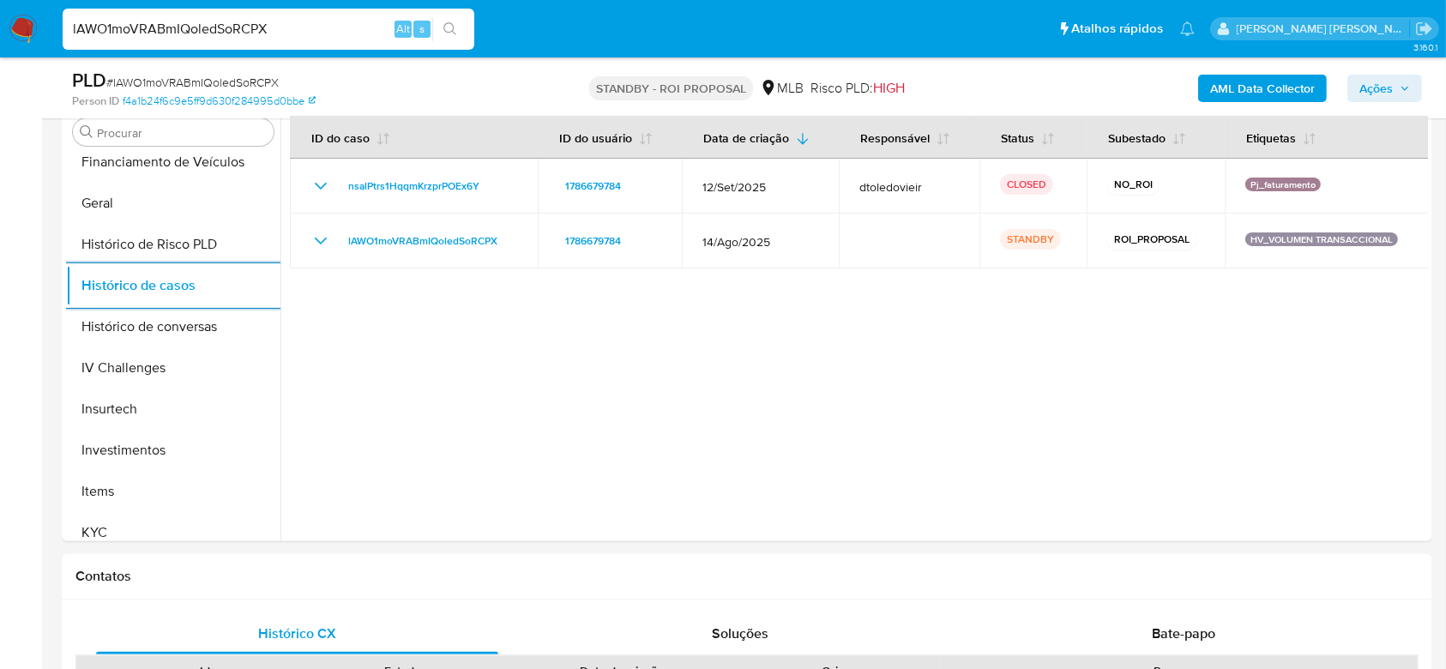
click at [242, 31] on input "lAWO1moVRABmIQoledSoRCPX" at bounding box center [269, 29] width 412 height 22
paste input "DhsNf2pDchHFA7YzF1j6WxE2"
type input "DhsNf2pDchHFA7YzF1j6WxE2"
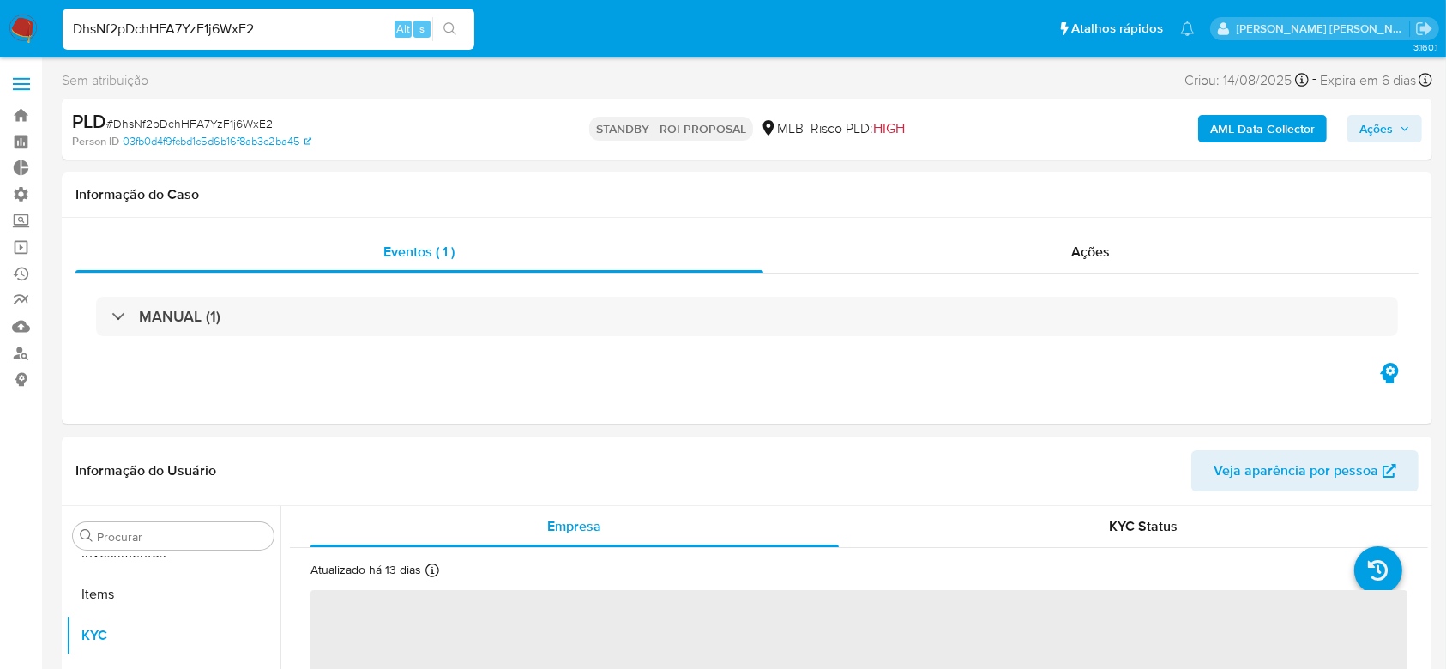
scroll to position [889, 0]
select select "10"
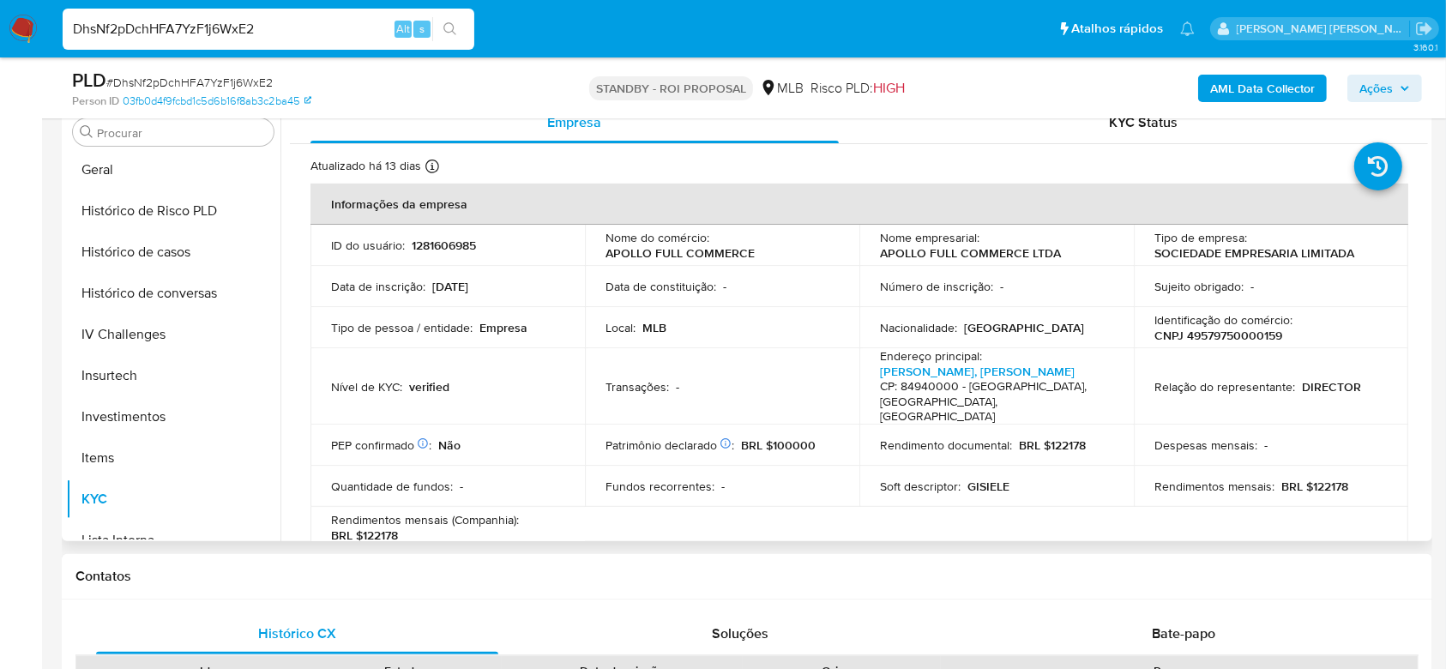
scroll to position [317, 0]
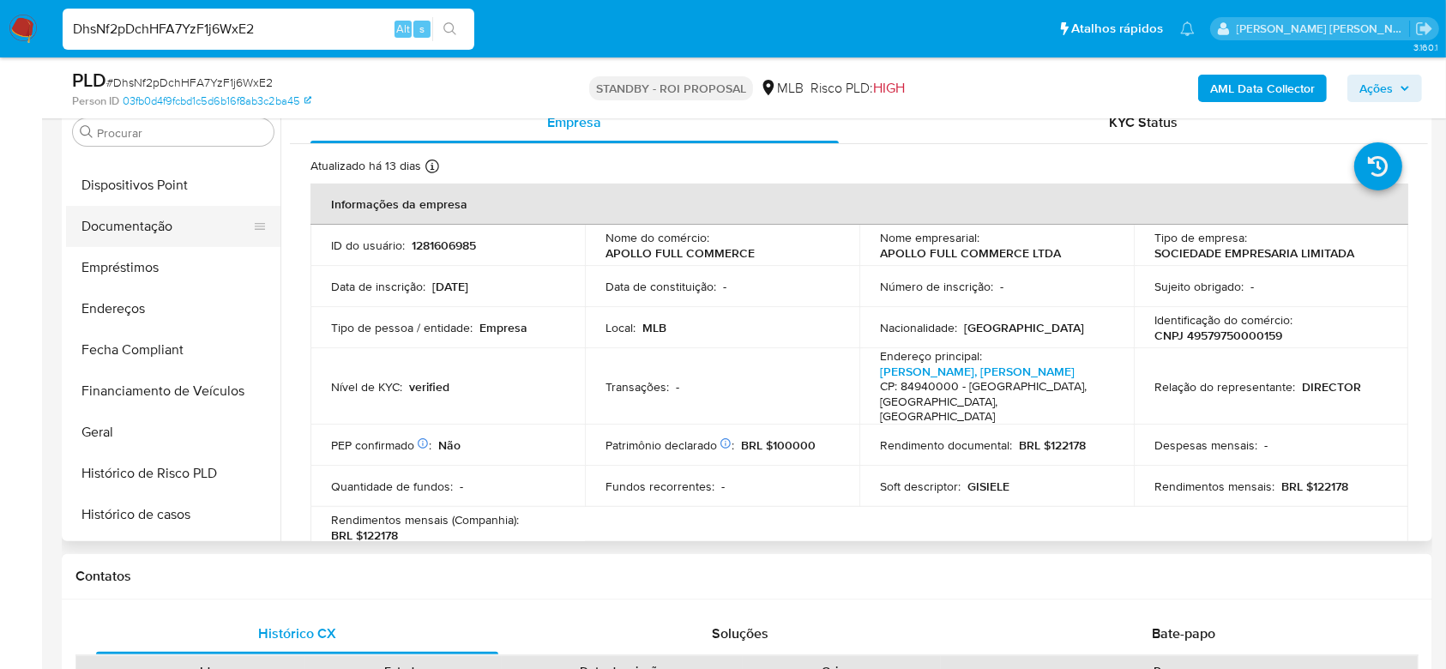
click at [167, 226] on button "Documentação" at bounding box center [166, 226] width 201 height 41
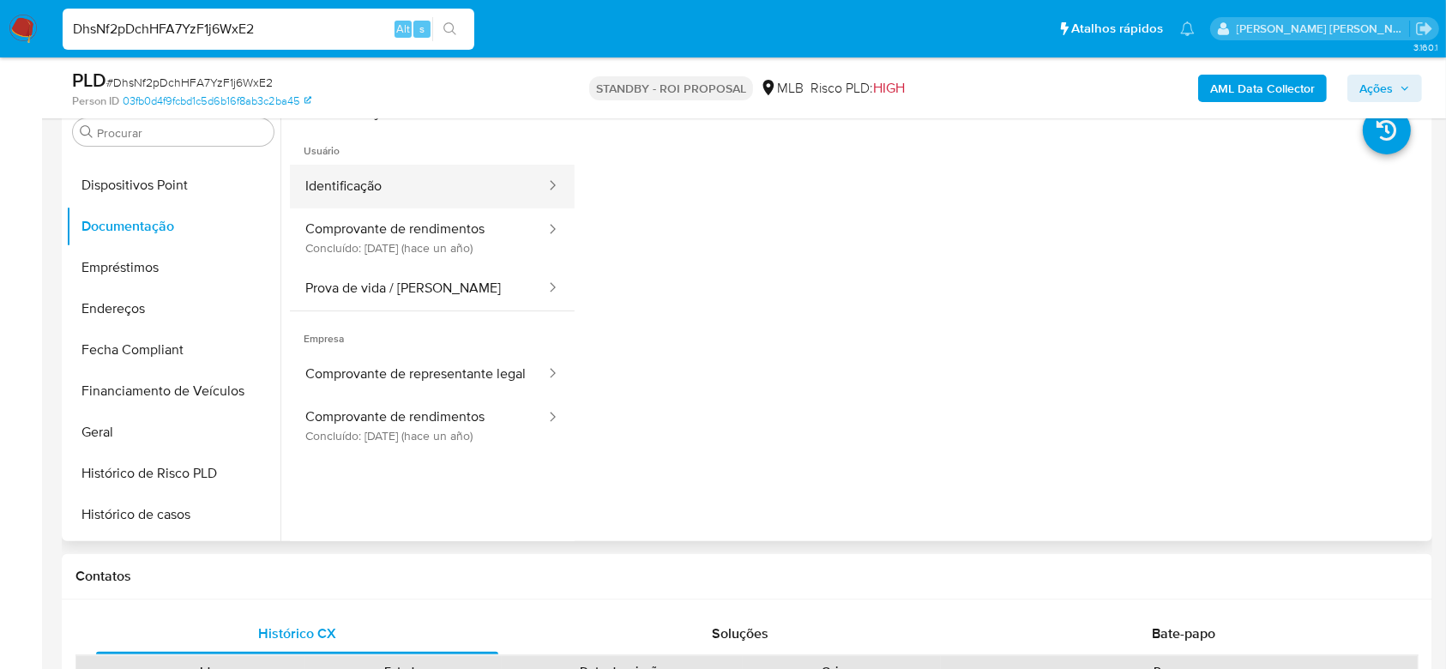
click at [407, 183] on button "Identificação" at bounding box center [418, 187] width 257 height 44
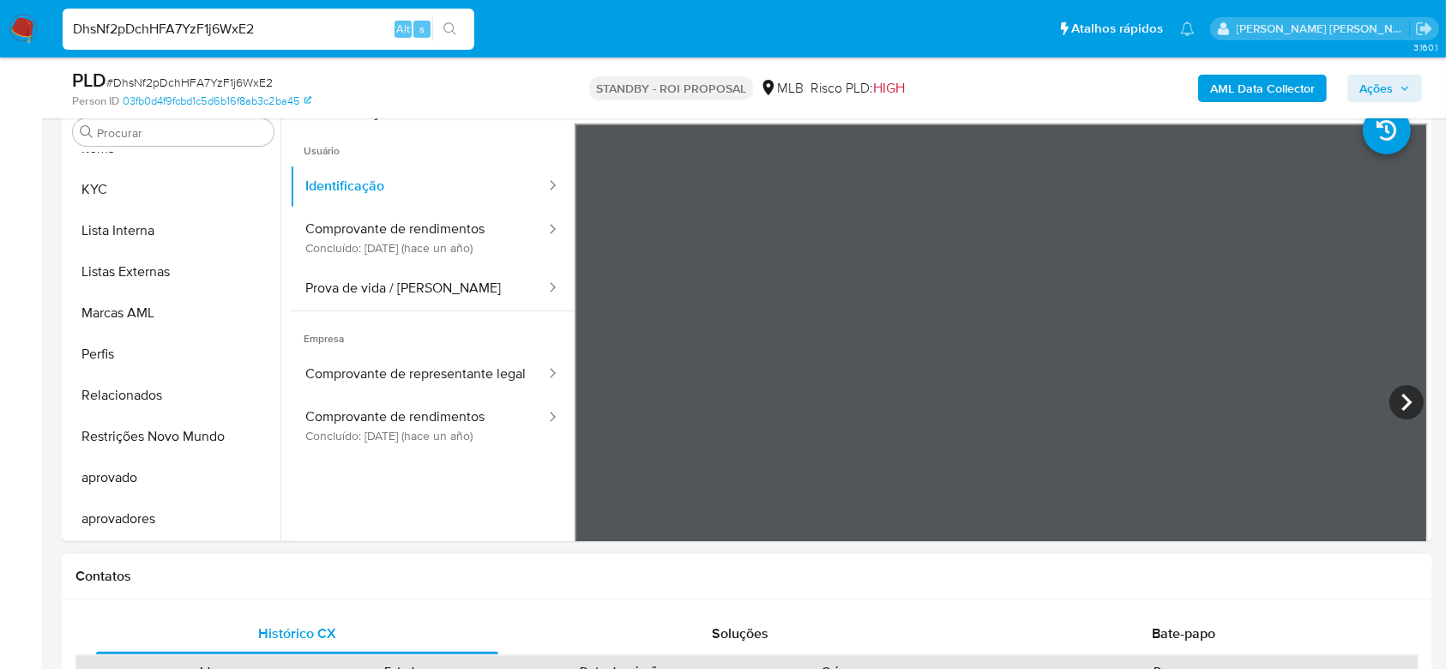
scroll to position [775, 0]
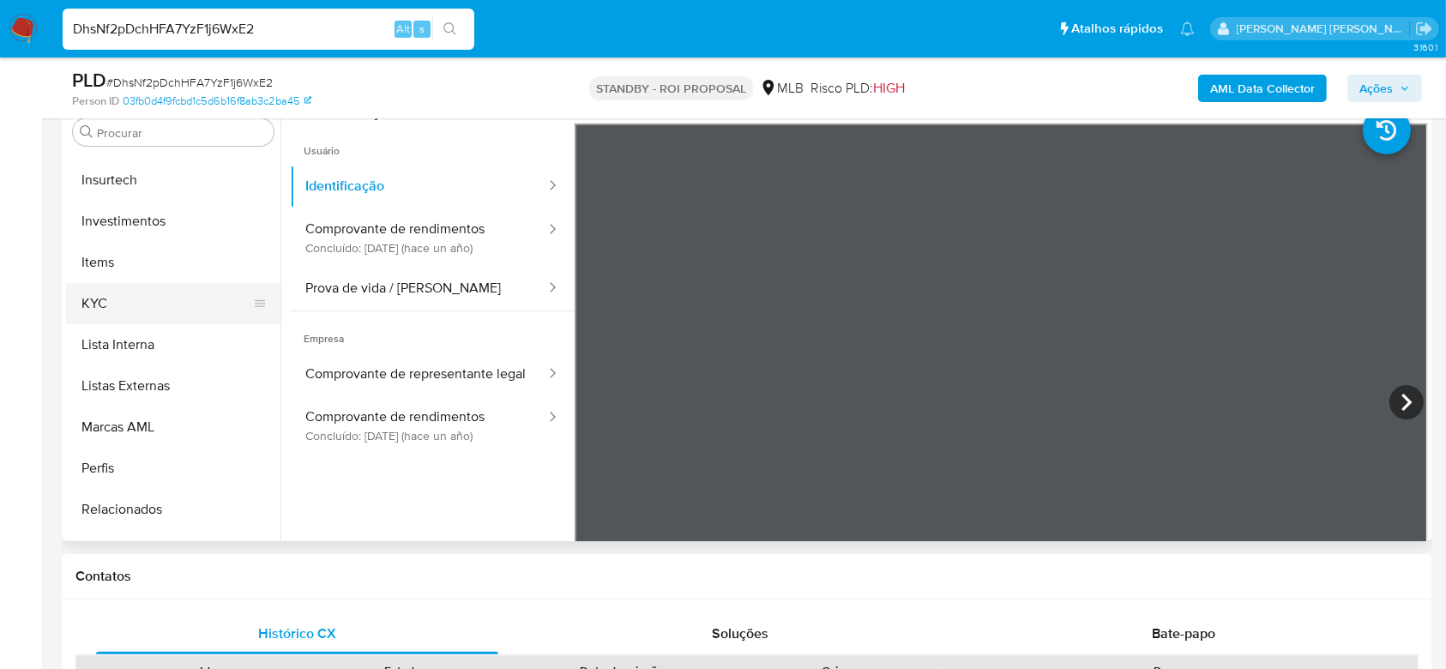
click at [141, 304] on button "KYC" at bounding box center [166, 303] width 201 height 41
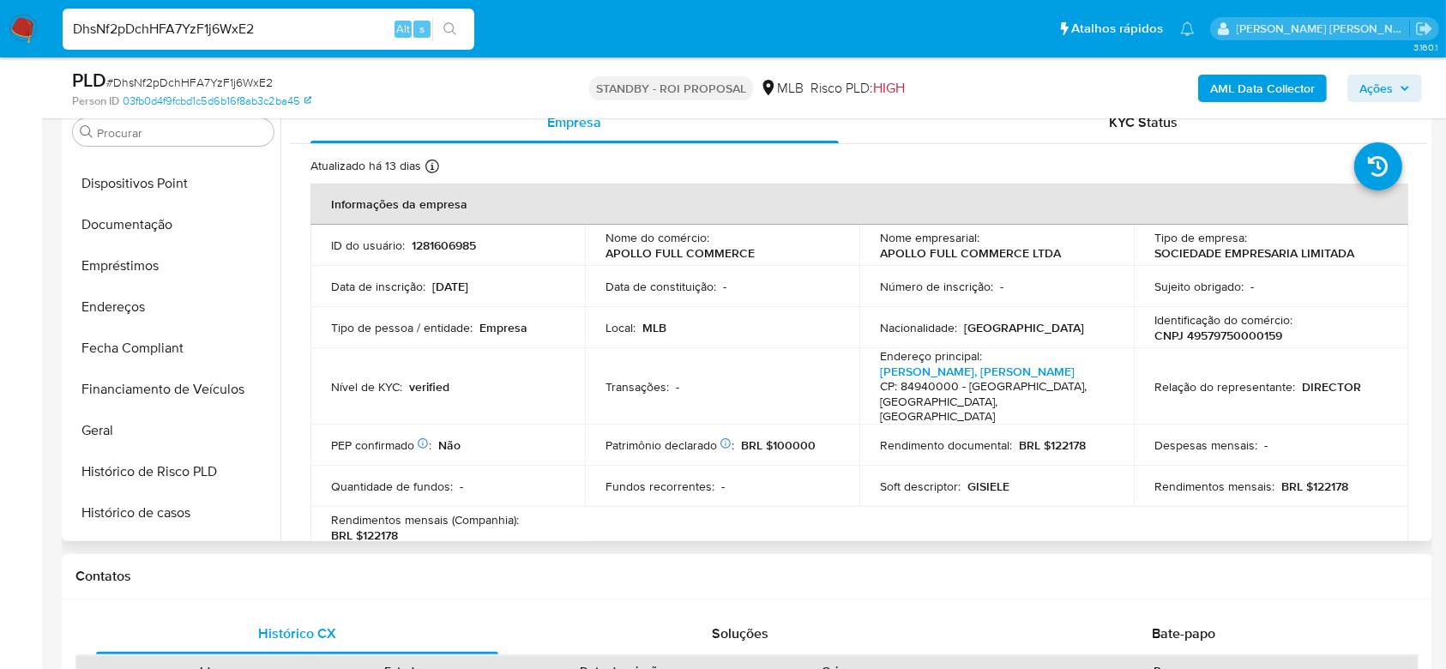
scroll to position [317, 0]
click at [147, 230] on button "Documentação" at bounding box center [166, 226] width 201 height 41
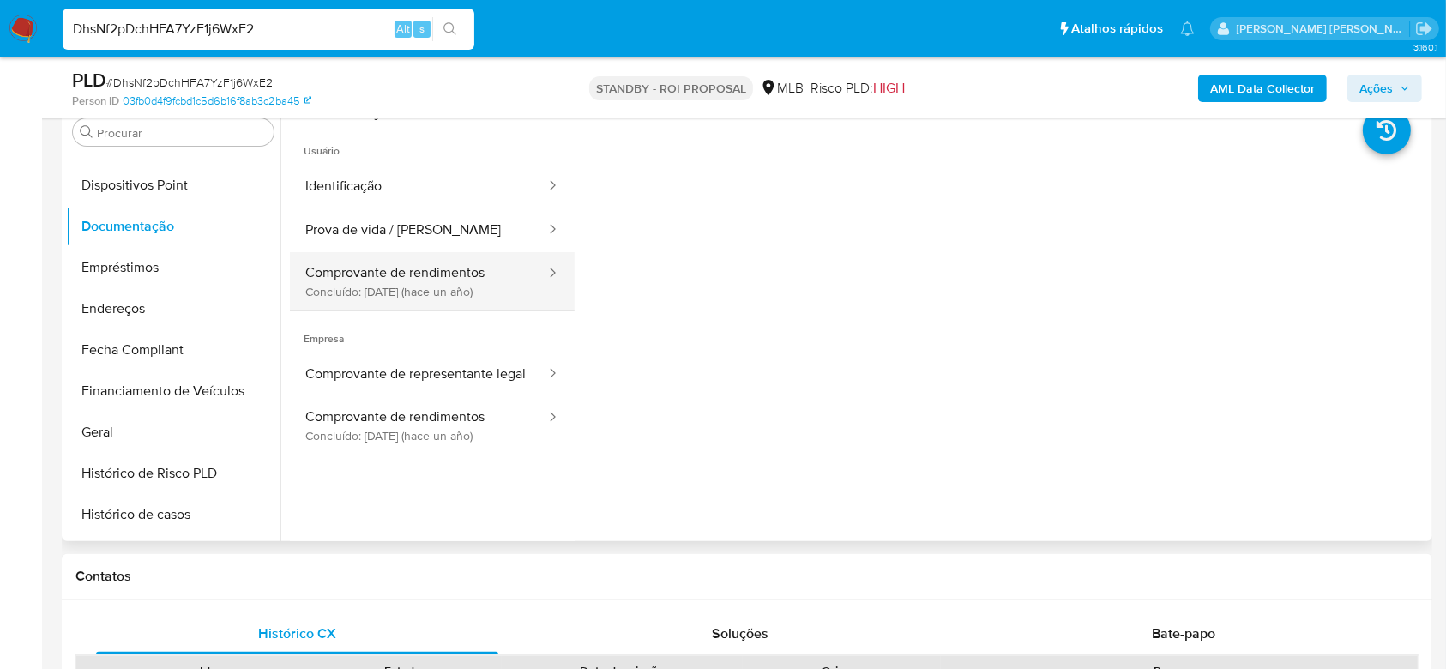
scroll to position [228, 0]
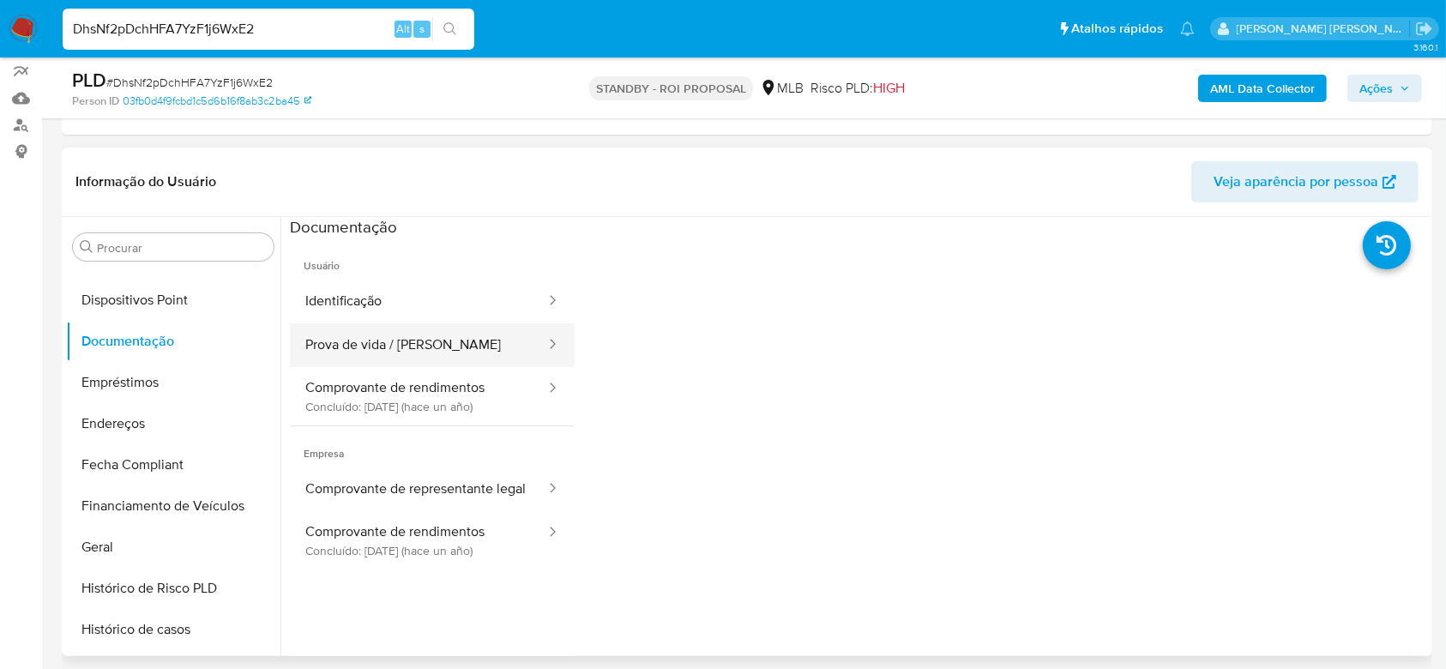
click at [391, 335] on button "Prova de vida / [PERSON_NAME]" at bounding box center [418, 345] width 257 height 44
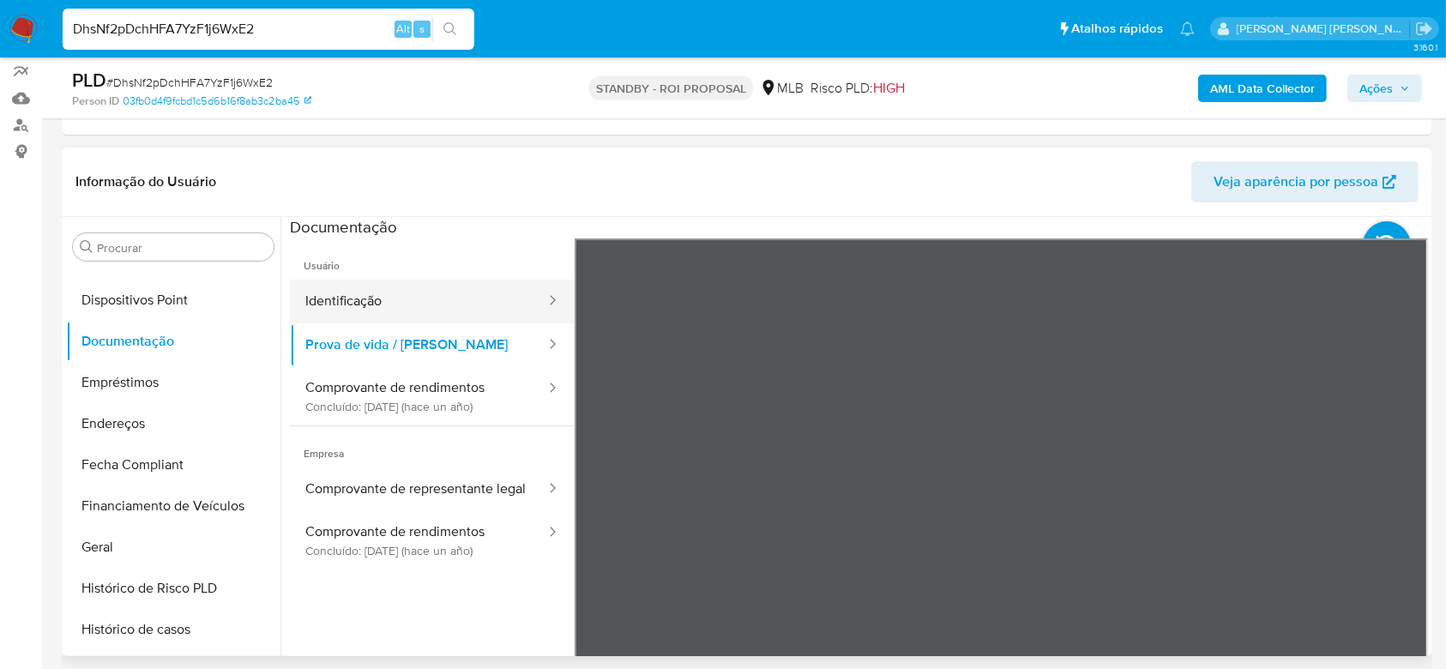
click at [377, 298] on button "Identificação" at bounding box center [418, 302] width 257 height 44
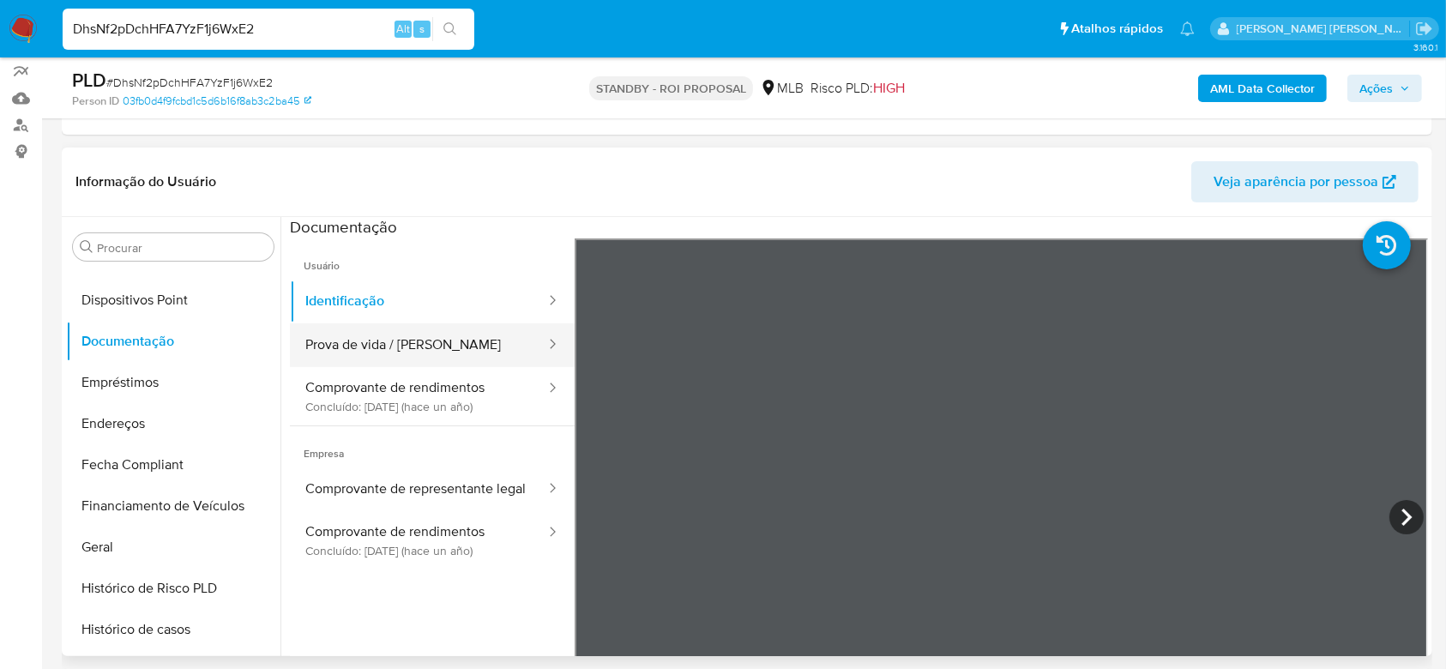
click at [405, 347] on button "Prova de vida / [PERSON_NAME]" at bounding box center [418, 345] width 257 height 44
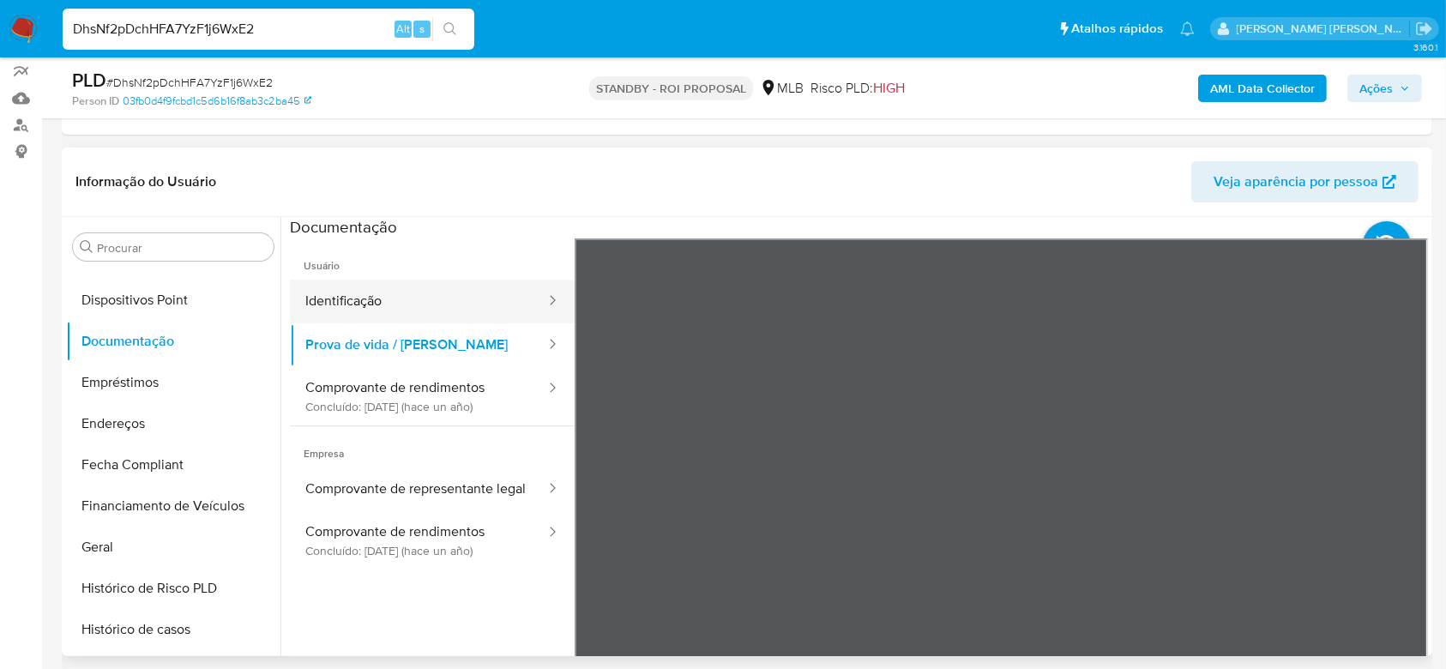
click at [370, 303] on button "Identificação" at bounding box center [418, 302] width 257 height 44
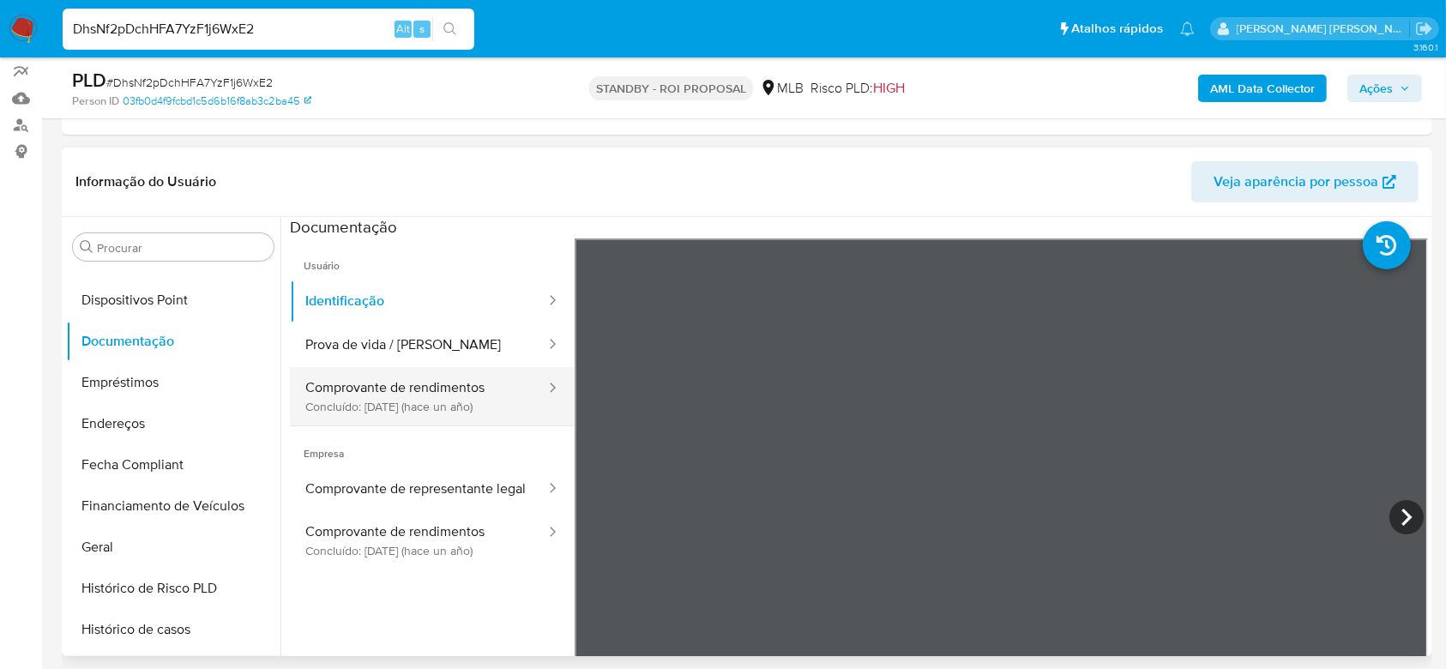
click at [405, 400] on button "Comprovante de rendimentos Concluído: 18/04/2024 (hace un año)" at bounding box center [418, 396] width 257 height 58
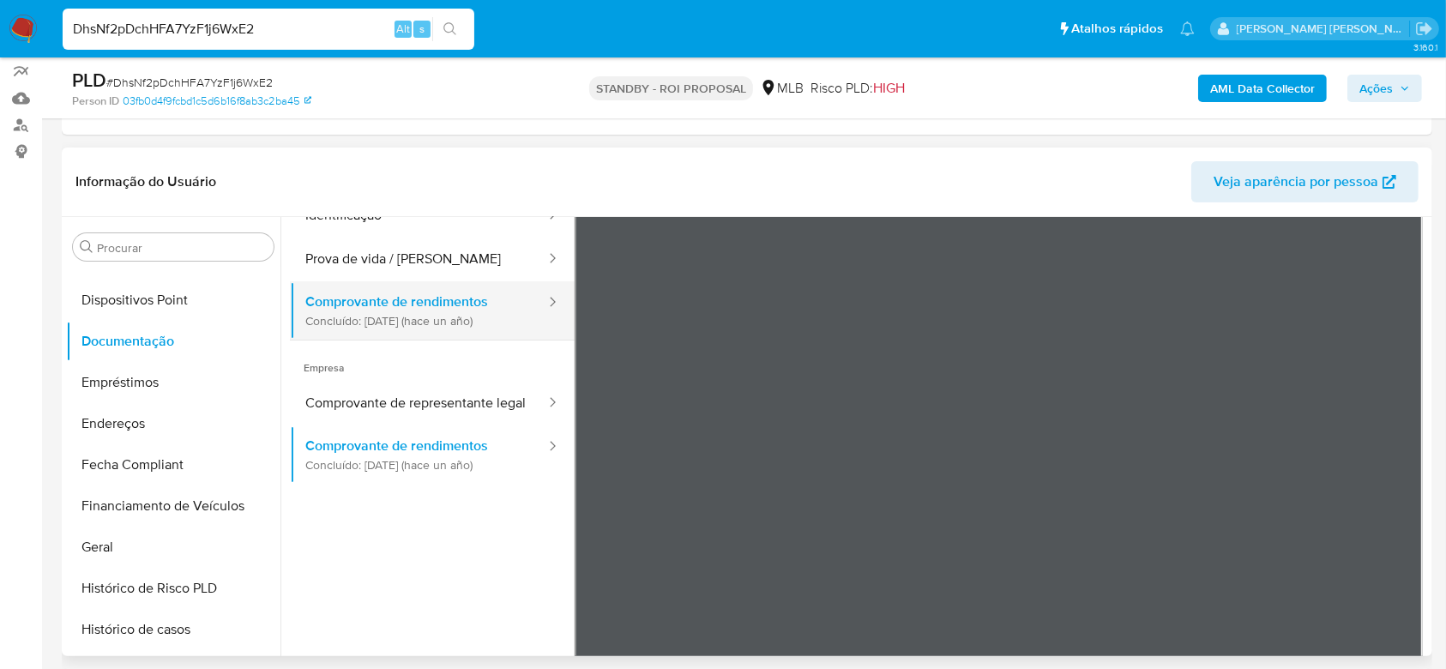
scroll to position [114, 0]
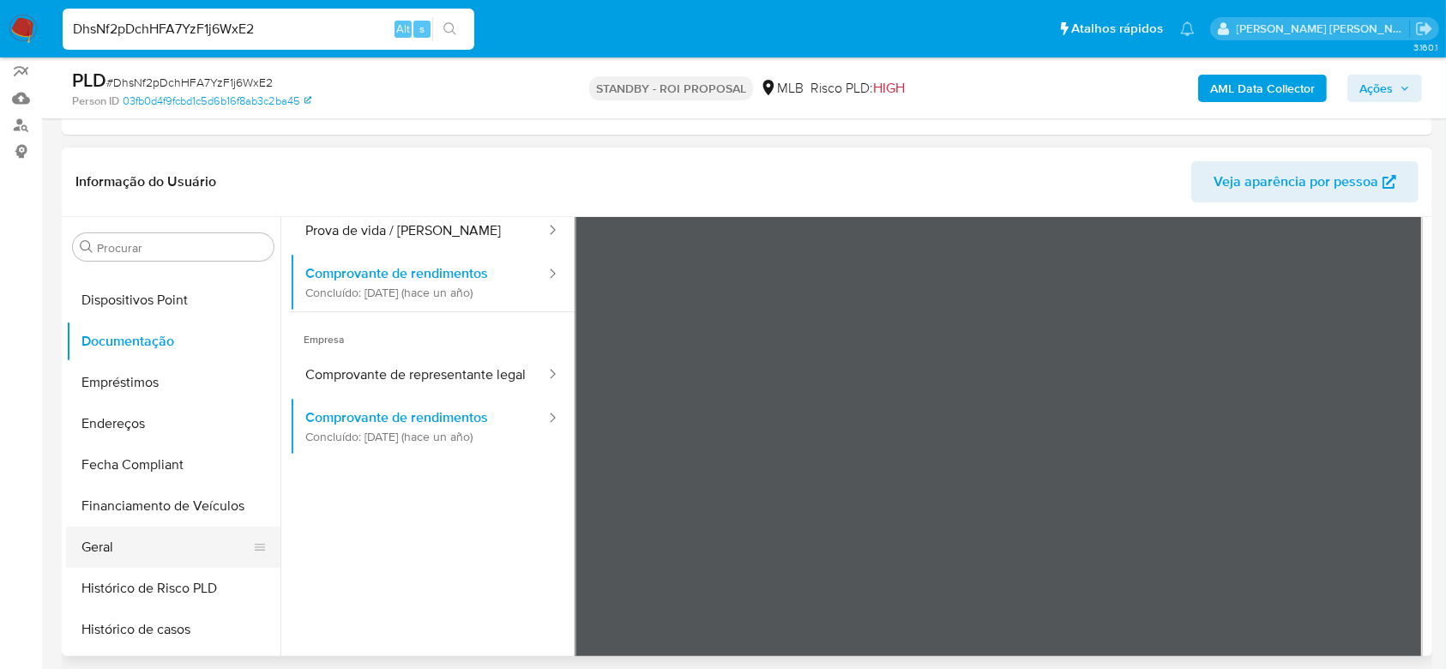
click at [123, 538] on button "Geral" at bounding box center [166, 546] width 201 height 41
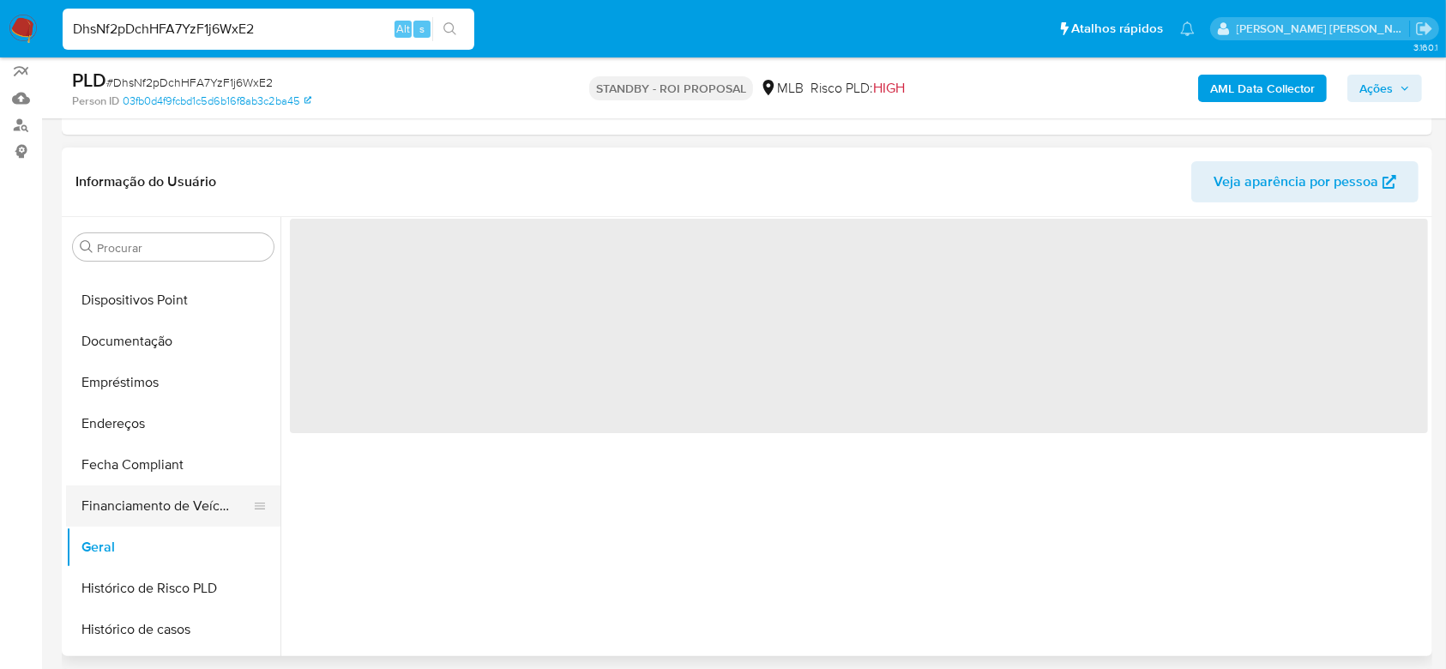
scroll to position [0, 0]
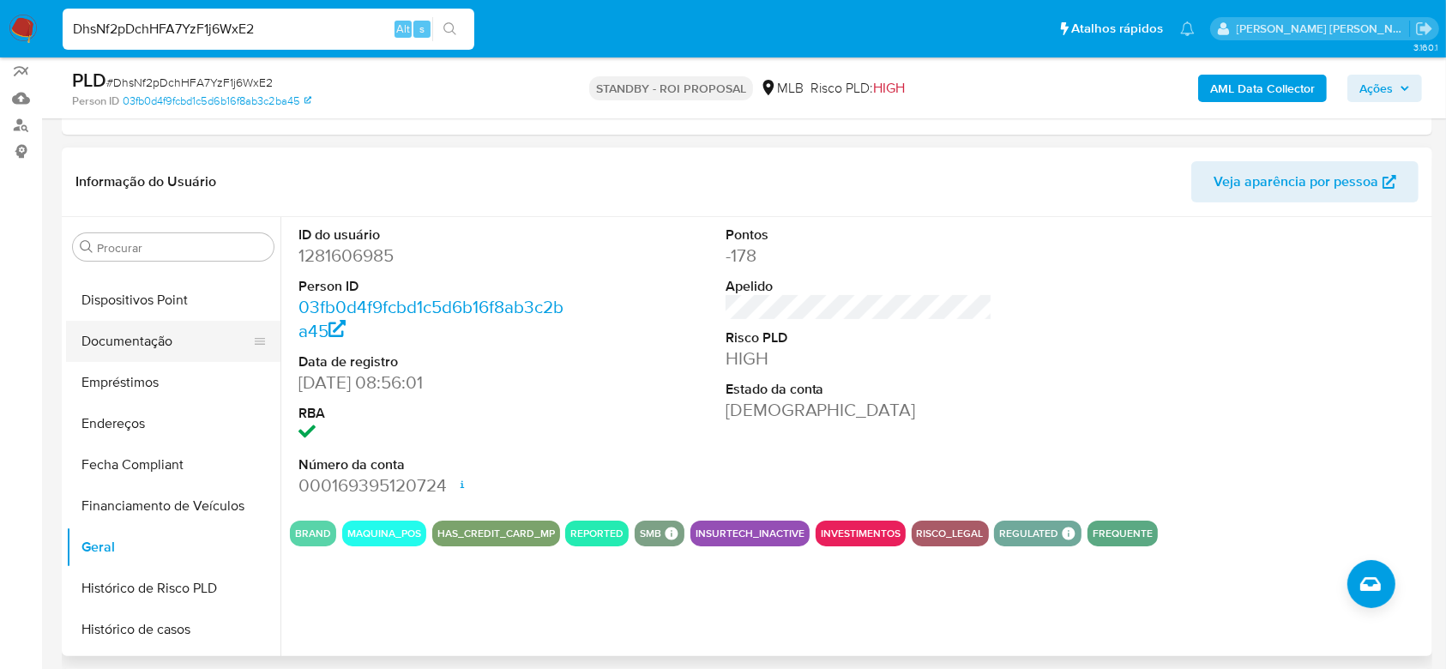
click at [135, 347] on button "Documentação" at bounding box center [166, 341] width 201 height 41
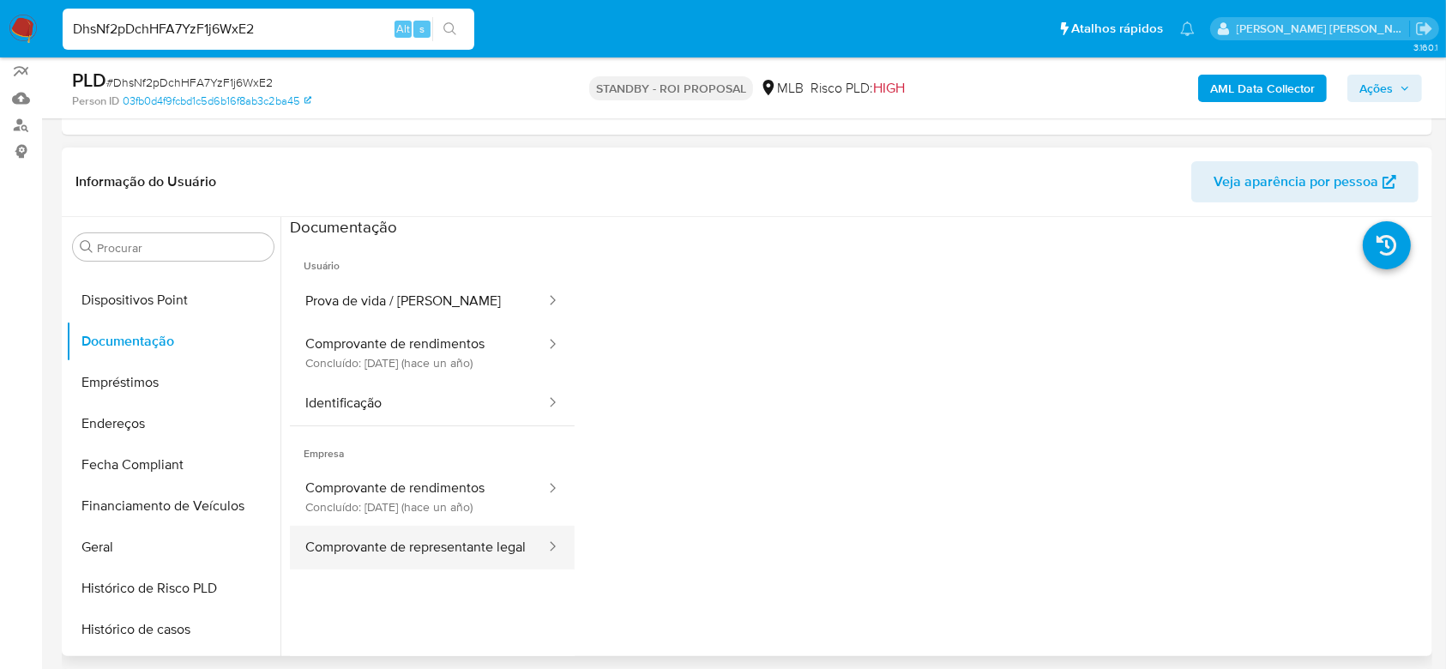
click at [436, 541] on button "Comprovante de representante legal" at bounding box center [418, 548] width 257 height 44
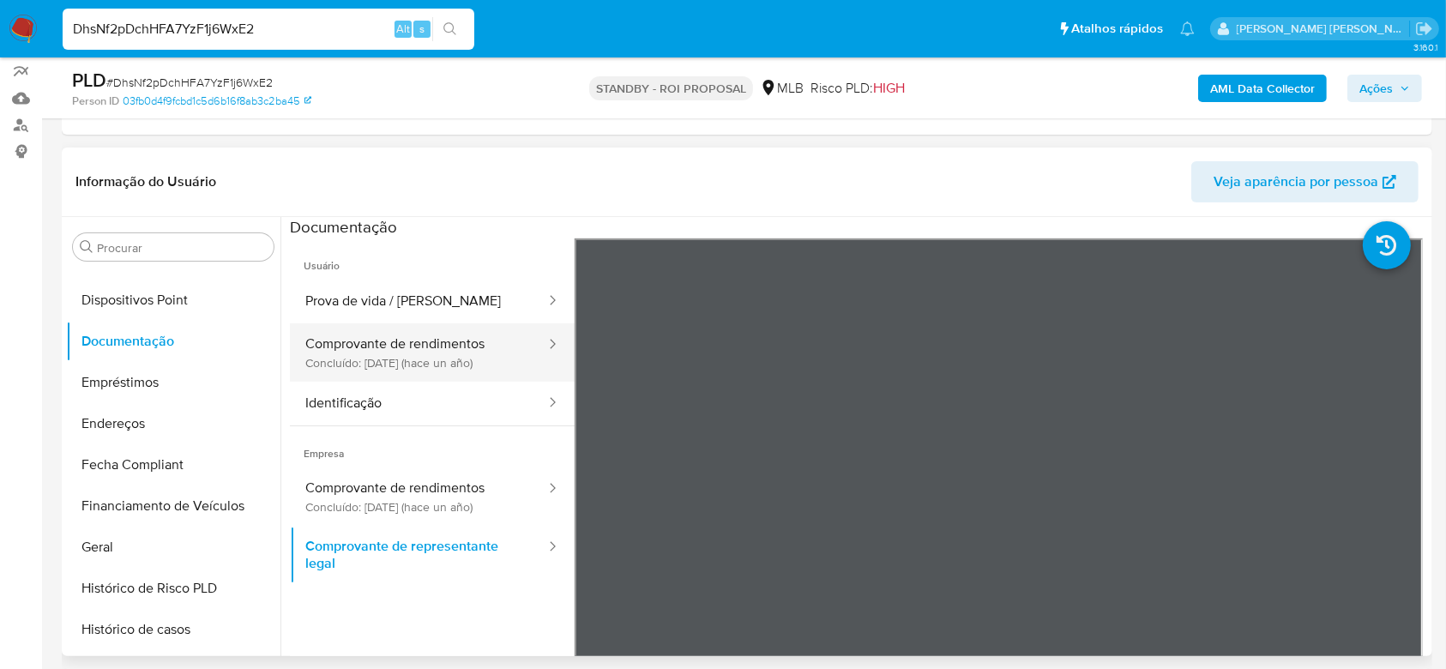
scroll to position [114, 0]
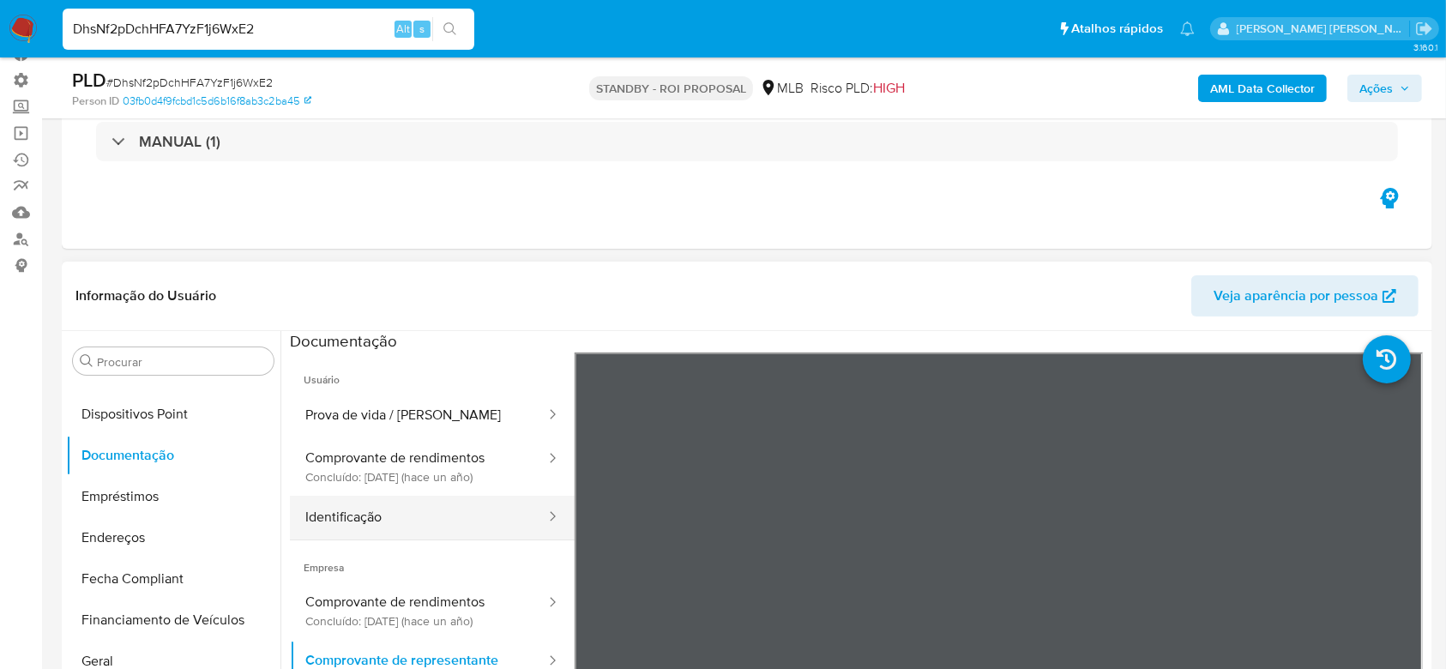
click at [423, 510] on button "Identificação" at bounding box center [418, 518] width 257 height 44
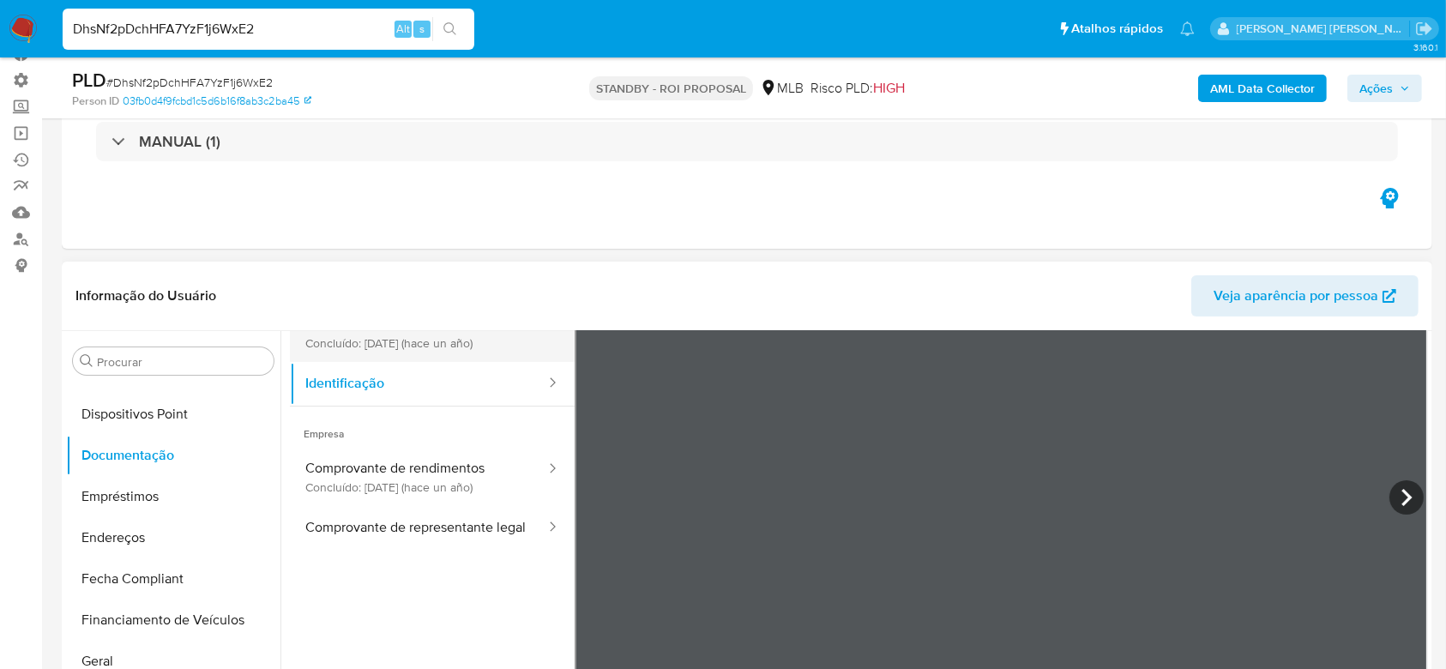
scroll to position [144, 0]
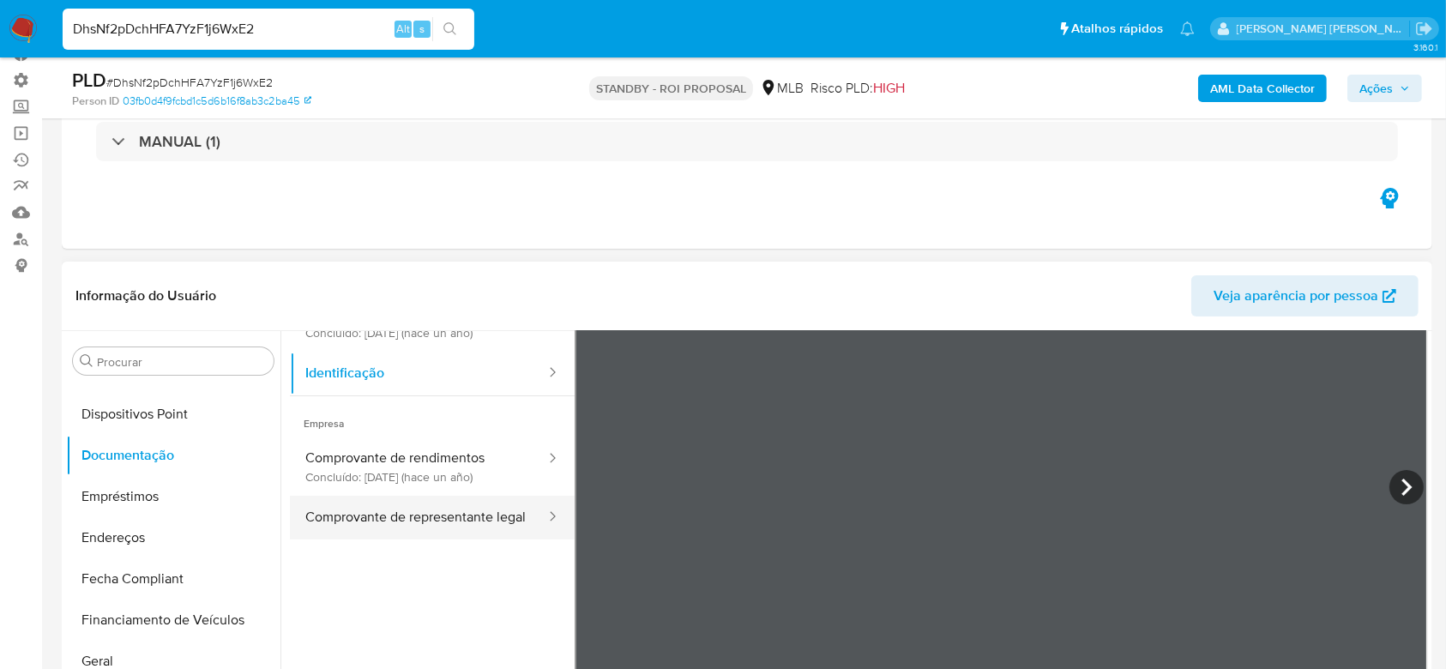
click at [398, 511] on button "Comprovante de representante legal" at bounding box center [418, 518] width 257 height 44
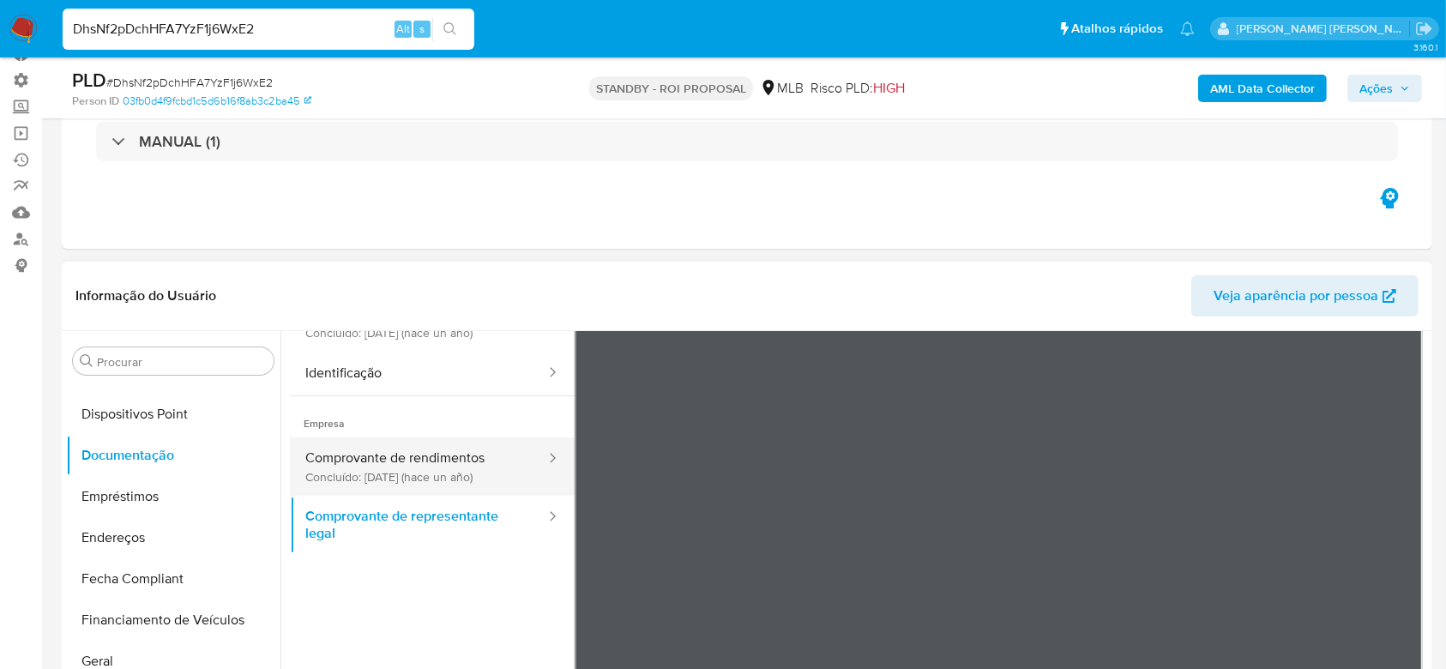
scroll to position [30, 0]
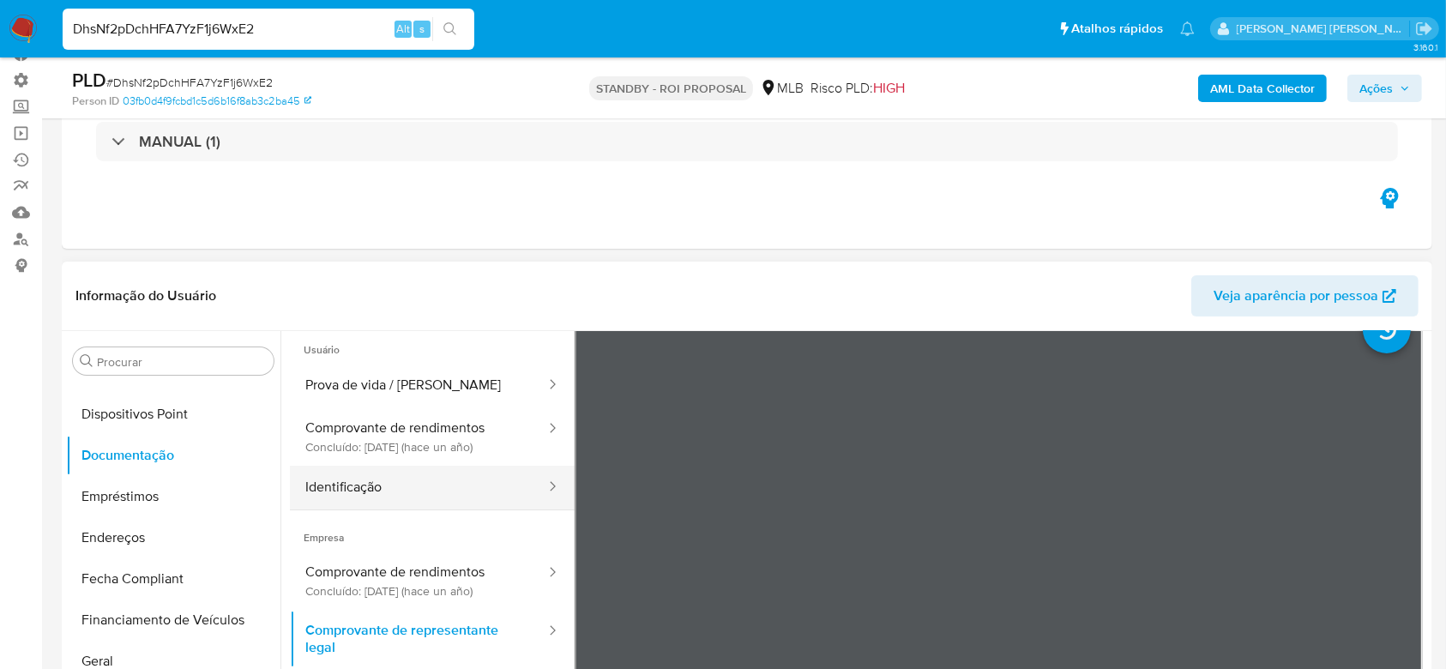
click at [400, 477] on button "Identificação" at bounding box center [418, 488] width 257 height 44
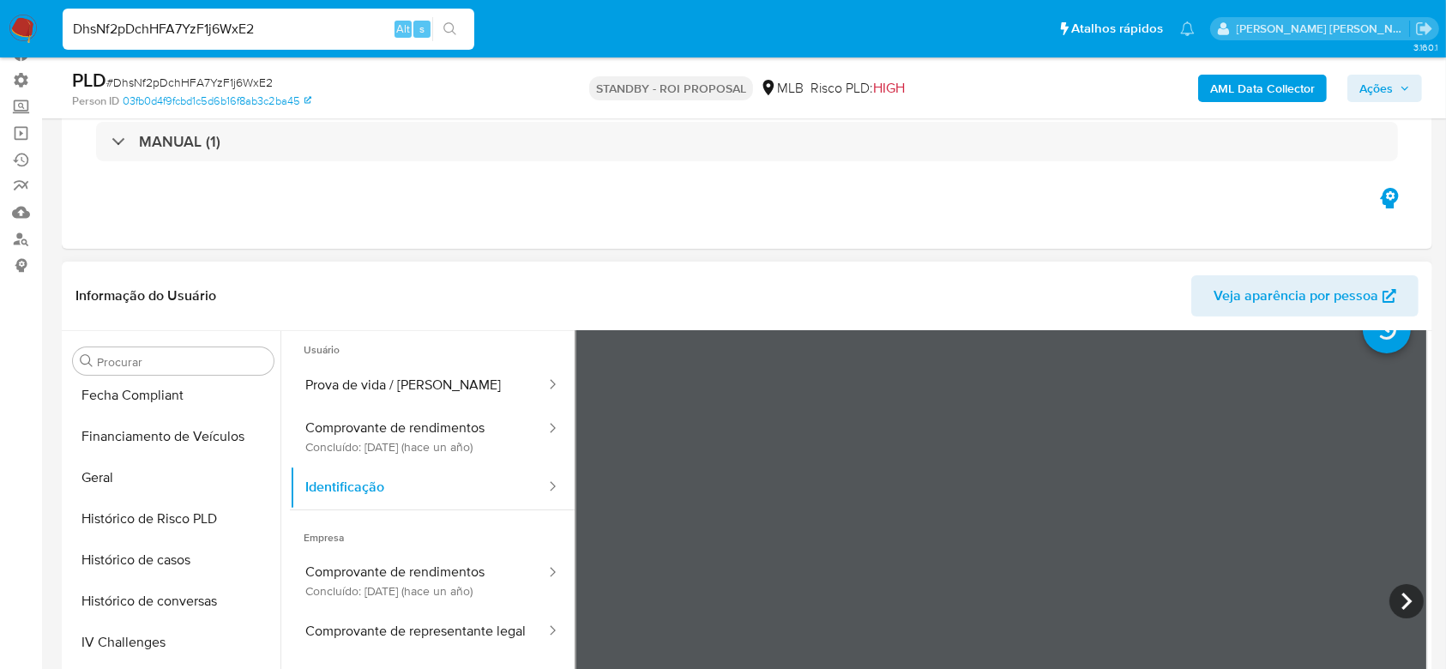
scroll to position [546, 0]
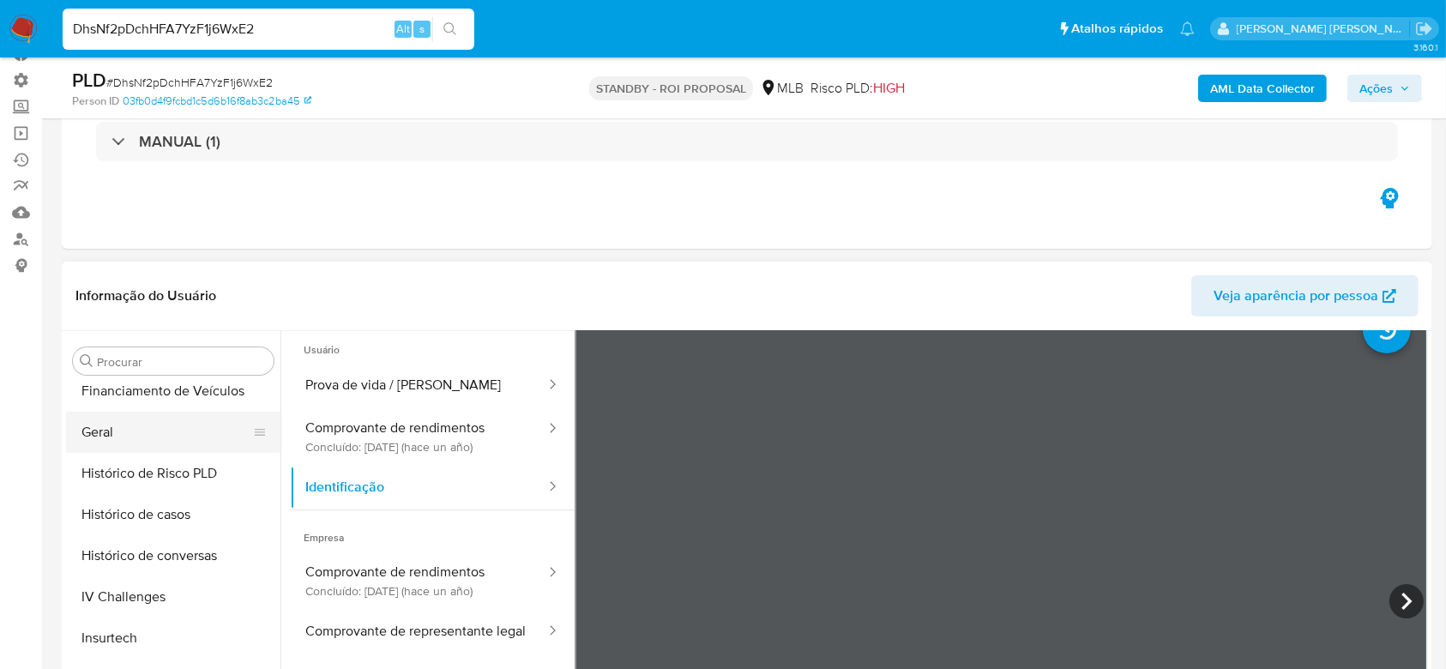
click at [135, 439] on button "Geral" at bounding box center [166, 432] width 201 height 41
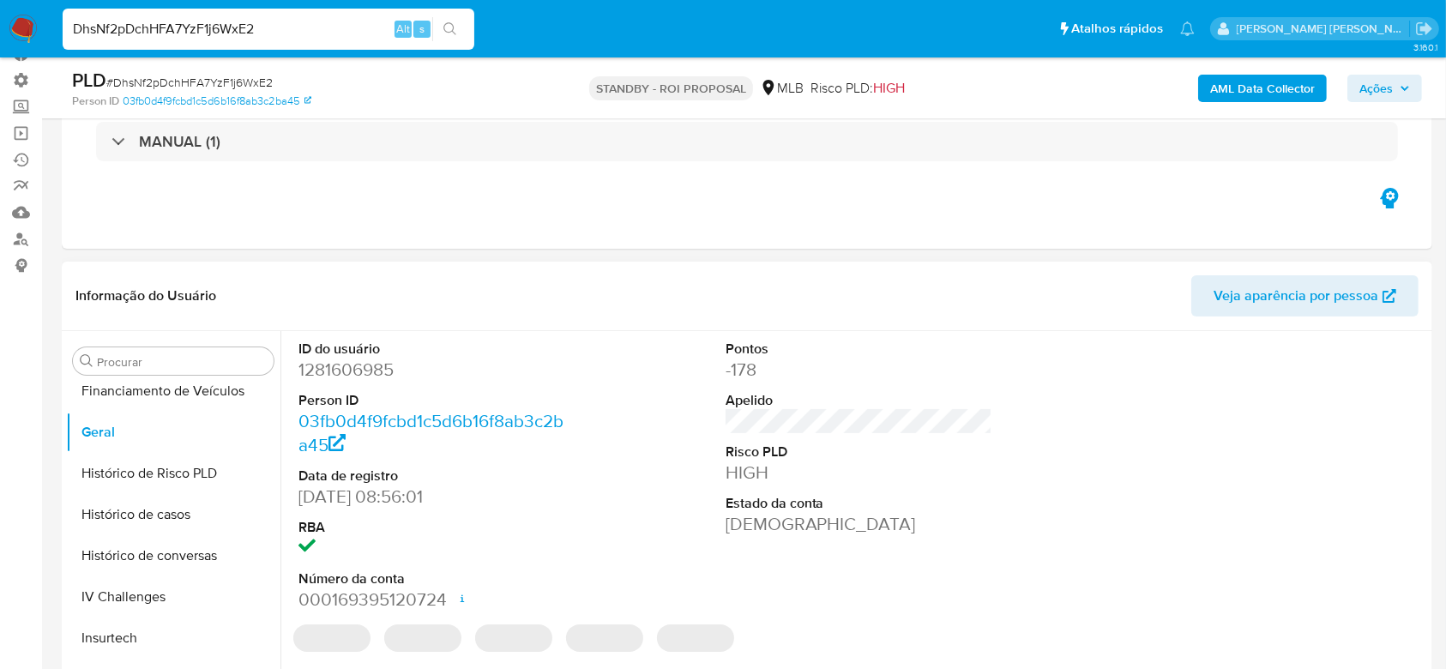
scroll to position [228, 0]
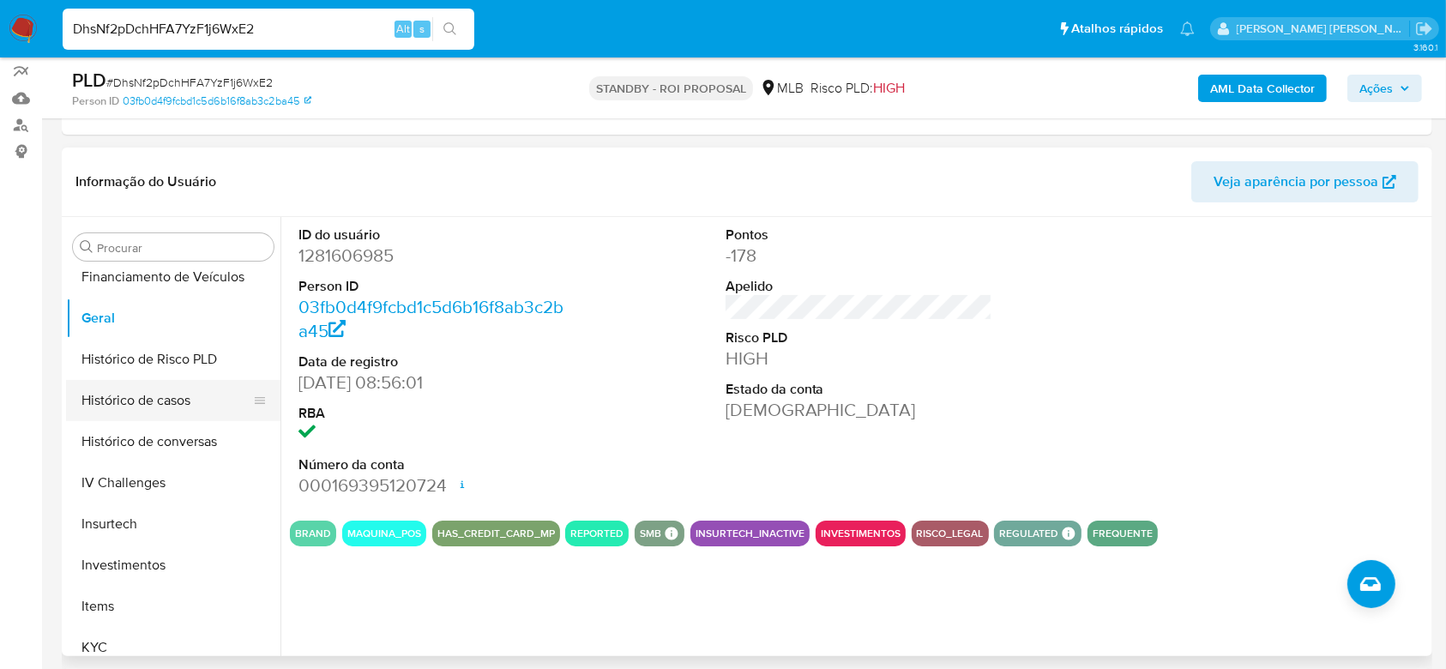
click at [160, 394] on button "Histórico de casos" at bounding box center [166, 400] width 201 height 41
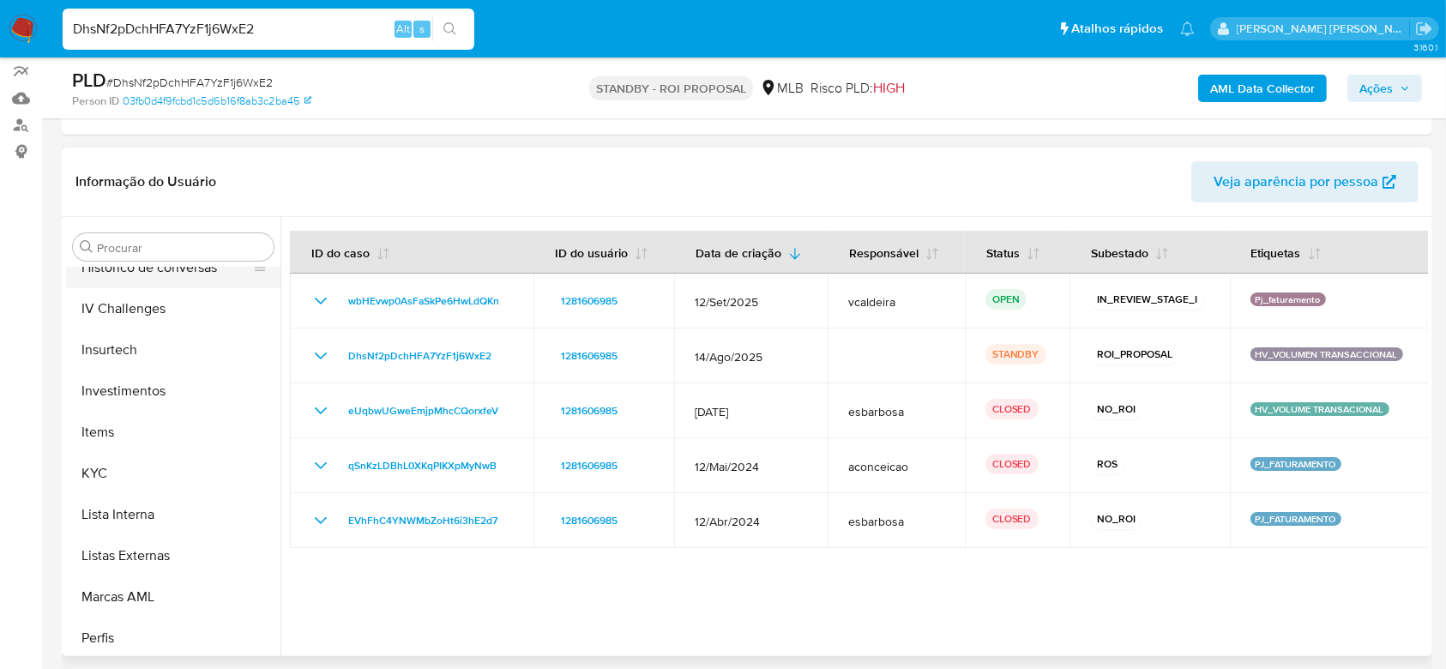
scroll to position [775, 0]
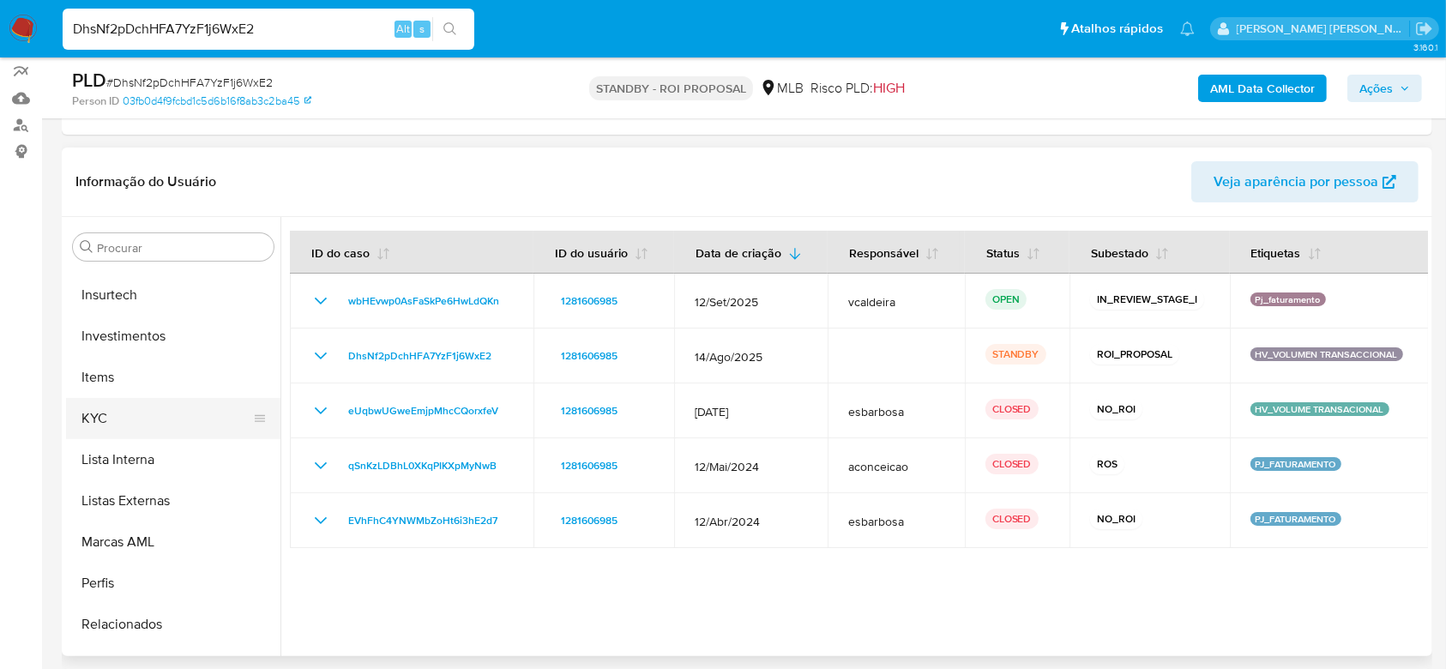
click at [111, 408] on button "KYC" at bounding box center [166, 418] width 201 height 41
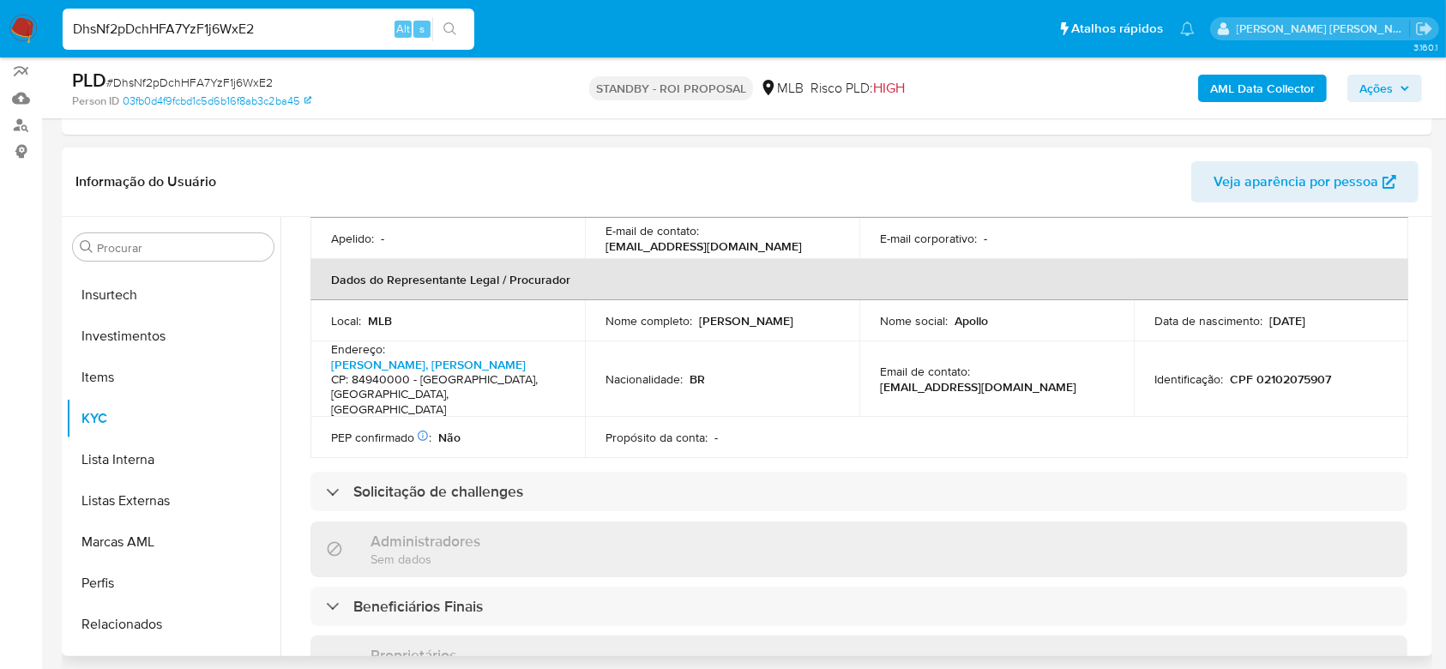
scroll to position [0, 0]
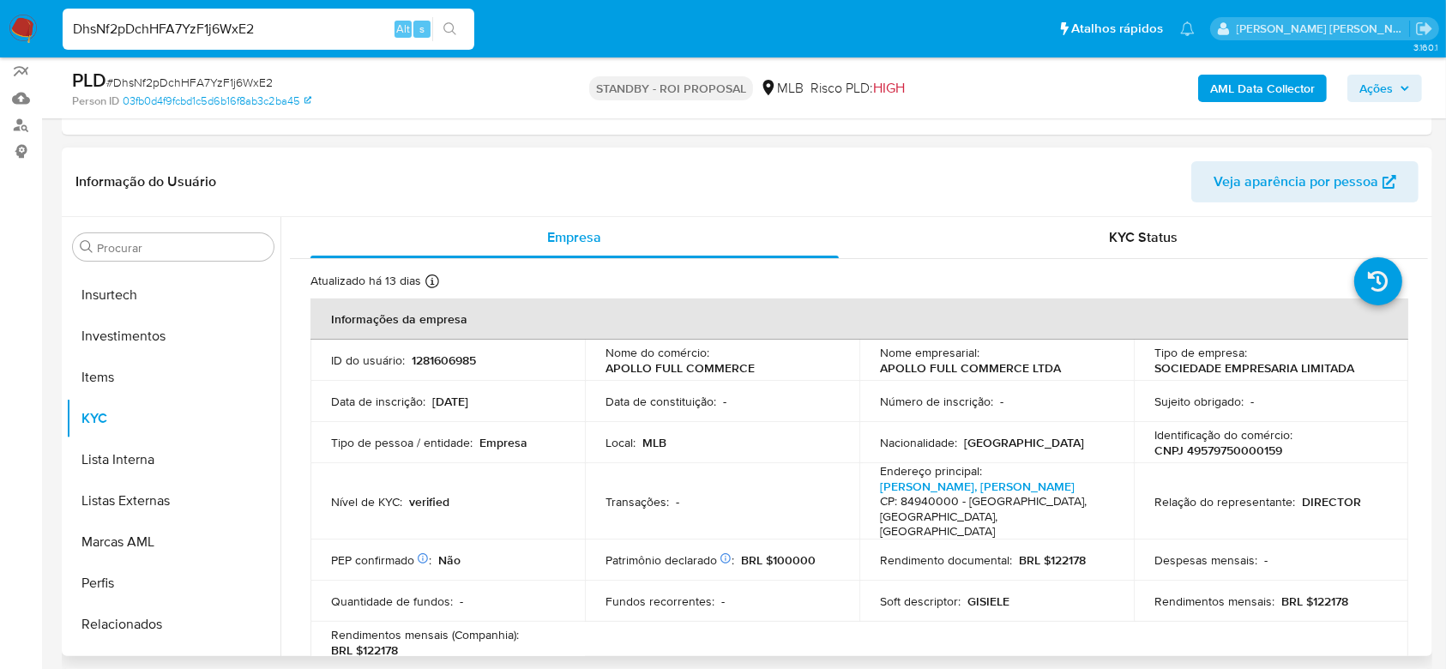
click at [1236, 450] on p "CNPJ 49579750000159" at bounding box center [1218, 449] width 128 height 15
copy p "49579750000159"
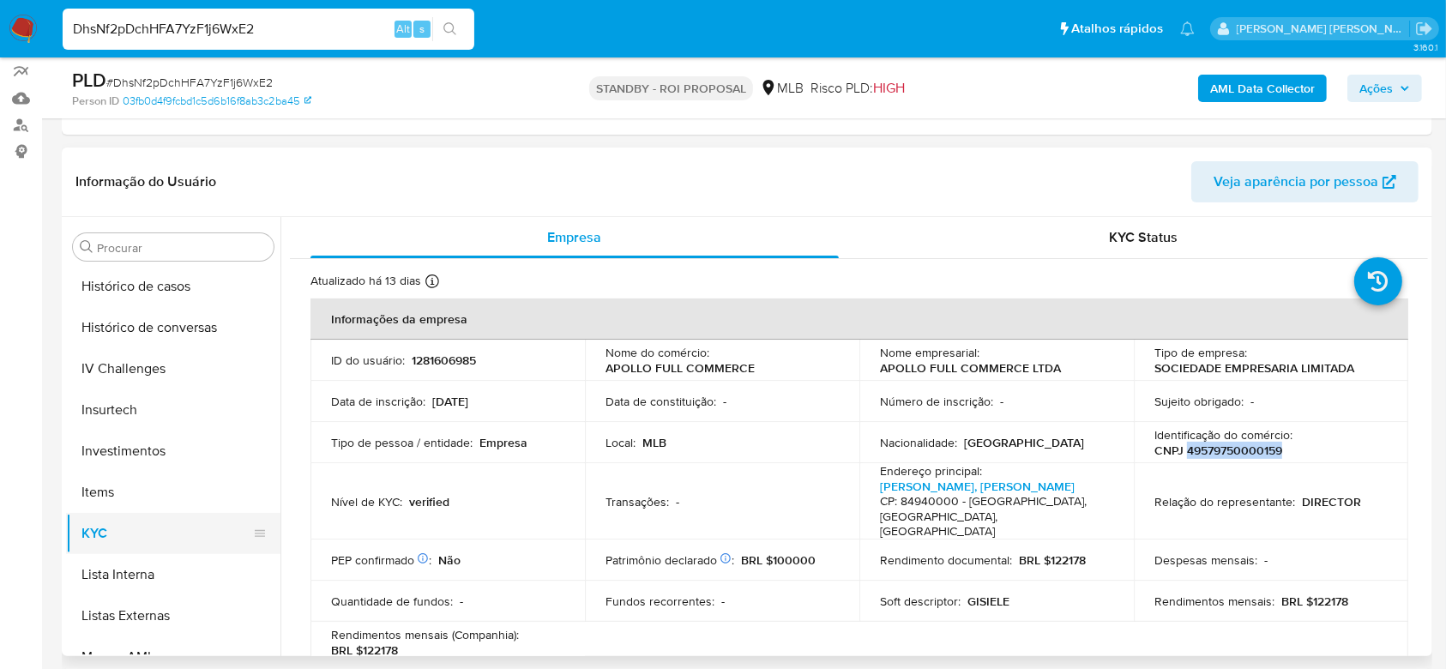
scroll to position [546, 0]
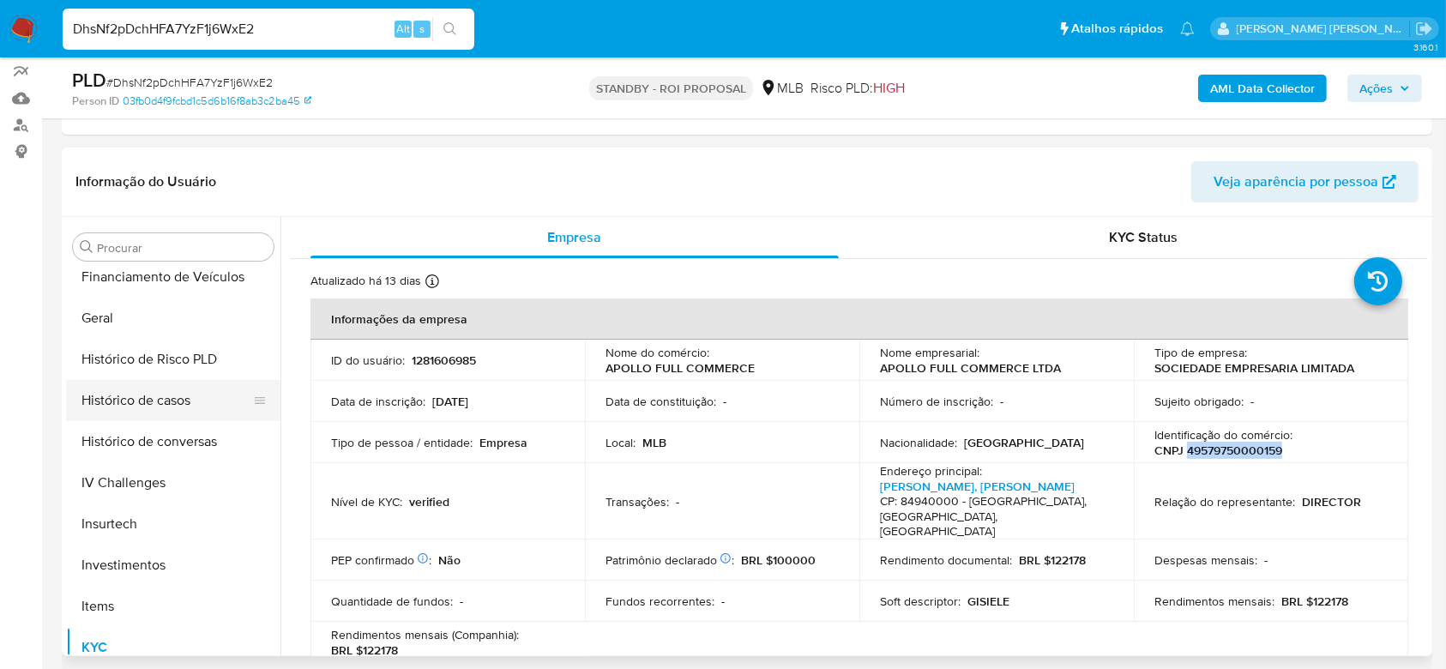
click at [155, 397] on button "Histórico de casos" at bounding box center [166, 400] width 201 height 41
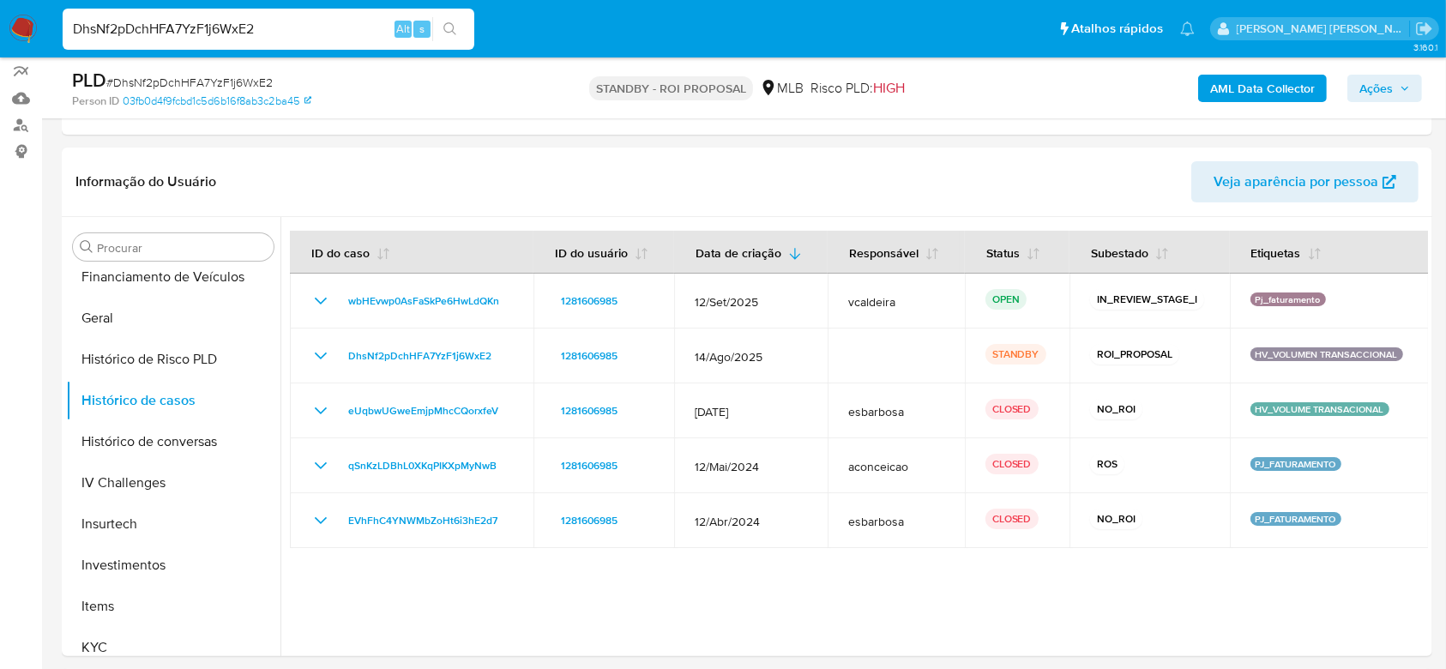
click at [156, 30] on input "DhsNf2pDchHFA7YzF1j6WxE2" at bounding box center [269, 29] width 412 height 22
paste input "lmA798xNs54QixRKsa3zhmF3"
type input "lmA798xNs54QixRKsa3zhmF3"
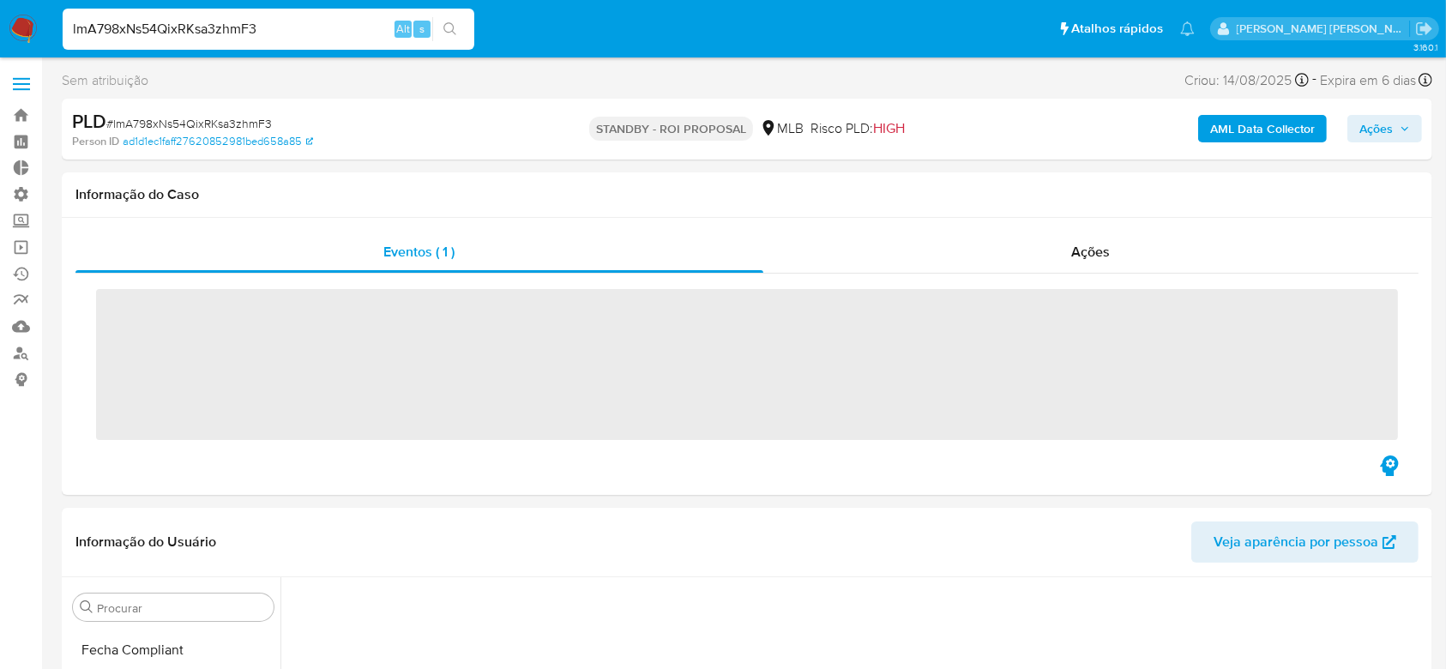
scroll to position [764, 0]
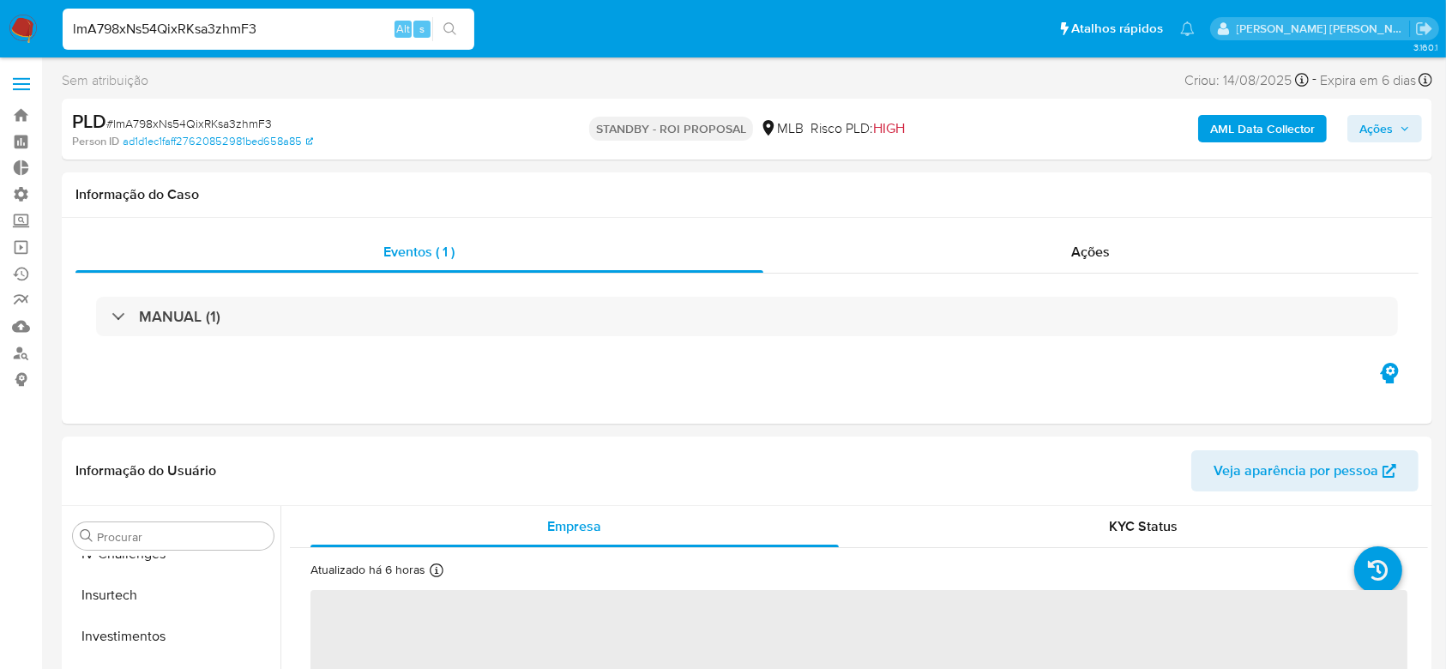
select select "10"
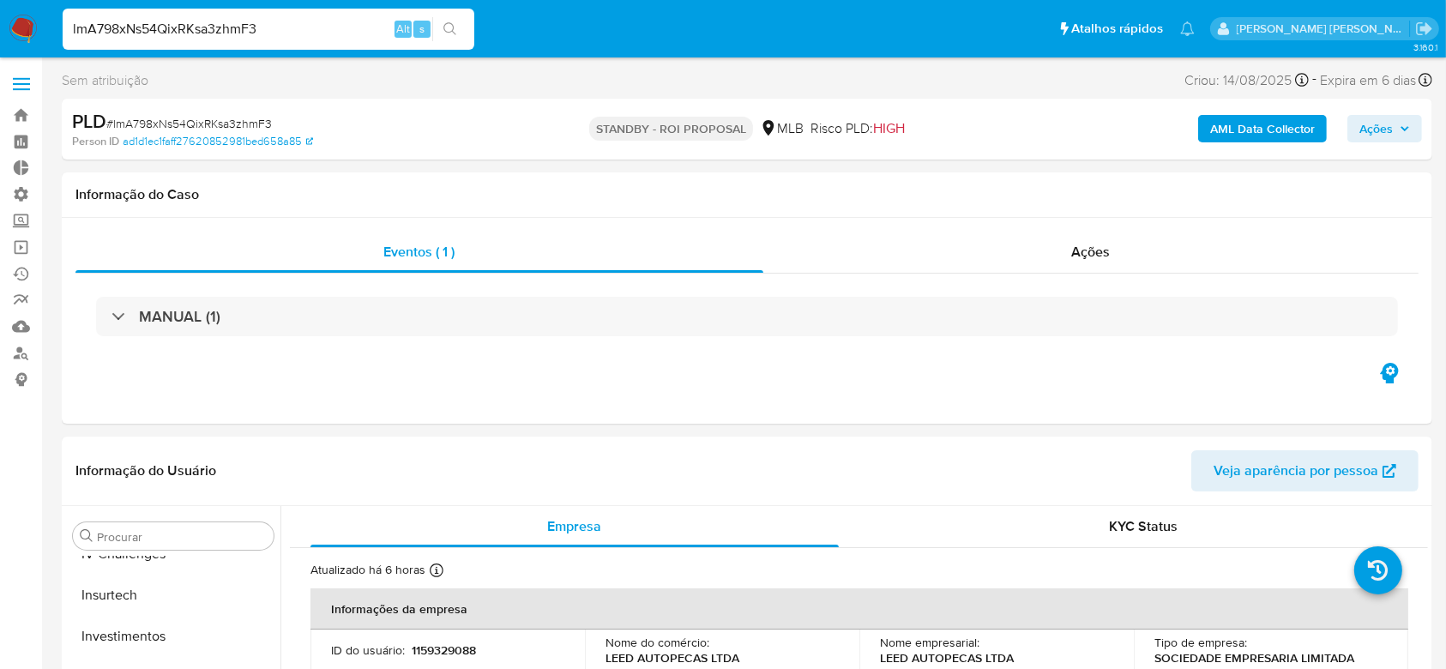
scroll to position [783, 0]
select select "10"
click at [24, 242] on link "Operações em massa" at bounding box center [102, 247] width 204 height 27
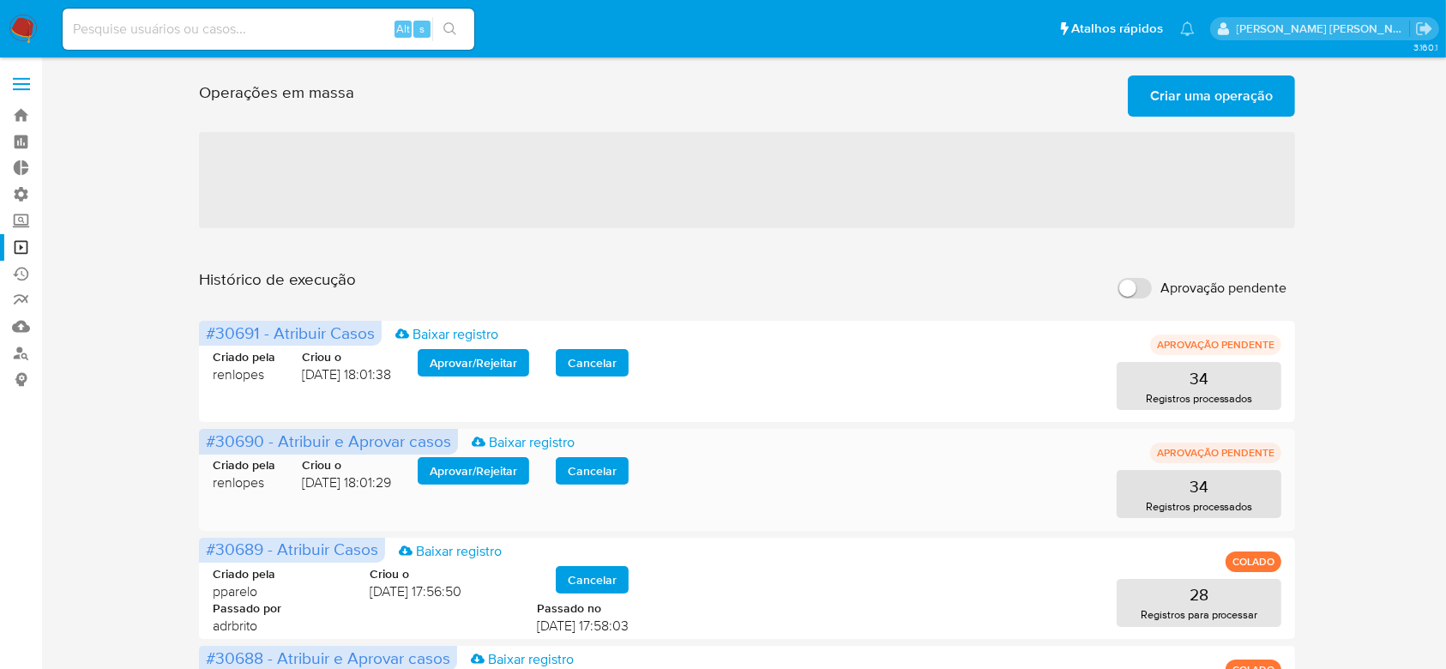
click at [477, 466] on span "Aprovar / Rejeitar" at bounding box center [473, 471] width 87 height 24
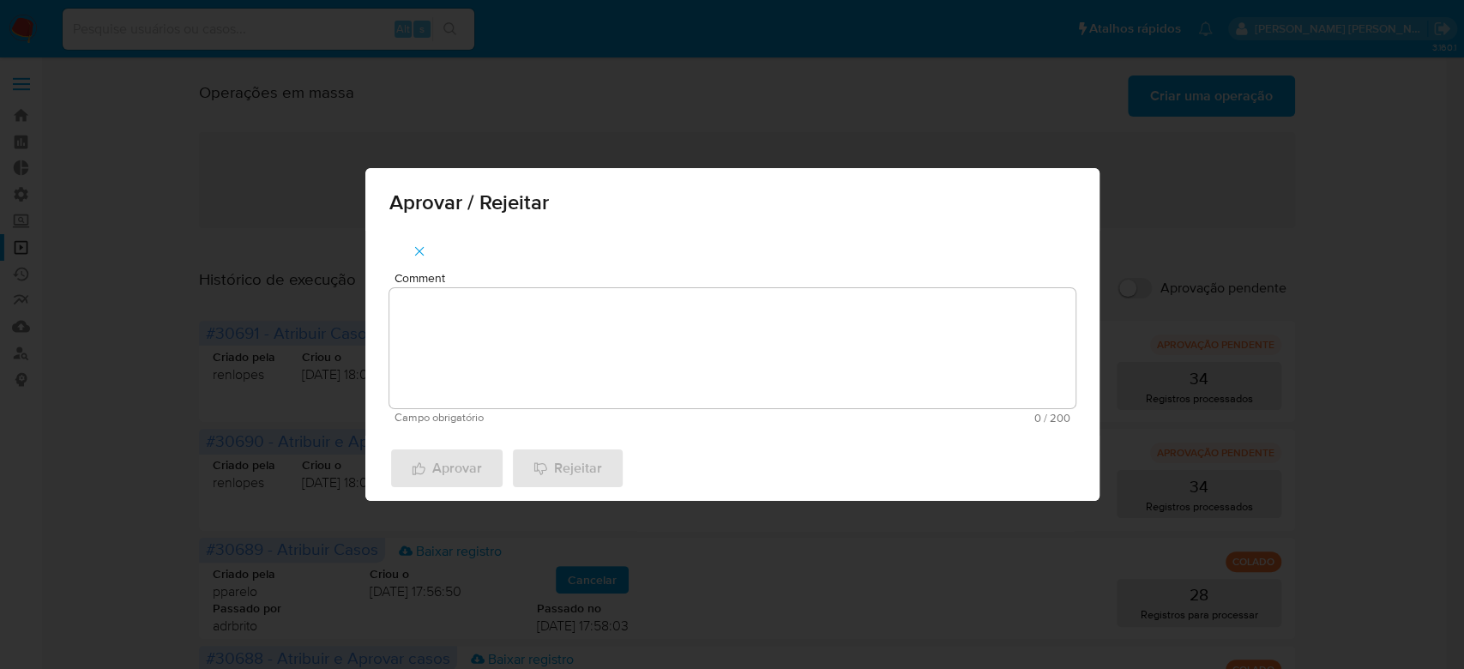
click at [595, 347] on textarea "Comment" at bounding box center [732, 348] width 686 height 120
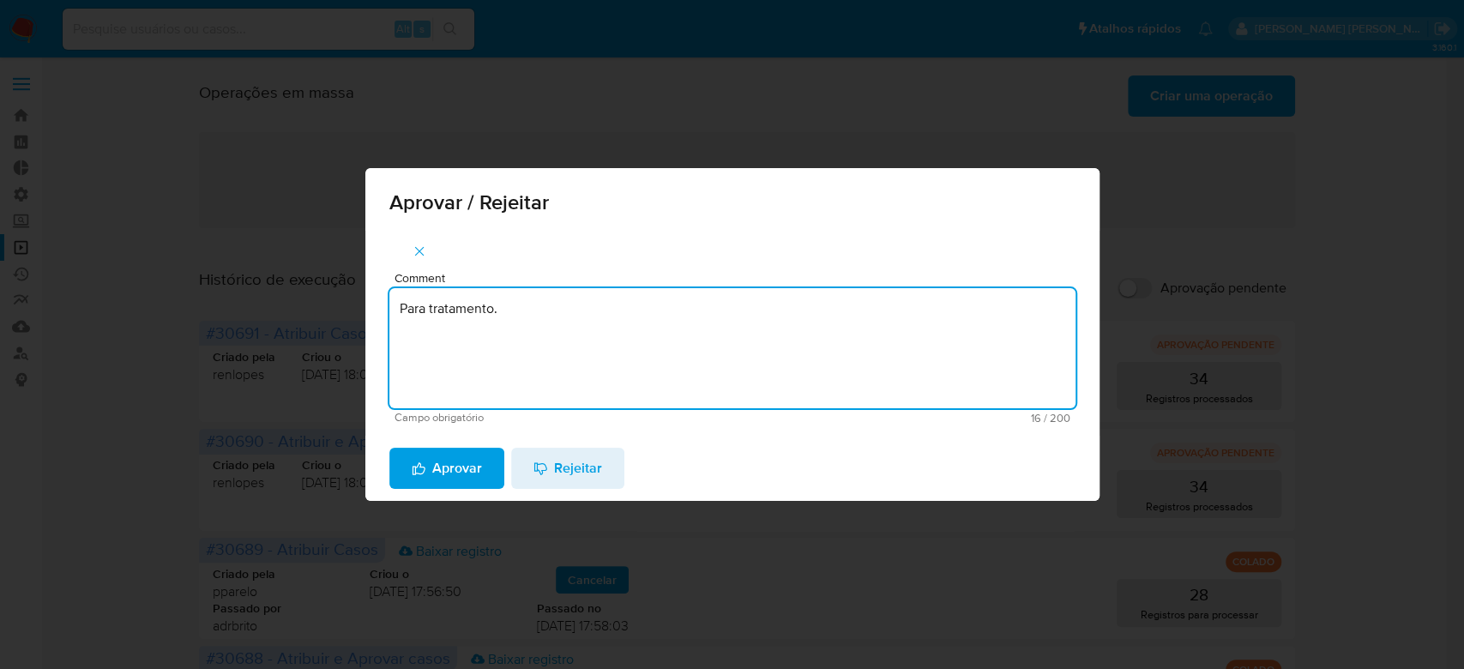
drag, startPoint x: 535, startPoint y: 312, endPoint x: 206, endPoint y: 284, distance: 330.5
click at [206, 284] on div "Aprovar / Rejeitar Comment Para tratamento. Campo obrigatório 16 / 200 184 cara…" at bounding box center [732, 334] width 1464 height 669
click at [449, 342] on textarea "Para tratamento." at bounding box center [732, 348] width 686 height 120
type textarea "Para tratamento."
click at [439, 467] on span "Aprovar" at bounding box center [447, 468] width 70 height 38
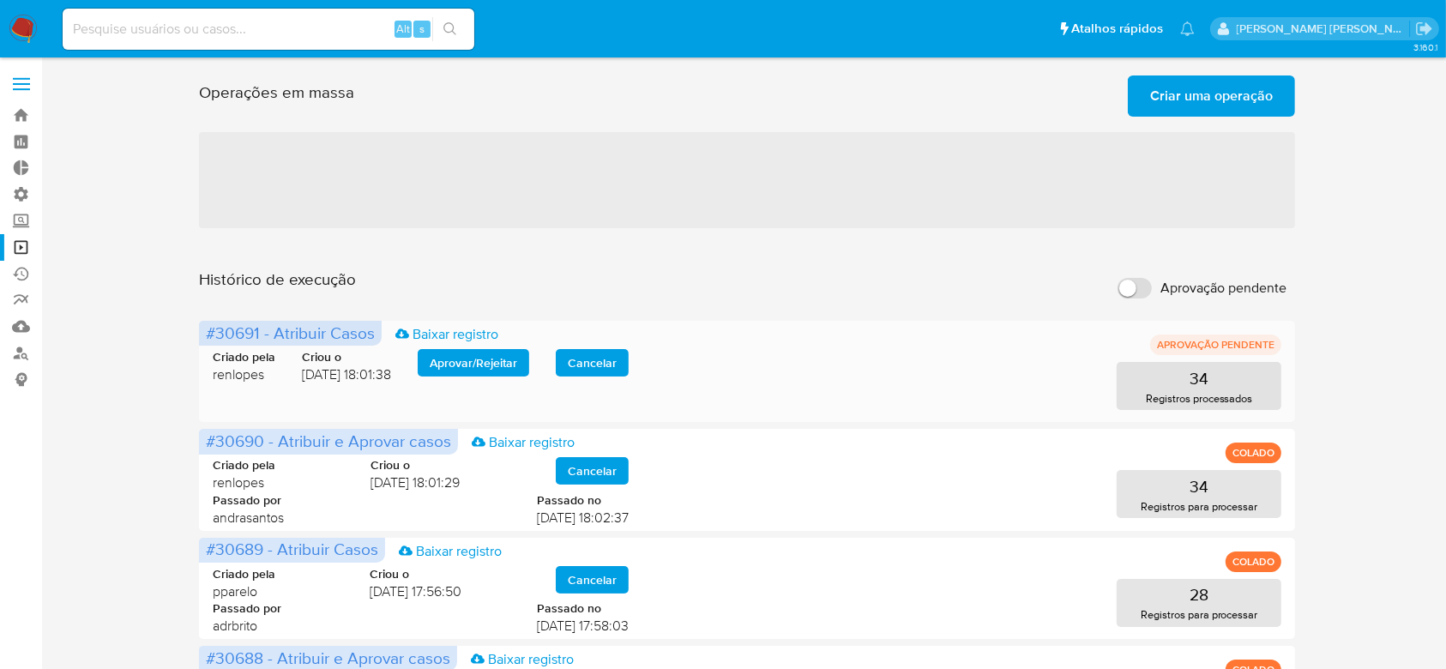
click at [472, 353] on span "Aprovar / Rejeitar" at bounding box center [473, 363] width 87 height 24
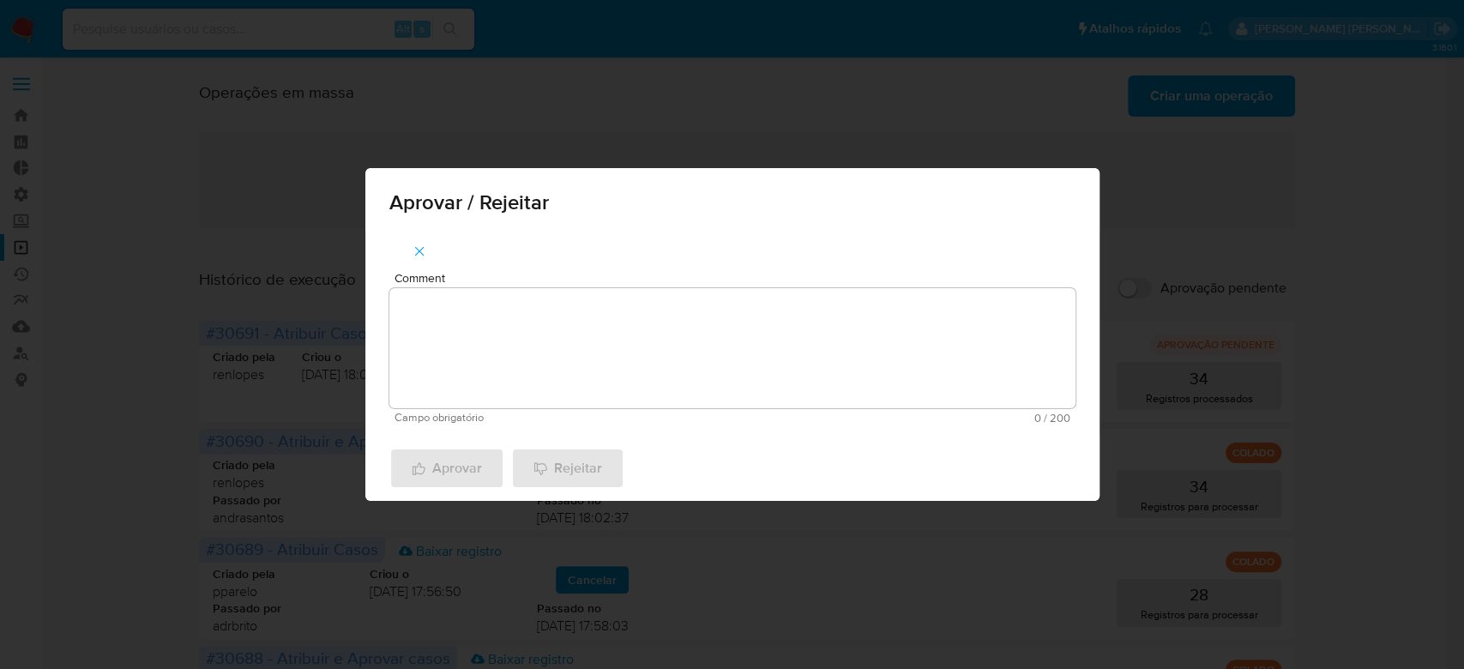
click at [478, 359] on textarea "Comment" at bounding box center [732, 348] width 686 height 120
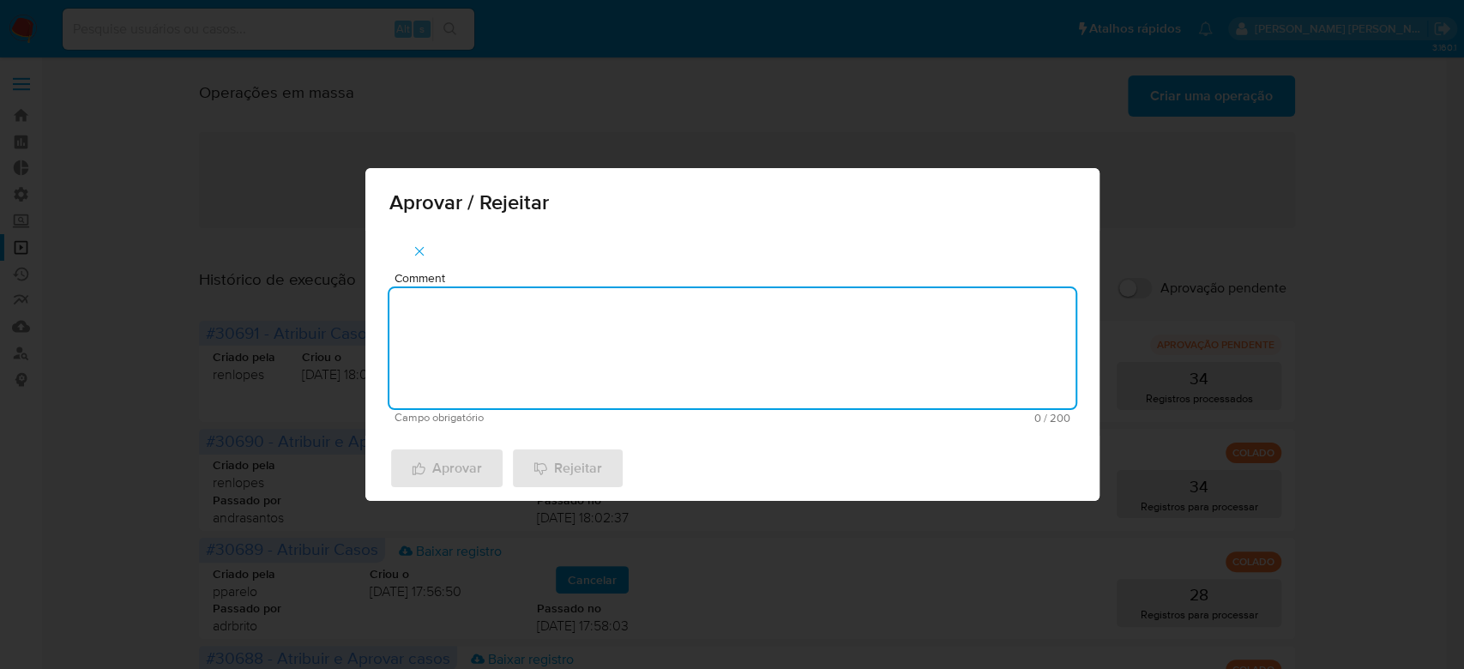
paste textarea "Para tratamento."
type textarea "Para tratamento."
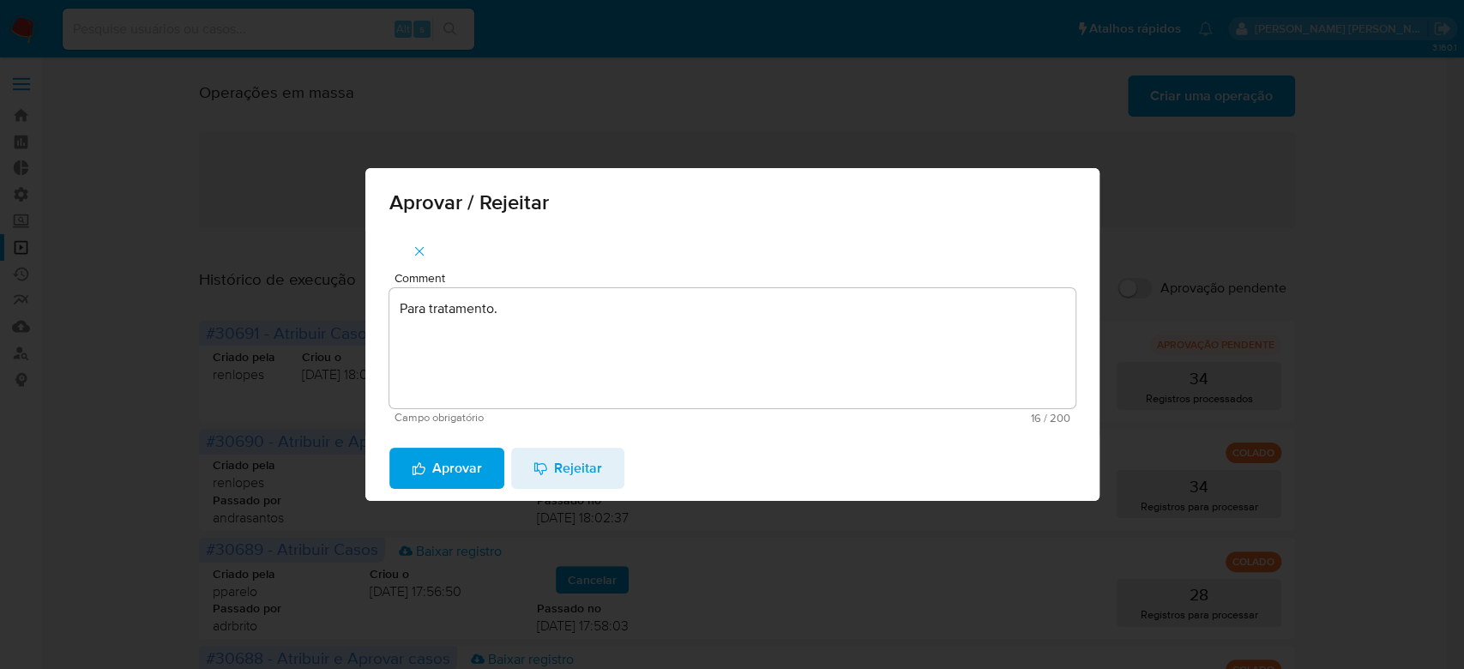
click at [442, 468] on span "Aprovar" at bounding box center [447, 468] width 70 height 38
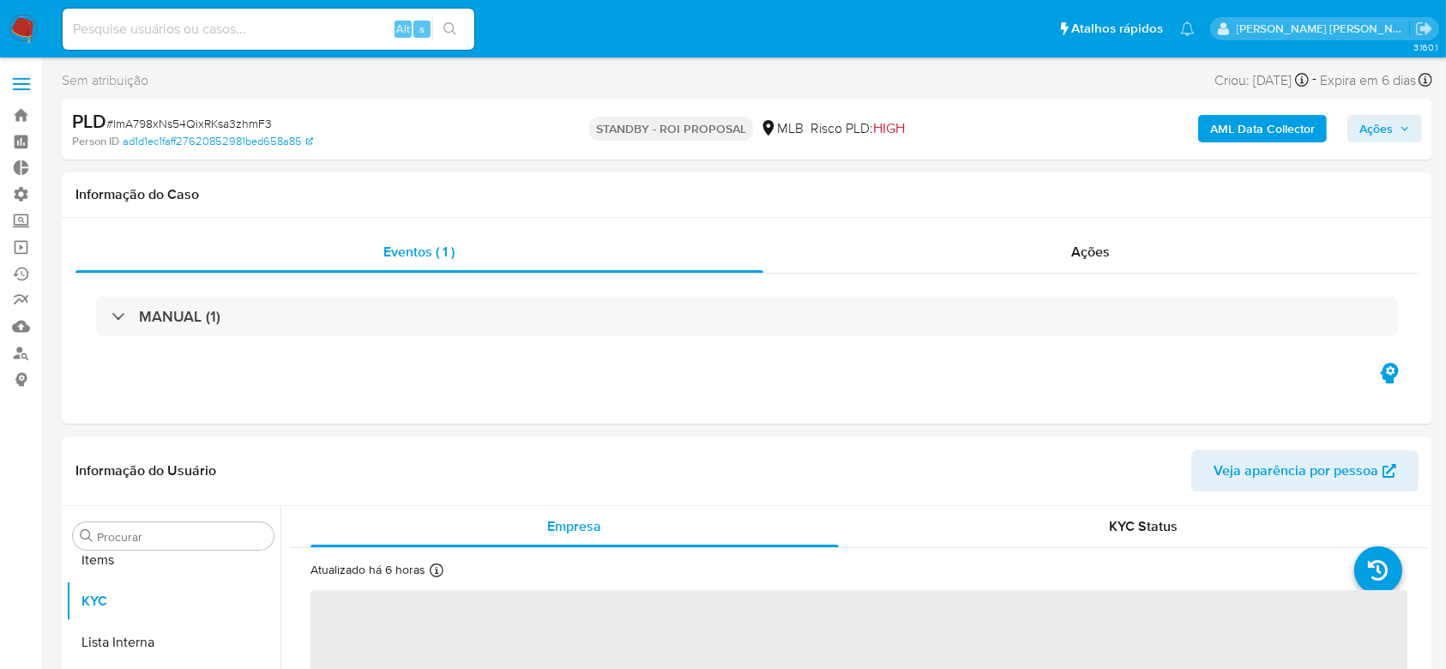
scroll to position [889, 0]
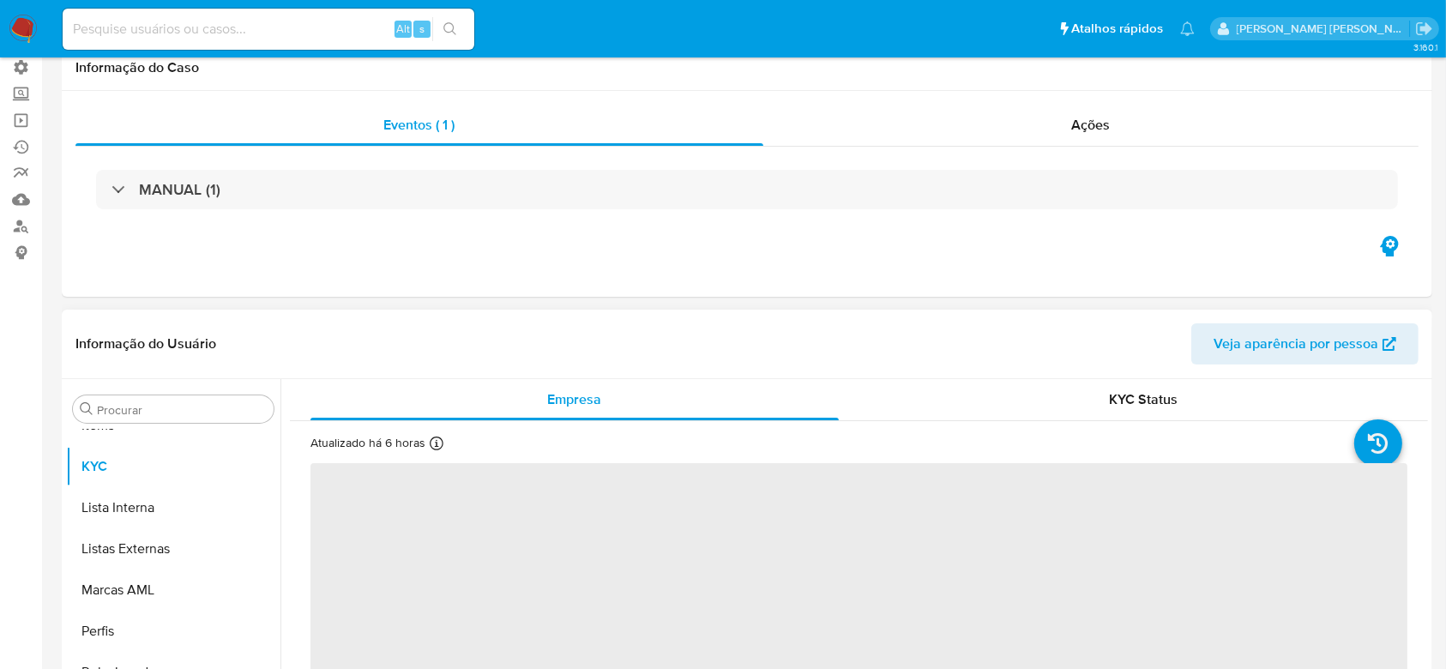
select select "10"
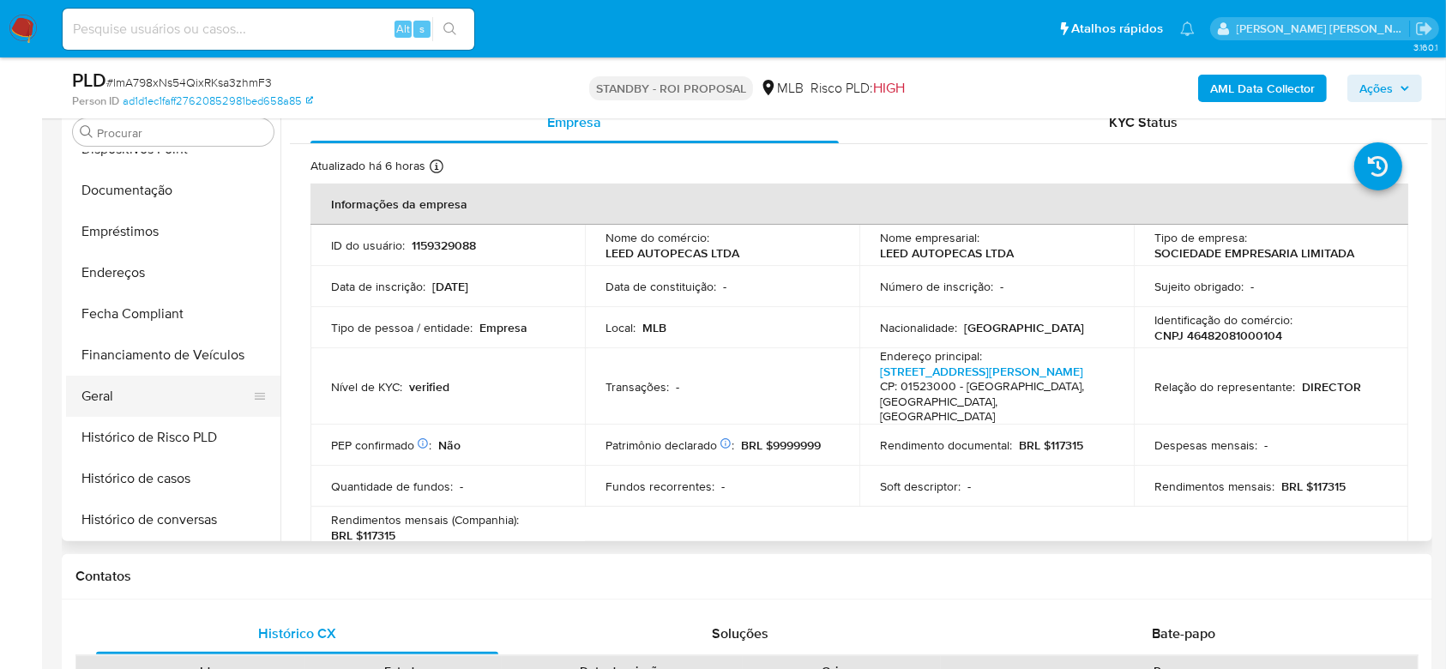
scroll to position [317, 0]
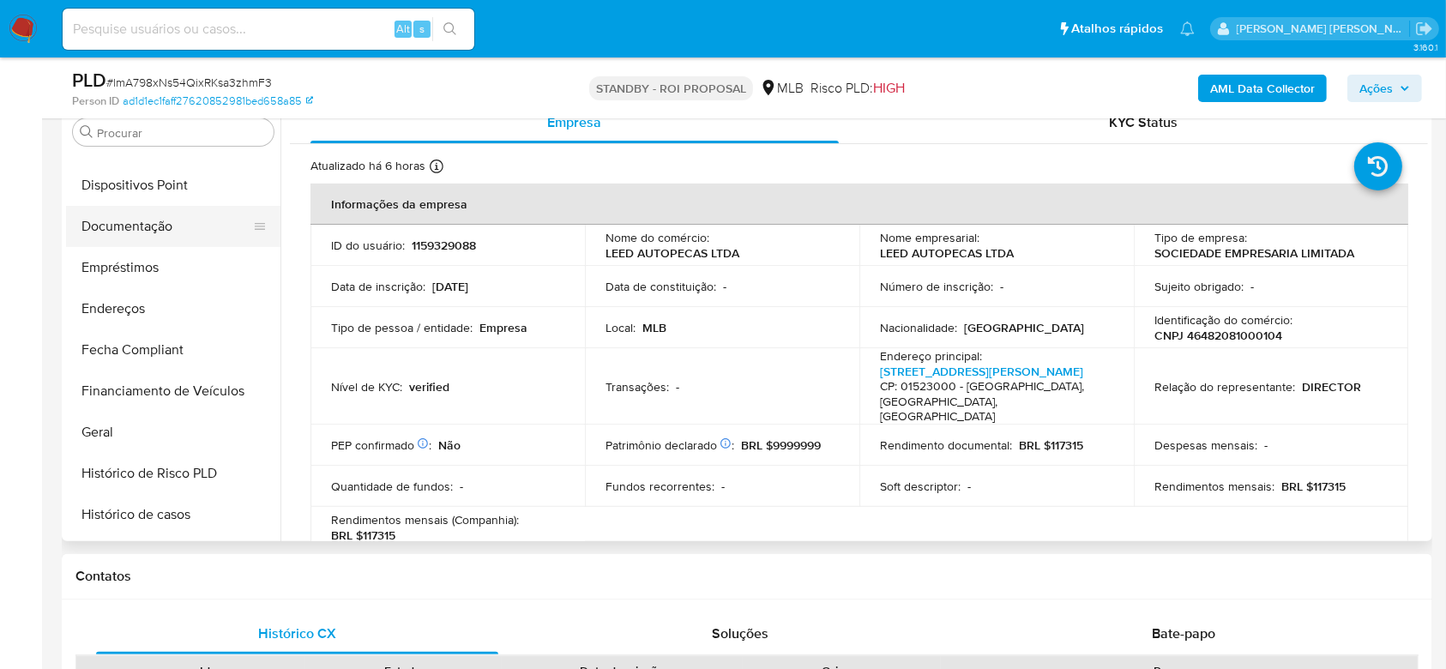
click at [112, 215] on button "Documentação" at bounding box center [166, 226] width 201 height 41
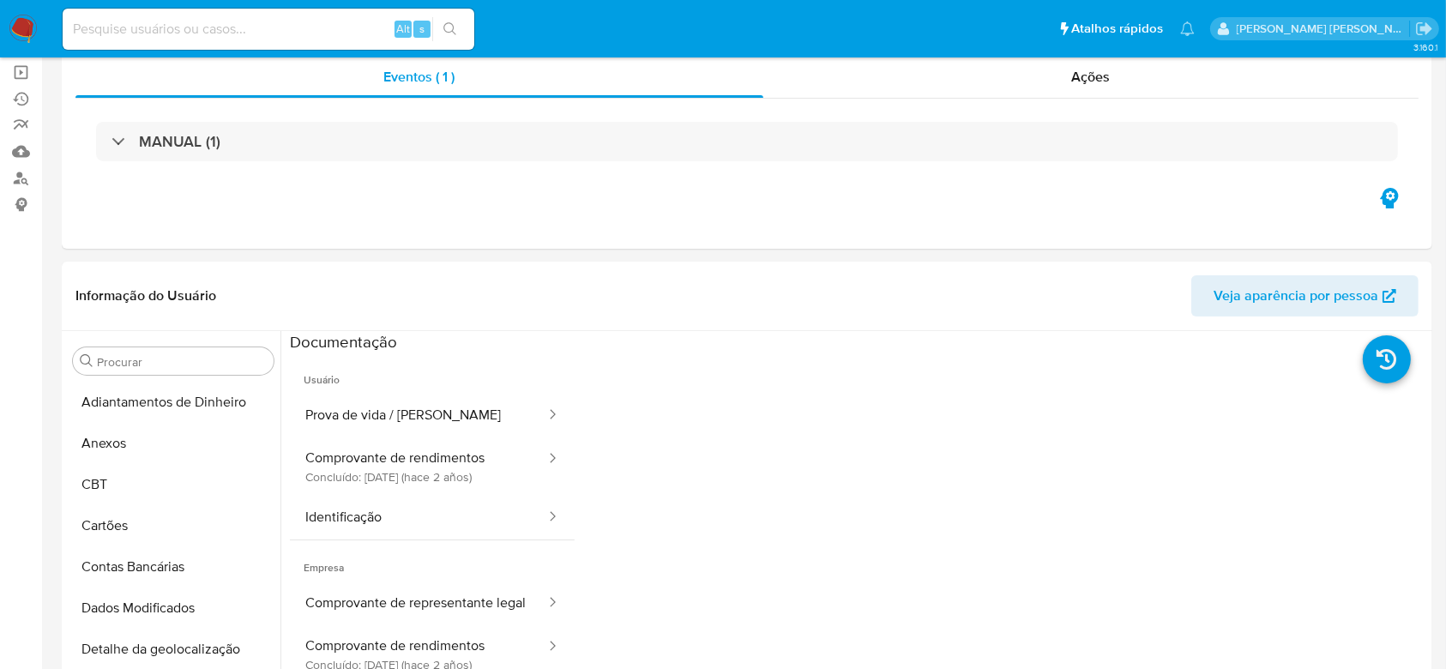
scroll to position [0, 0]
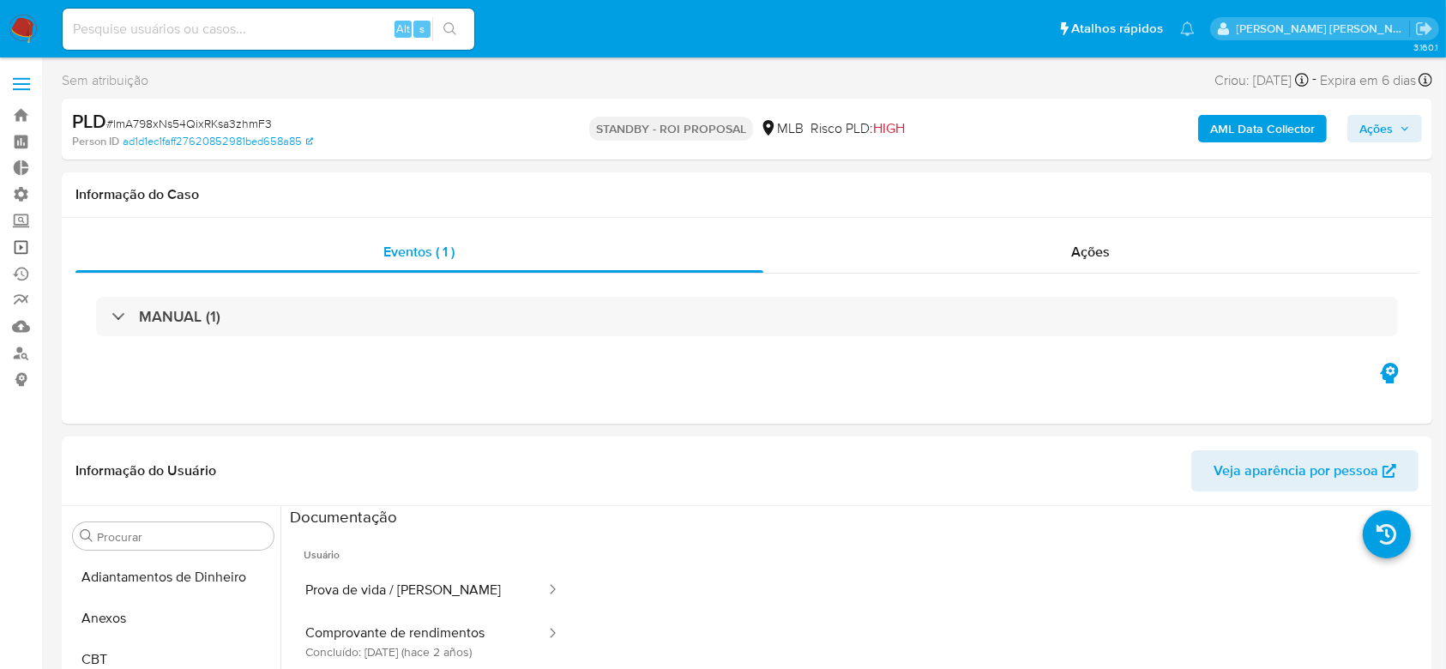
click at [30, 247] on link "Operações em massa" at bounding box center [102, 247] width 204 height 27
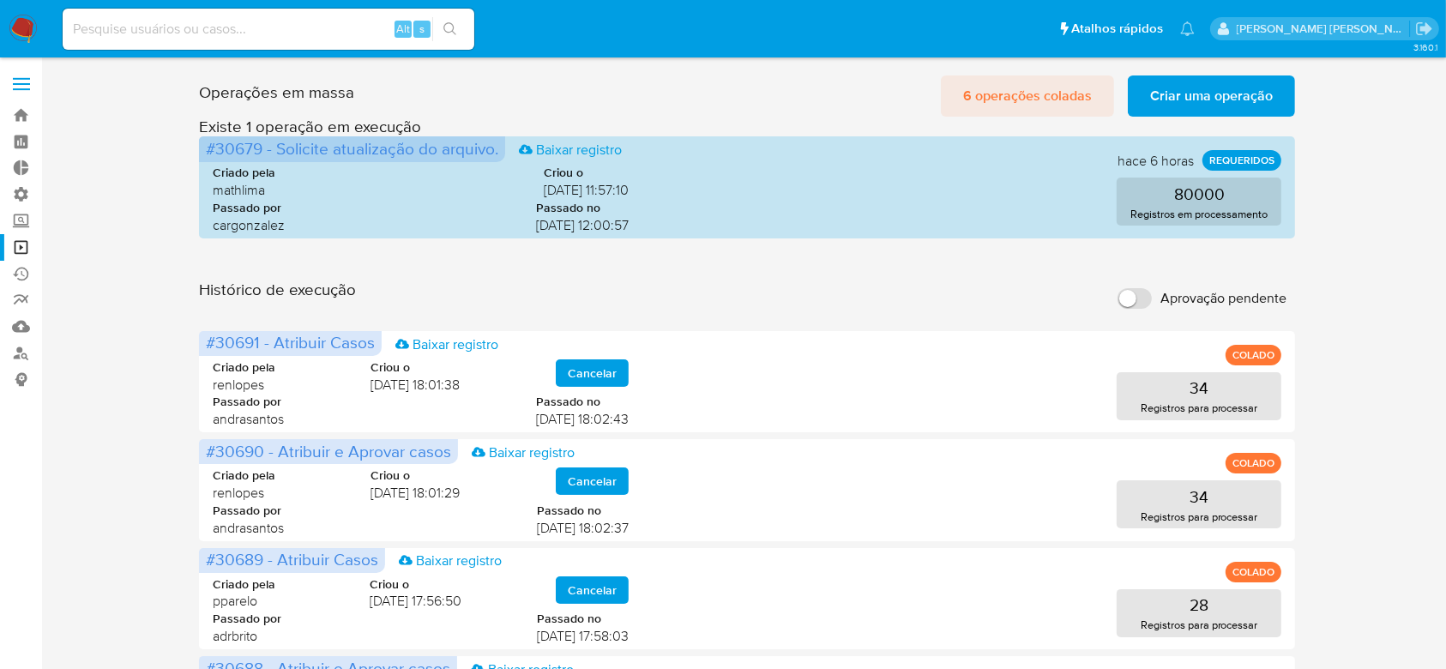
click at [994, 99] on span "6 operações coladas" at bounding box center [1027, 96] width 129 height 38
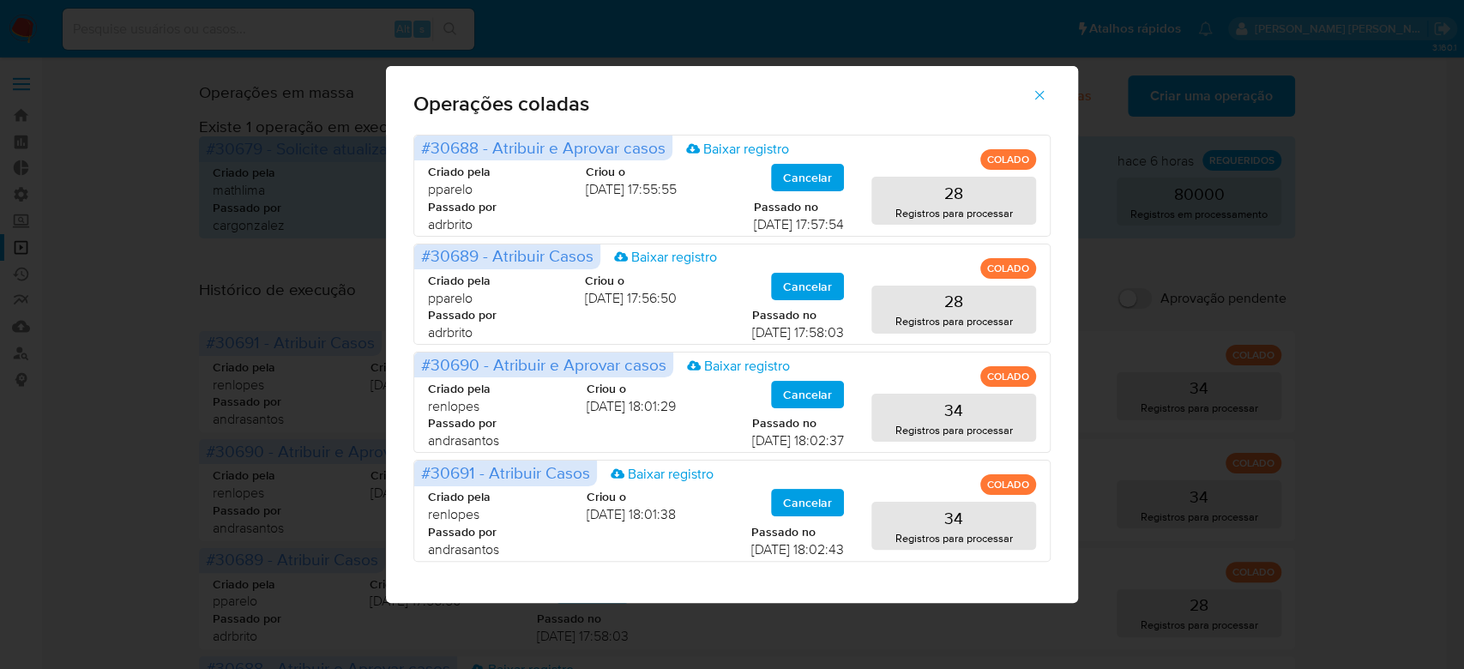
click at [1037, 93] on icon "button" at bounding box center [1039, 95] width 9 height 9
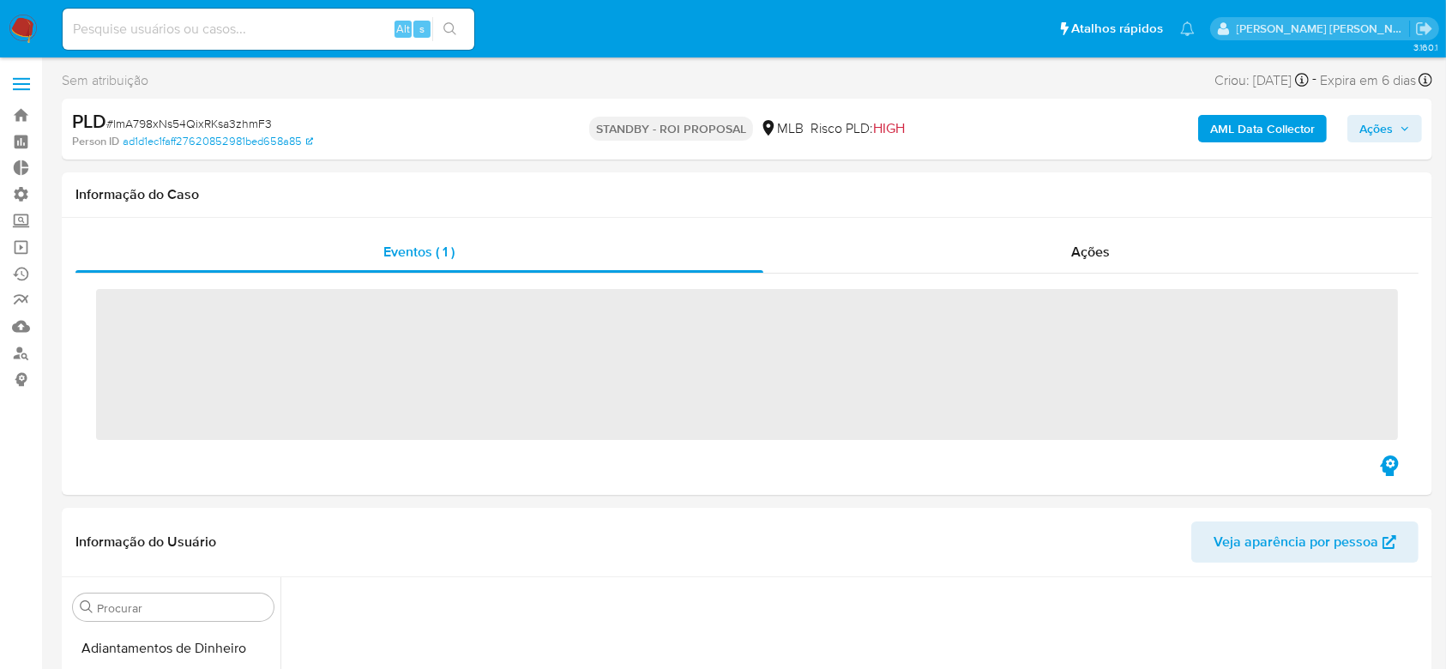
scroll to position [557, 0]
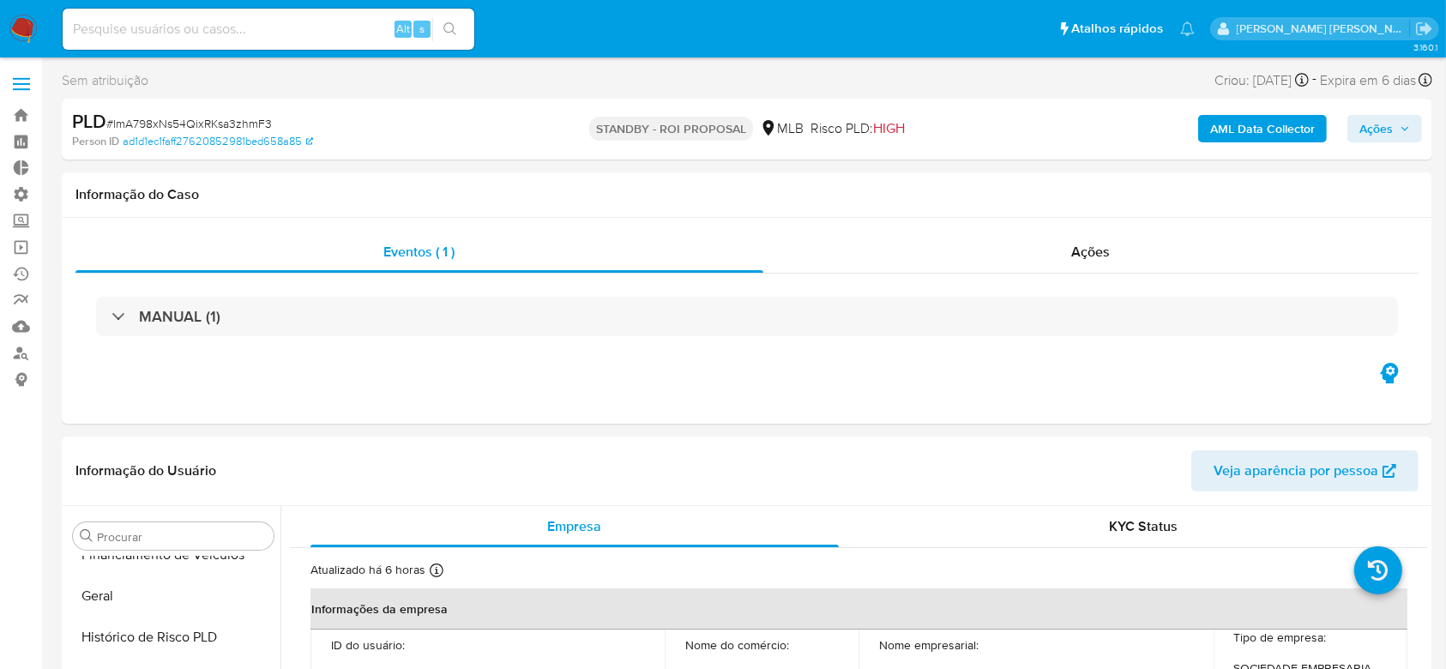
select select "10"
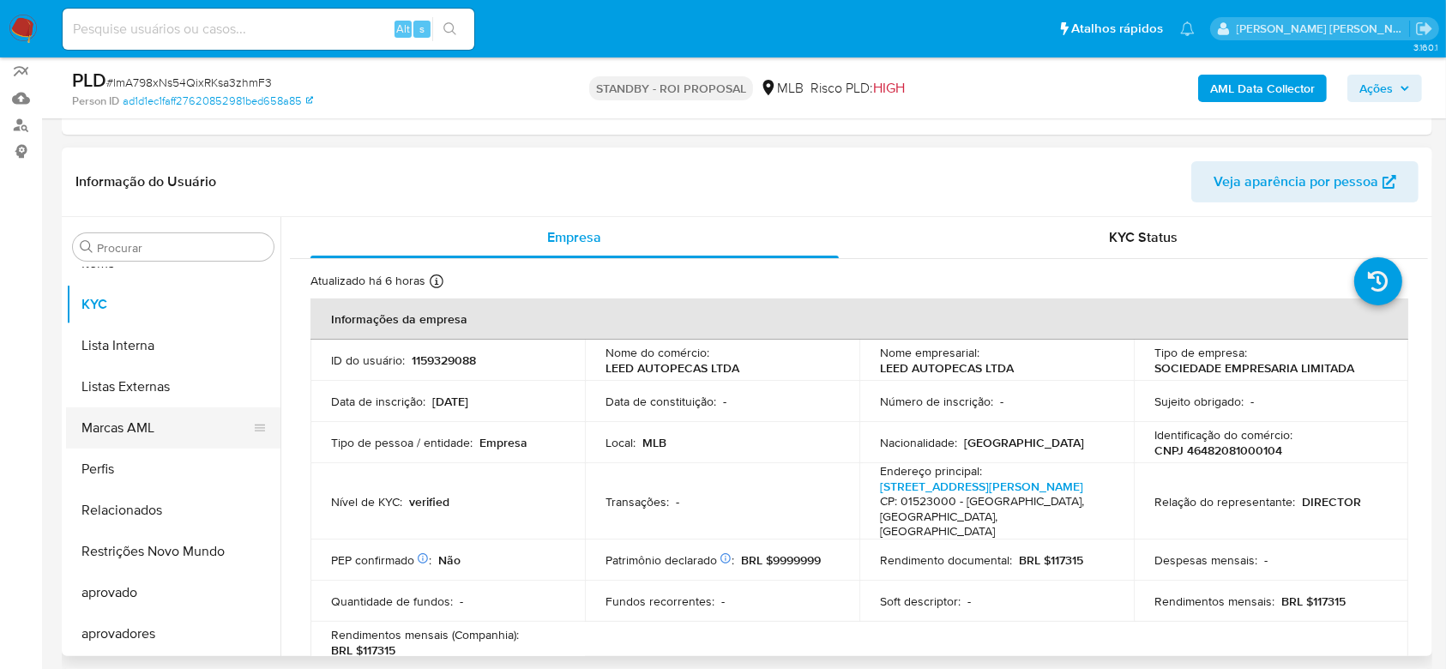
scroll to position [317, 0]
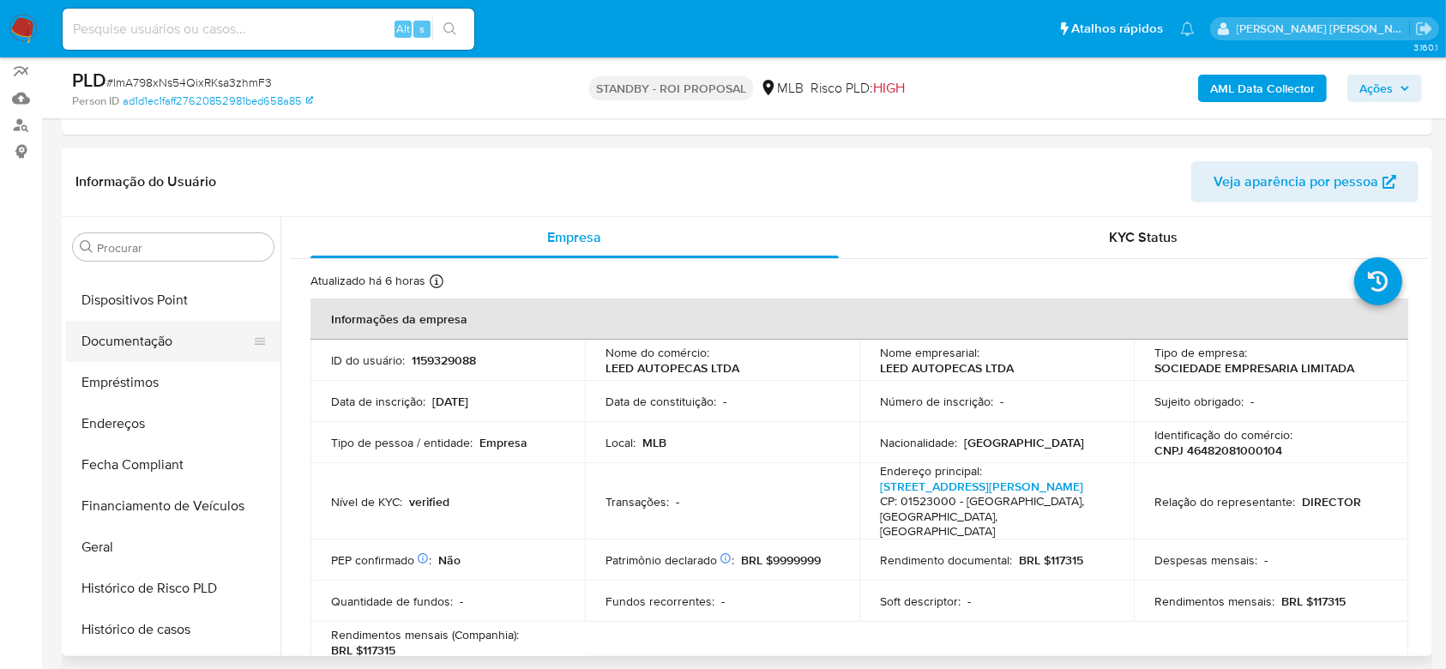
click at [171, 346] on button "Documentação" at bounding box center [166, 341] width 201 height 41
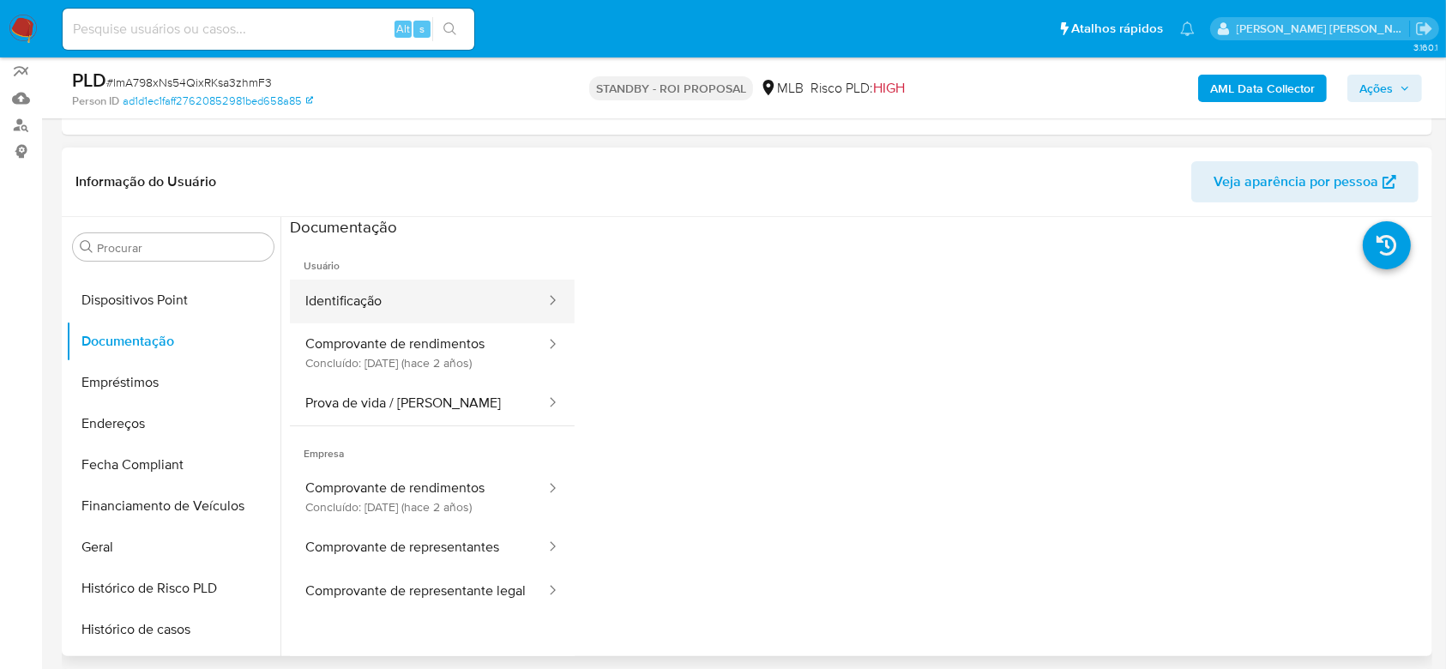
click at [404, 300] on button "Identificação" at bounding box center [418, 302] width 257 height 44
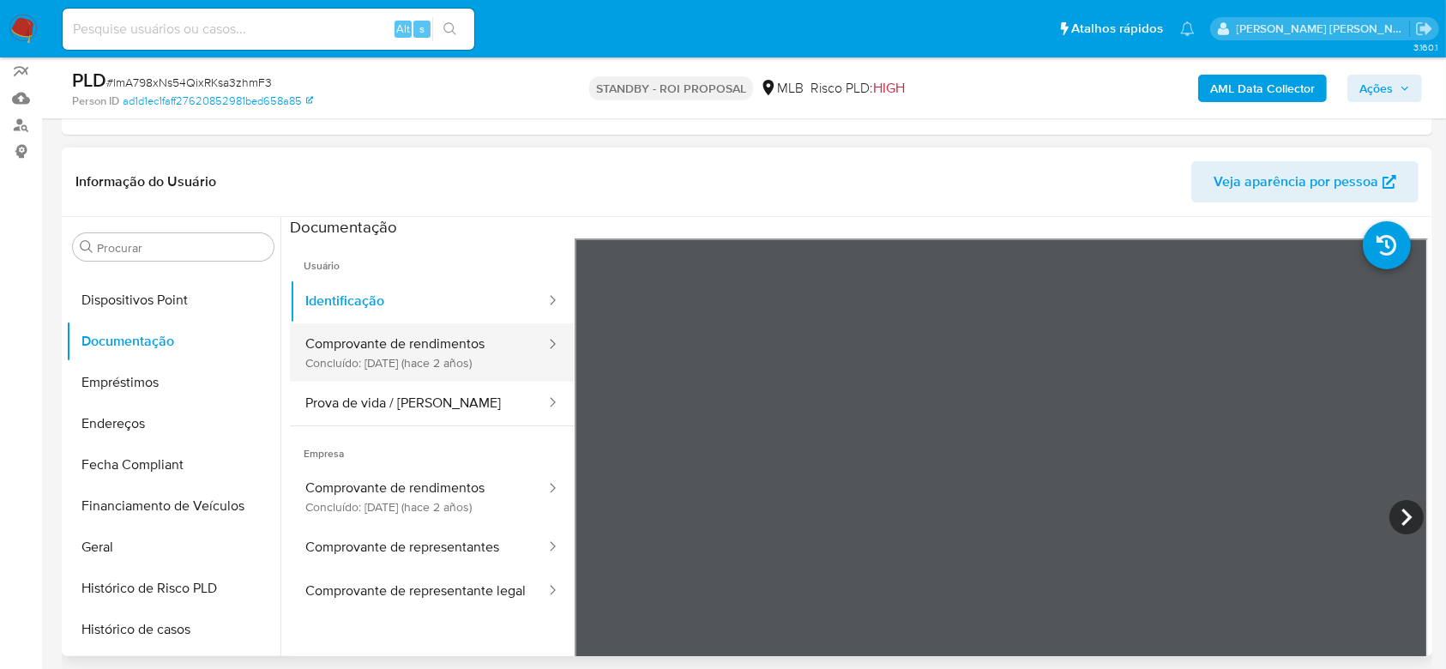
click at [452, 347] on button "Comprovante de rendimentos Concluído: 26/09/2023 (hace 2 años)" at bounding box center [418, 352] width 257 height 58
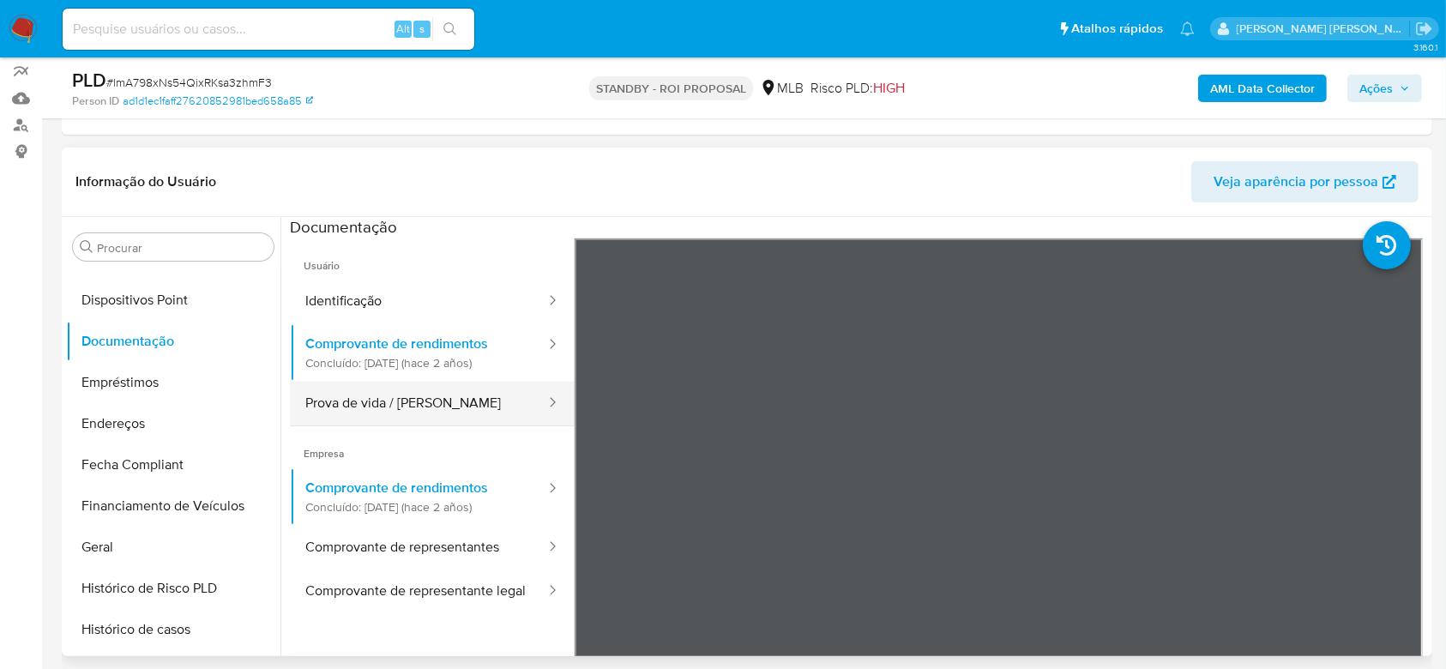
click at [389, 402] on button "Prova de vida / [PERSON_NAME]" at bounding box center [418, 404] width 257 height 44
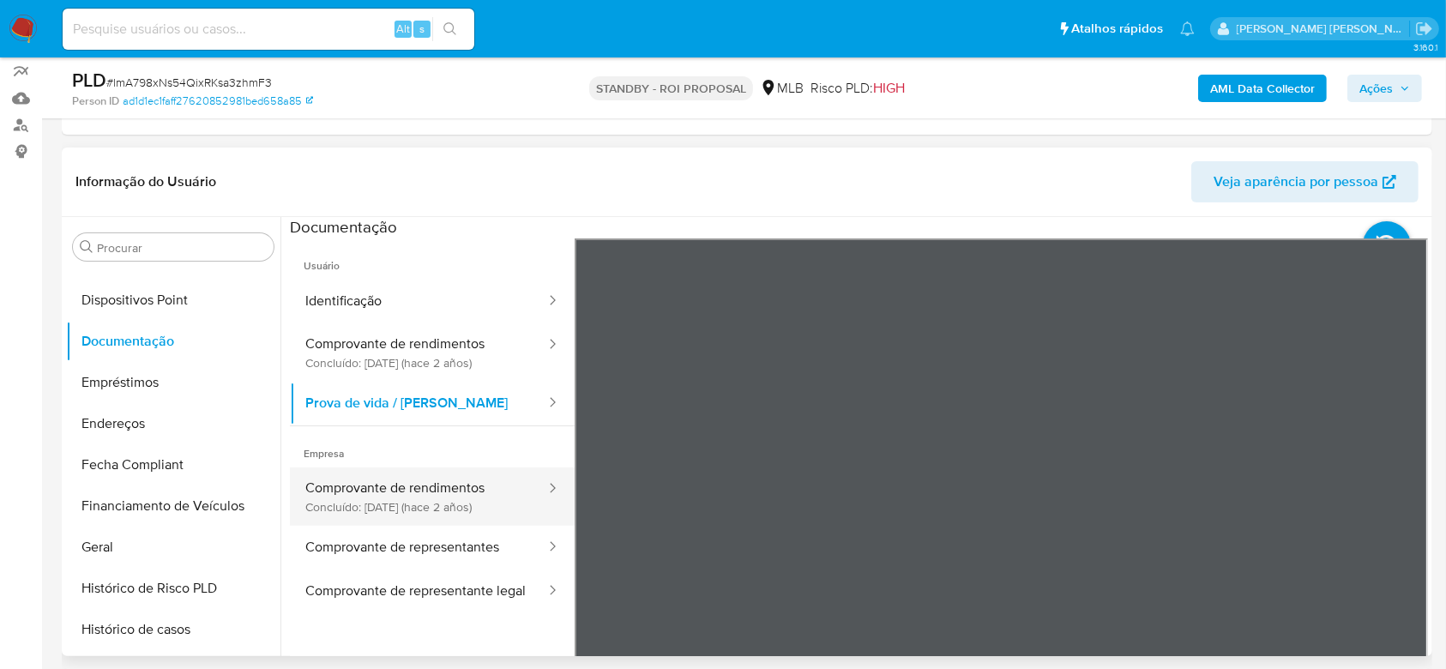
click at [373, 489] on button "Comprovante de rendimentos Concluído: 26/09/2023 (hace 2 años)" at bounding box center [418, 496] width 257 height 58
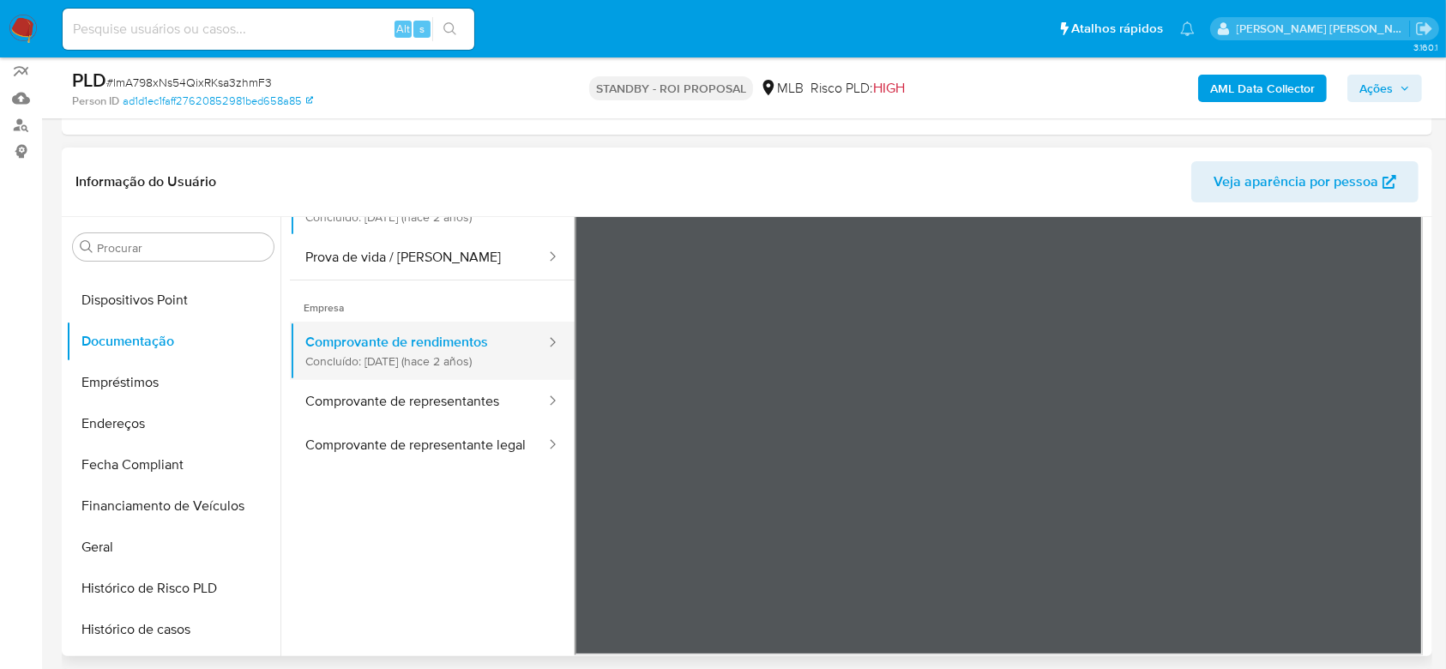
scroll to position [149, 0]
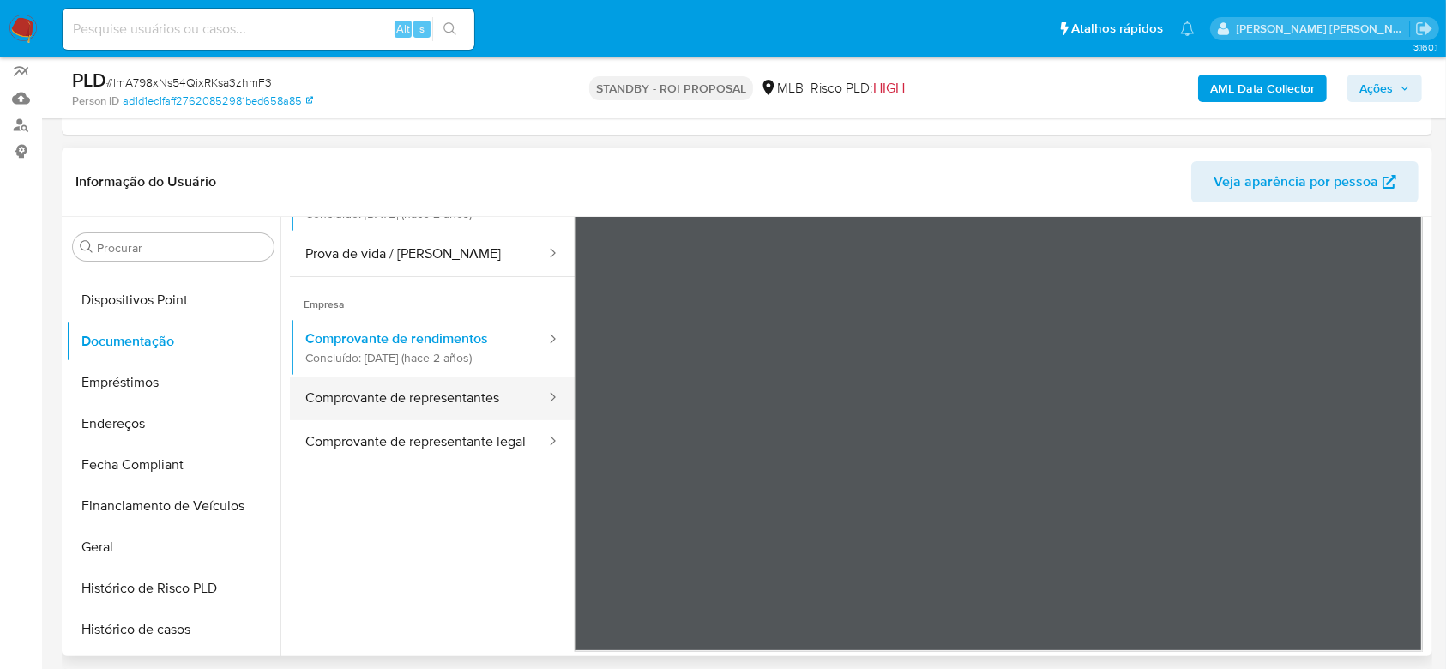
click at [418, 400] on button "Comprovante de representantes" at bounding box center [418, 398] width 257 height 44
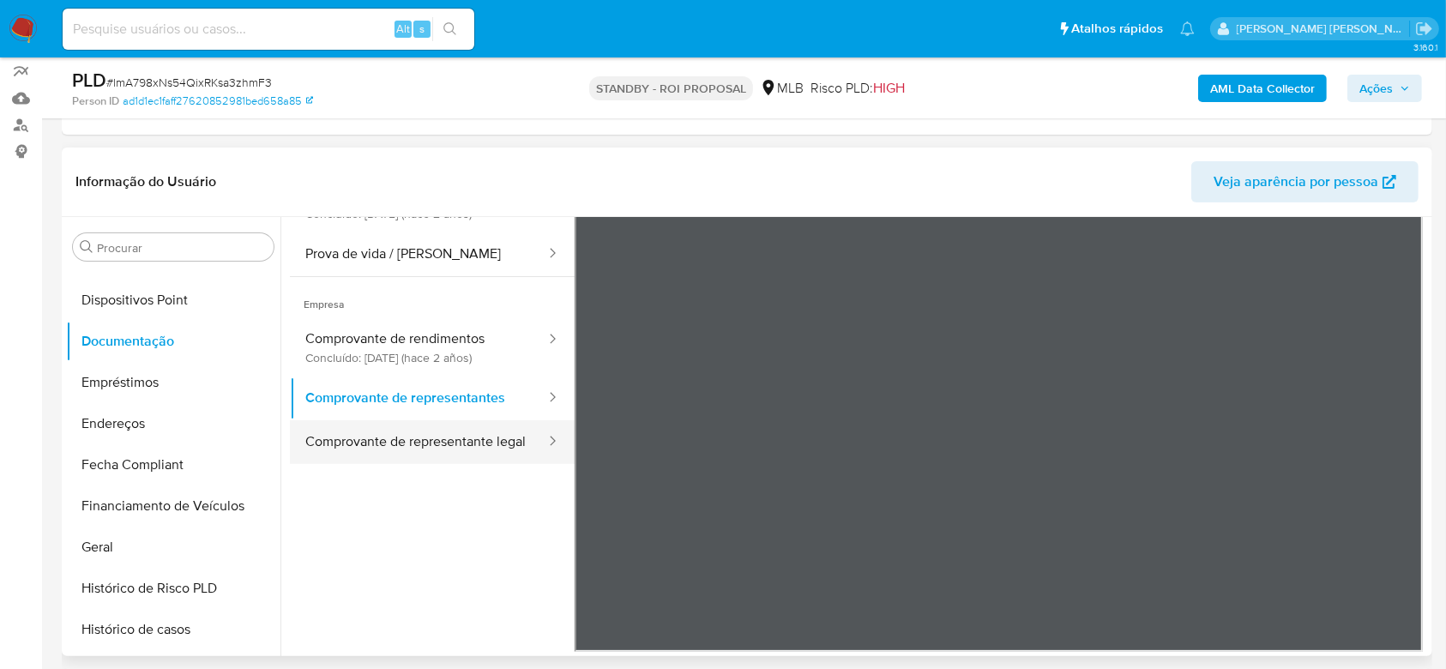
click at [354, 447] on button "Comprovante de representante legal" at bounding box center [418, 442] width 257 height 44
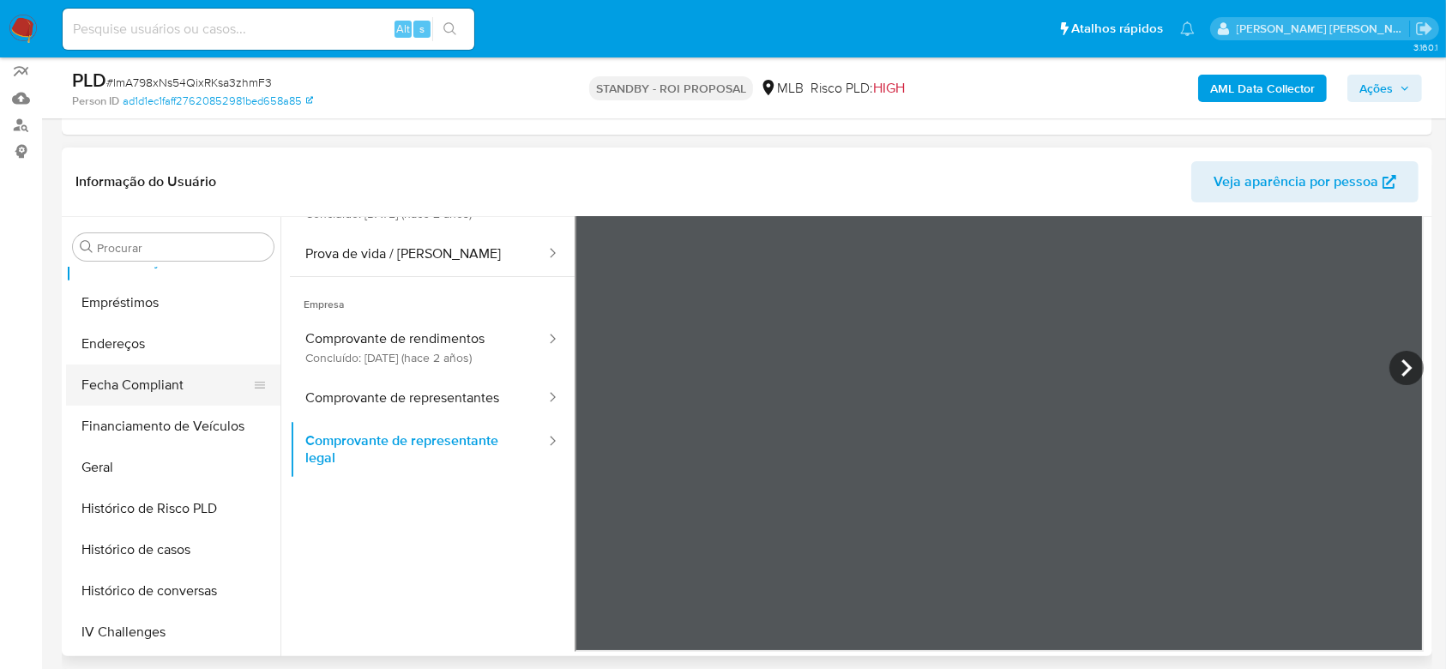
scroll to position [432, 0]
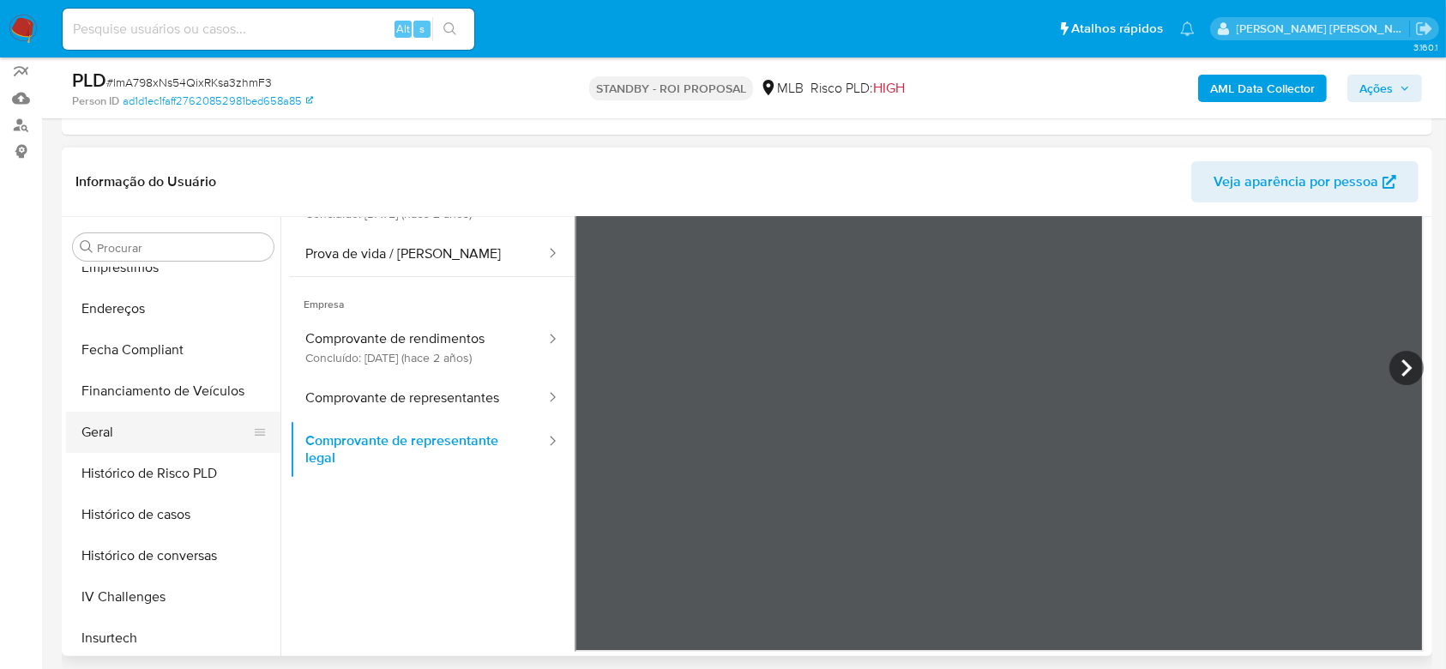
click at [103, 430] on button "Geral" at bounding box center [166, 432] width 201 height 41
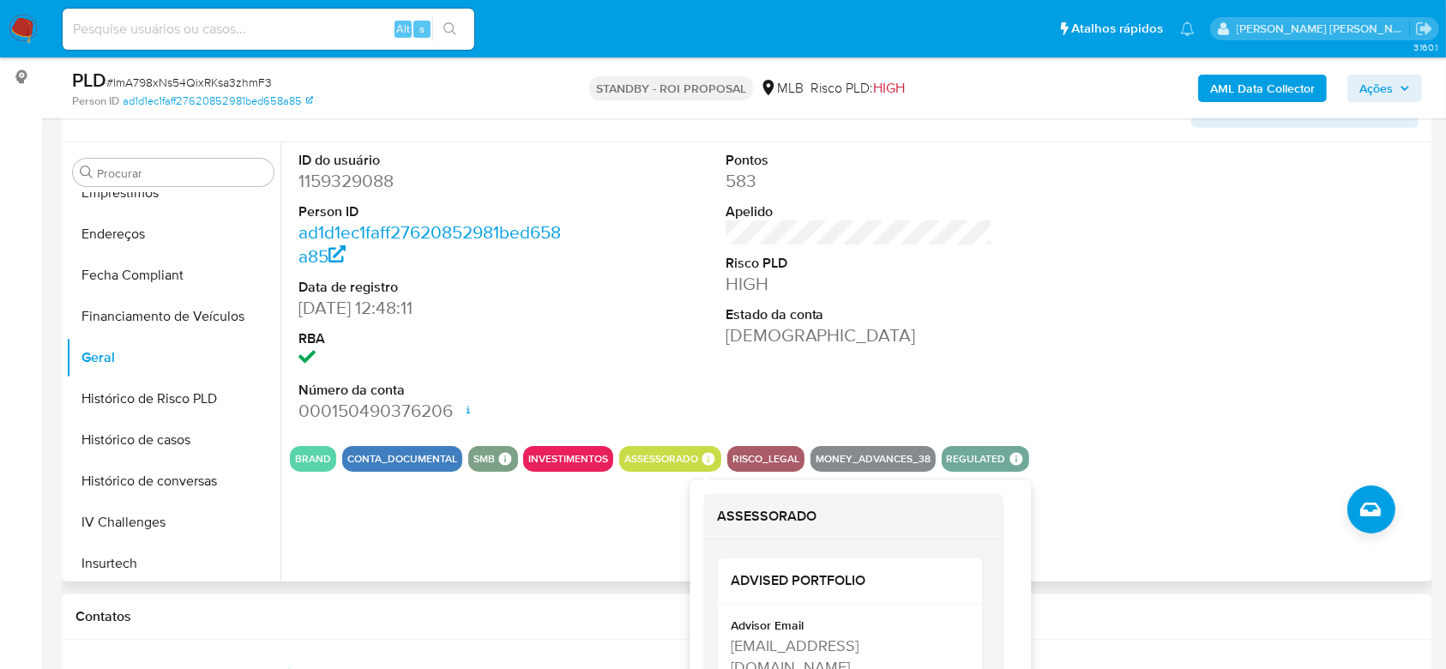
scroll to position [228, 0]
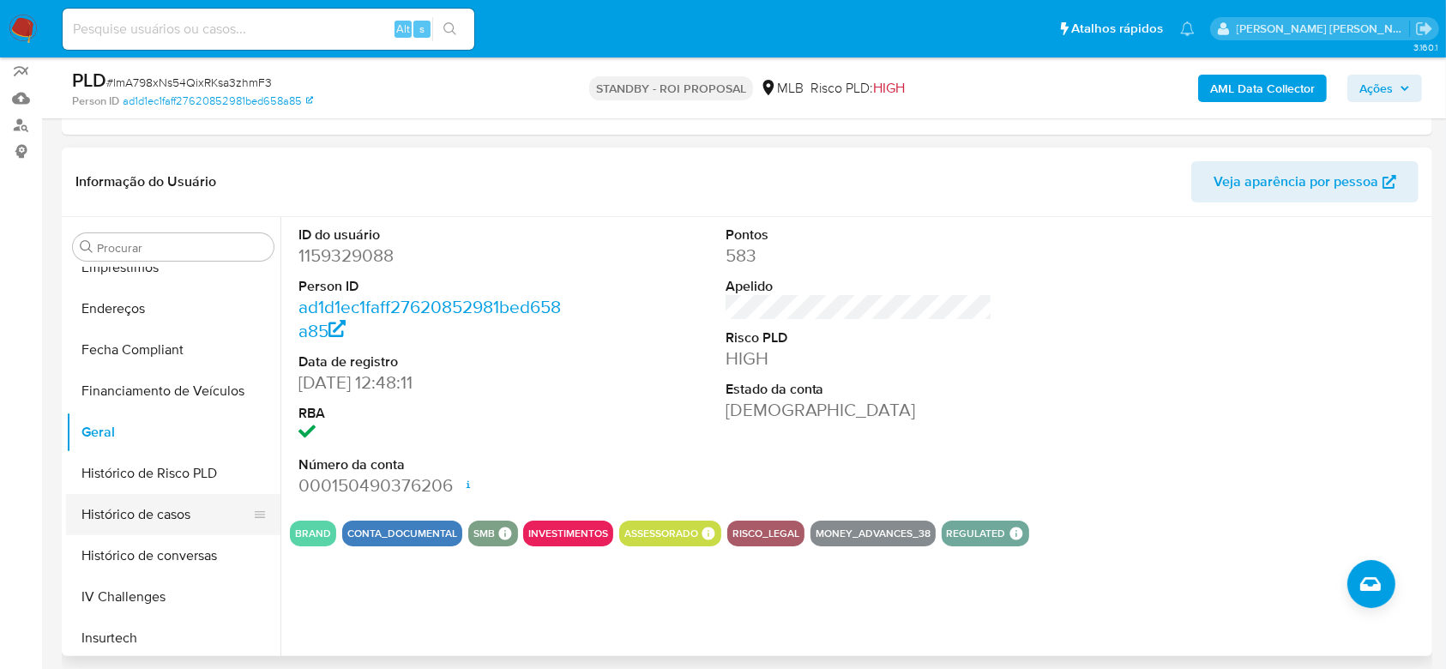
click at [167, 512] on button "Histórico de casos" at bounding box center [166, 514] width 201 height 41
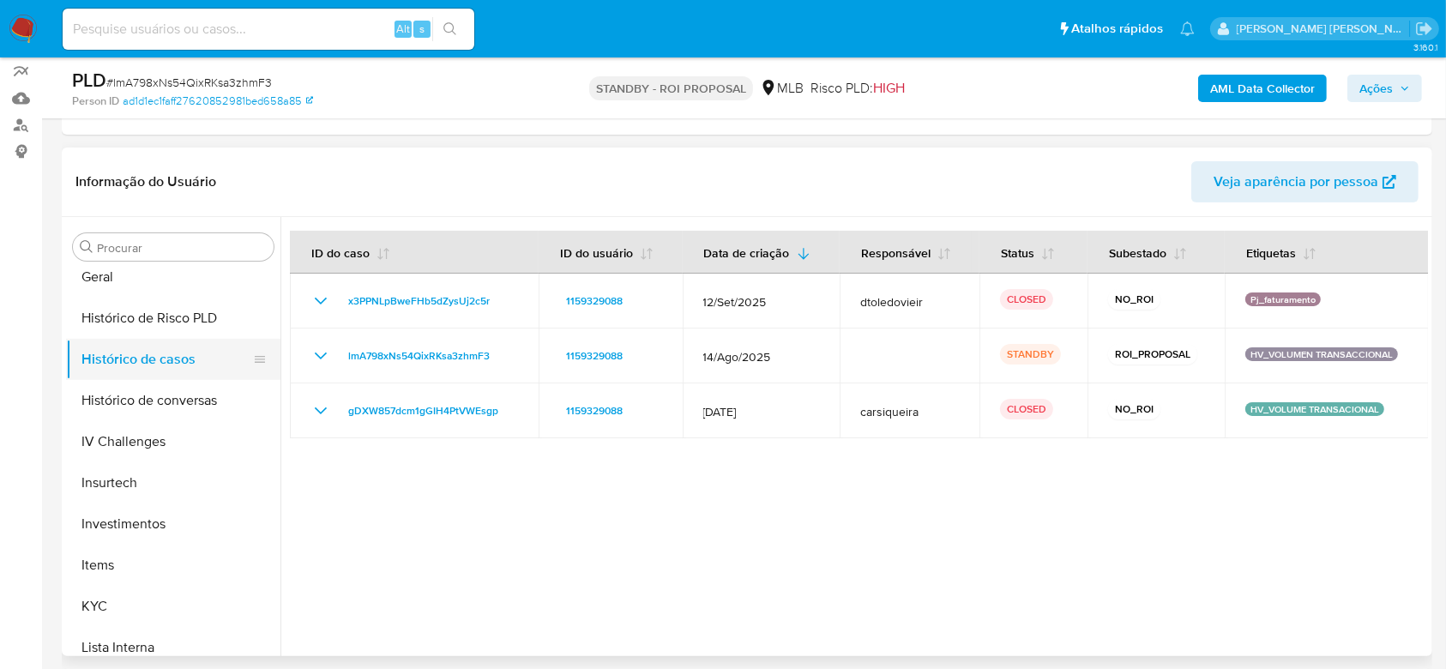
scroll to position [660, 0]
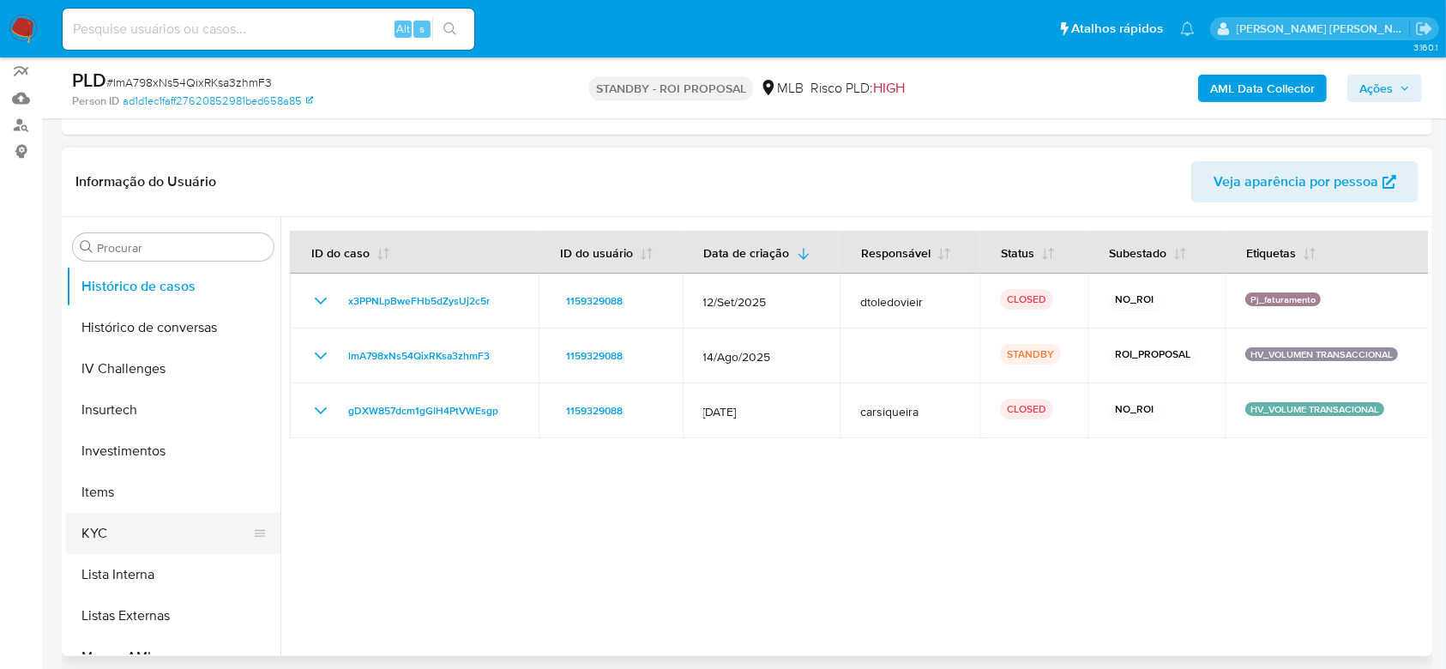
click at [141, 532] on button "KYC" at bounding box center [166, 533] width 201 height 41
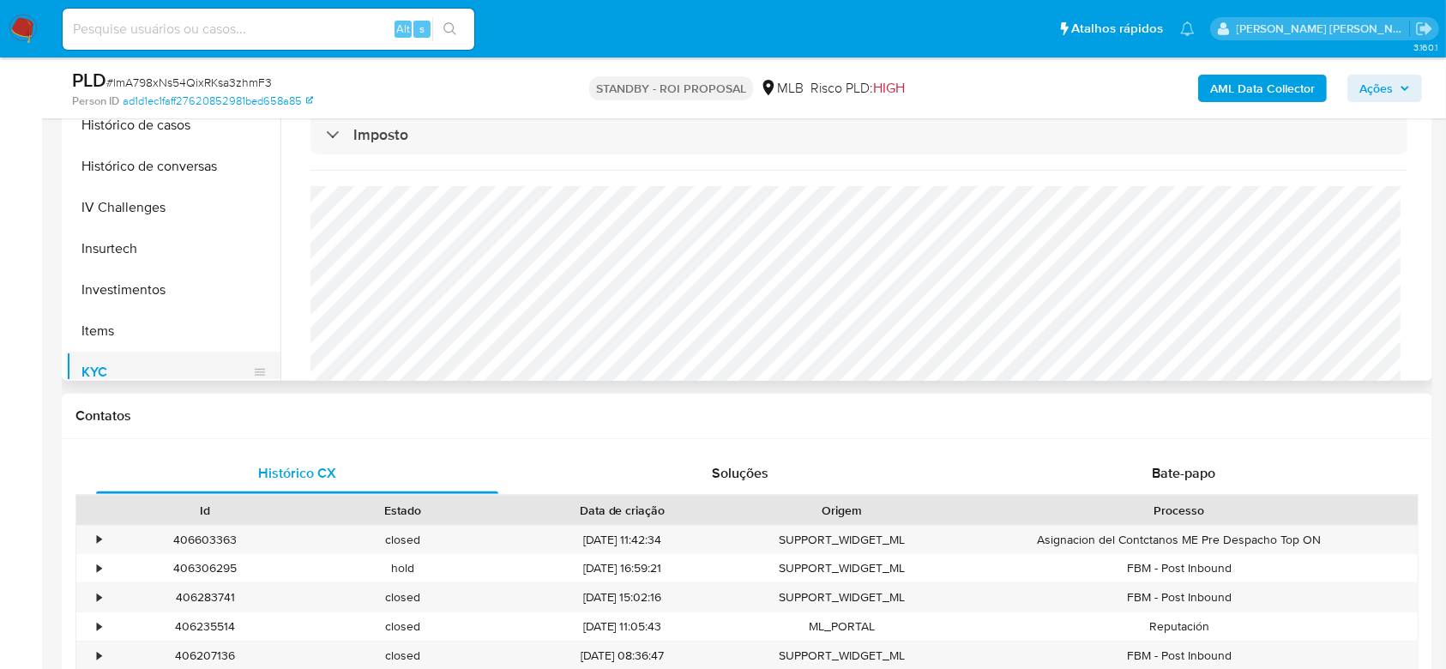
scroll to position [432, 0]
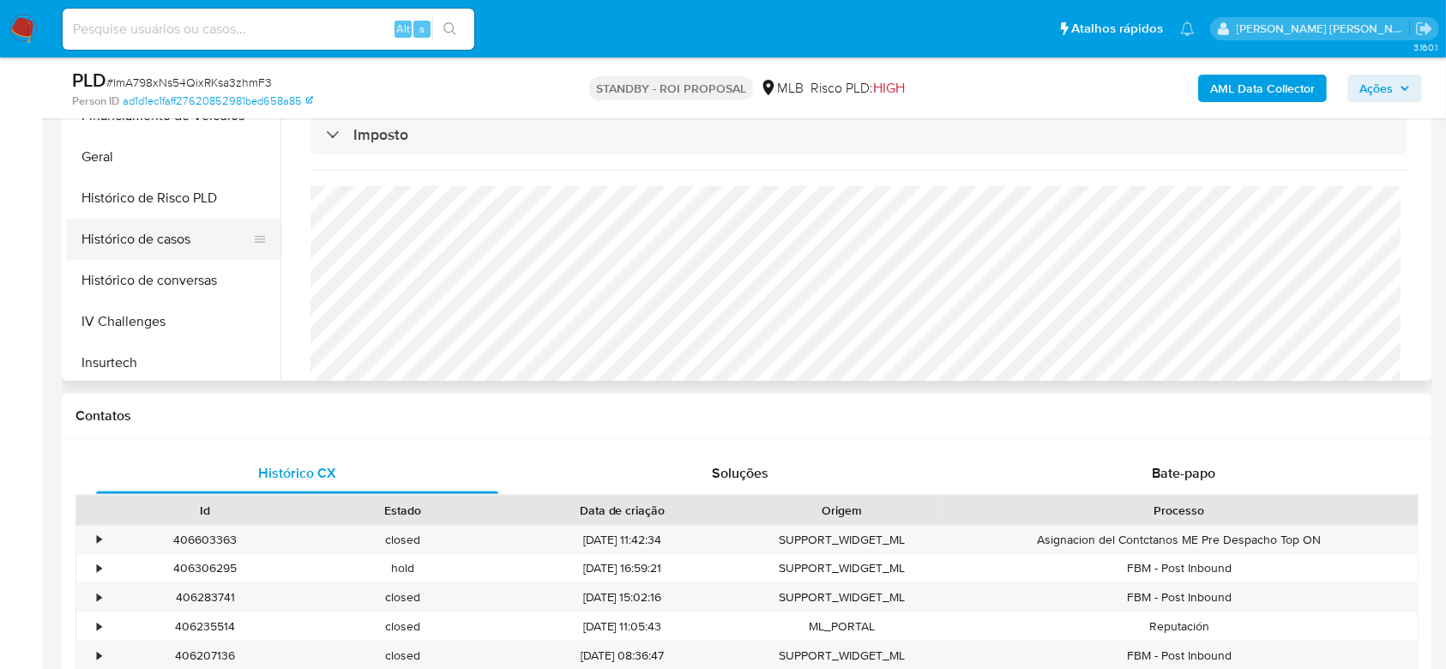
click at [156, 239] on button "Histórico de casos" at bounding box center [166, 239] width 201 height 41
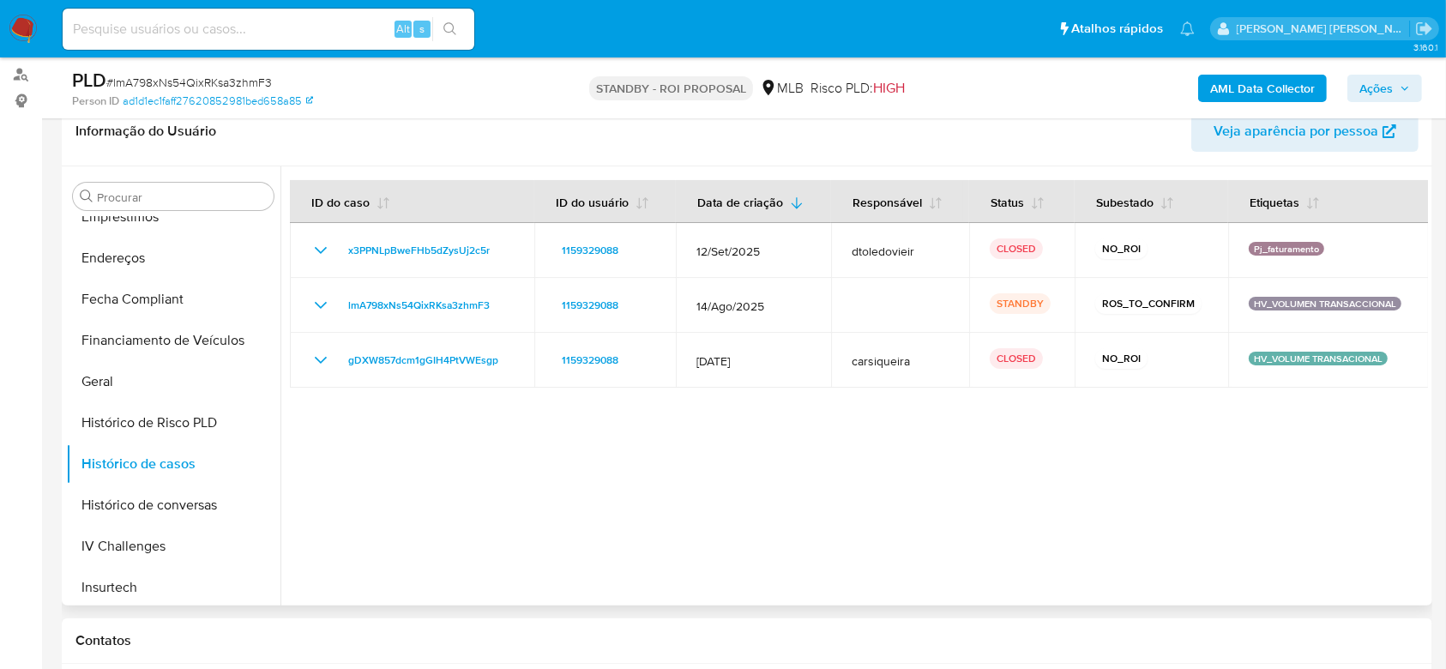
scroll to position [274, 0]
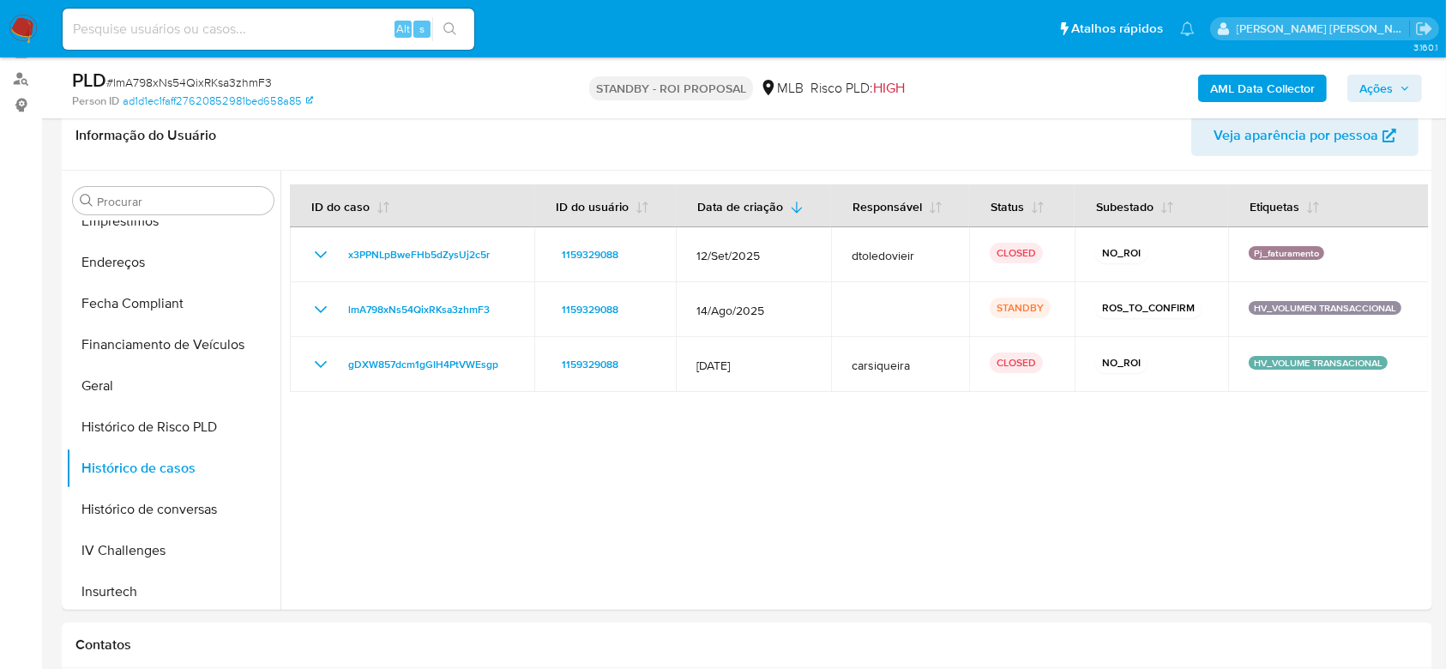
click at [238, 27] on input at bounding box center [269, 29] width 412 height 22
paste input "AjfIjHczePrxPl6yKKcSU8qW"
type input "AjfIjHczePrxPl6yKKcSU8qW"
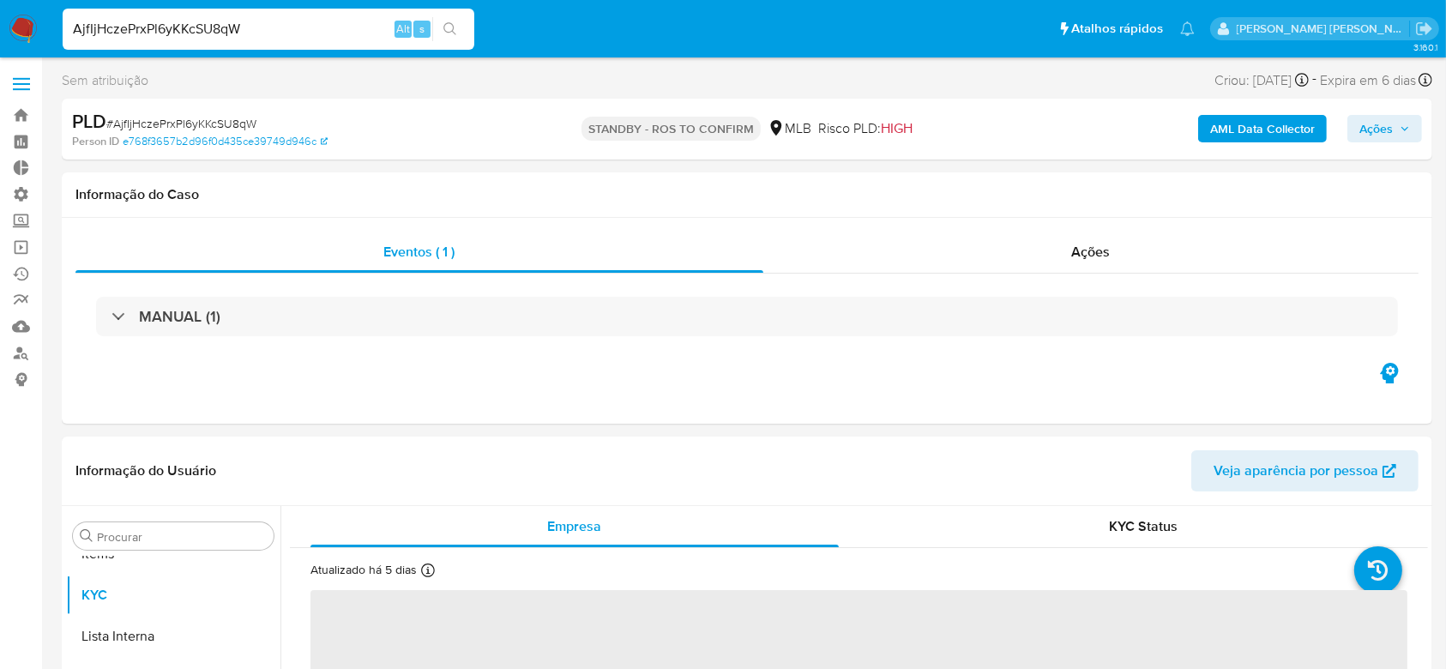
scroll to position [889, 0]
select select "10"
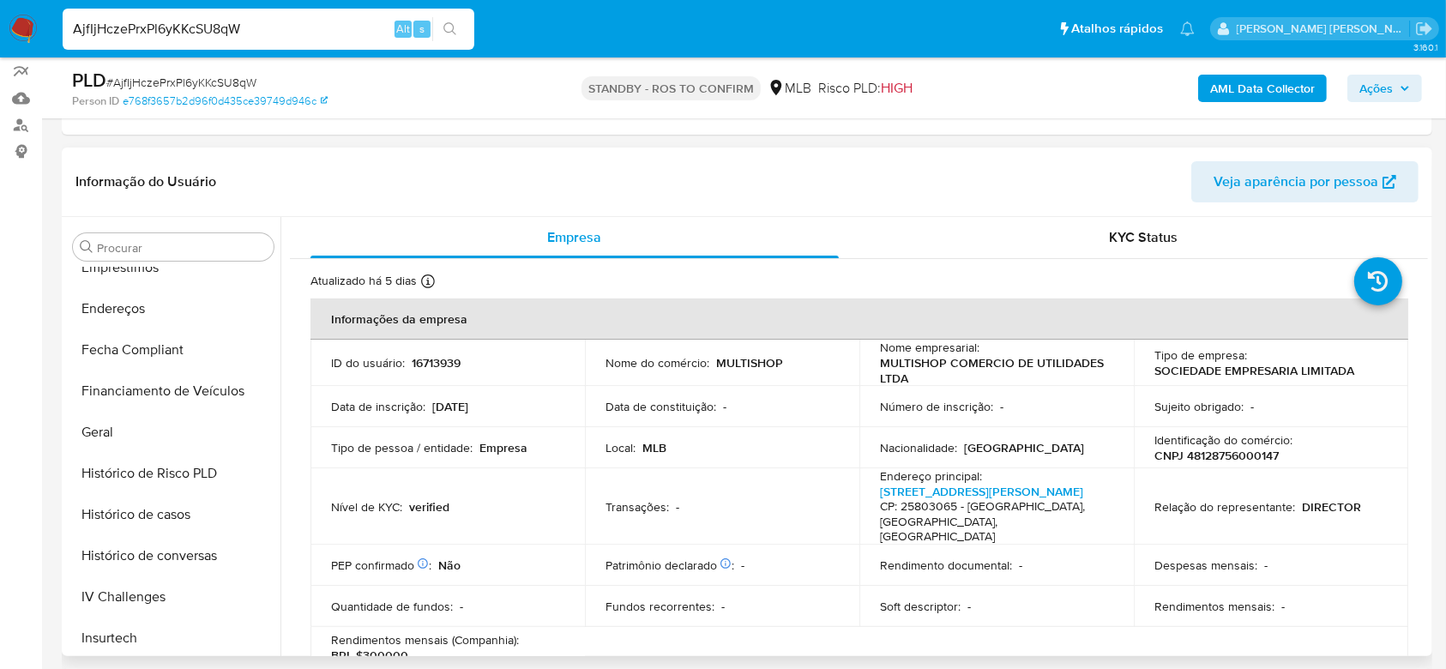
scroll to position [317, 0]
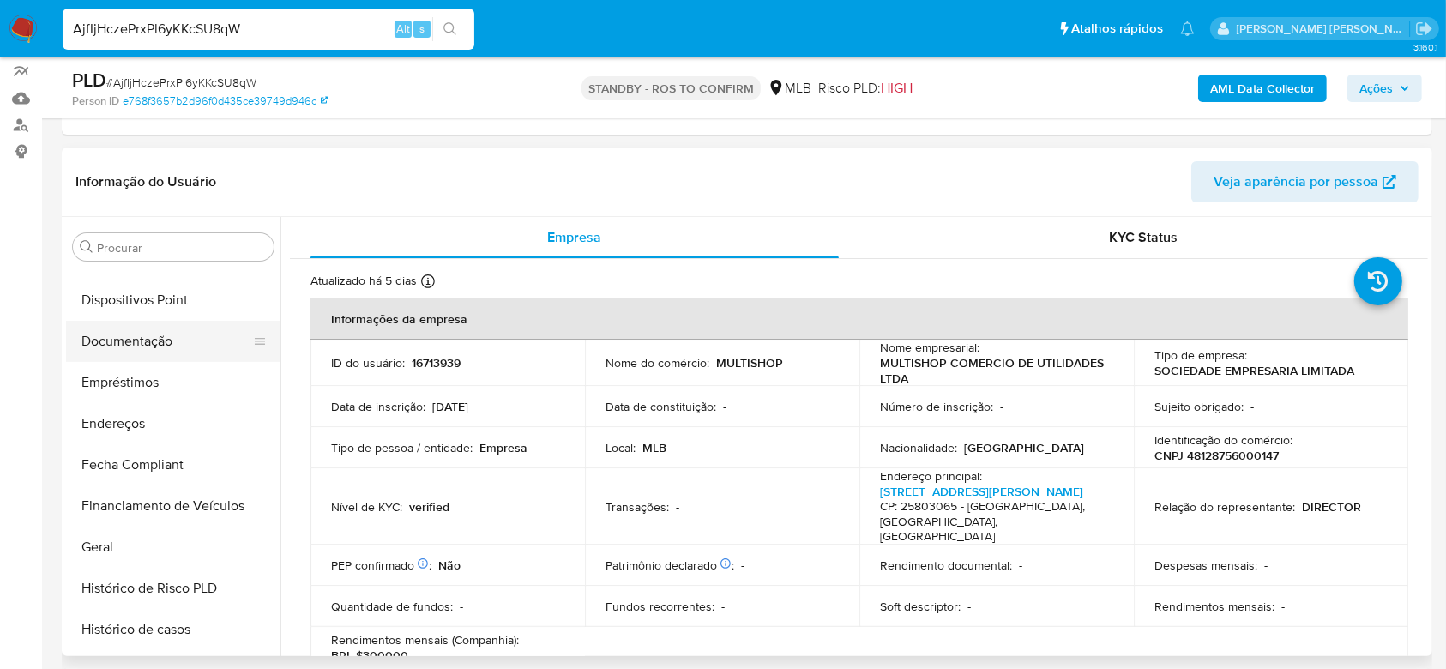
click at [152, 343] on button "Documentação" at bounding box center [166, 341] width 201 height 41
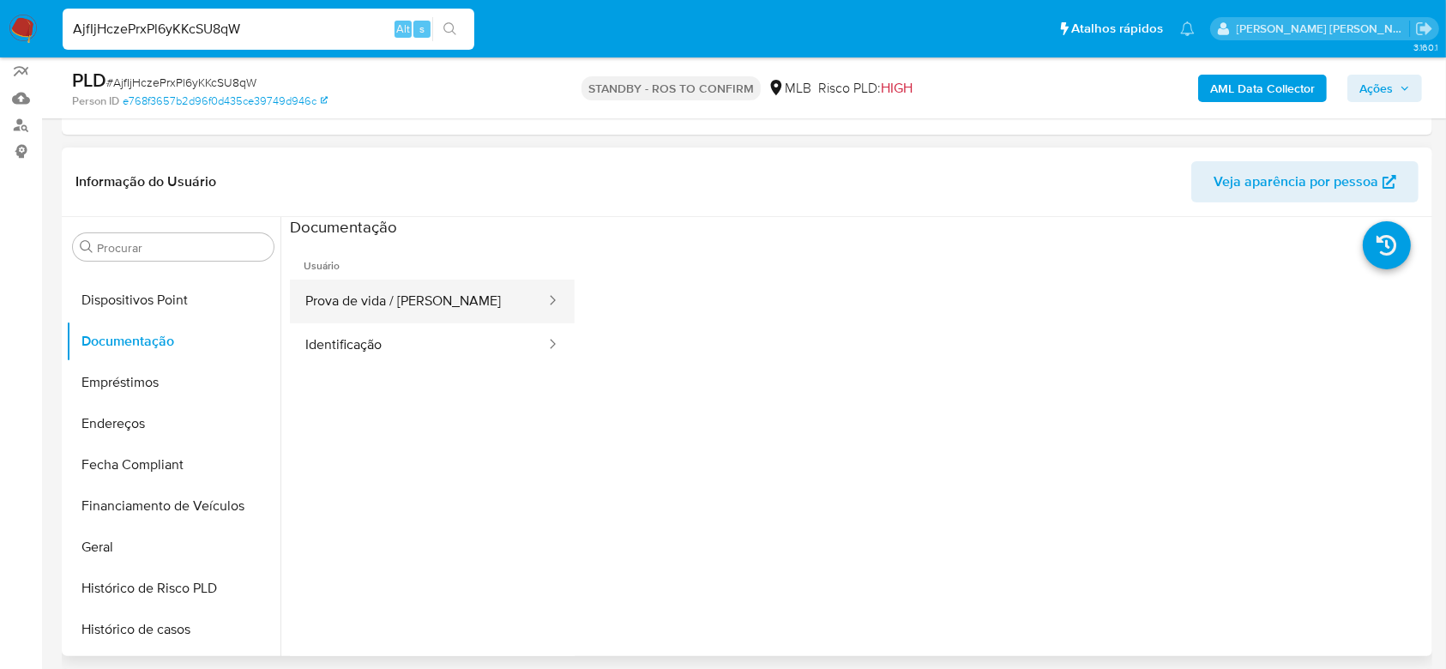
click at [460, 295] on button "Prova de vida / [PERSON_NAME]" at bounding box center [418, 302] width 257 height 44
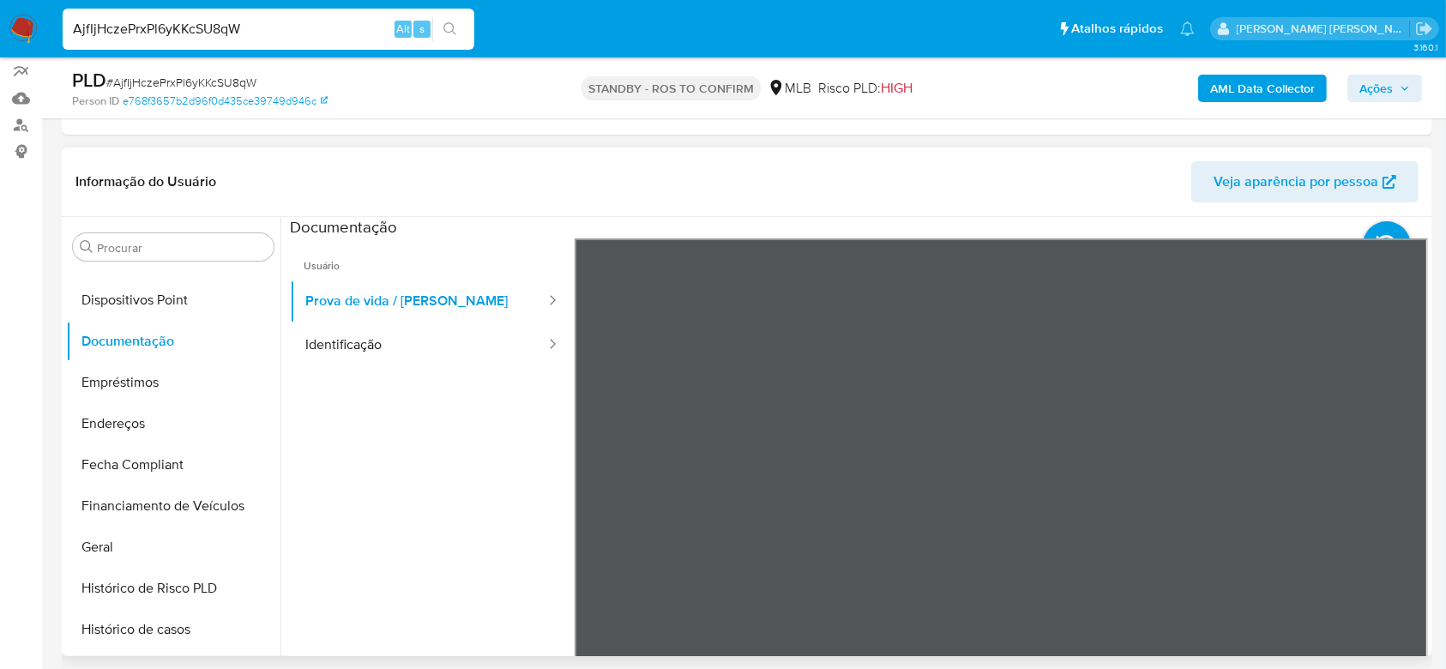
drag, startPoint x: 1200, startPoint y: 411, endPoint x: 1218, endPoint y: 552, distance: 142.6
click at [1218, 552] on div at bounding box center [1001, 519] width 853 height 562
click at [346, 346] on button "Identificação" at bounding box center [418, 345] width 257 height 44
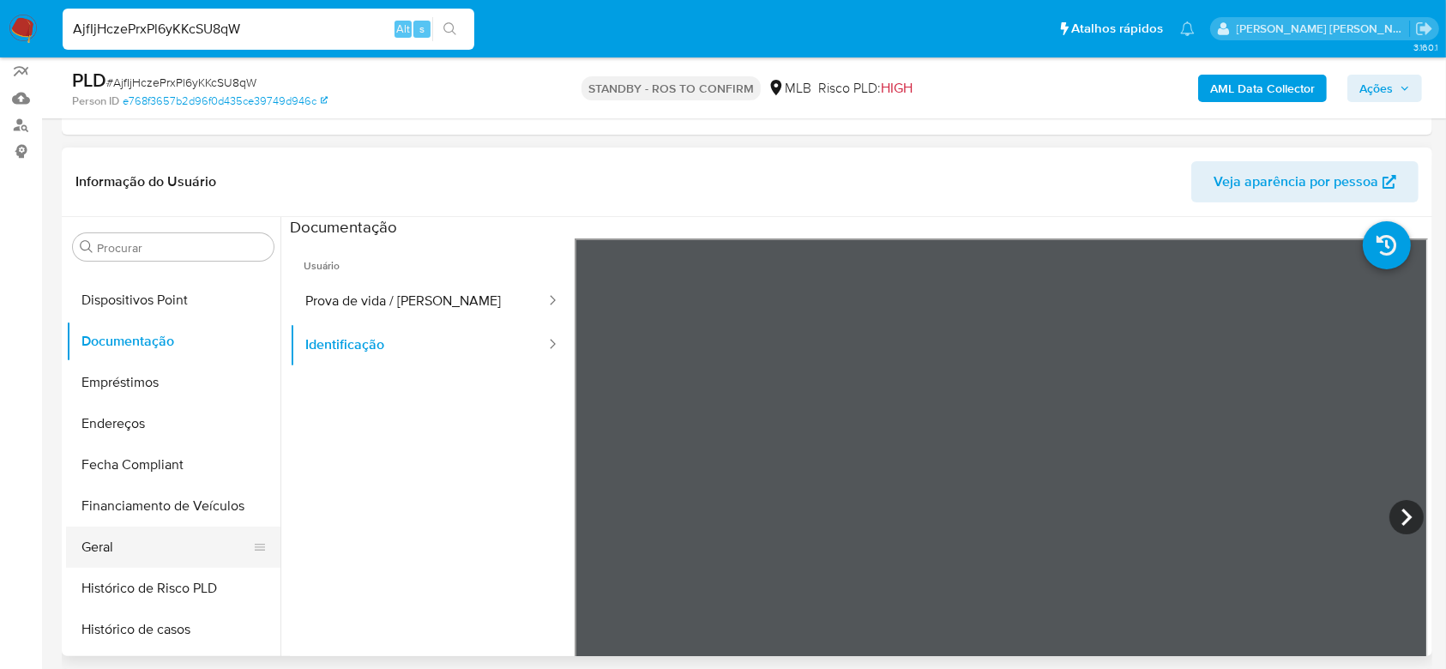
click at [151, 550] on button "Geral" at bounding box center [166, 546] width 201 height 41
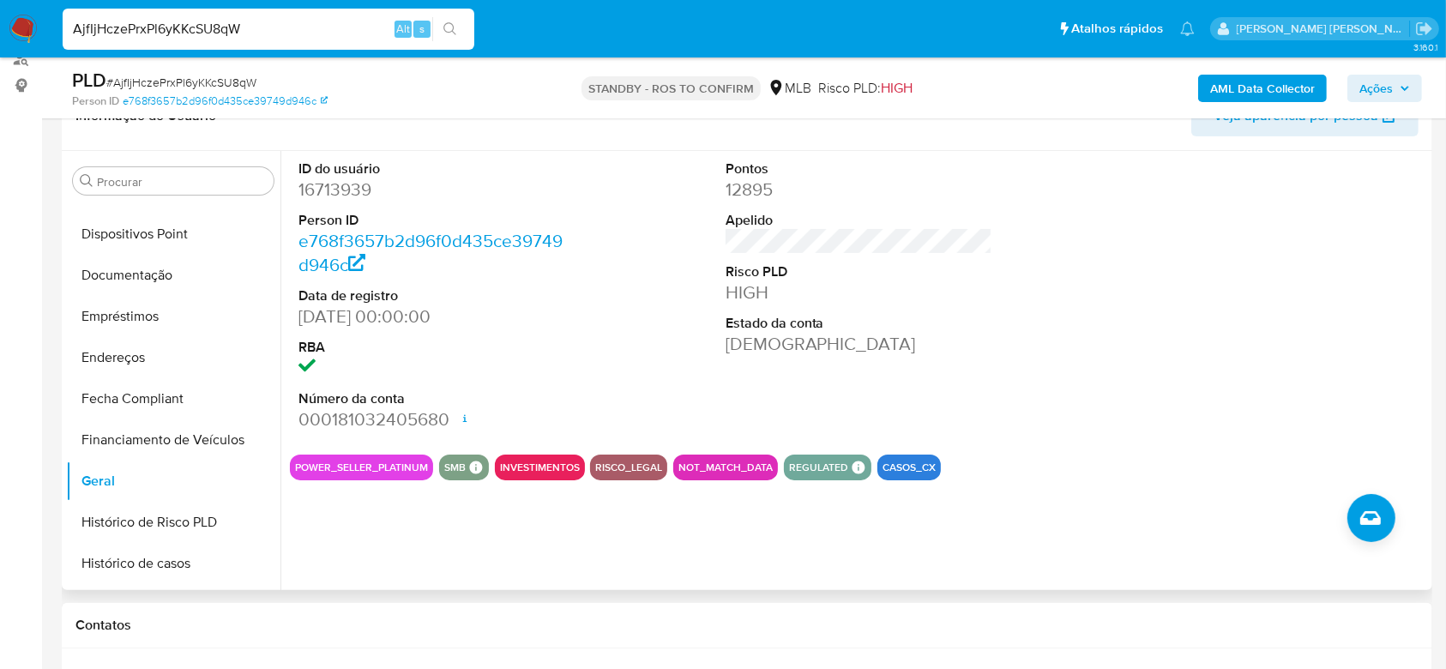
scroll to position [457, 0]
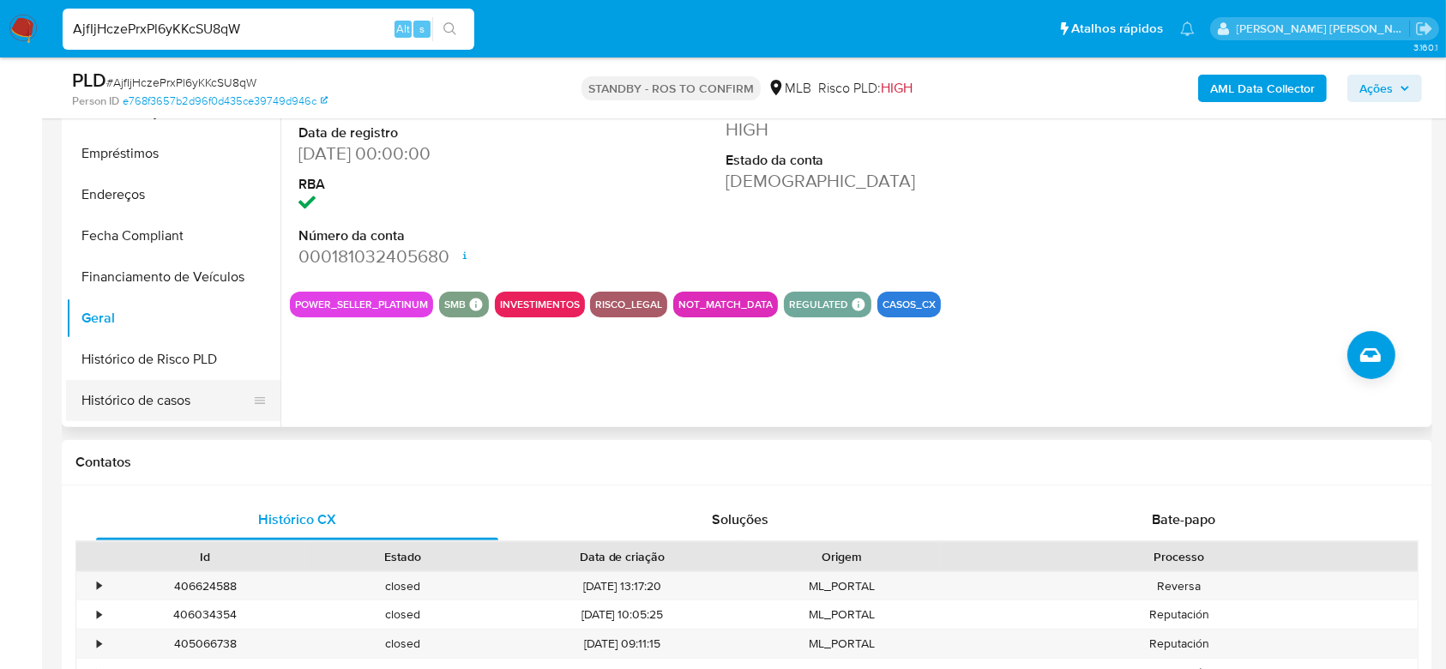
click at [155, 406] on button "Histórico de casos" at bounding box center [166, 400] width 201 height 41
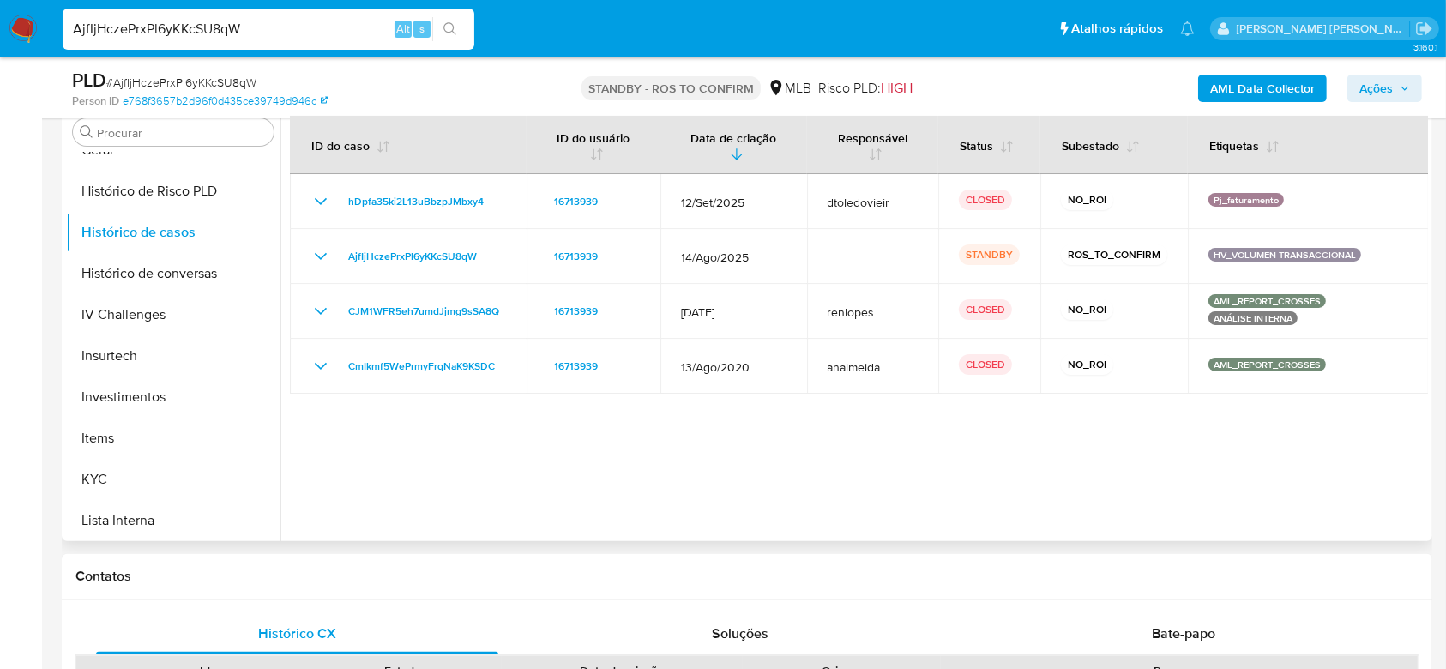
scroll to position [660, 0]
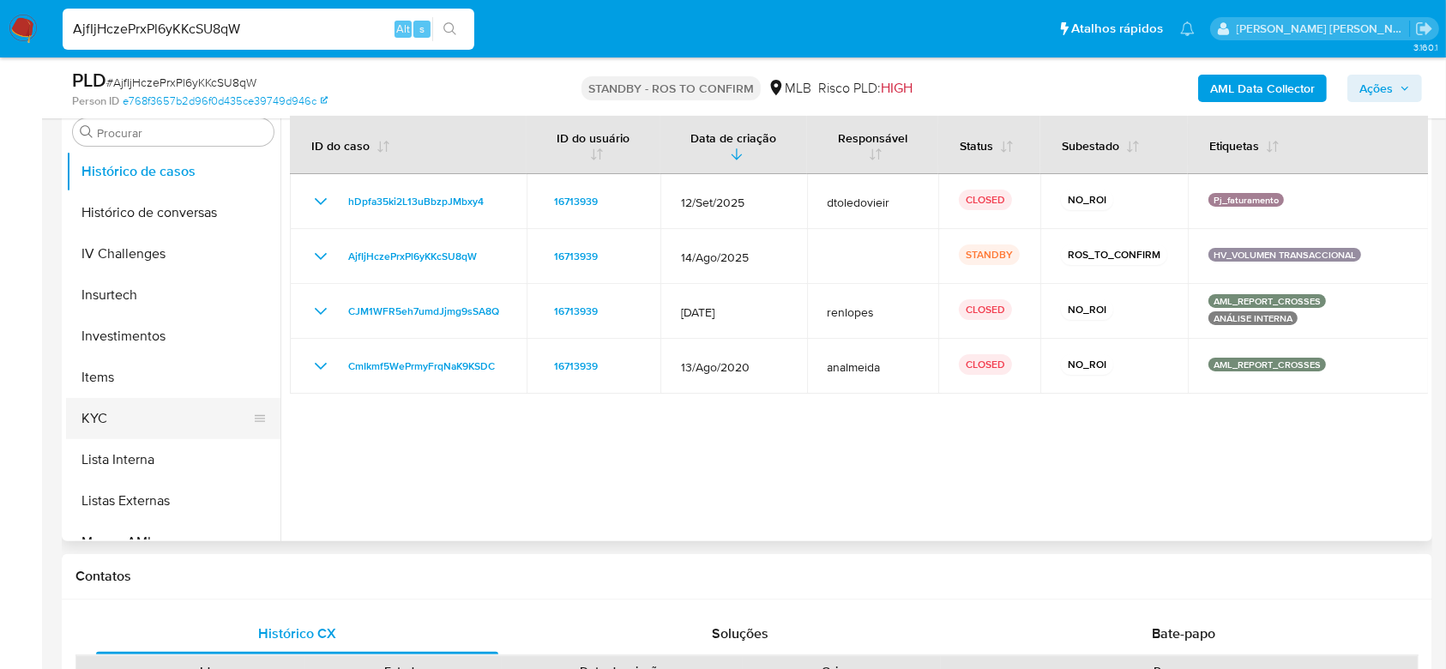
click at [144, 407] on button "KYC" at bounding box center [166, 418] width 201 height 41
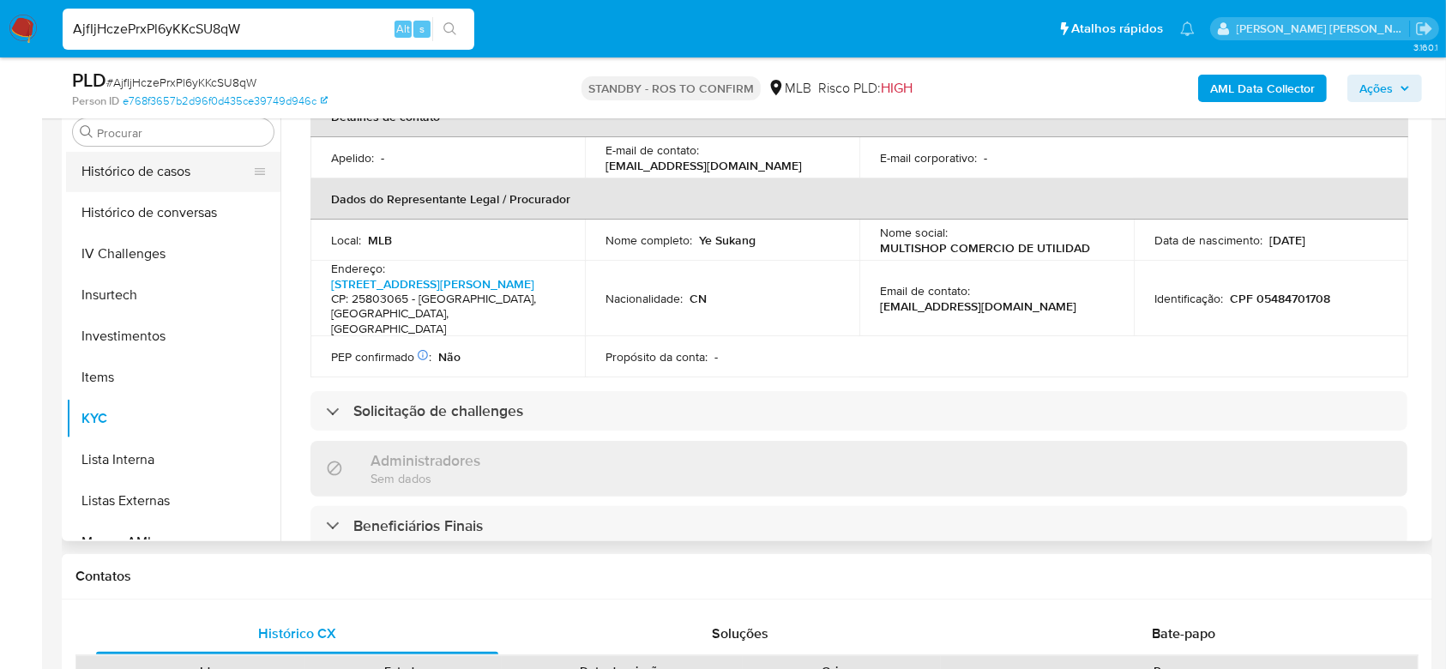
click at [151, 172] on button "Histórico de casos" at bounding box center [166, 171] width 201 height 41
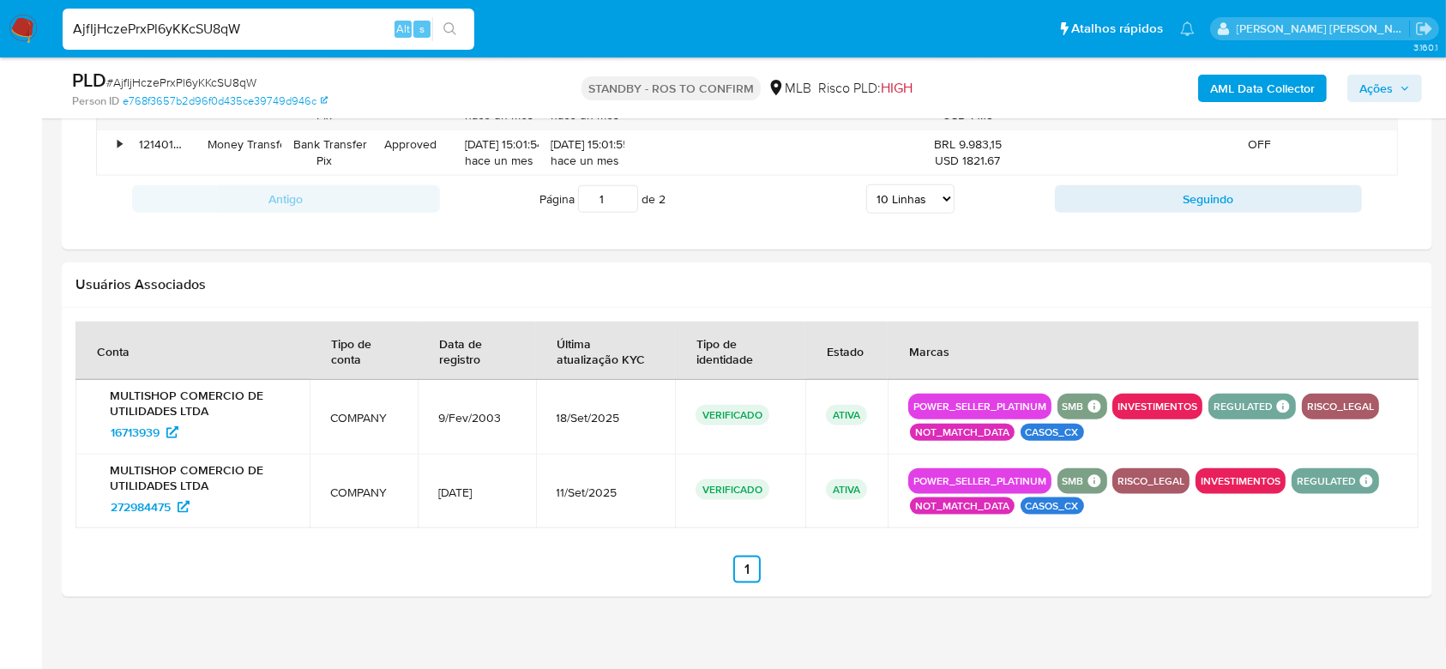
scroll to position [1976, 0]
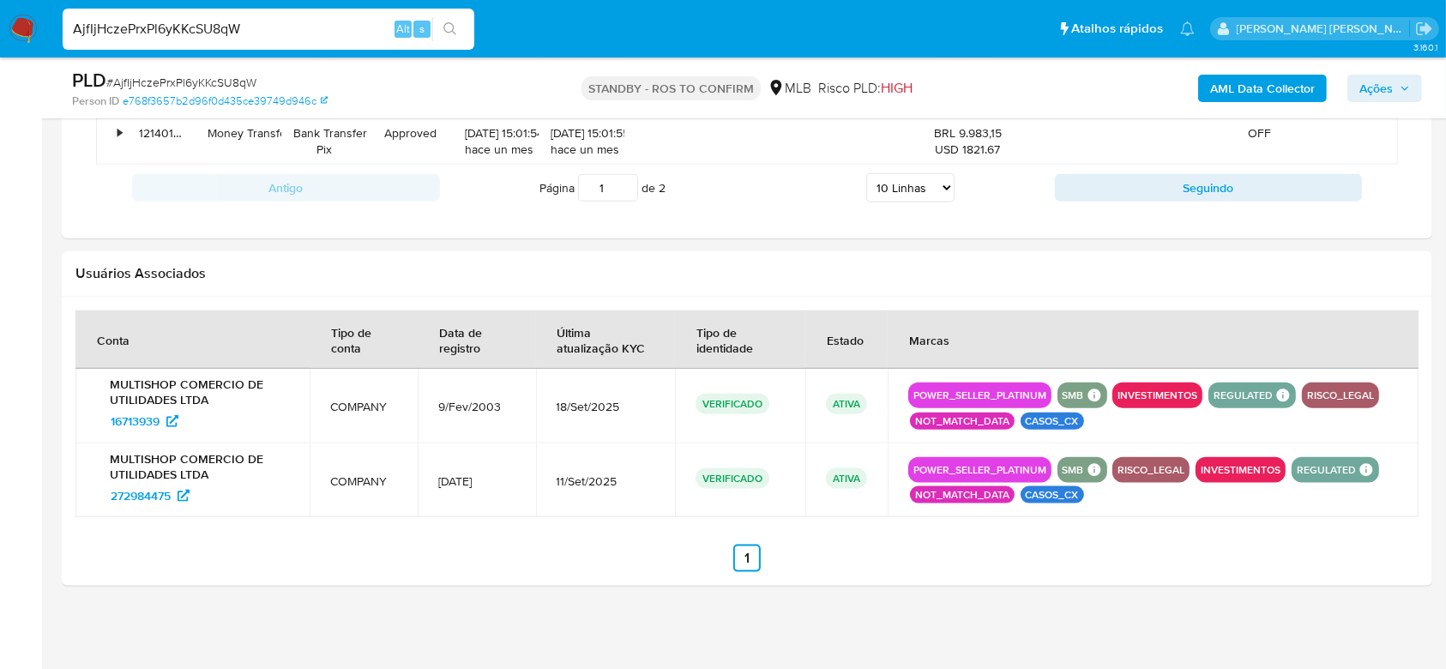
click at [200, 29] on input "AjfIjHczePrxPl6yKKcSU8qW" at bounding box center [269, 29] width 412 height 22
paste input "vdz82vs8DKFE6JvKGfUD6nyo"
type input "vdz82vs8DKFE6JvKGfUD6nyo"
click at [453, 24] on icon "search-icon" at bounding box center [450, 29] width 14 height 14
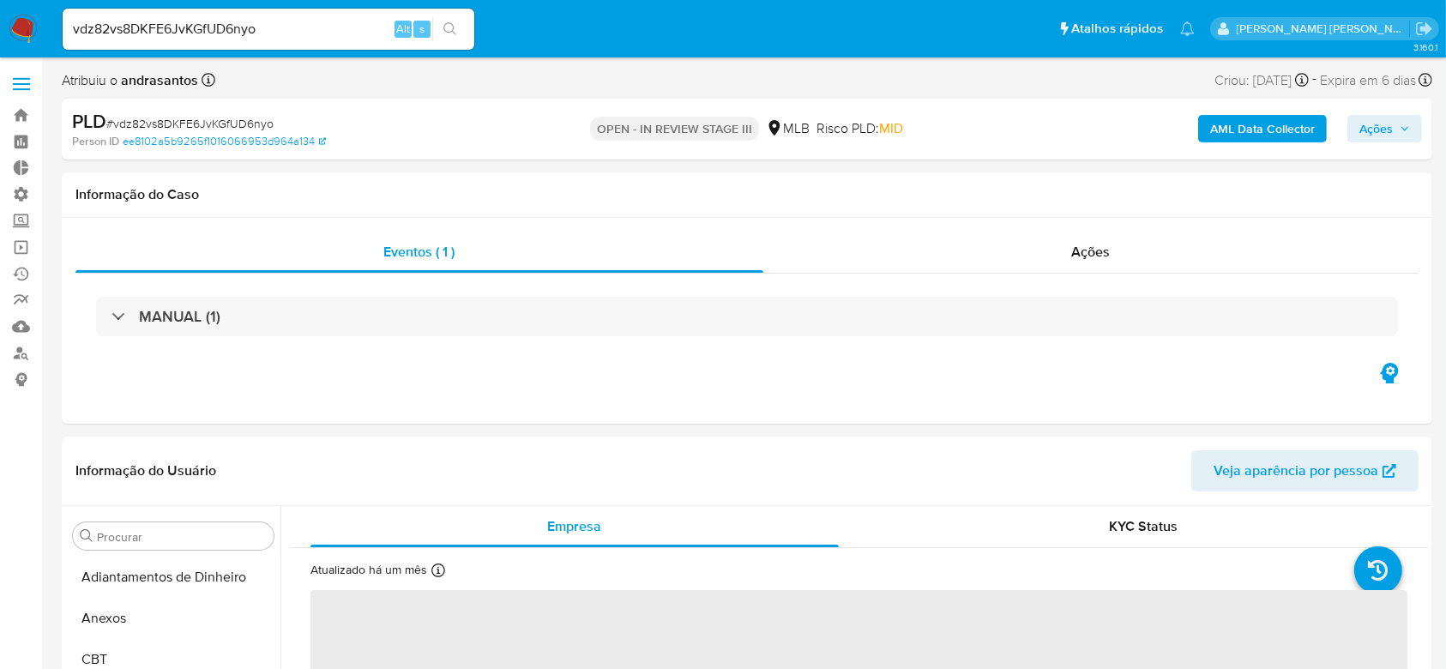
select select "10"
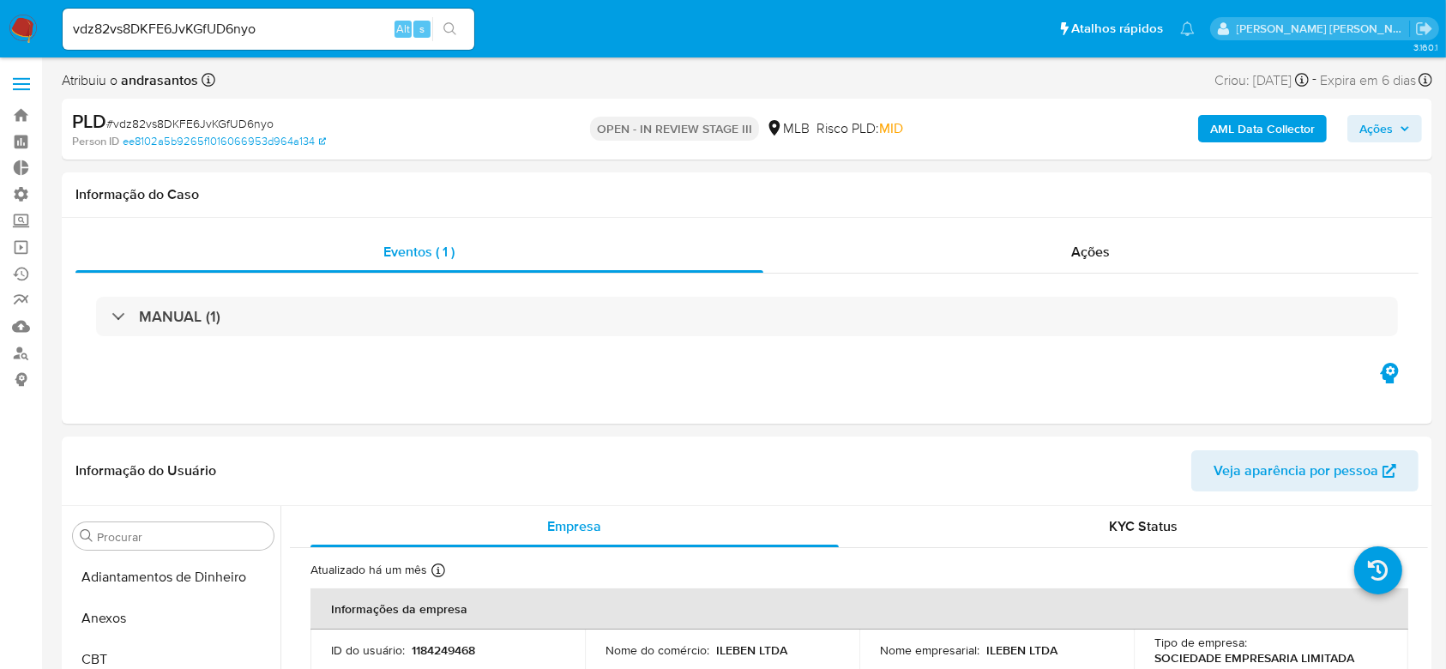
scroll to position [889, 0]
click at [135, 29] on input "vdz82vs8DKFE6JvKGfUD6nyo" at bounding box center [269, 29] width 412 height 22
paste input "lmA798xNs54QixRKsa3zhmF3"
type input "lmA798xNs54QixRKsa3zhmF3"
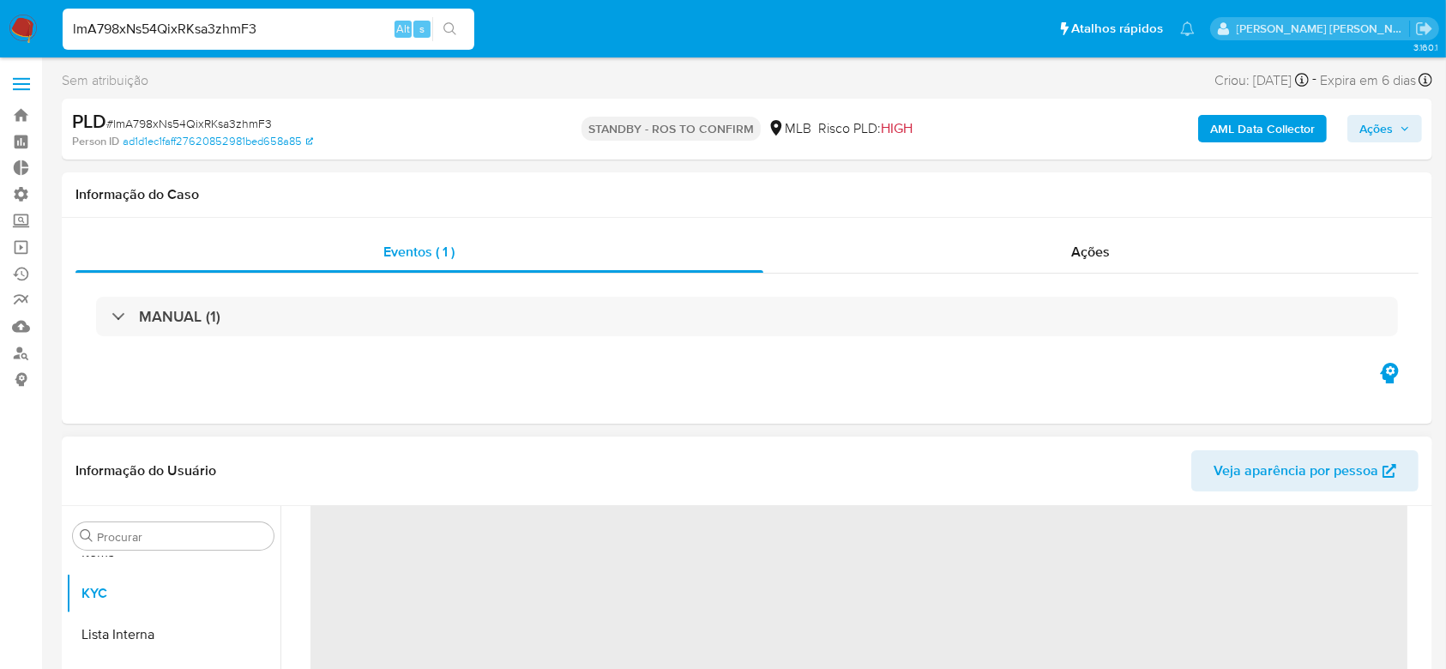
scroll to position [228, 0]
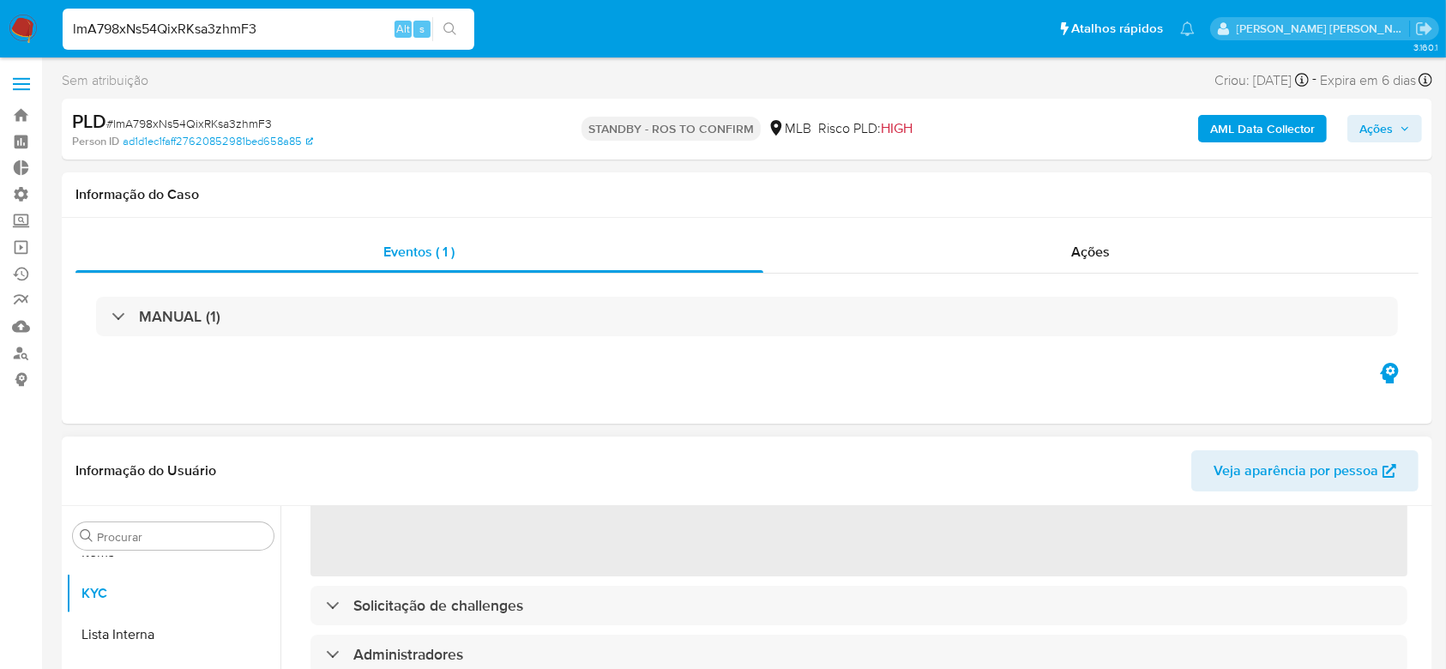
select select "10"
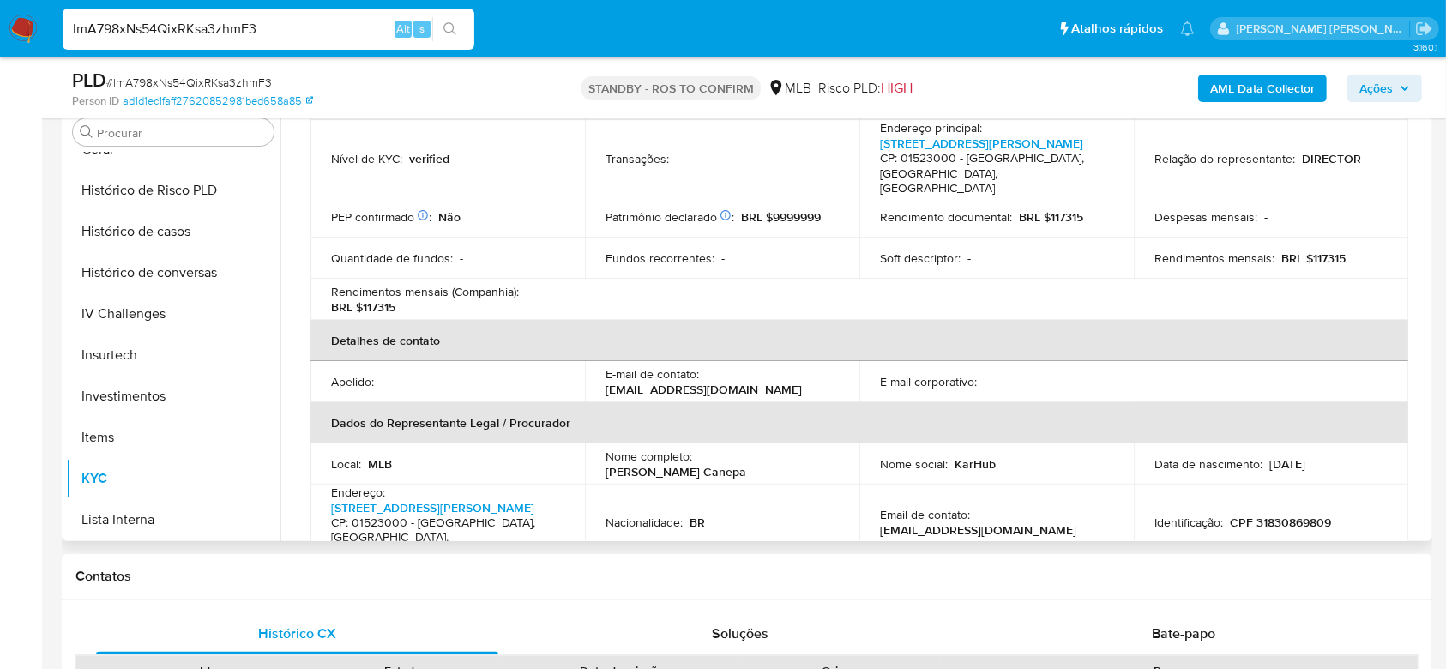
scroll to position [546, 0]
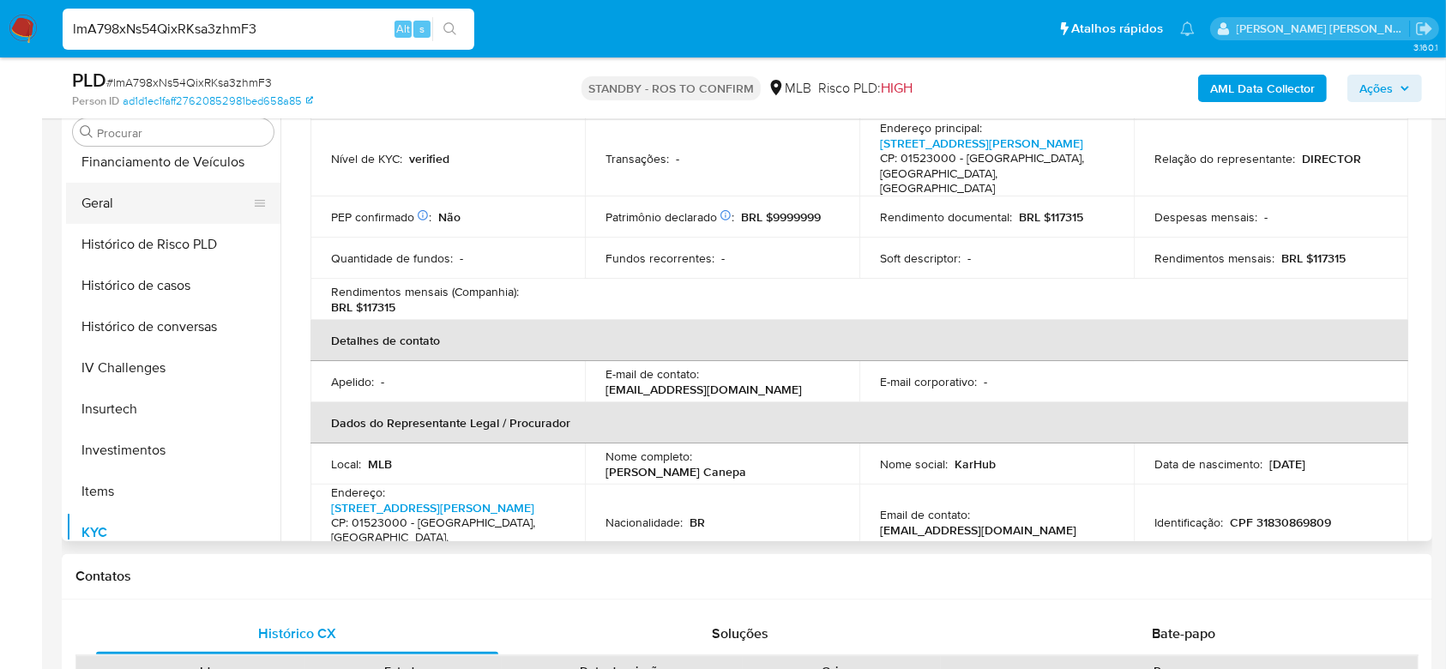
click at [137, 205] on button "Geral" at bounding box center [166, 203] width 201 height 41
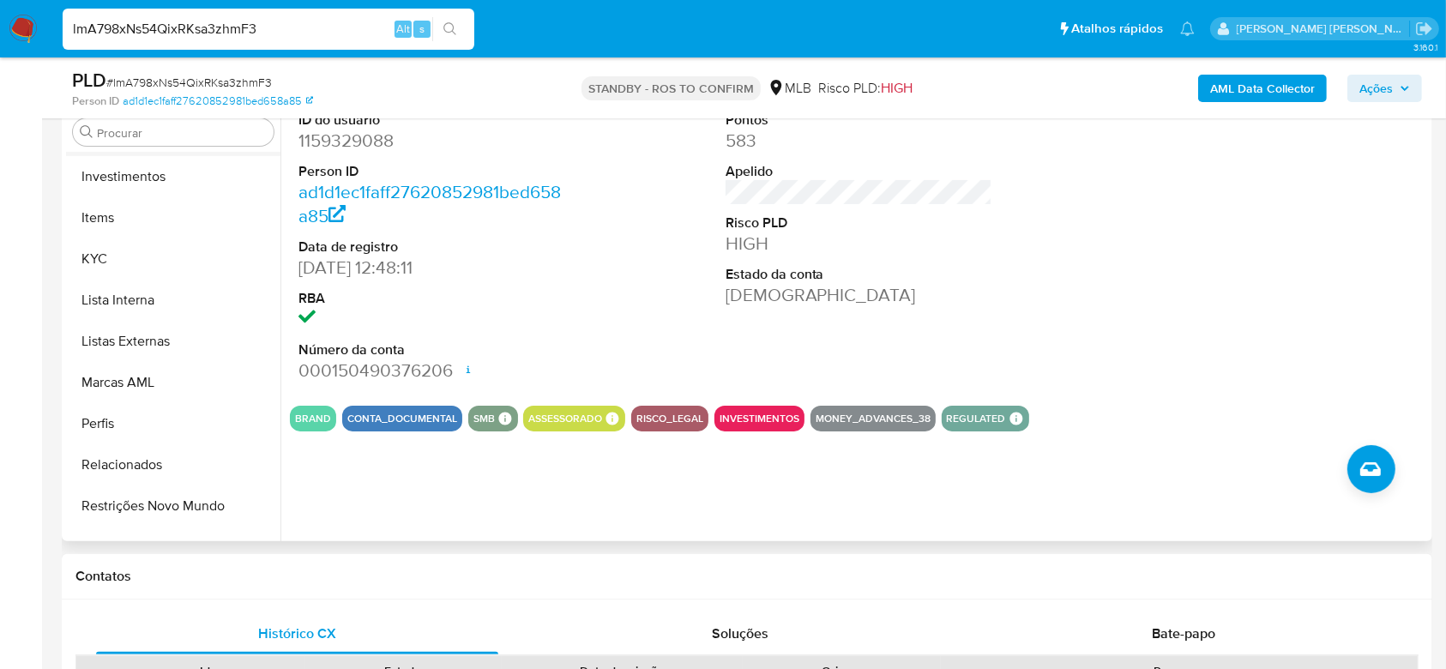
scroll to position [889, 0]
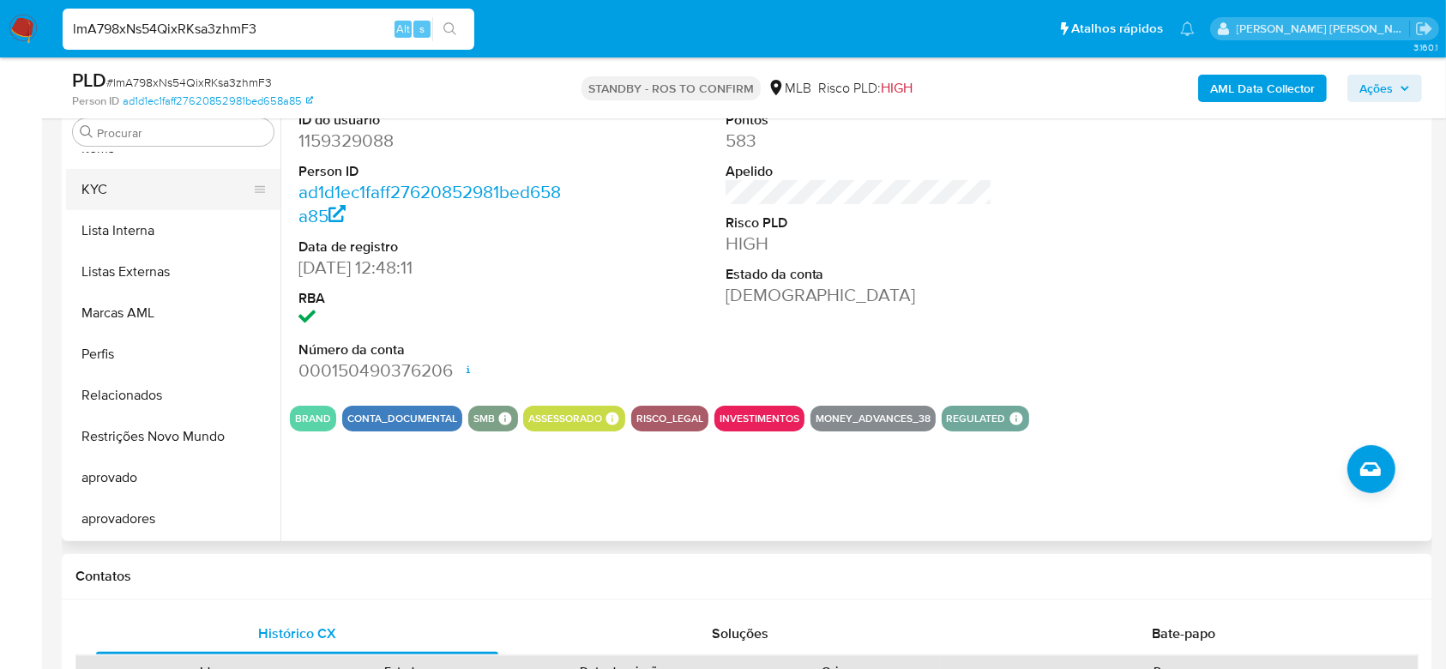
click at [145, 175] on button "KYC" at bounding box center [166, 189] width 201 height 41
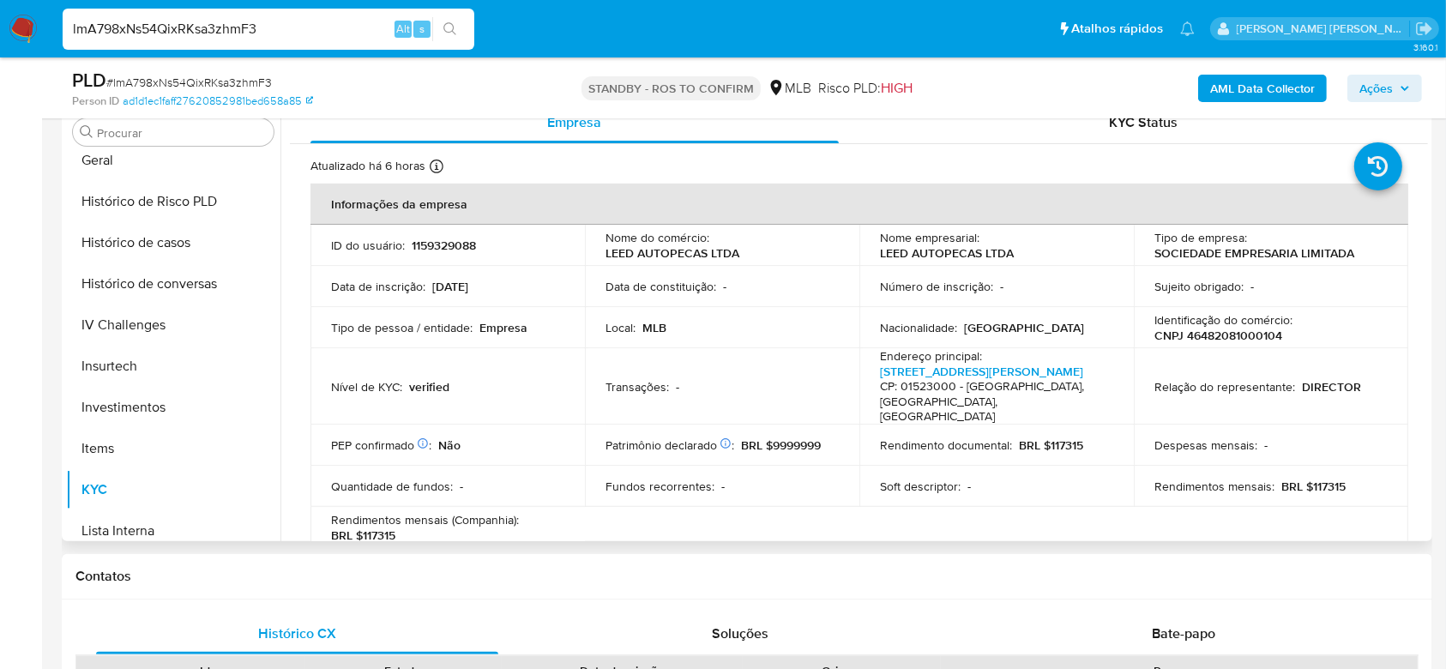
scroll to position [546, 0]
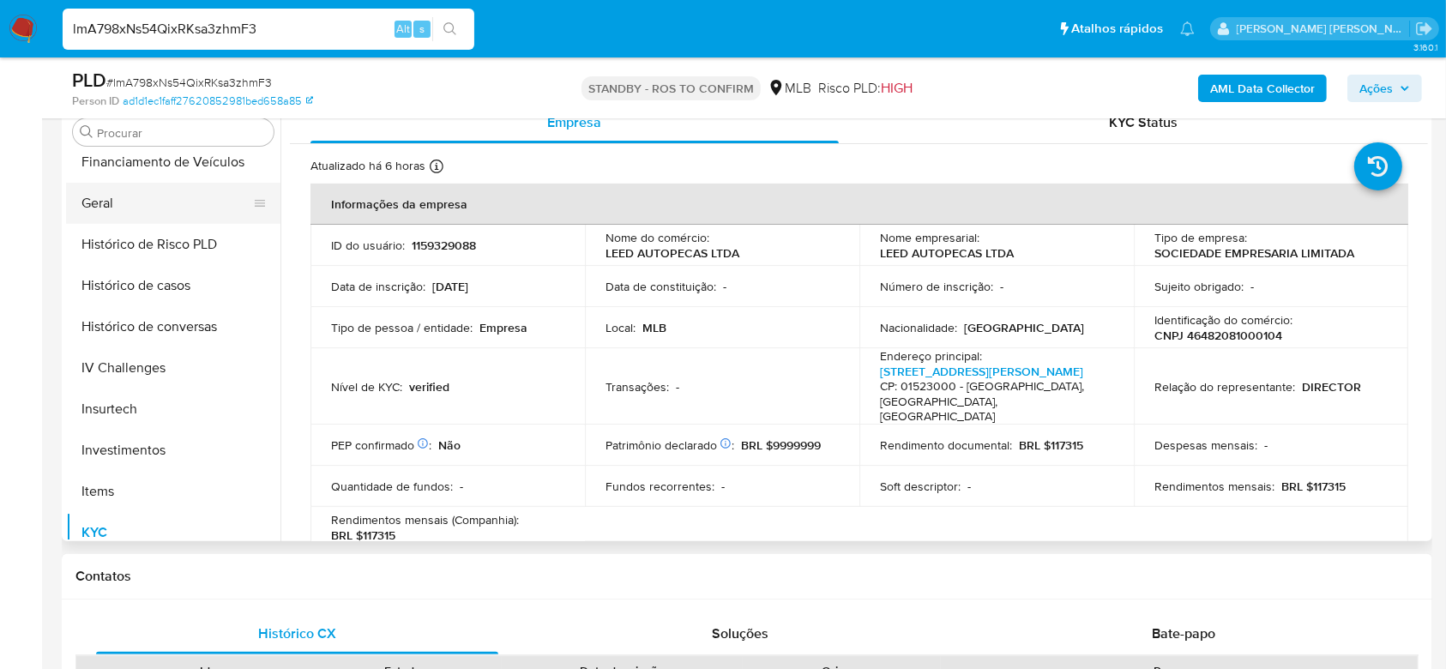
click at [117, 201] on button "Geral" at bounding box center [166, 203] width 201 height 41
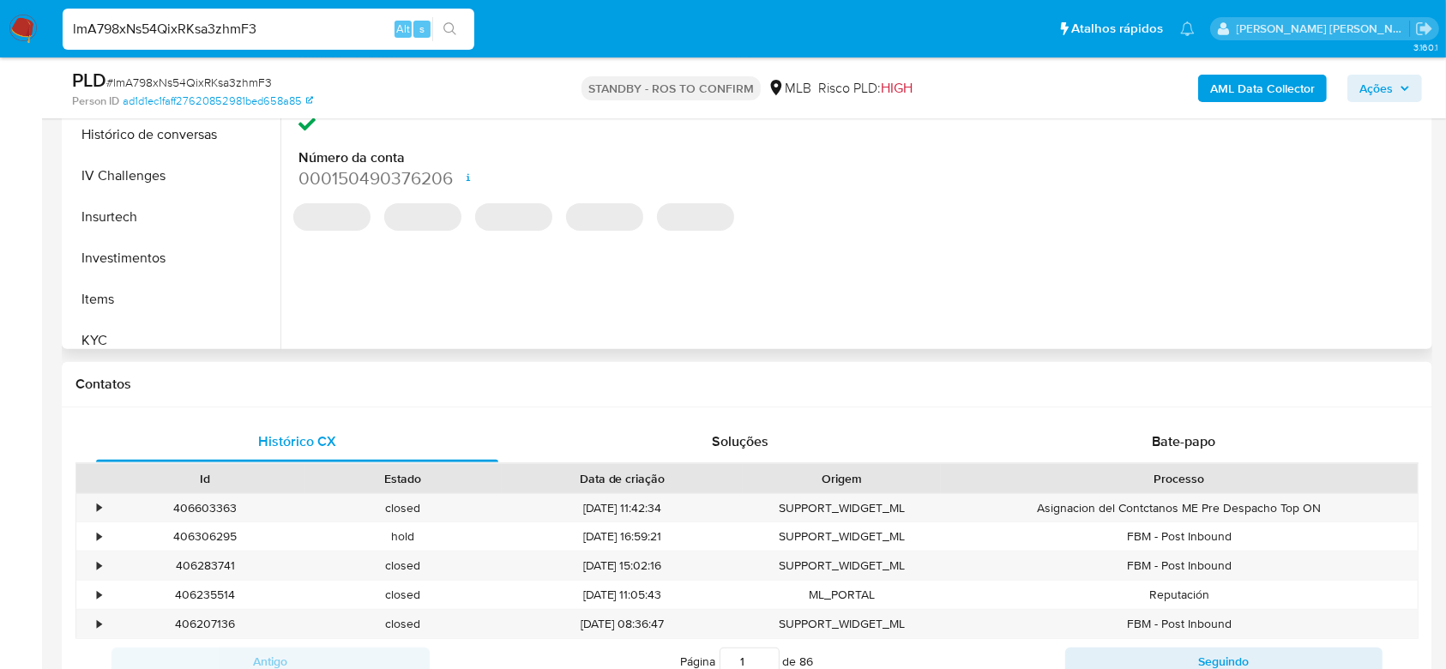
scroll to position [571, 0]
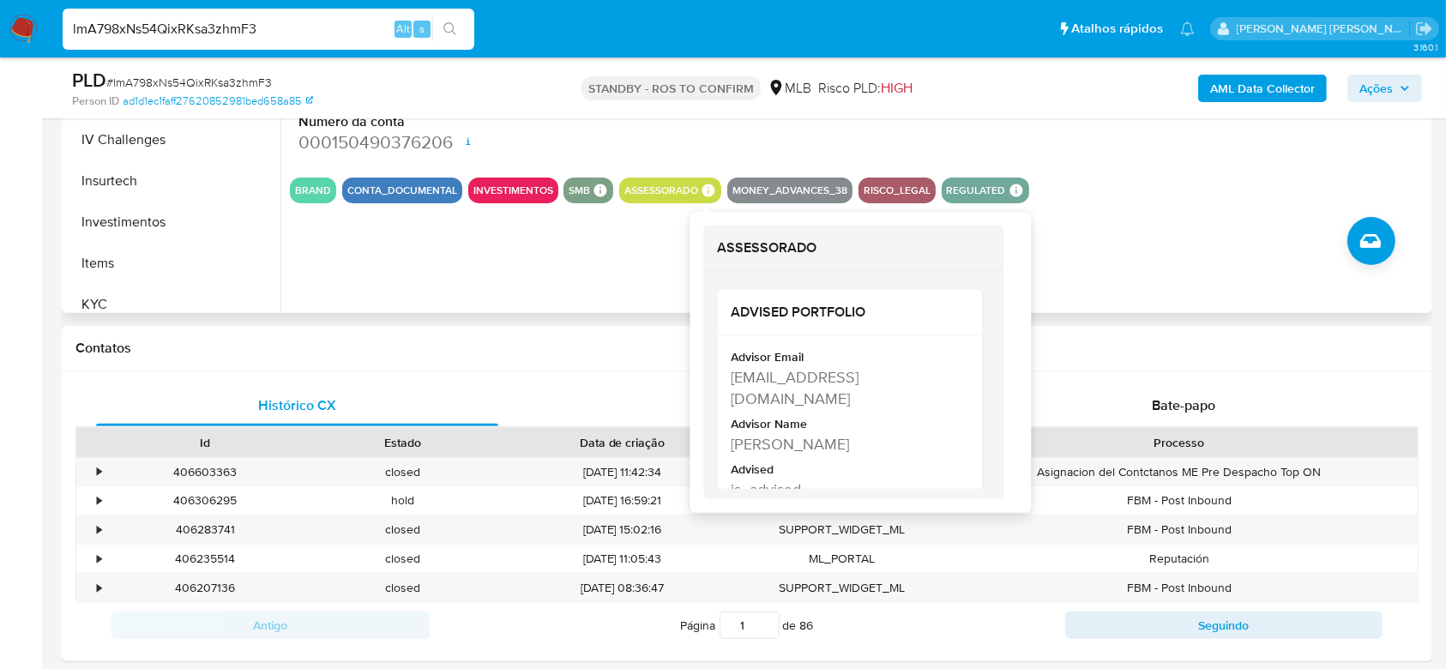
click at [705, 190] on icon at bounding box center [708, 189] width 13 height 13
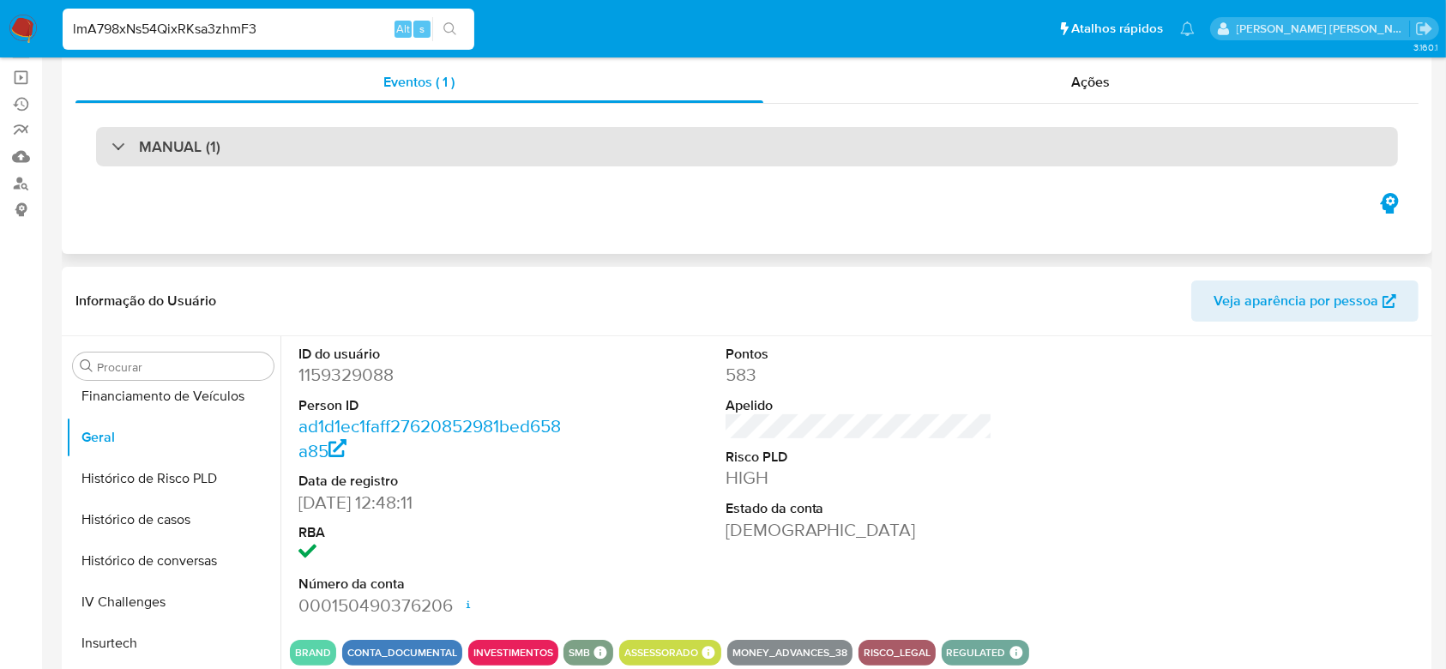
scroll to position [0, 0]
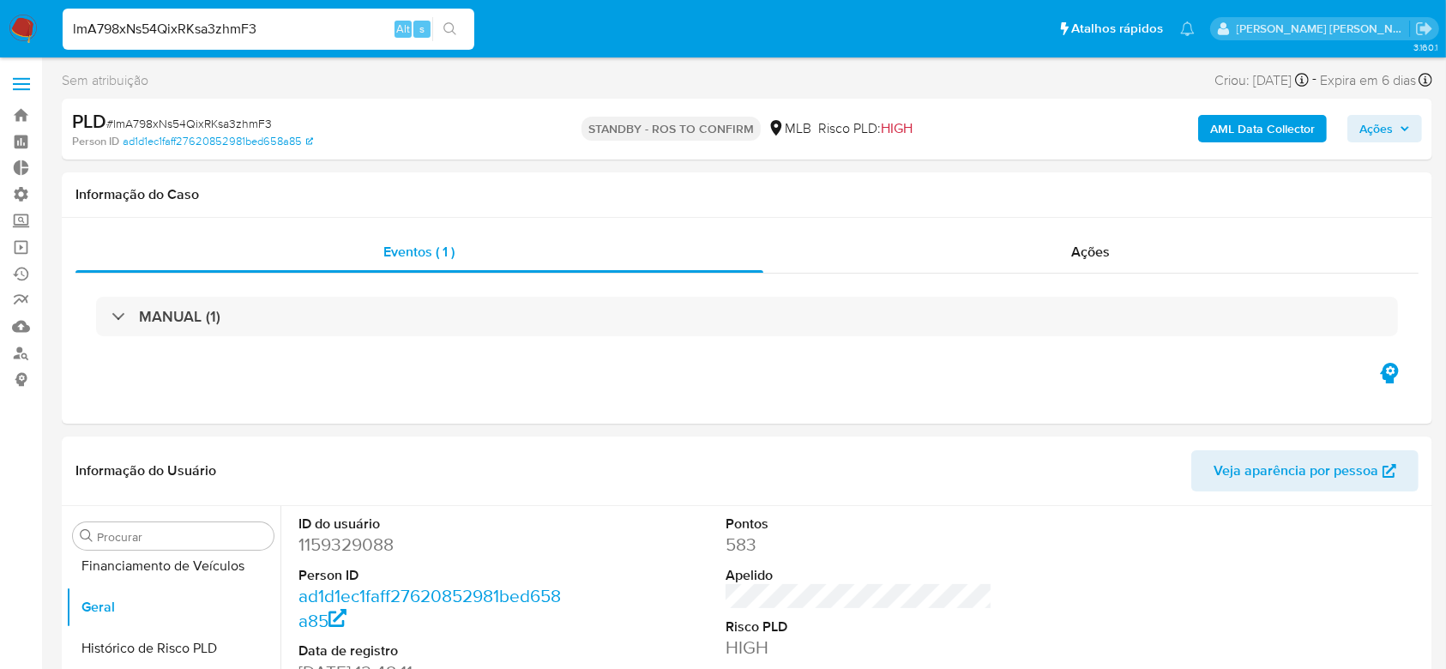
click at [144, 19] on input "lmA798xNs54QixRKsa3zhmF3" at bounding box center [269, 29] width 412 height 22
paste input "vdz82vs8DKFE6JvKGfUD6nyo"
type input "vdz82vs8DKFE6JvKGfUD6nyo"
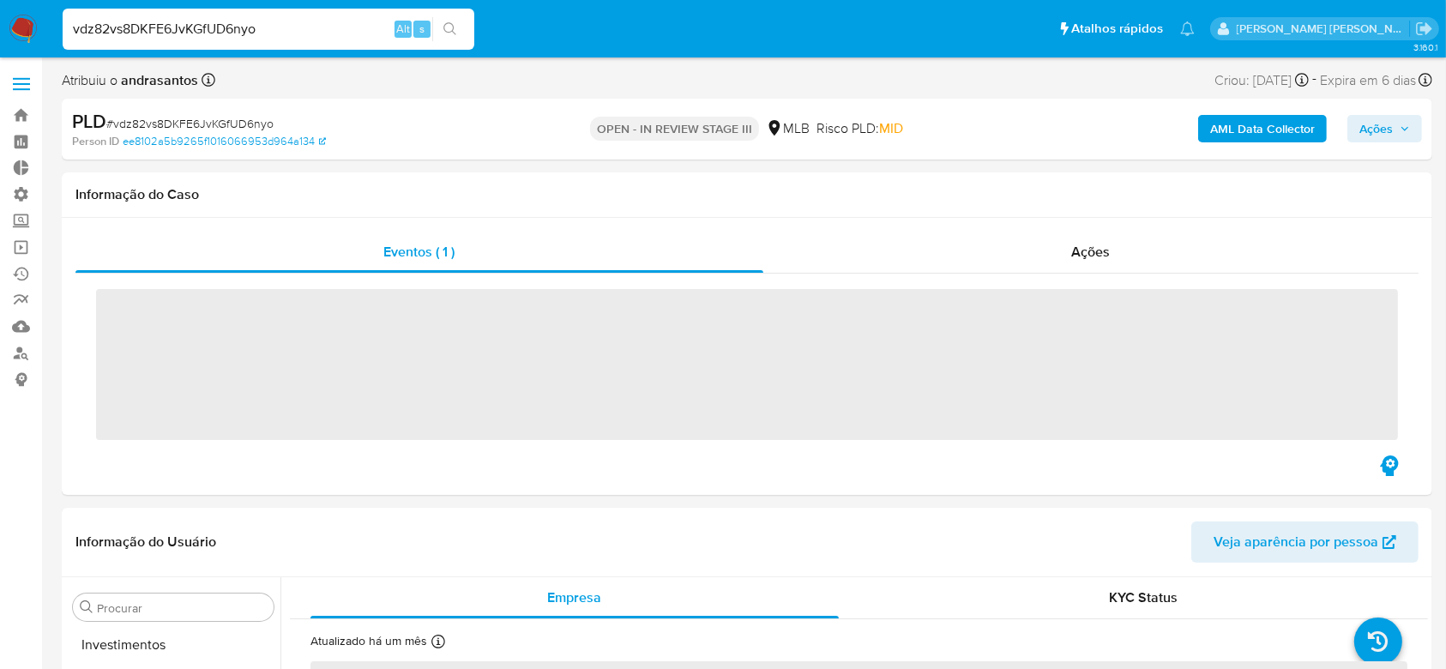
scroll to position [889, 0]
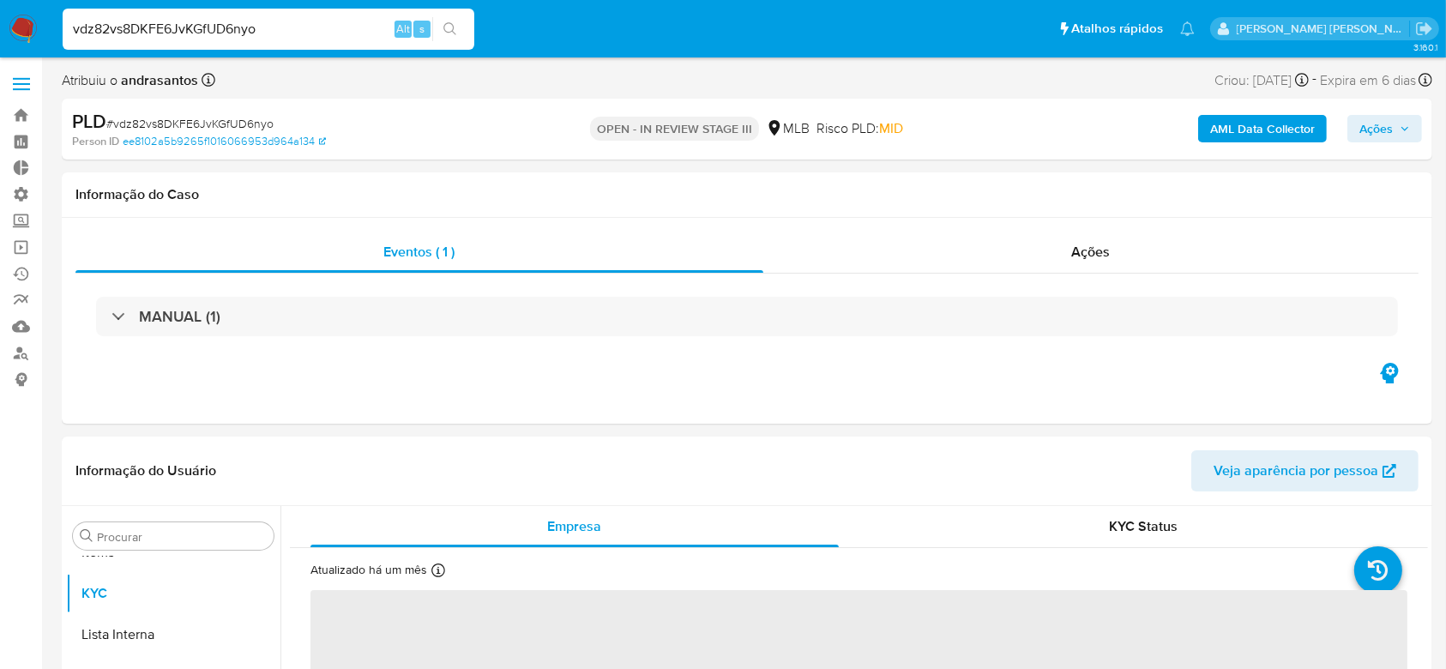
select select "10"
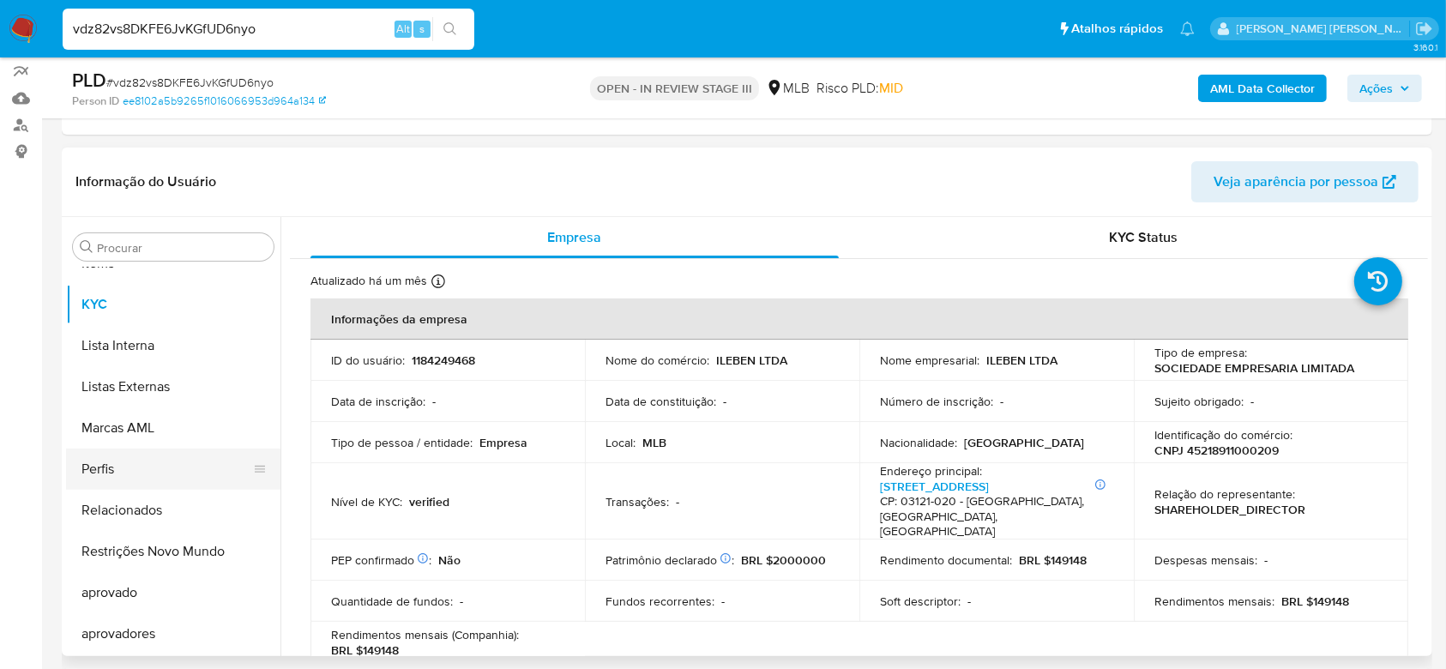
scroll to position [317, 0]
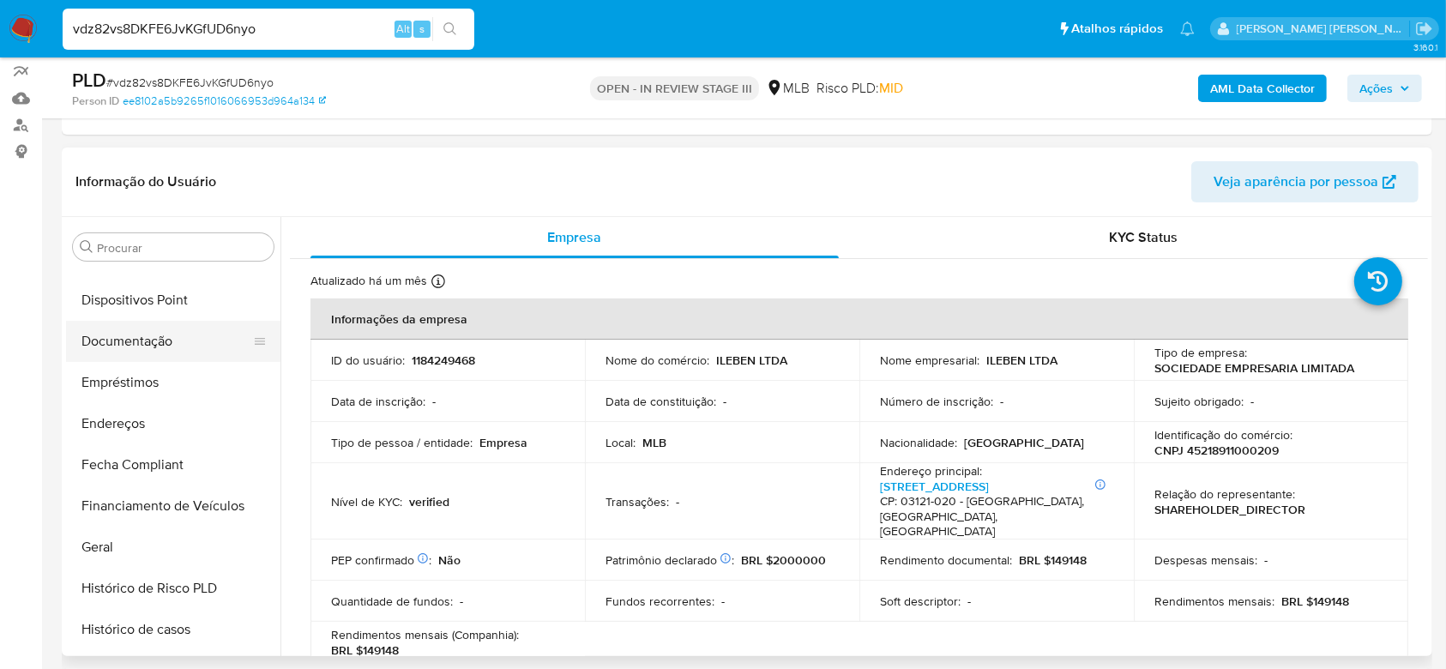
click at [165, 340] on button "Documentação" at bounding box center [166, 341] width 201 height 41
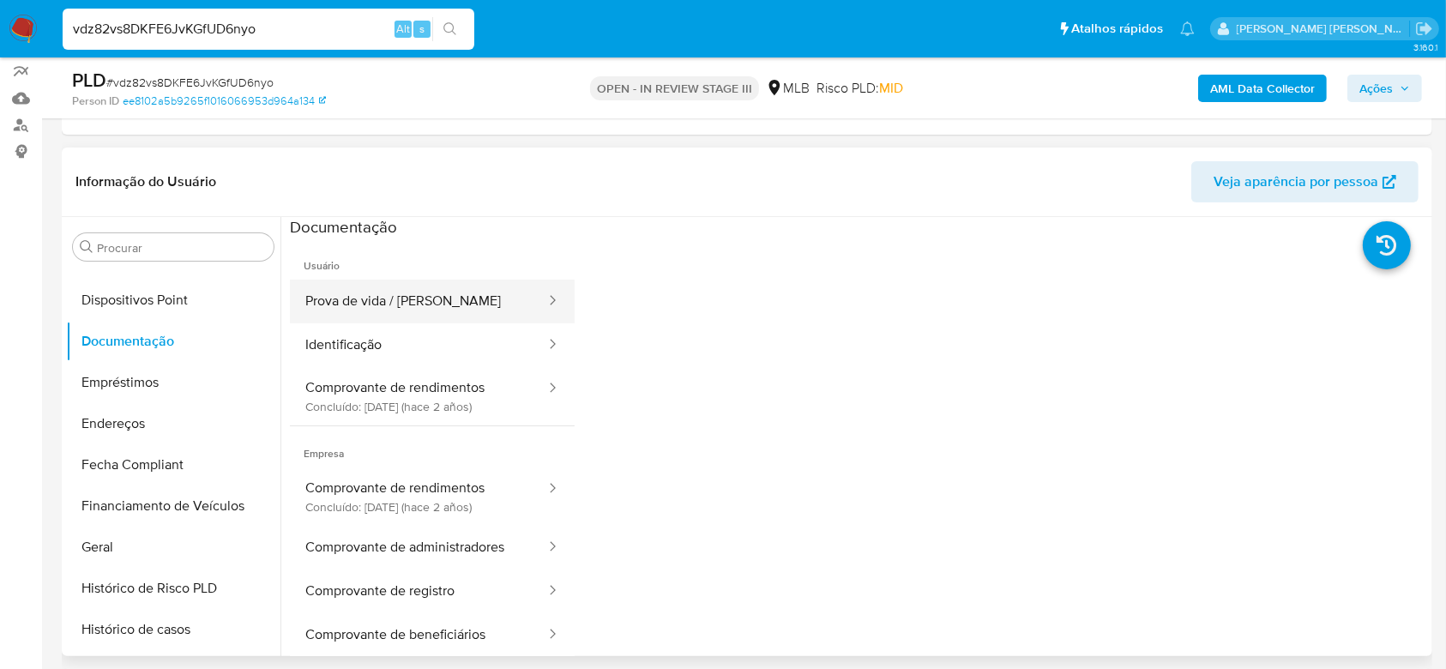
click at [469, 297] on button "Prova de vida / [PERSON_NAME]" at bounding box center [418, 302] width 257 height 44
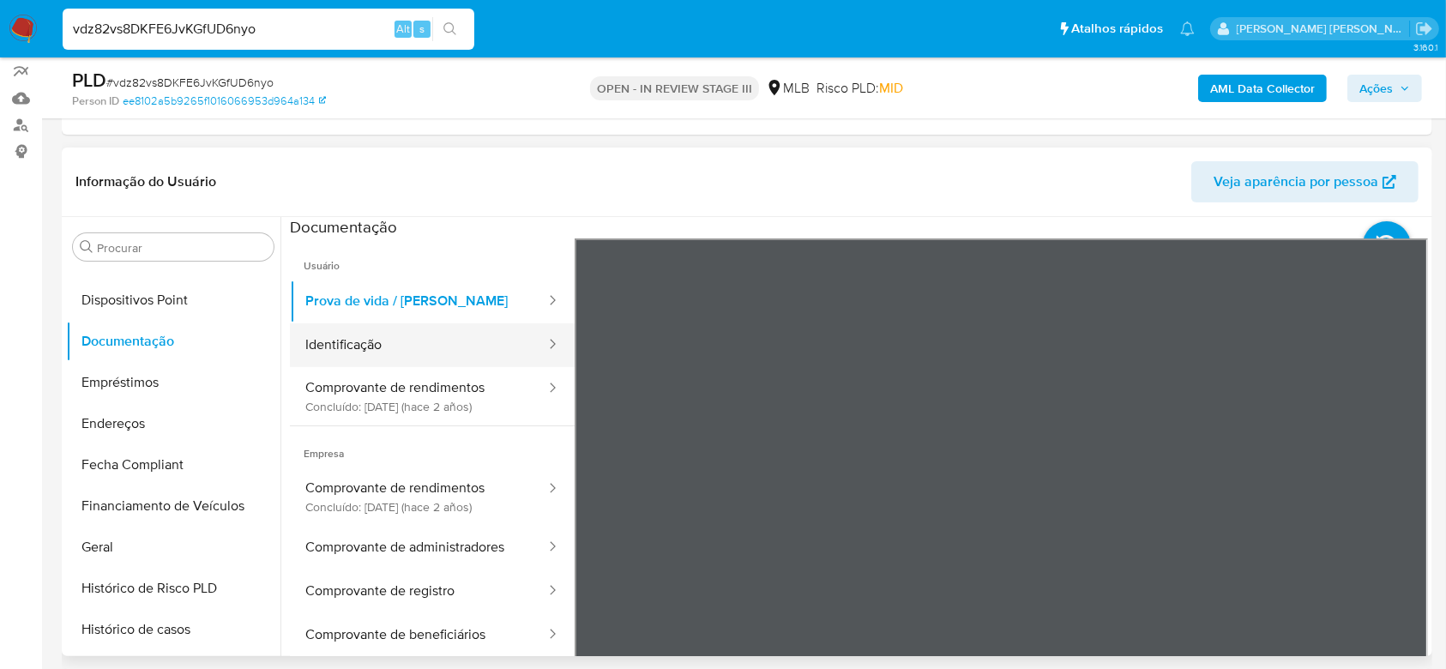
click at [383, 345] on button "Identificação" at bounding box center [418, 345] width 257 height 44
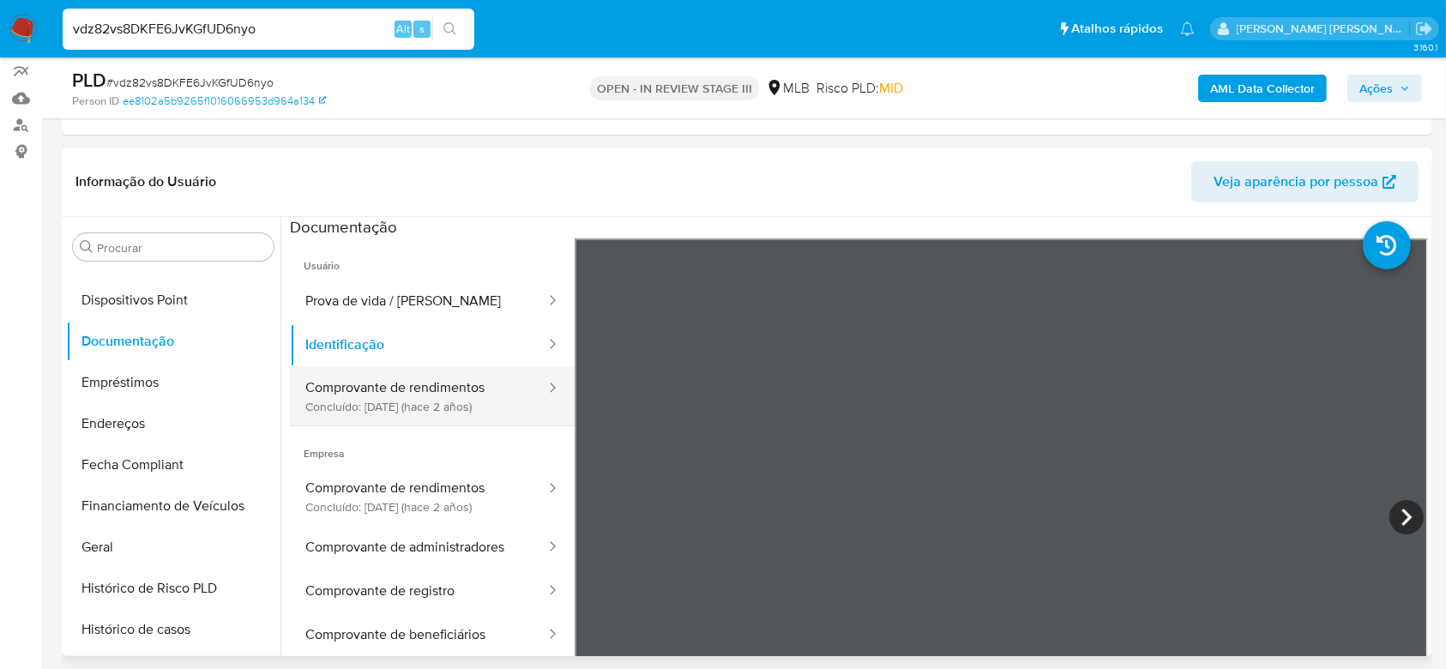
click at [381, 388] on button "Comprovante de rendimentos Concluído: 19/05/2023 (hace 2 años)" at bounding box center [418, 396] width 257 height 58
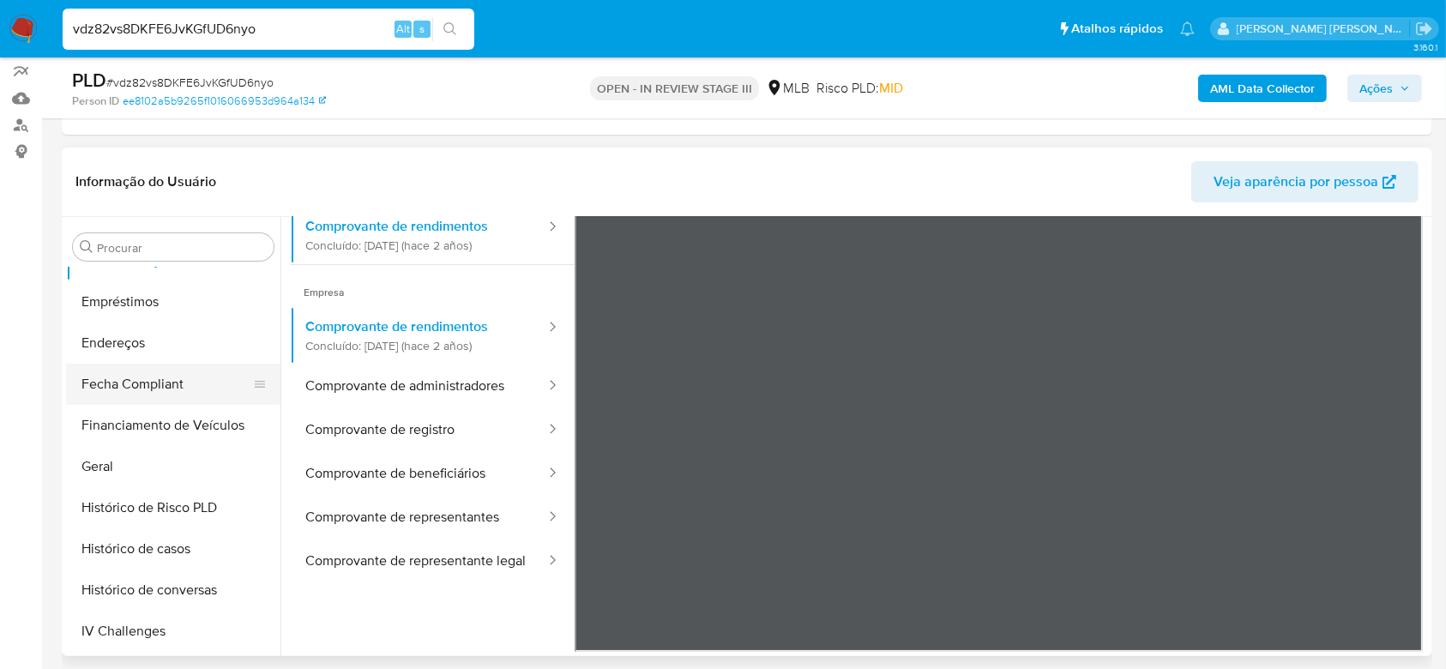
scroll to position [432, 0]
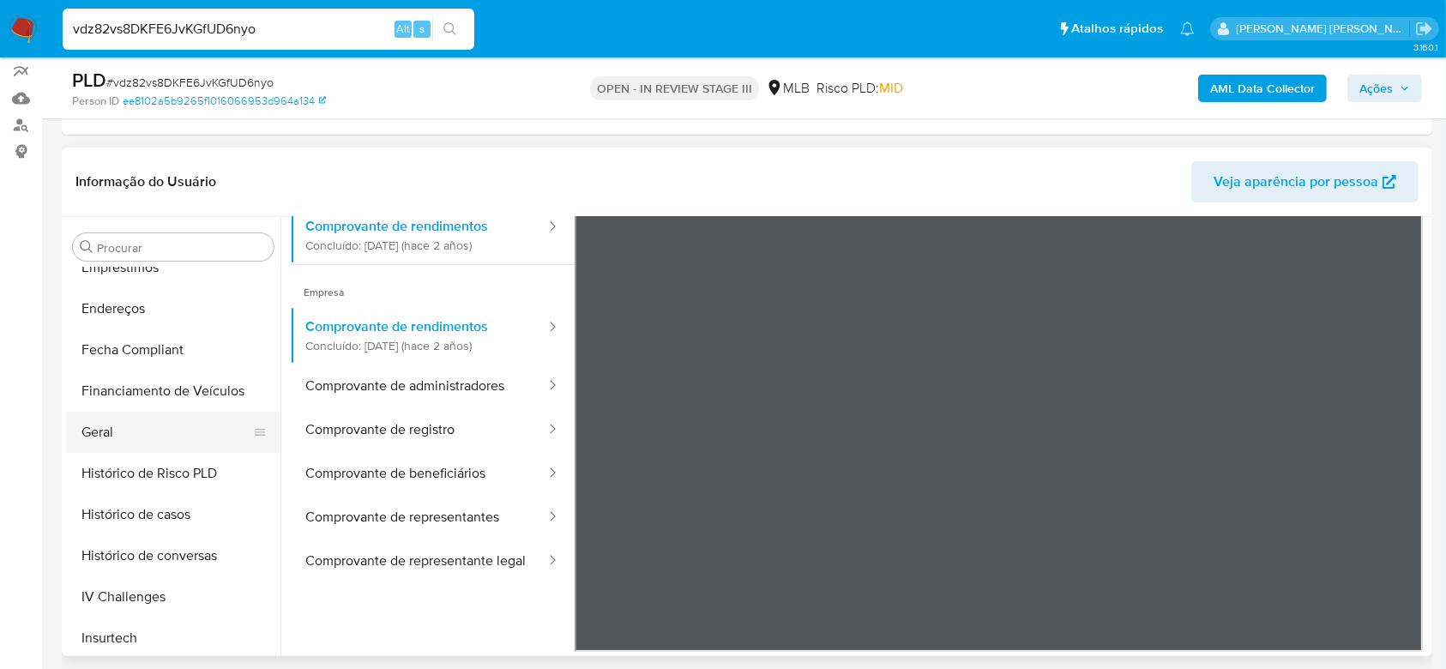
click at [126, 418] on button "Geral" at bounding box center [166, 432] width 201 height 41
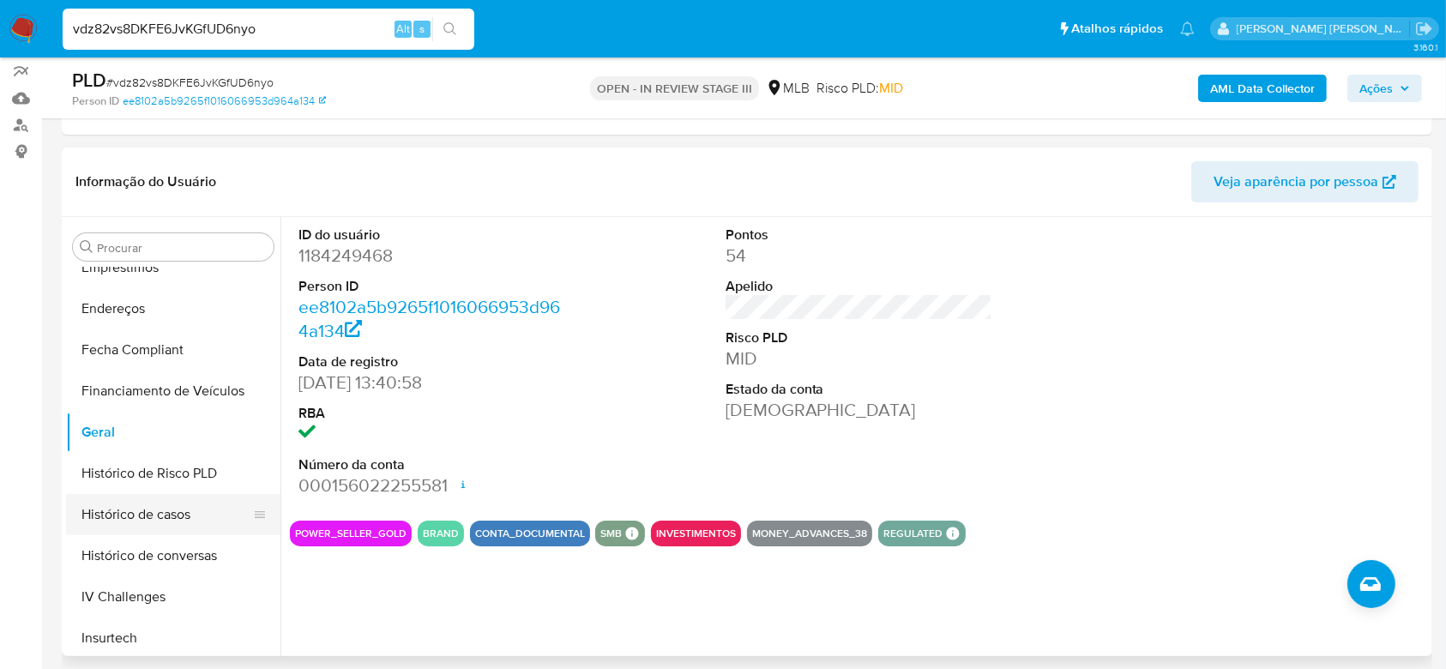
click at [157, 502] on button "Histórico de casos" at bounding box center [166, 514] width 201 height 41
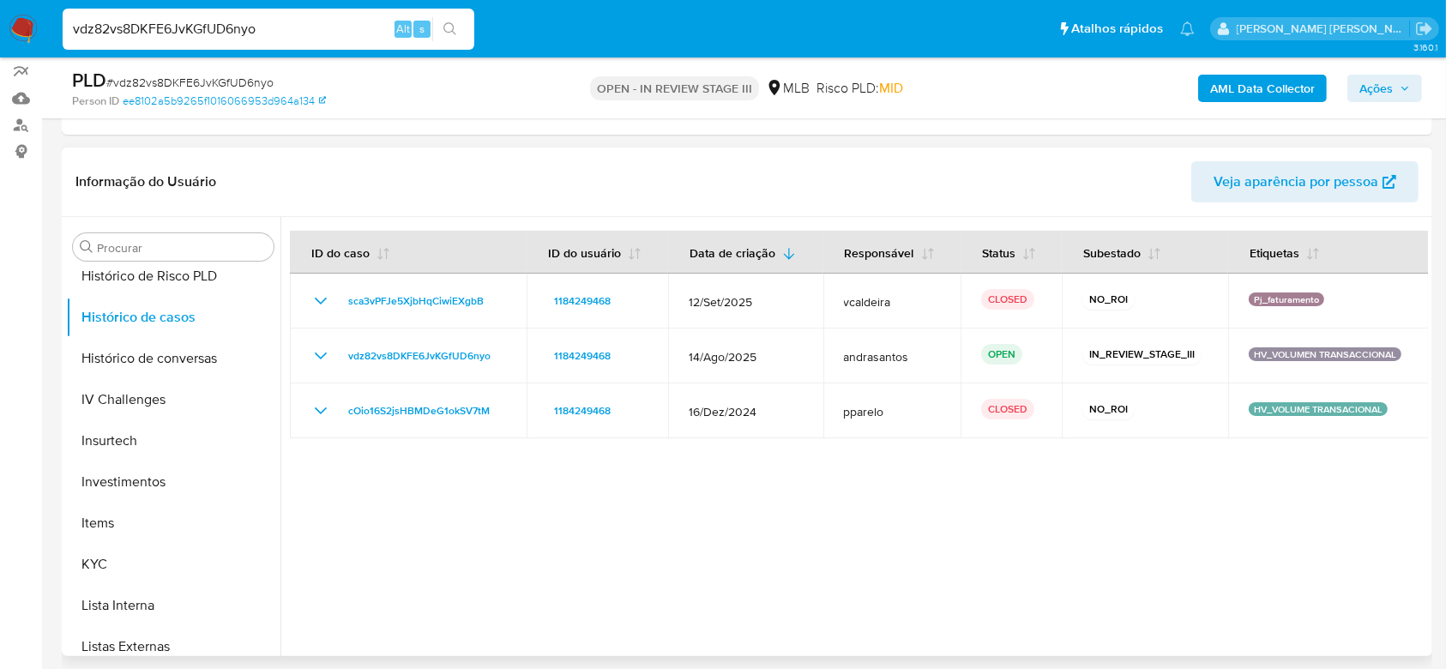
scroll to position [660, 0]
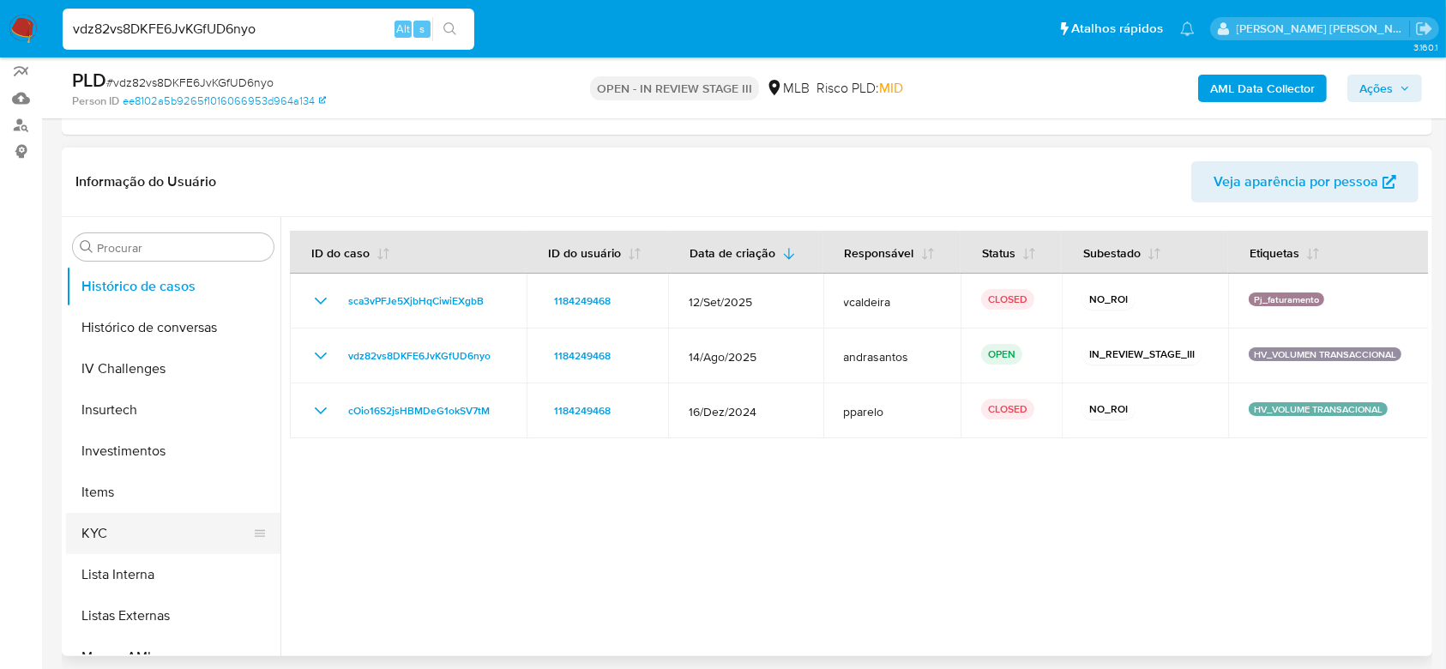
click at [140, 525] on button "KYC" at bounding box center [166, 533] width 201 height 41
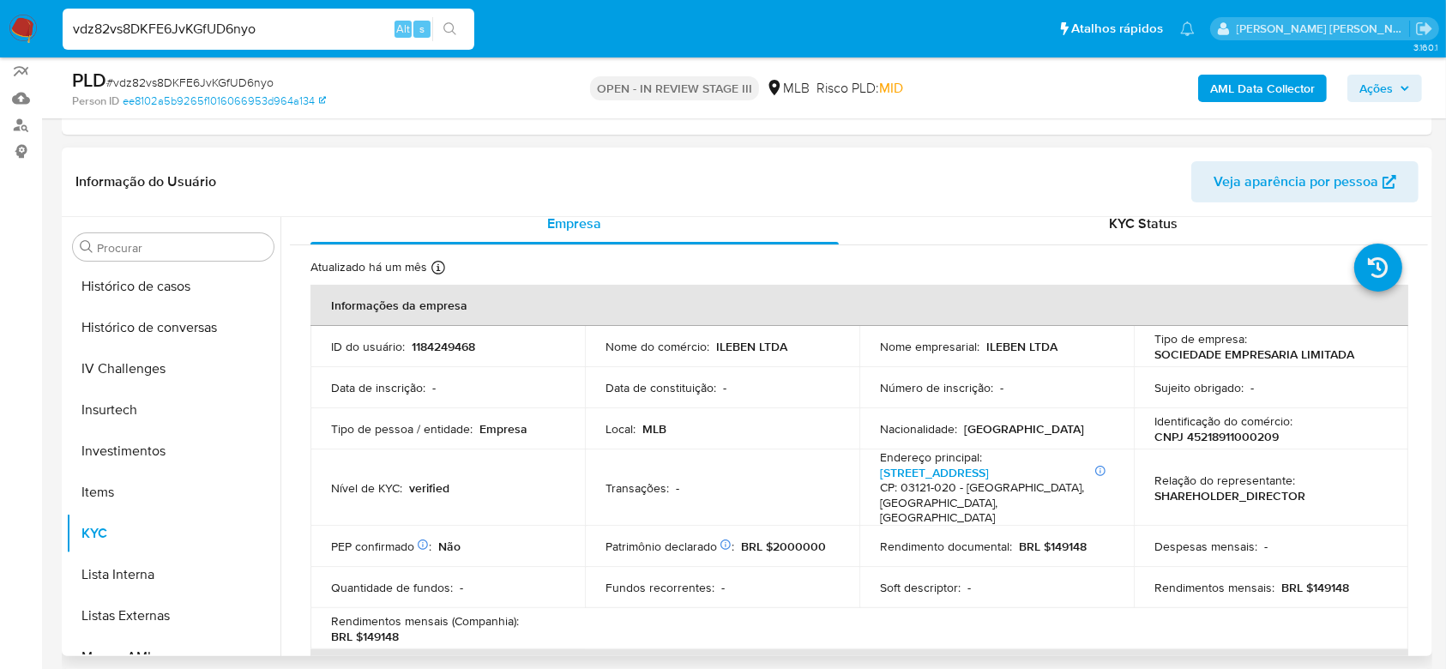
scroll to position [0, 0]
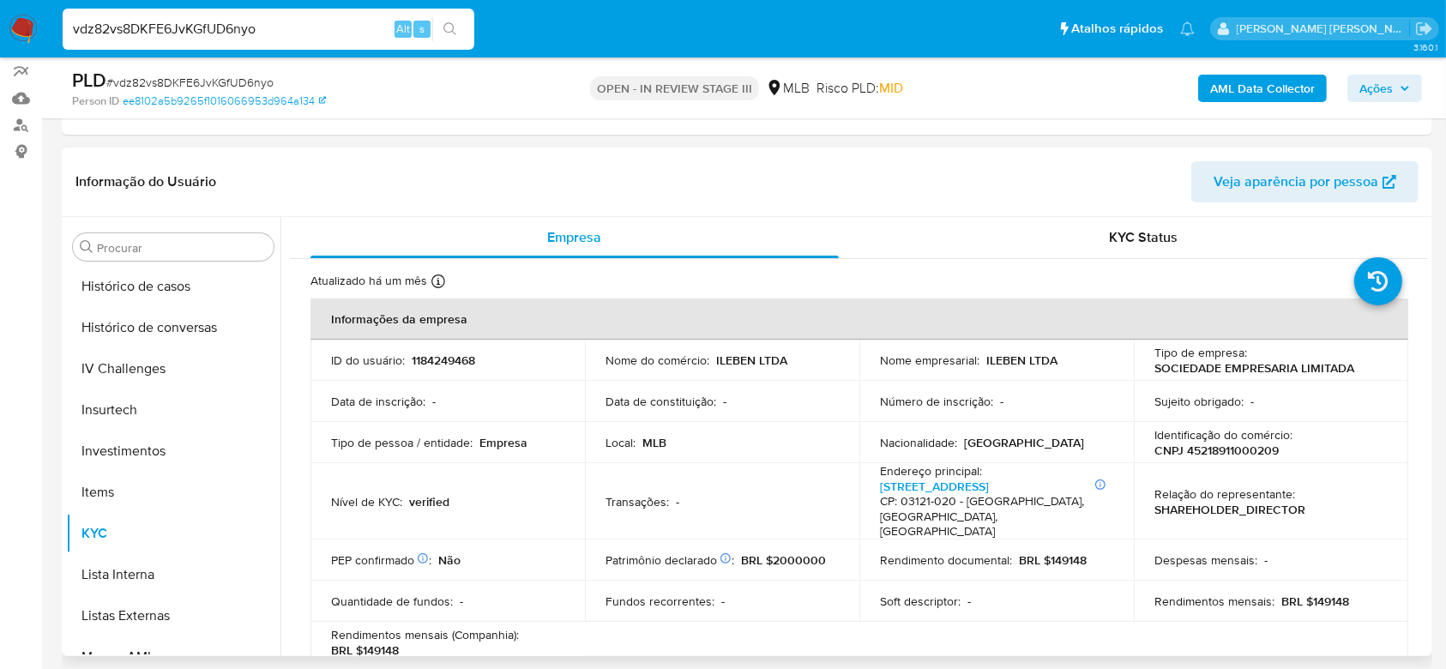
click at [1213, 450] on p "CNPJ 45218911000209" at bounding box center [1216, 449] width 124 height 15
copy p "45218911000209"
click at [220, 32] on input "vdz82vs8DKFE6JvKGfUD6nyo" at bounding box center [269, 29] width 412 height 22
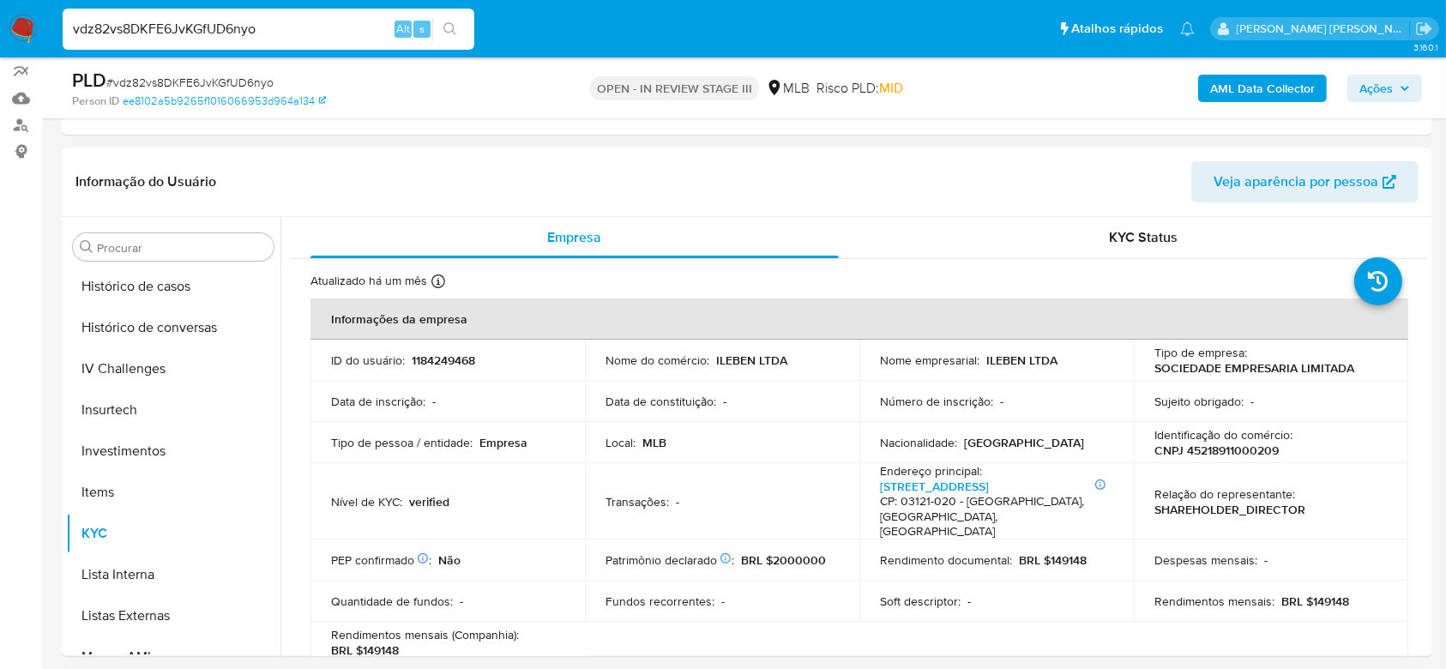
paste input "SLBLM4WHmrQbpjCBFxluZsUM"
type input "SLBLM4WHmrQbpjCBFxluZsUM"
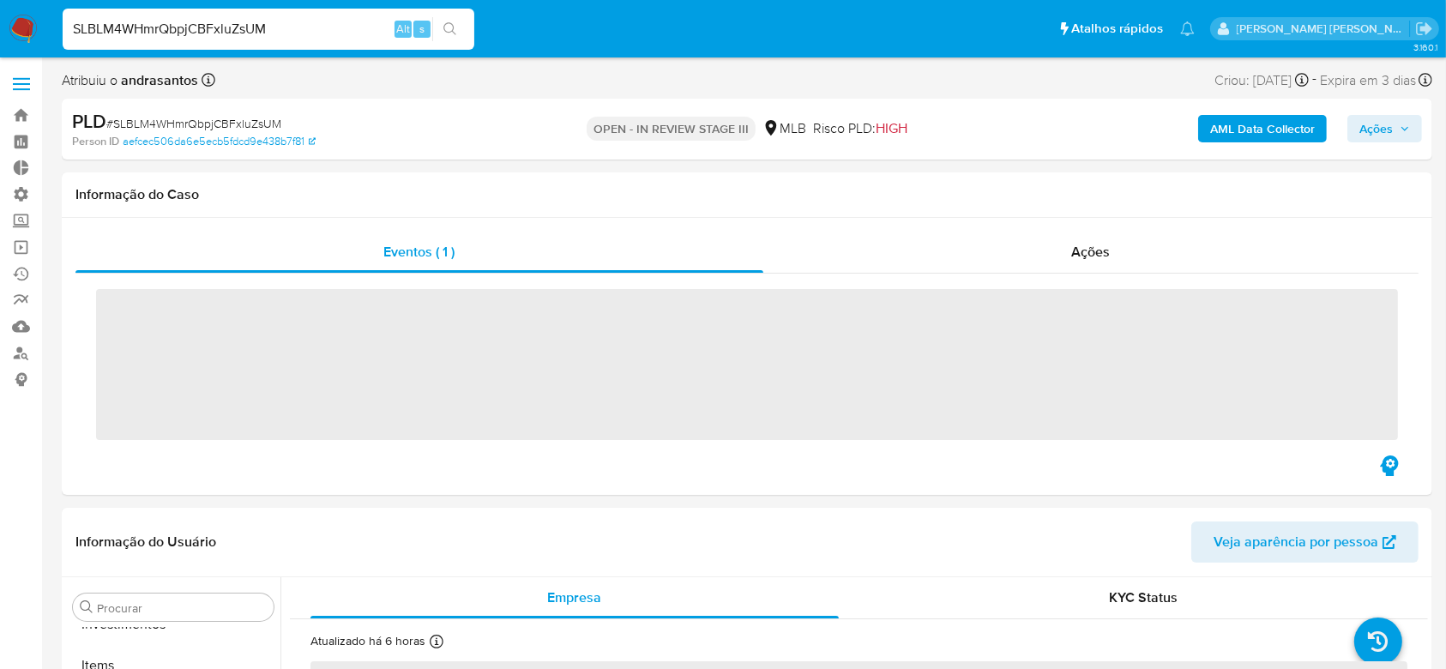
scroll to position [889, 0]
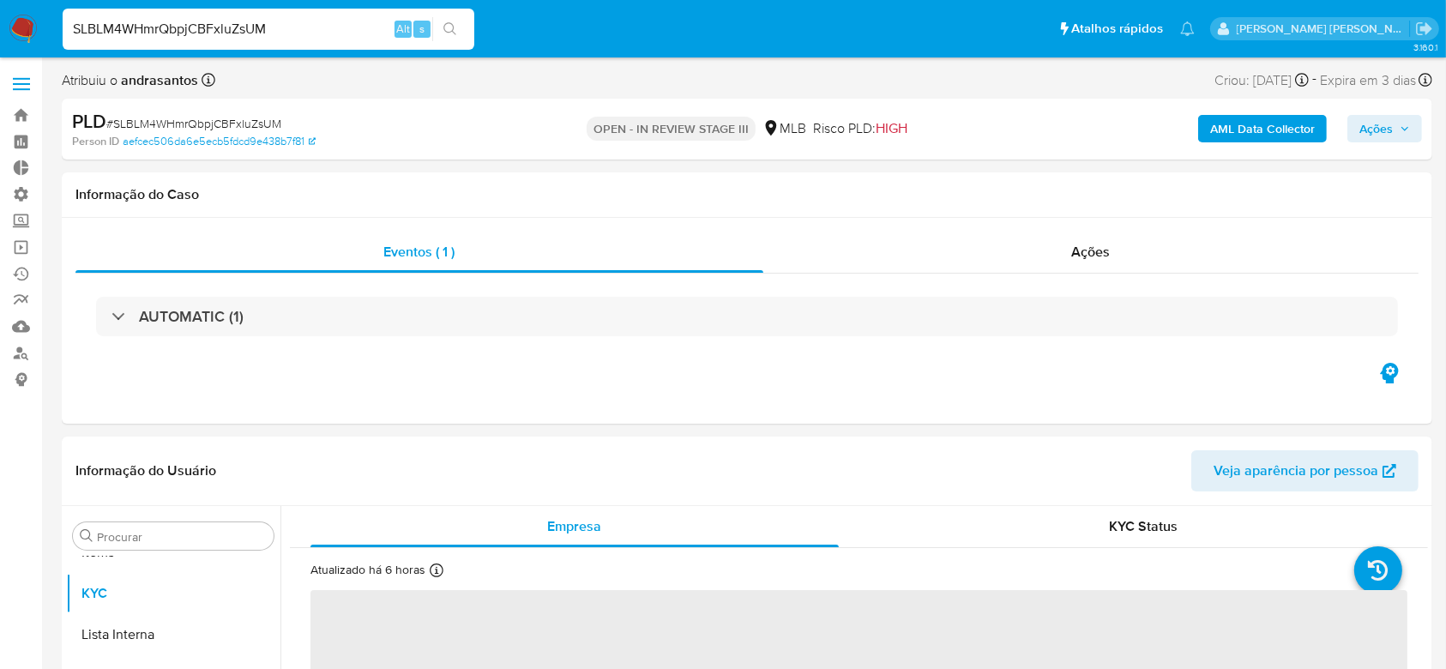
select select "10"
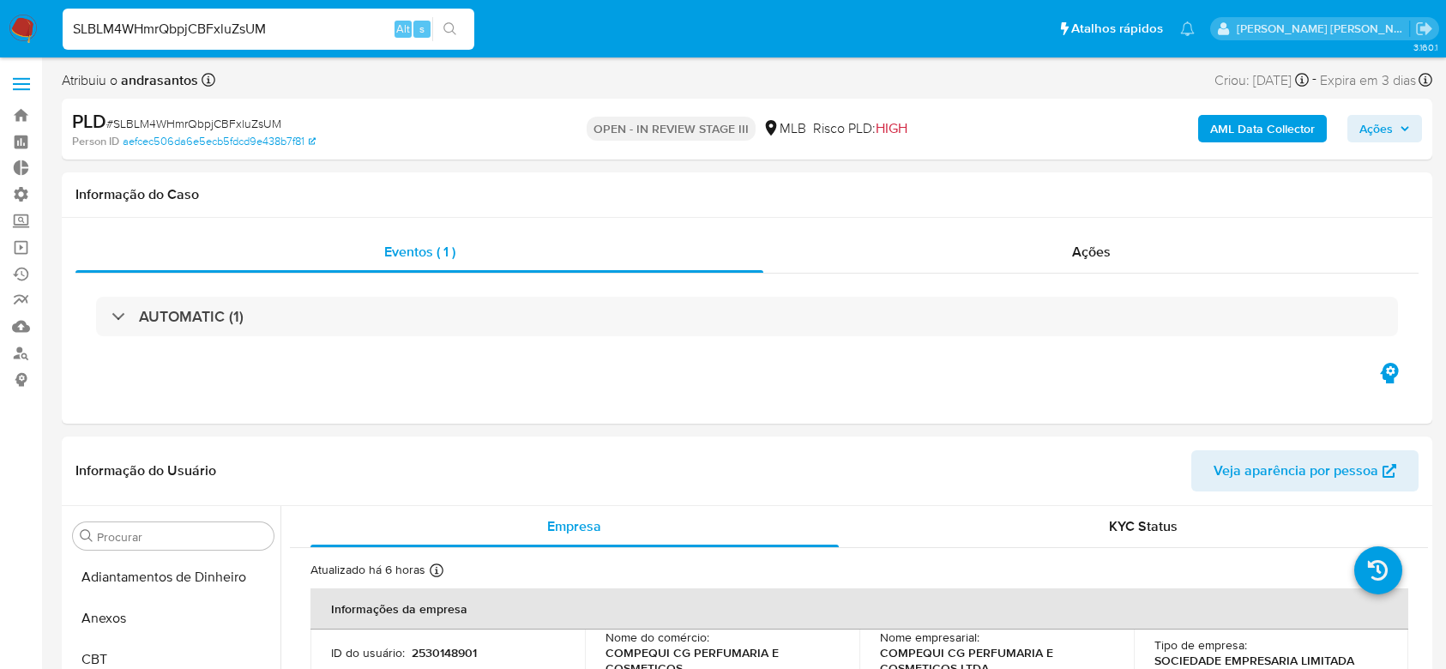
select select "10"
click at [21, 237] on link "Operações em massa" at bounding box center [102, 247] width 204 height 27
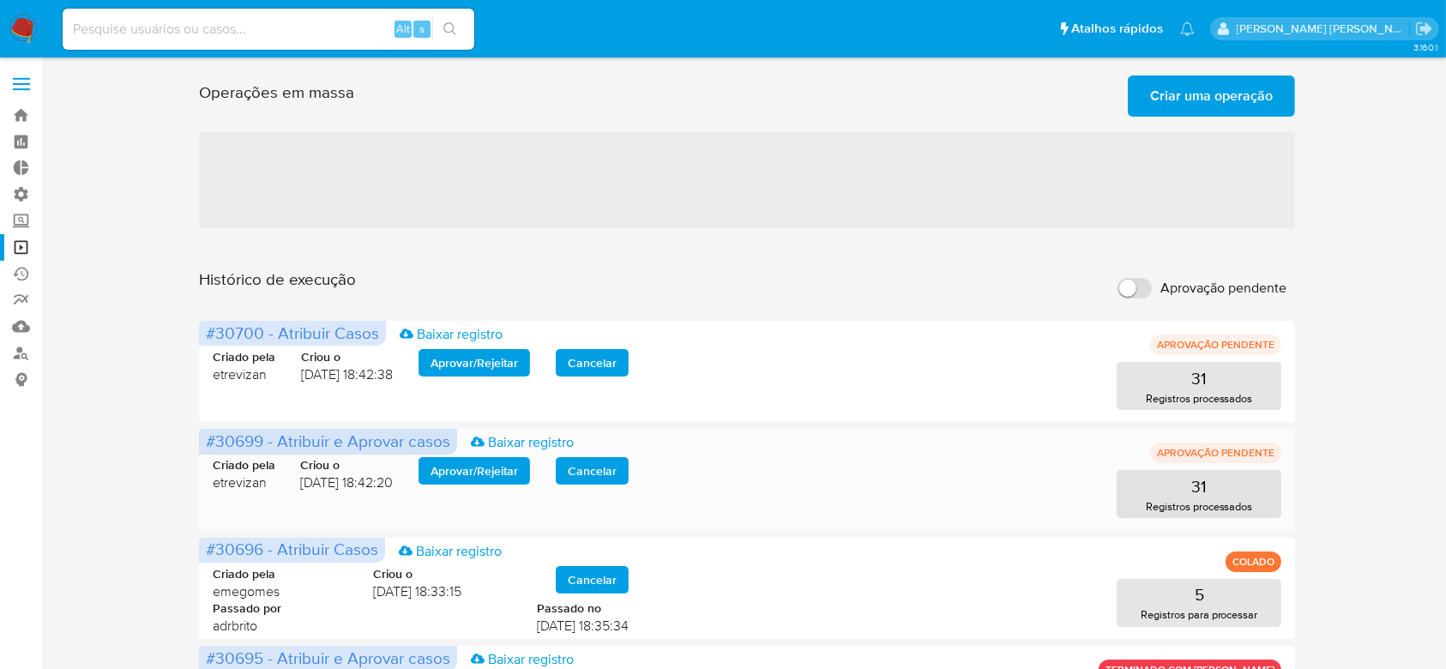
click at [481, 465] on span "Aprovar / Rejeitar" at bounding box center [473, 471] width 87 height 24
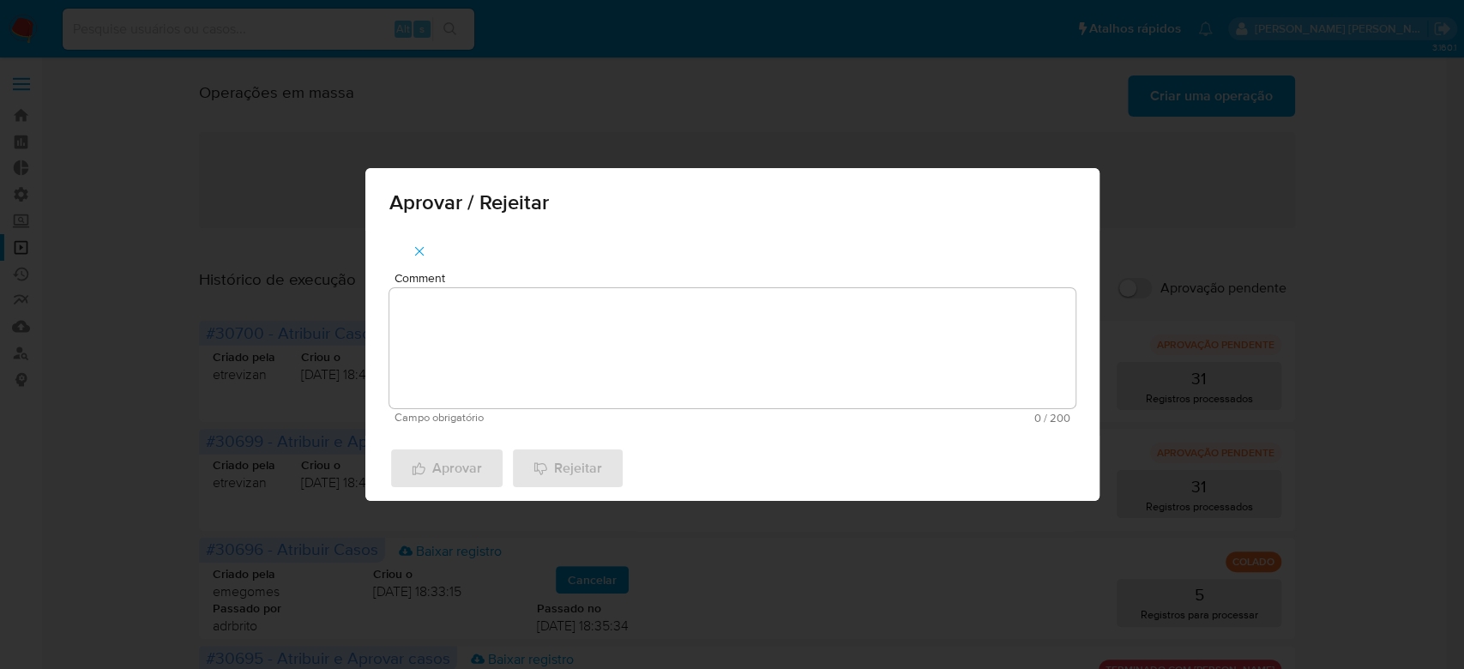
click at [588, 348] on textarea "Comment" at bounding box center [732, 348] width 686 height 120
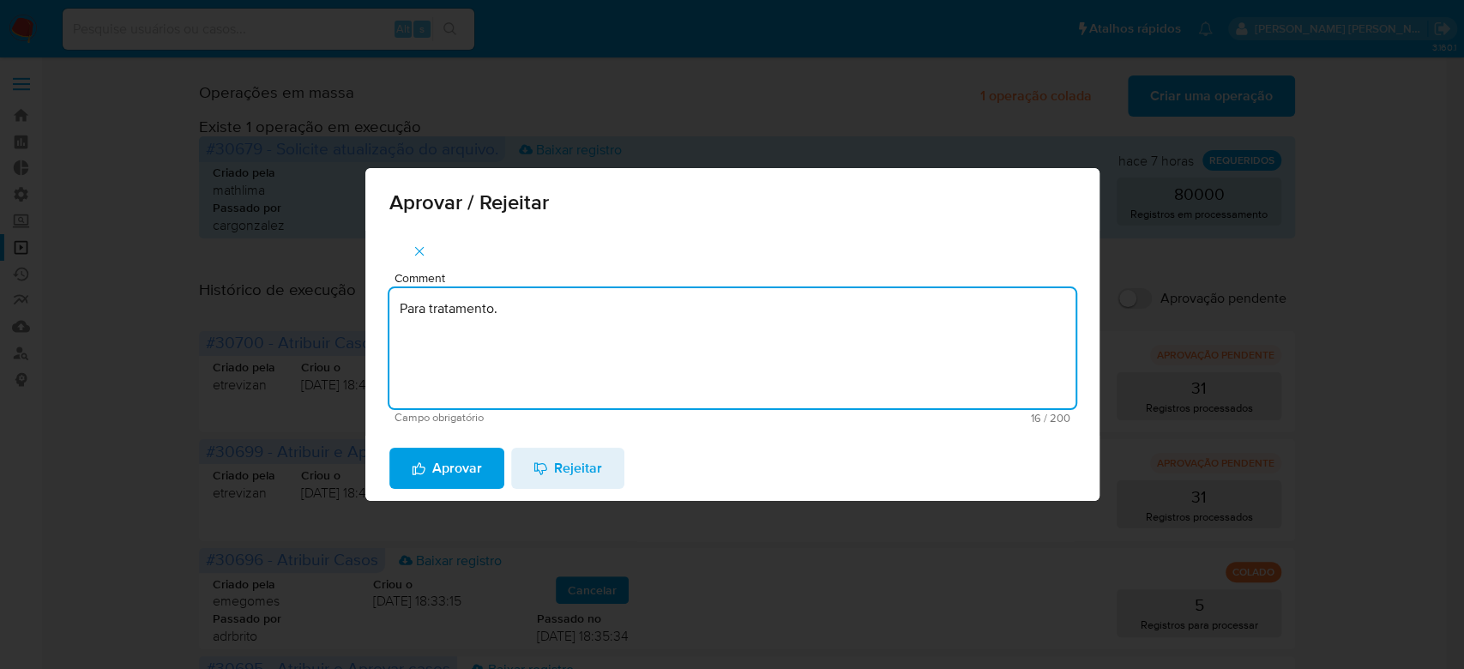
drag, startPoint x: 536, startPoint y: 315, endPoint x: 167, endPoint y: 284, distance: 370.0
click at [167, 284] on div "Aprovar / Rejeitar Comment Para tratamento. Campo obrigatório 16 / 200 184 cara…" at bounding box center [732, 334] width 1464 height 669
click at [464, 357] on textarea "Para tratamento." at bounding box center [732, 348] width 686 height 120
type textarea "Para tratamento."
click at [453, 483] on span "Aprovar" at bounding box center [447, 468] width 70 height 38
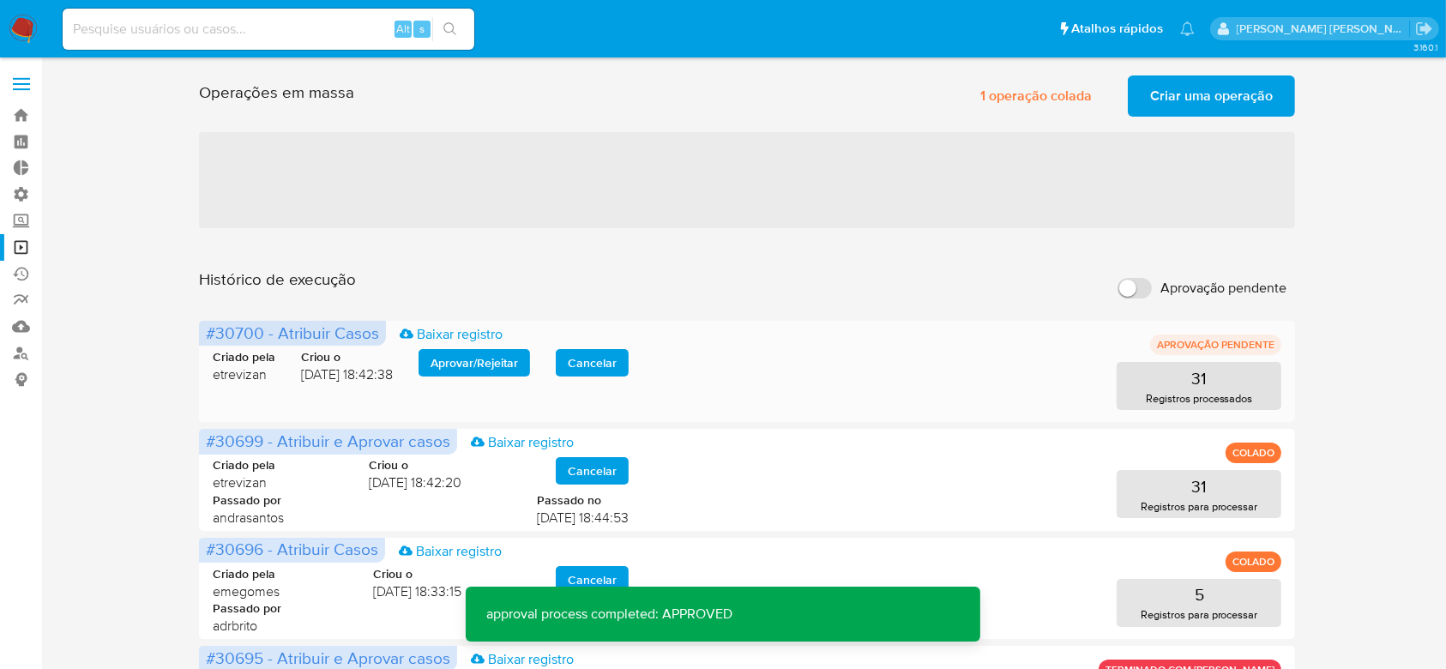
click at [489, 365] on span "Aprovar / Rejeitar" at bounding box center [473, 363] width 87 height 24
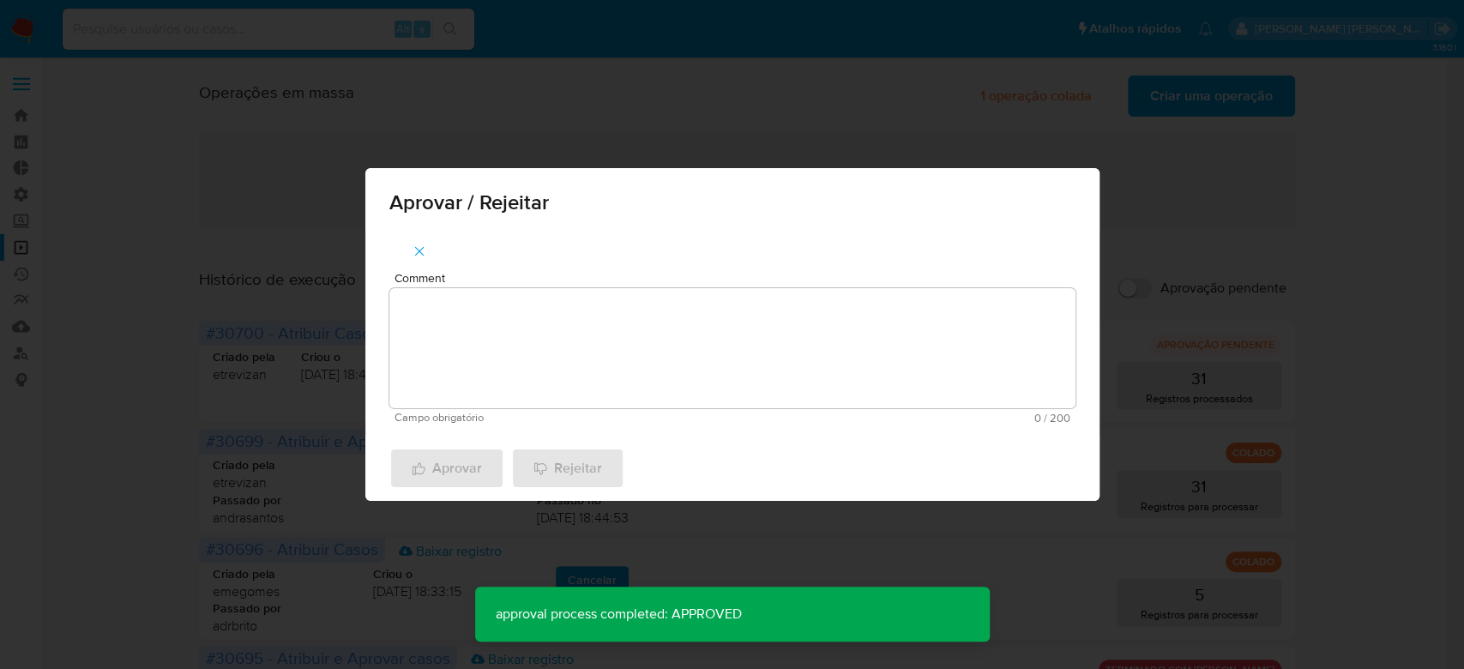
click at [486, 376] on textarea "Comment" at bounding box center [732, 348] width 686 height 120
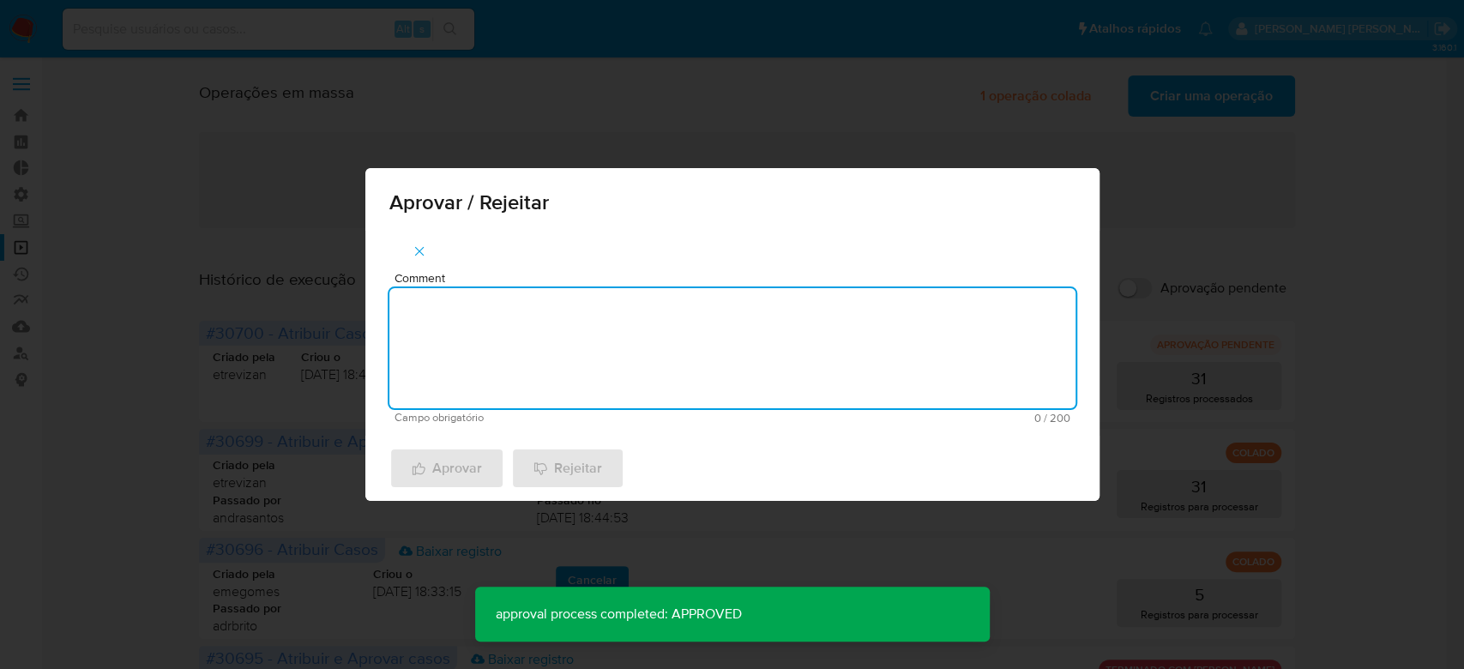
paste textarea "Para tratamento."
type textarea "Para tratamento."
click at [453, 474] on span "Aprovar" at bounding box center [447, 468] width 70 height 38
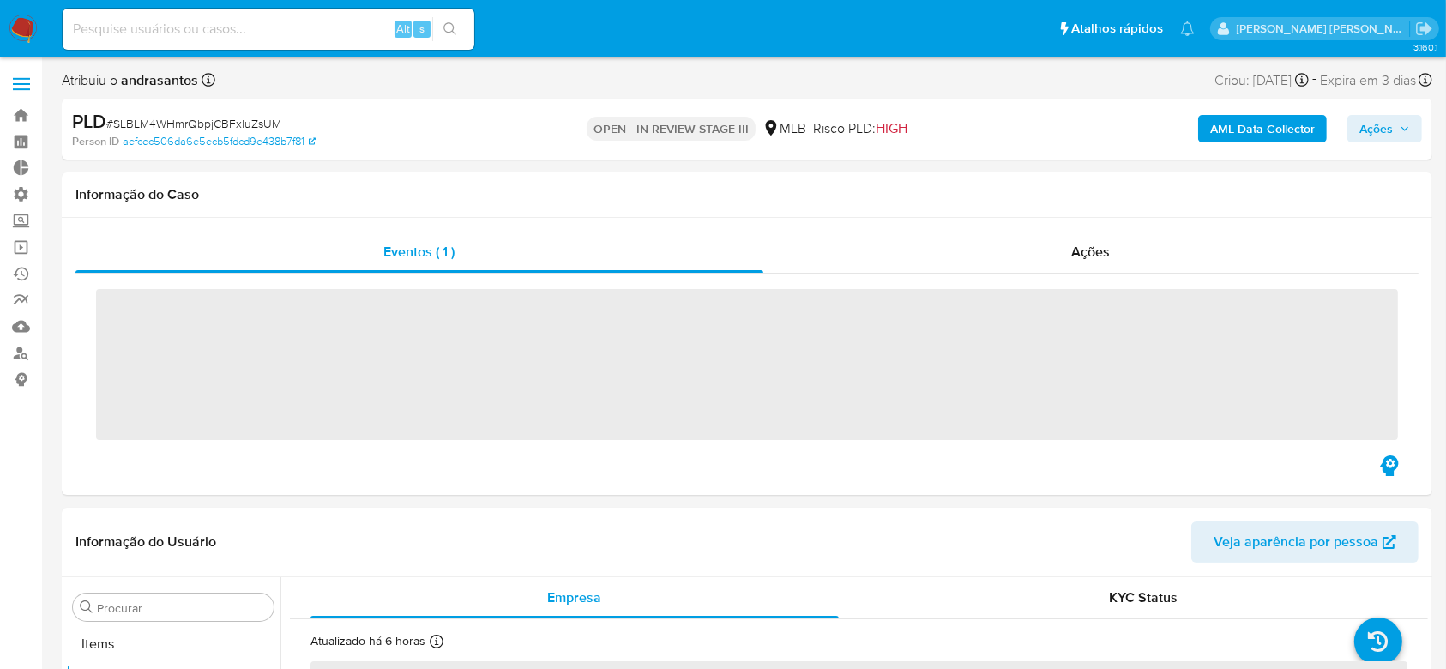
scroll to position [889, 0]
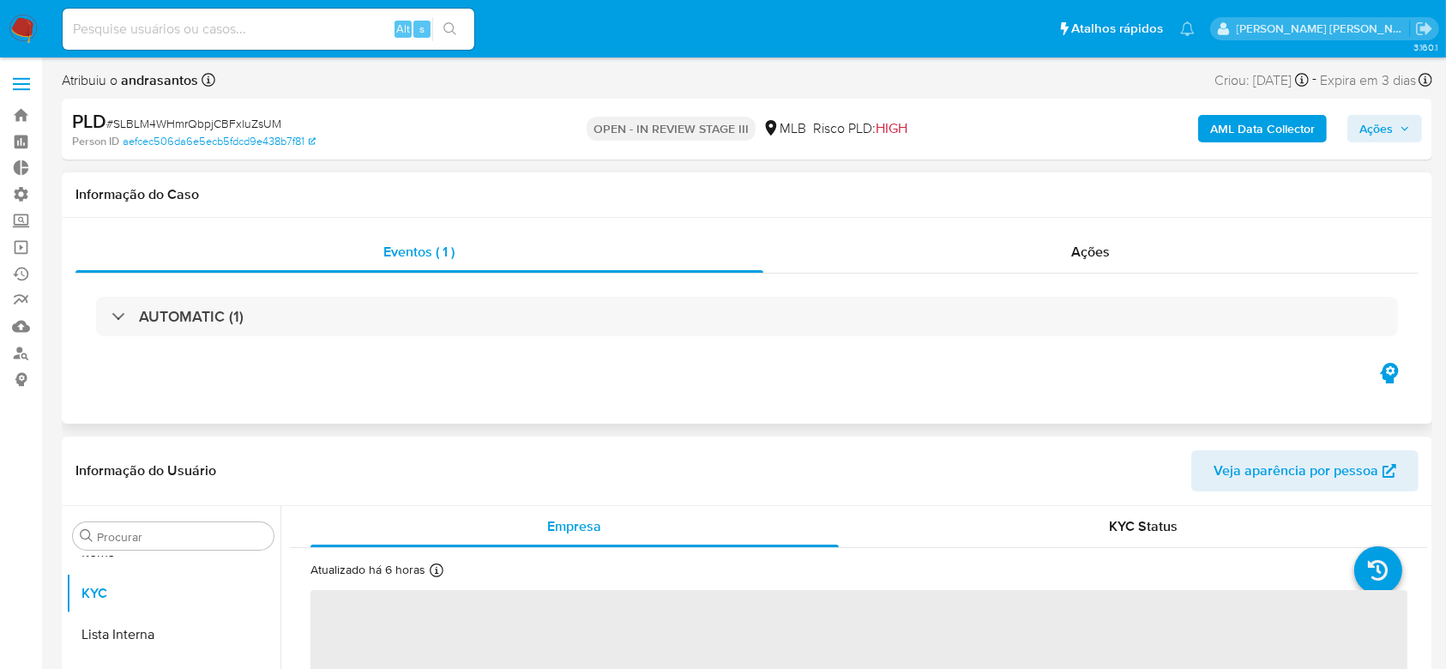
select select "10"
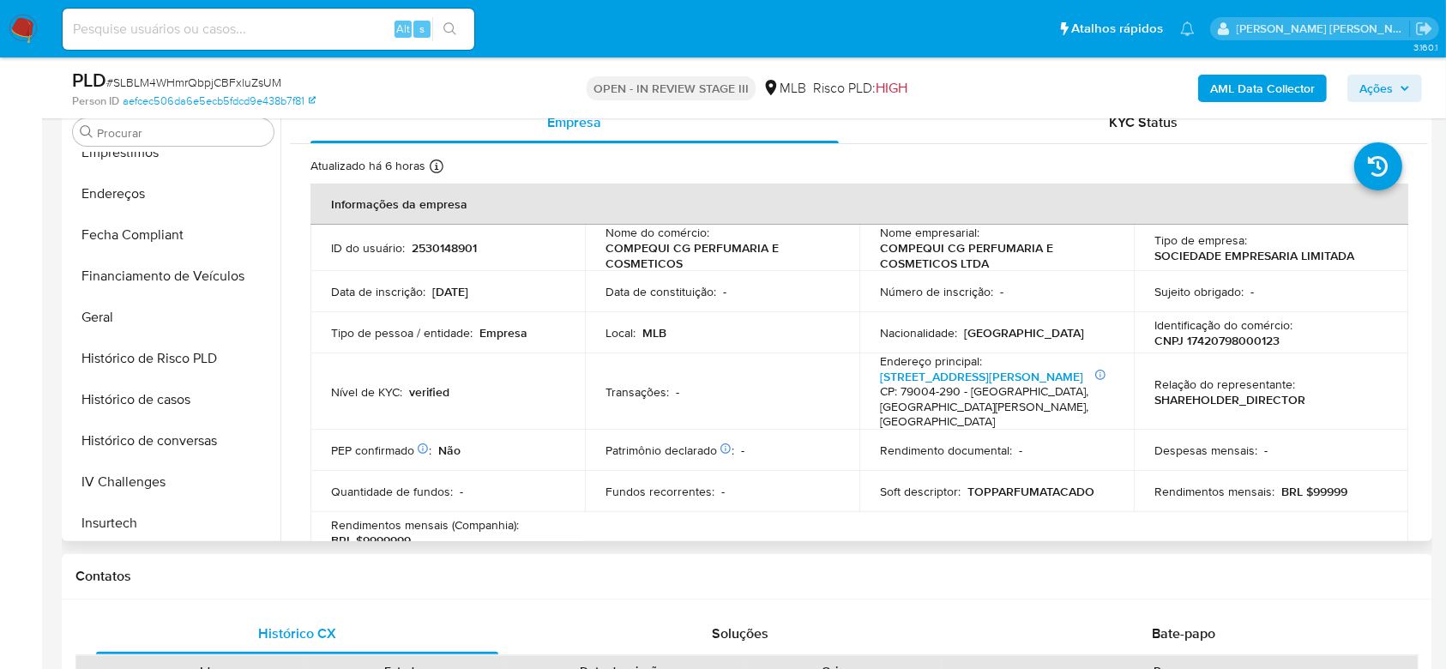
scroll to position [317, 0]
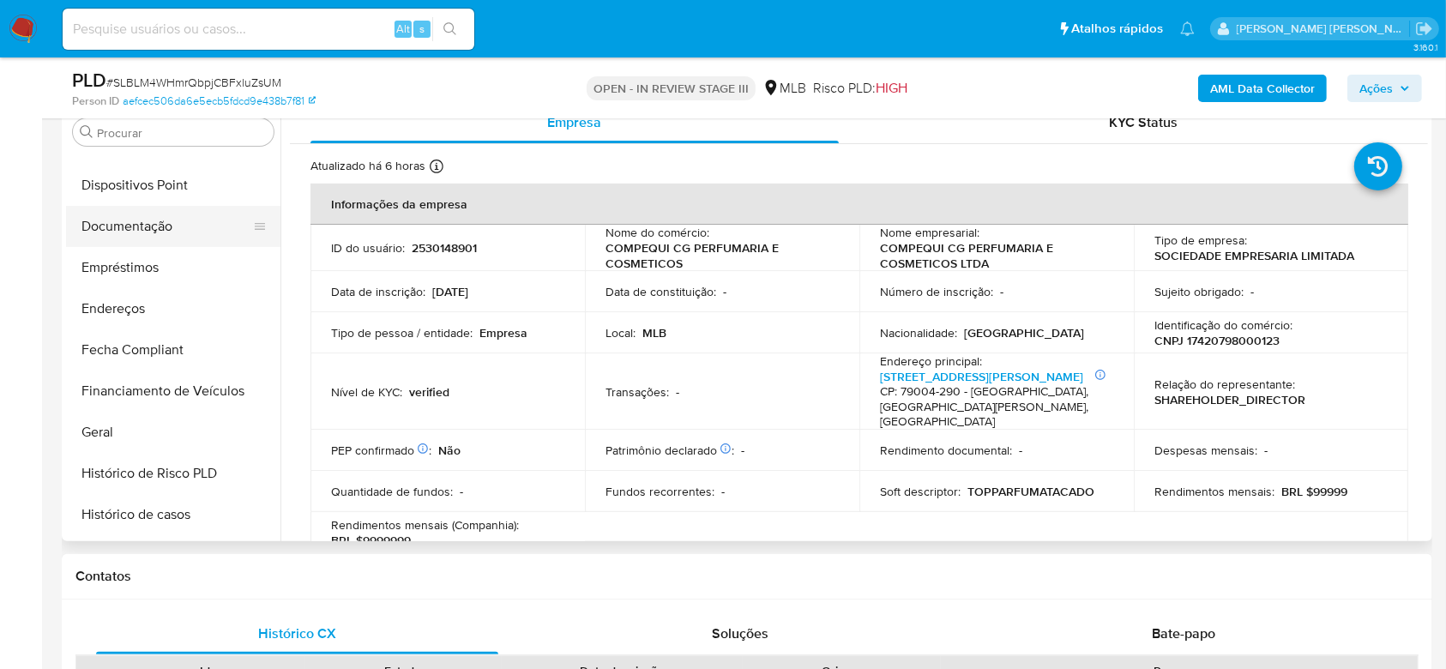
click at [123, 223] on button "Documentação" at bounding box center [166, 226] width 201 height 41
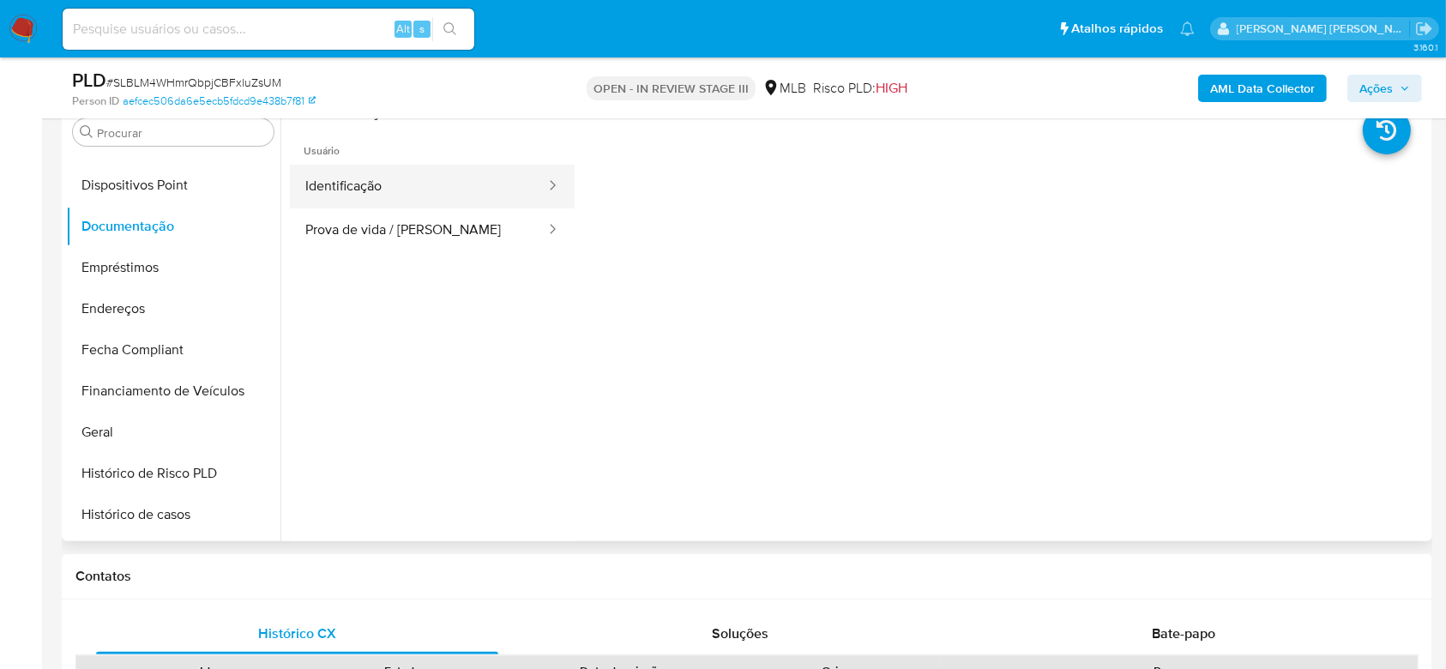
click at [370, 196] on button "Identificação" at bounding box center [418, 187] width 257 height 44
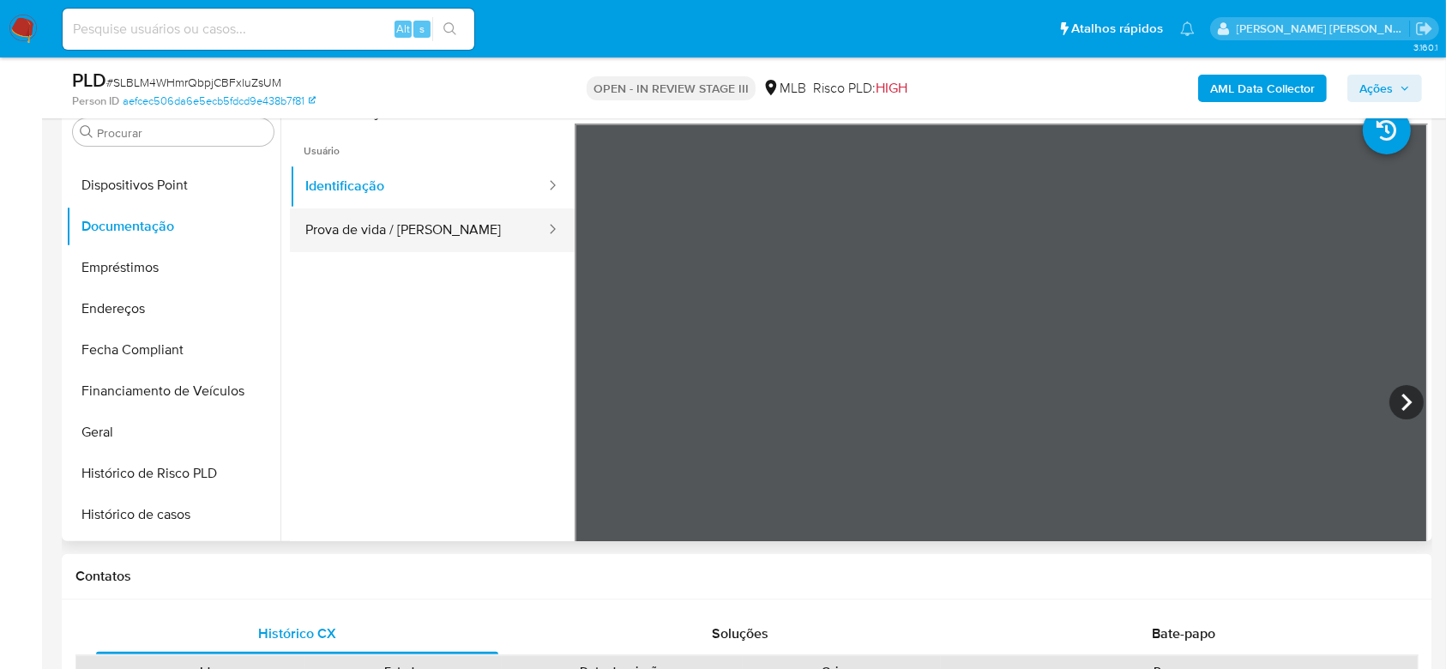
click at [393, 222] on button "Prova de vida / [PERSON_NAME]" at bounding box center [418, 230] width 257 height 44
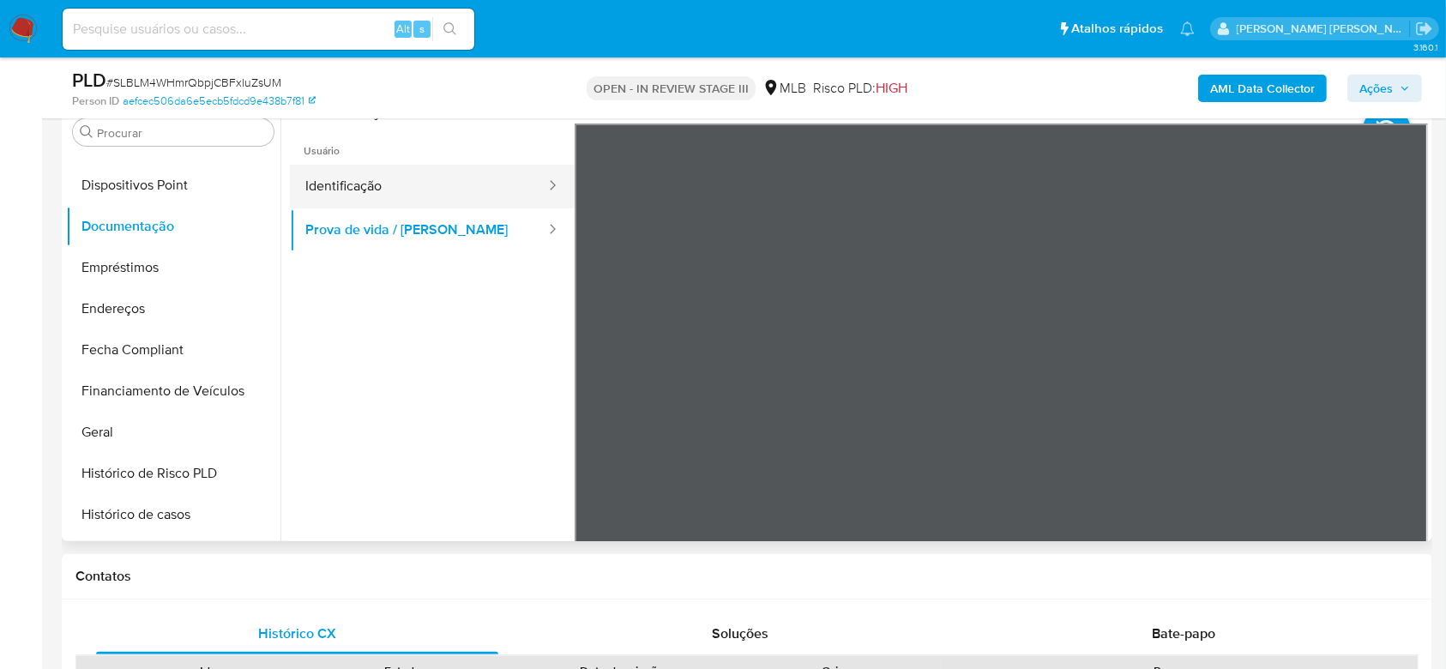
click at [359, 190] on button "Identificação" at bounding box center [418, 187] width 257 height 44
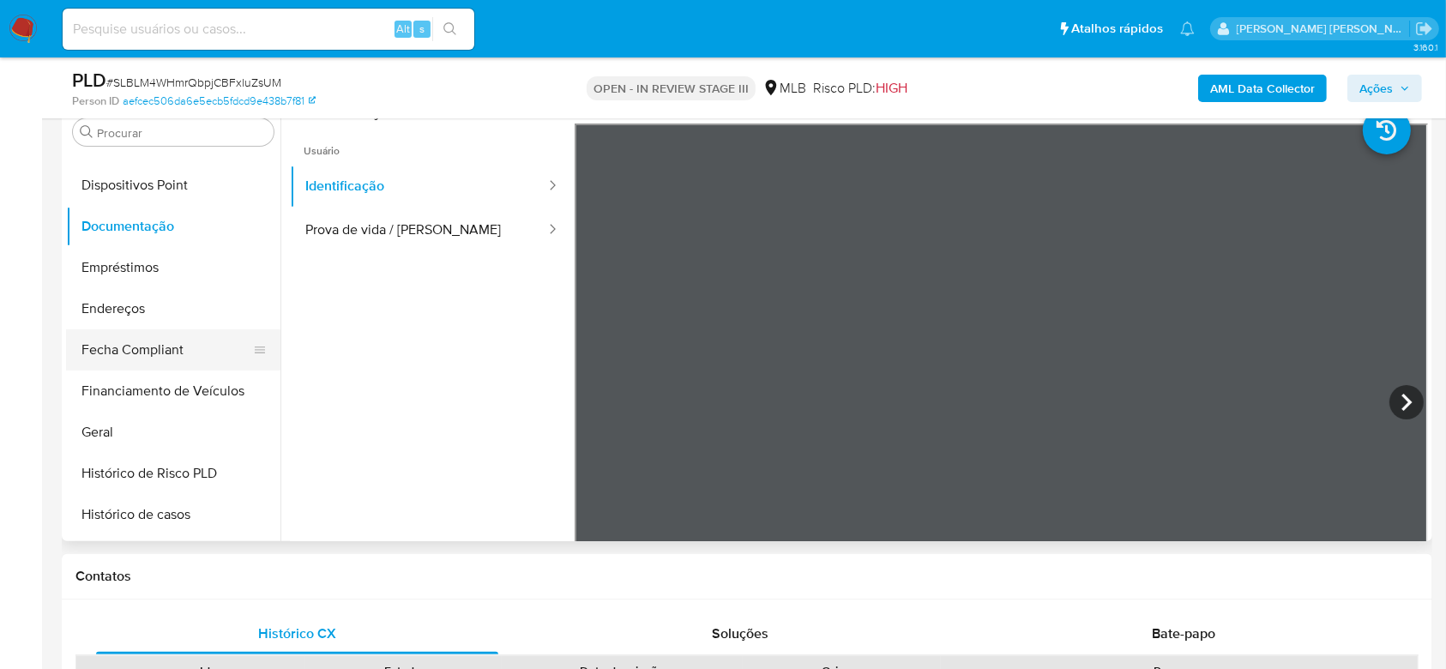
scroll to position [432, 0]
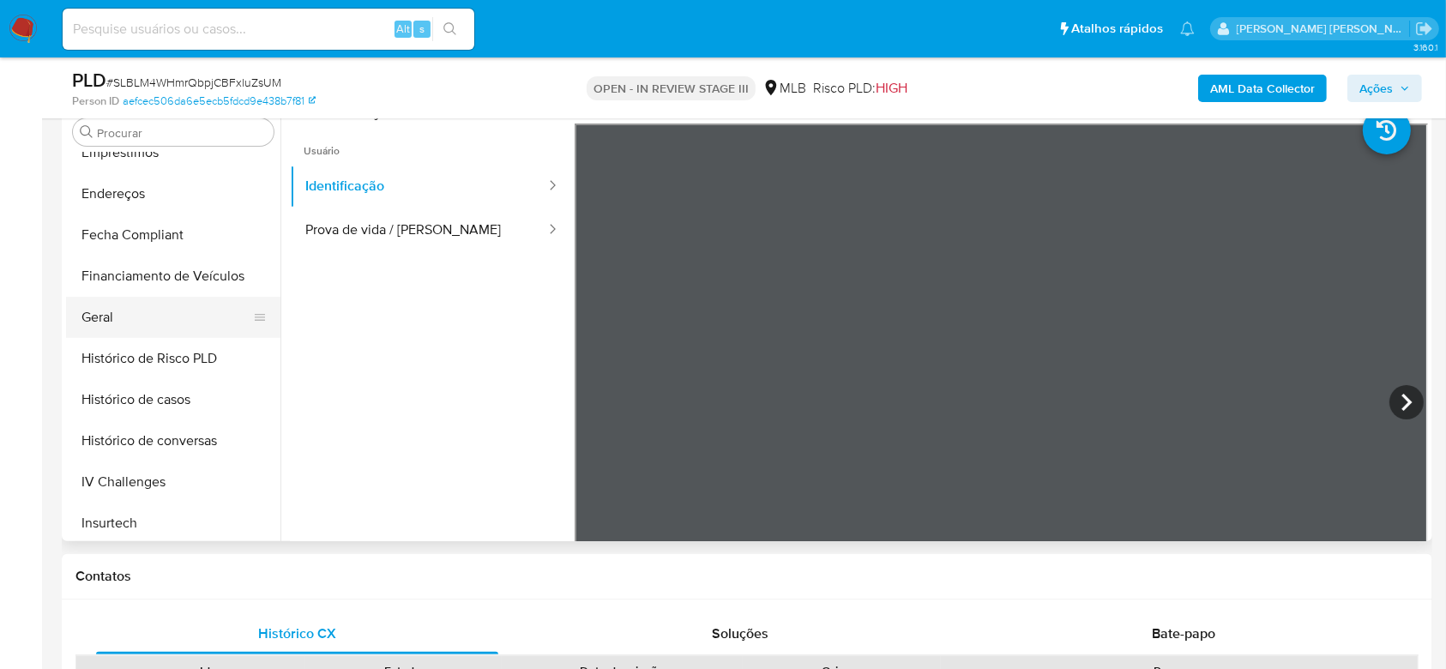
click at [158, 322] on button "Geral" at bounding box center [166, 317] width 201 height 41
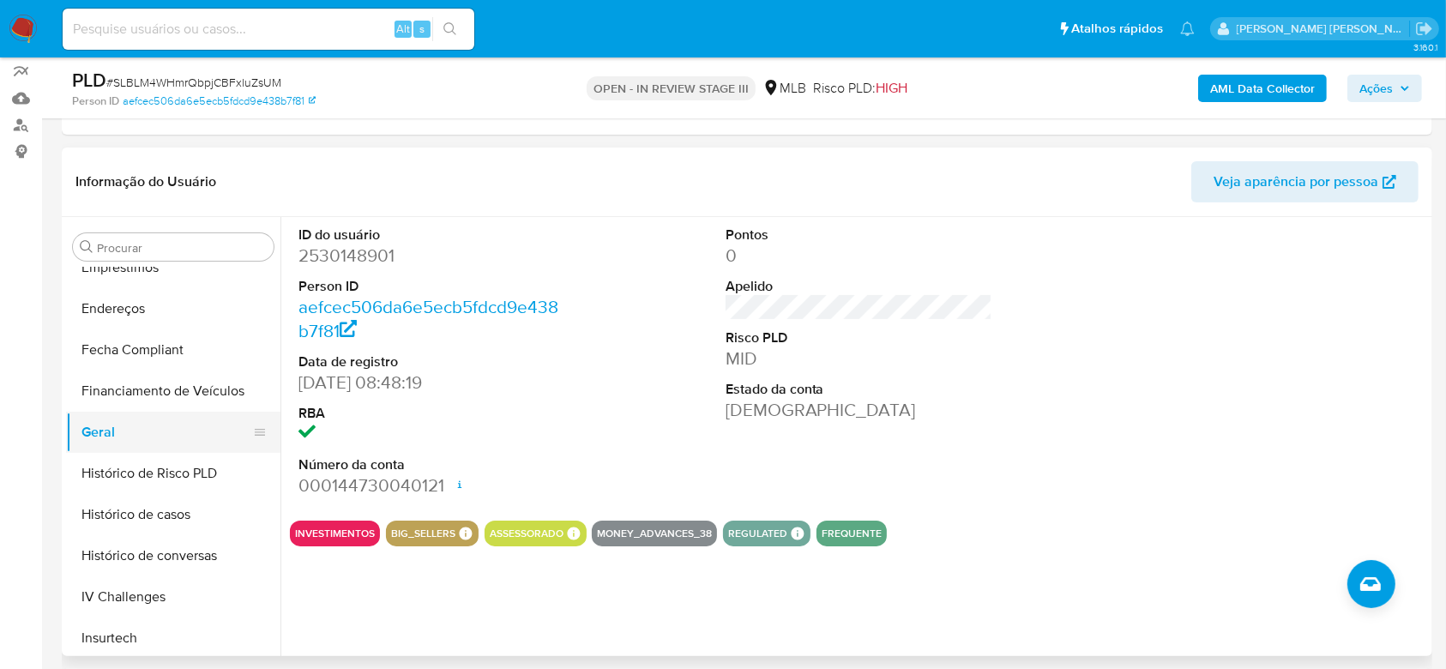
scroll to position [546, 0]
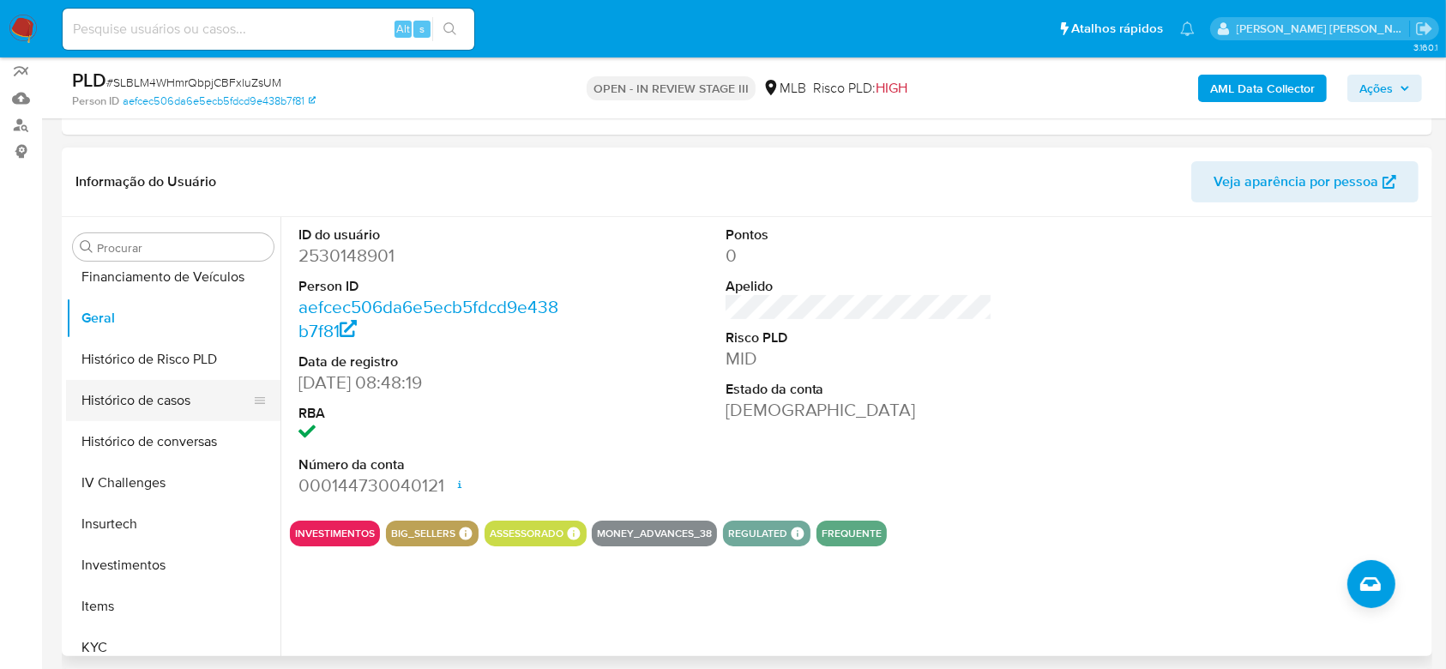
click at [174, 407] on button "Histórico de casos" at bounding box center [166, 400] width 201 height 41
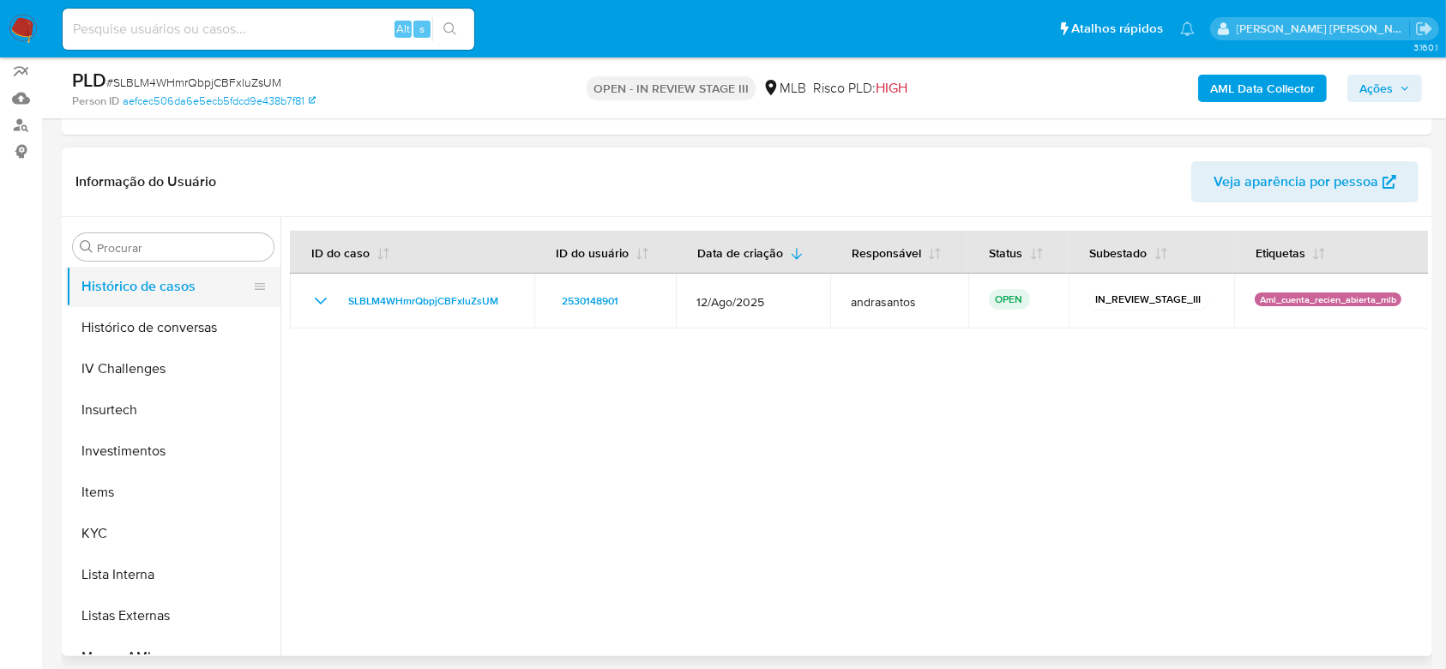
scroll to position [775, 0]
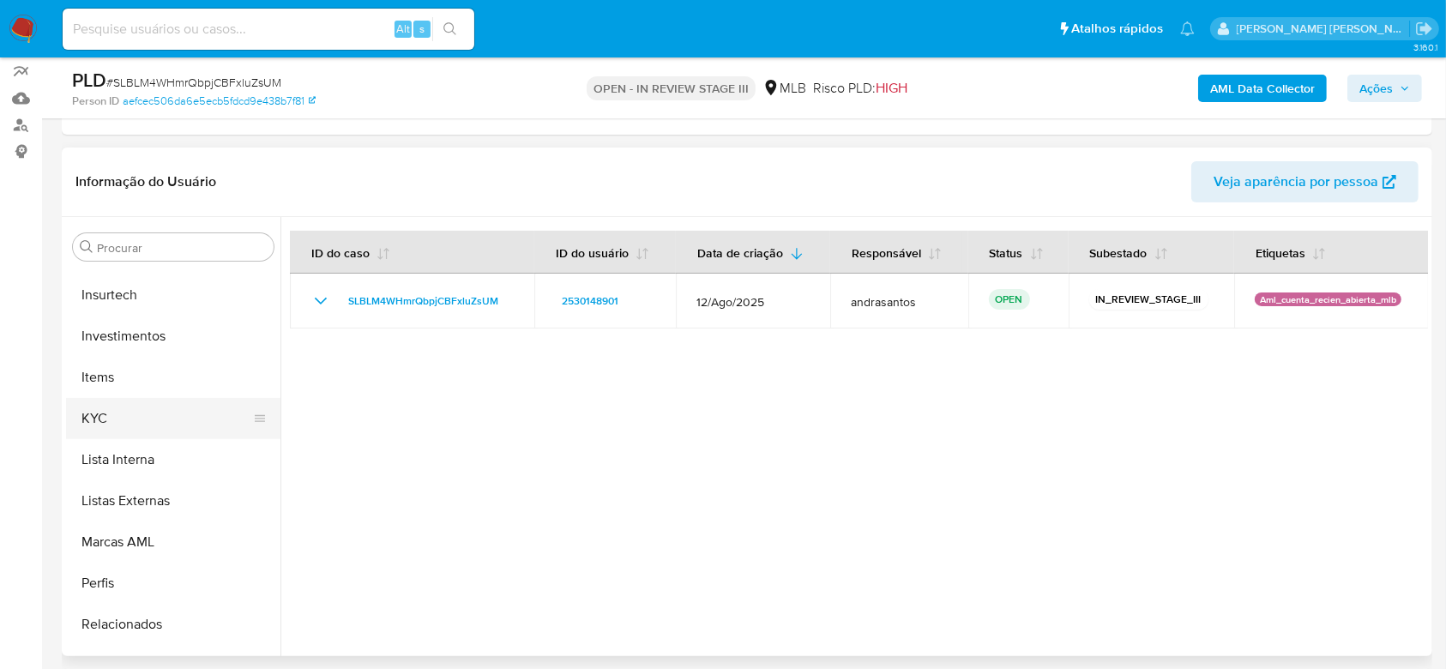
click at [147, 415] on button "KYC" at bounding box center [166, 418] width 201 height 41
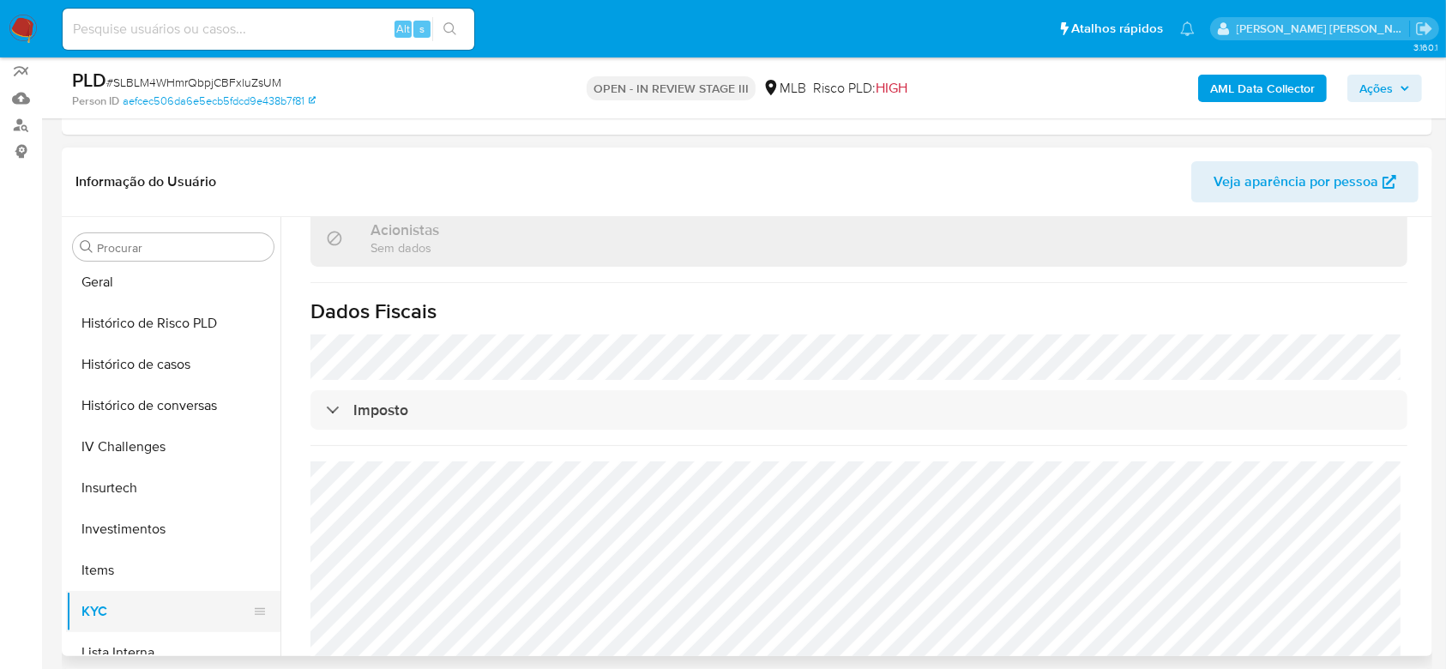
scroll to position [546, 0]
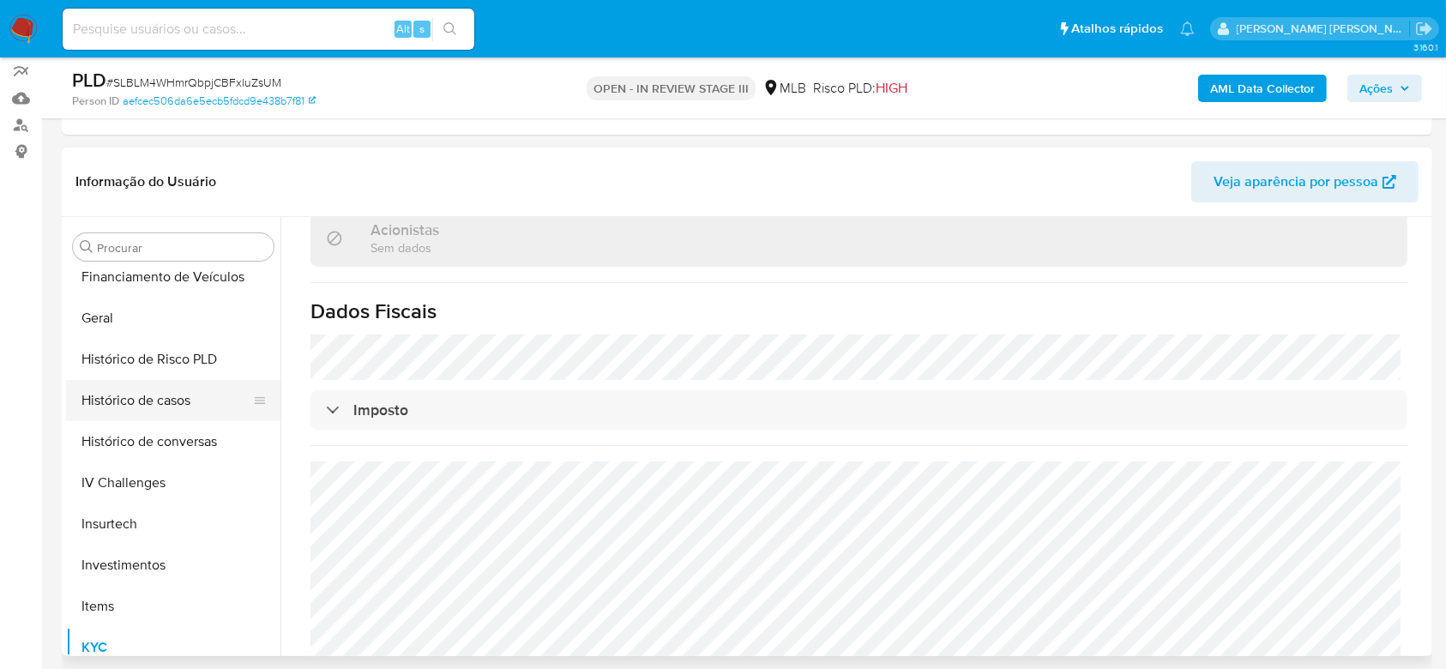
click at [166, 397] on button "Histórico de casos" at bounding box center [166, 400] width 201 height 41
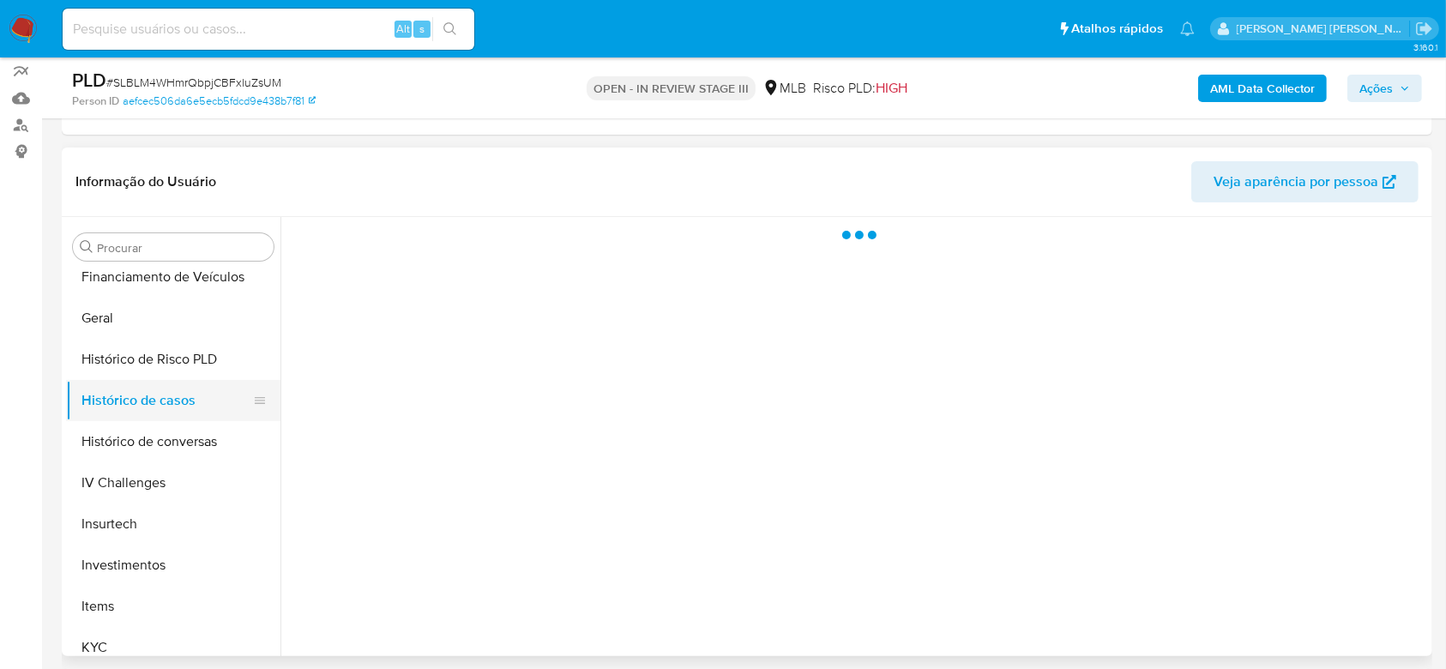
scroll to position [0, 0]
